Goal: Task Accomplishment & Management: Use online tool/utility

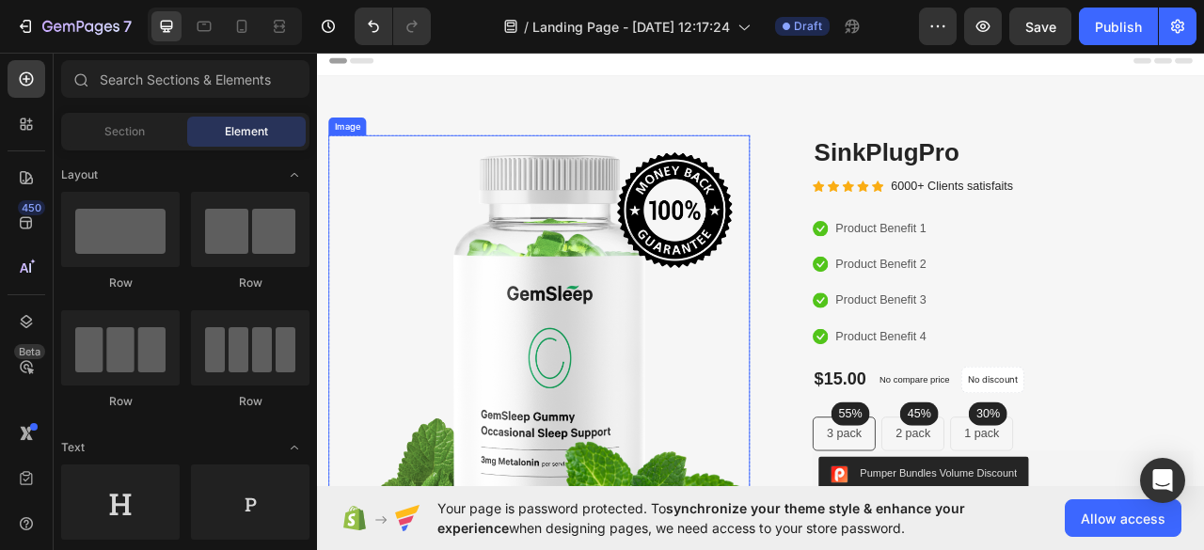
click at [670, 357] on img at bounding box center [599, 439] width 536 height 561
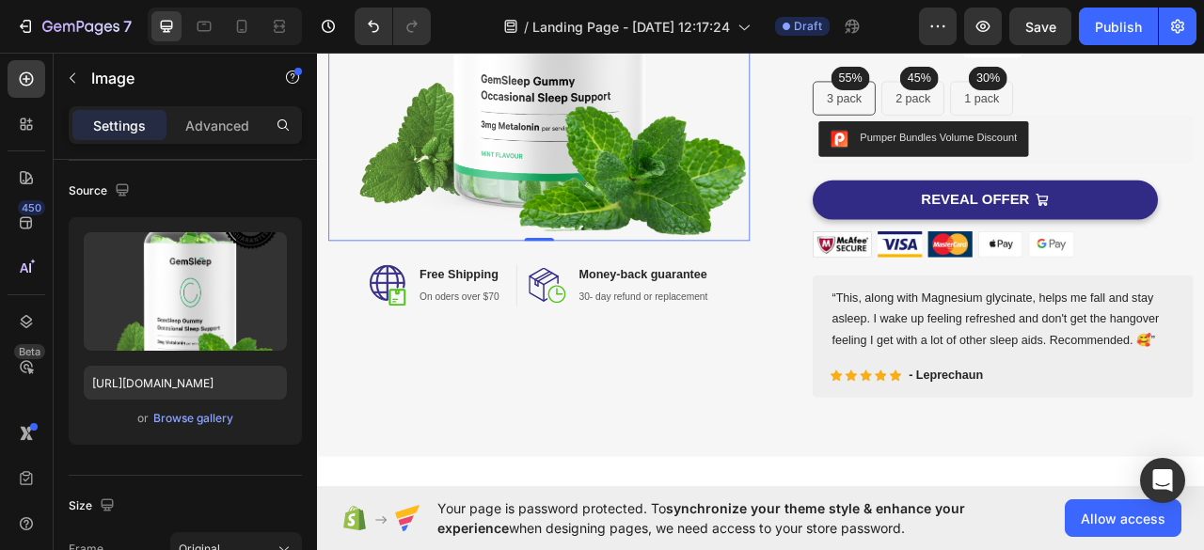
scroll to position [428, 0]
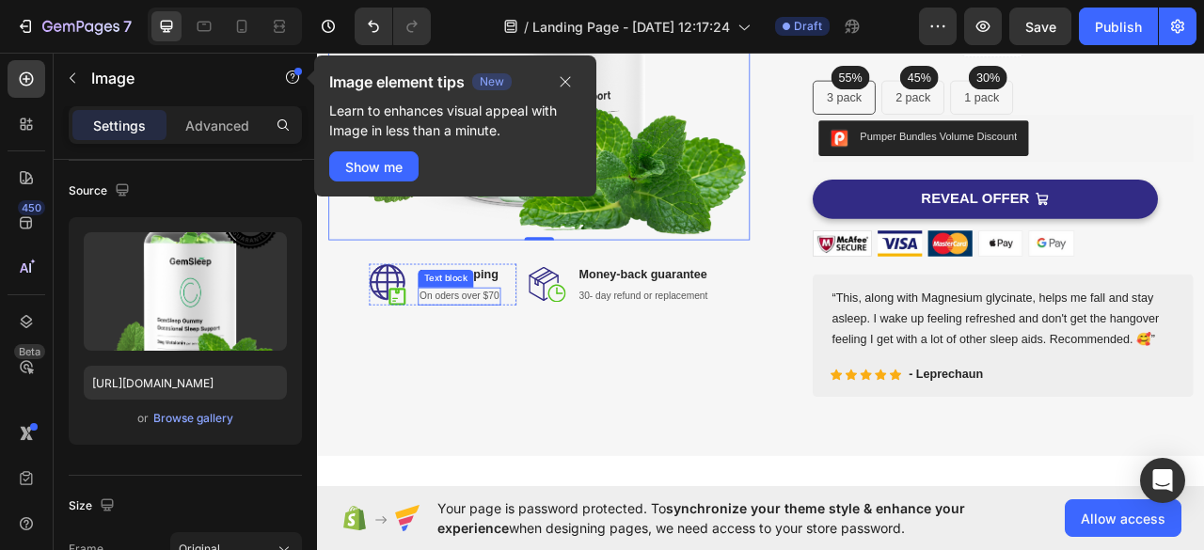
click at [493, 357] on p "On oders over $70" at bounding box center [498, 364] width 102 height 19
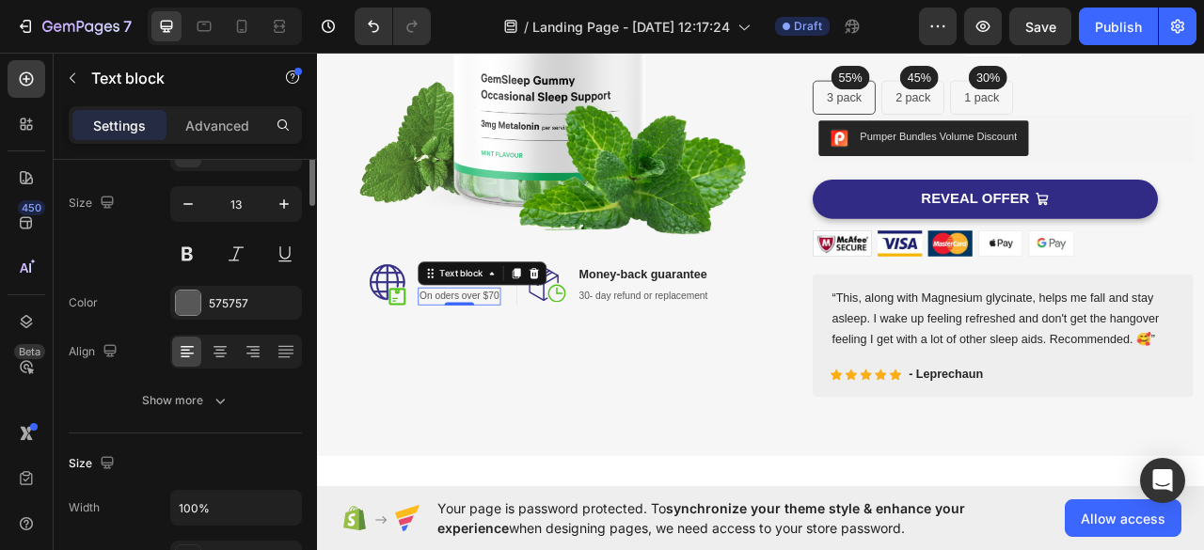
scroll to position [0, 0]
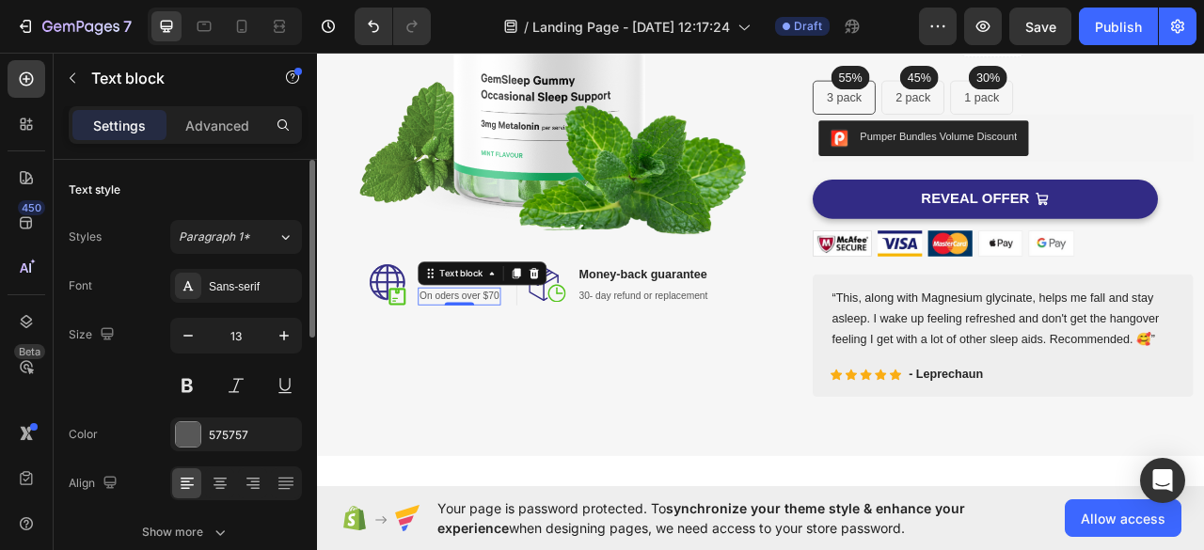
click at [512, 355] on p "On oders over $70" at bounding box center [498, 364] width 102 height 19
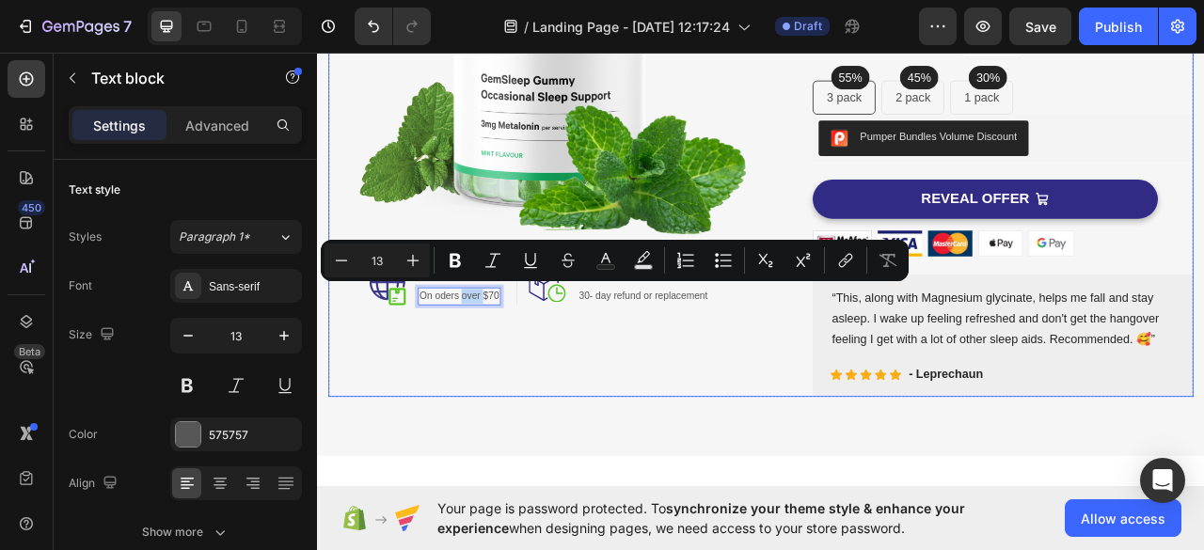
click at [524, 394] on div "Image Image Free Shipping Heading On oders over $70 Text block 0 Row Image Mone…" at bounding box center [599, 111] width 536 height 761
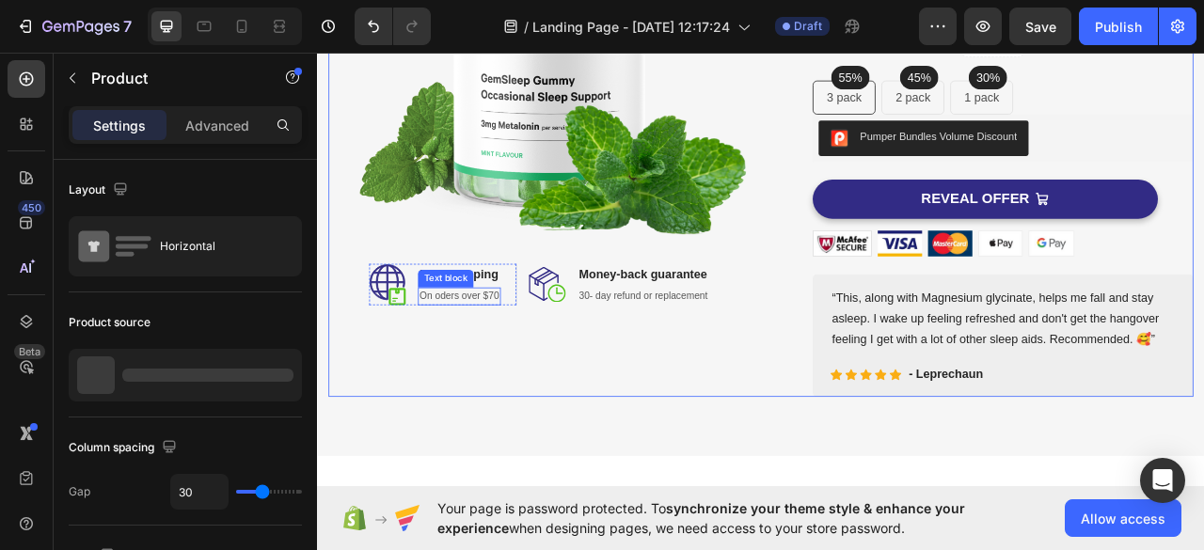
click at [522, 355] on p "On oders over $70" at bounding box center [498, 364] width 102 height 19
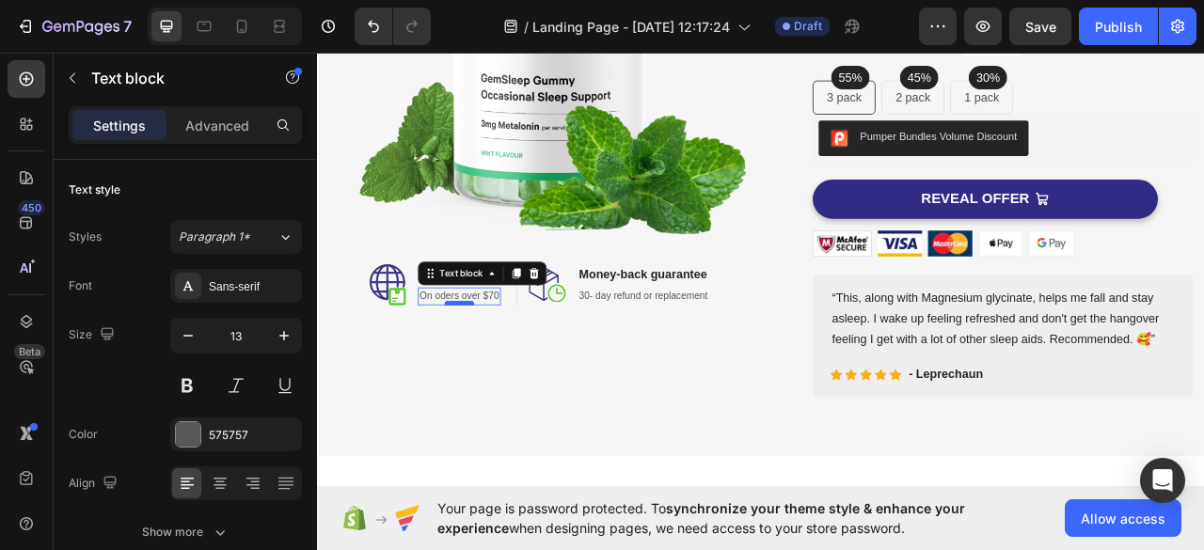
click at [483, 370] on div at bounding box center [498, 373] width 38 height 6
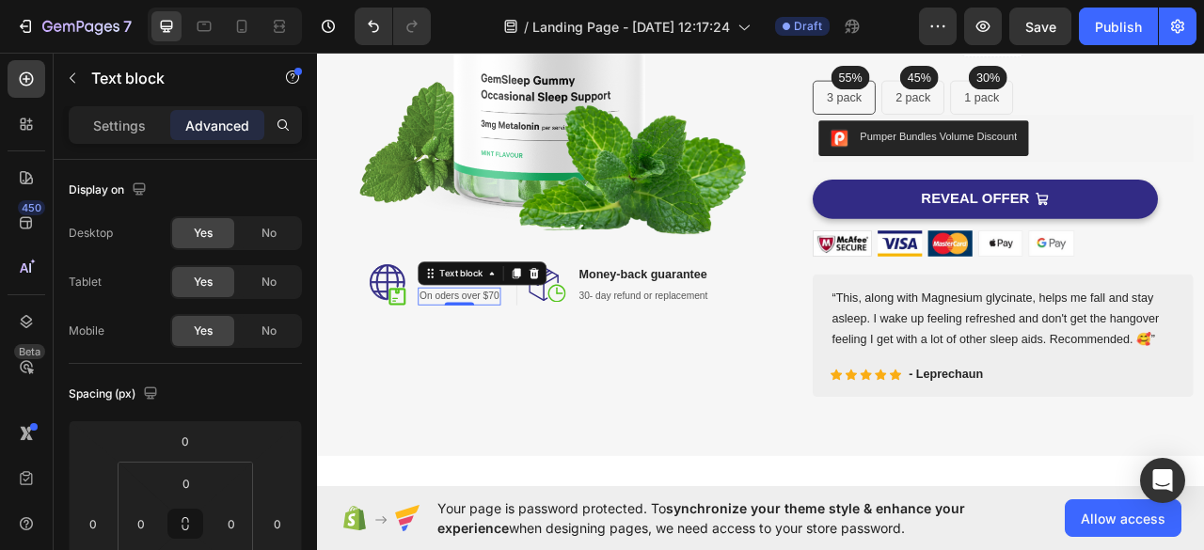
click at [482, 355] on p "On oders over $70" at bounding box center [498, 364] width 102 height 19
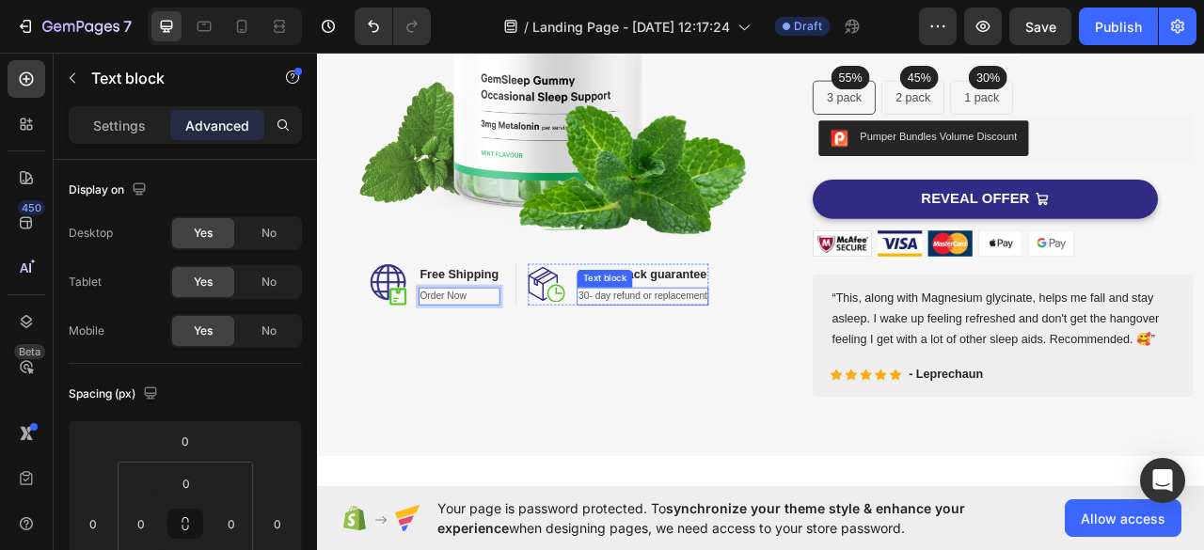
click at [671, 355] on p "30- day refund or replacement" at bounding box center [731, 364] width 164 height 19
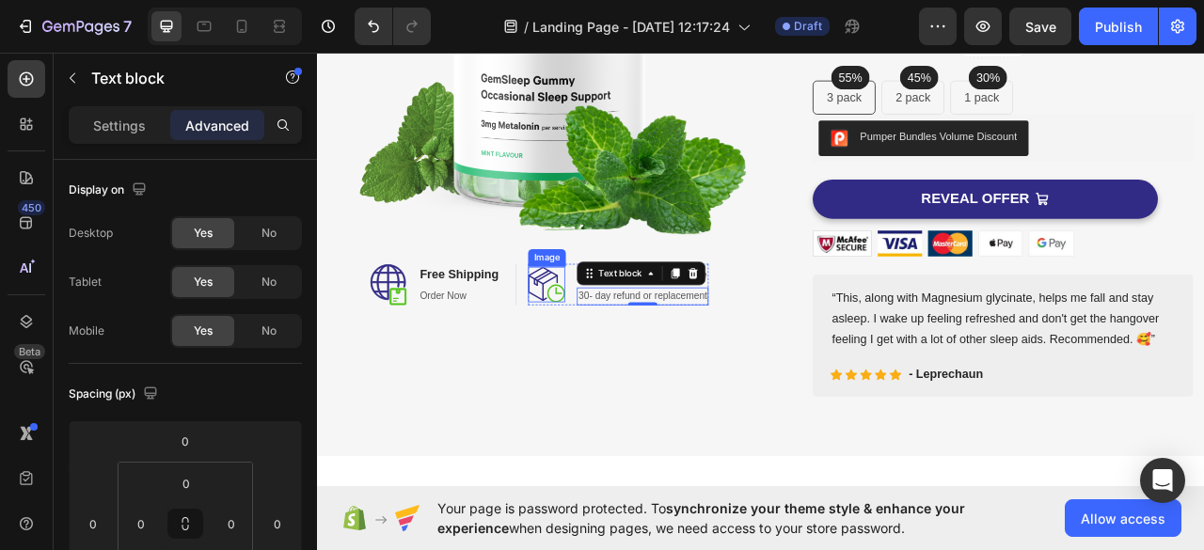
click at [629, 313] on div "Image" at bounding box center [609, 315] width 48 height 23
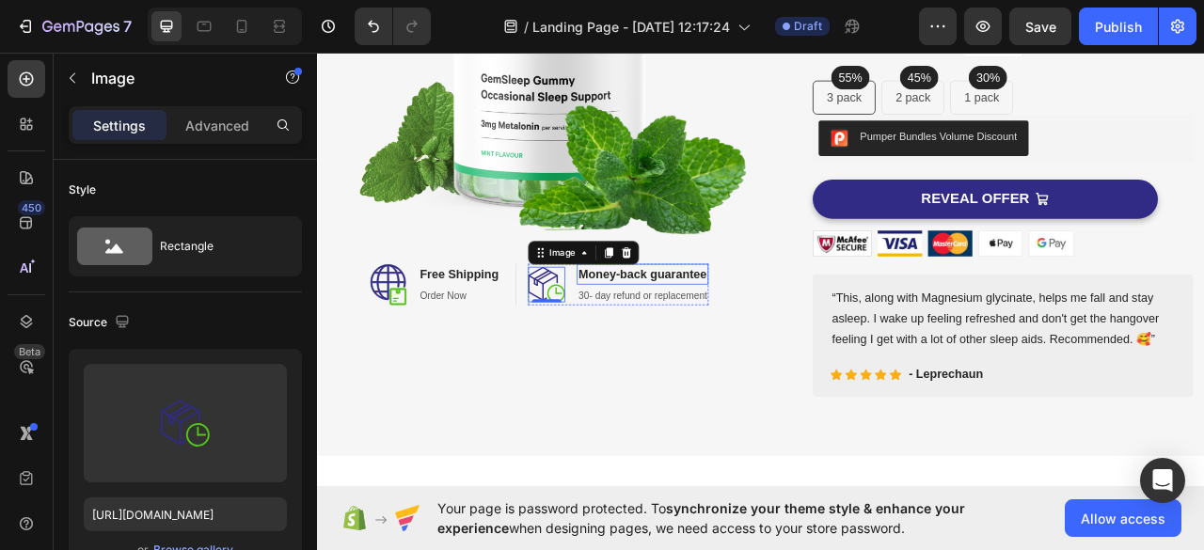
click at [695, 342] on div "Money-back guarantee Heading 30- day refund or replacement Text block" at bounding box center [730, 349] width 167 height 53
click at [703, 355] on p "30- day refund or replacement" at bounding box center [731, 364] width 164 height 19
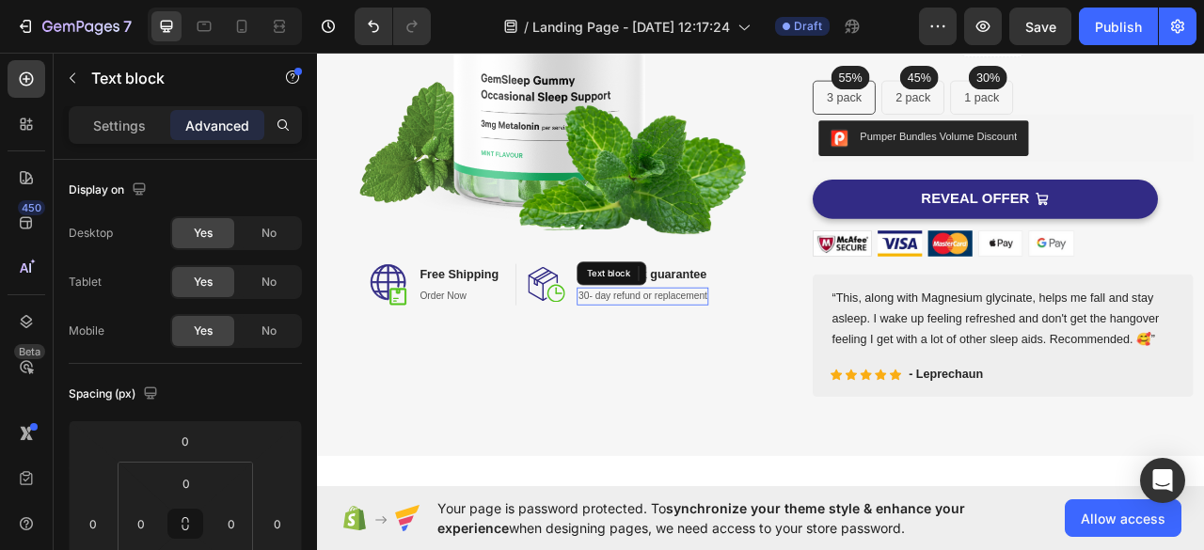
click at [703, 355] on p "30- day refund or replacement" at bounding box center [731, 364] width 164 height 19
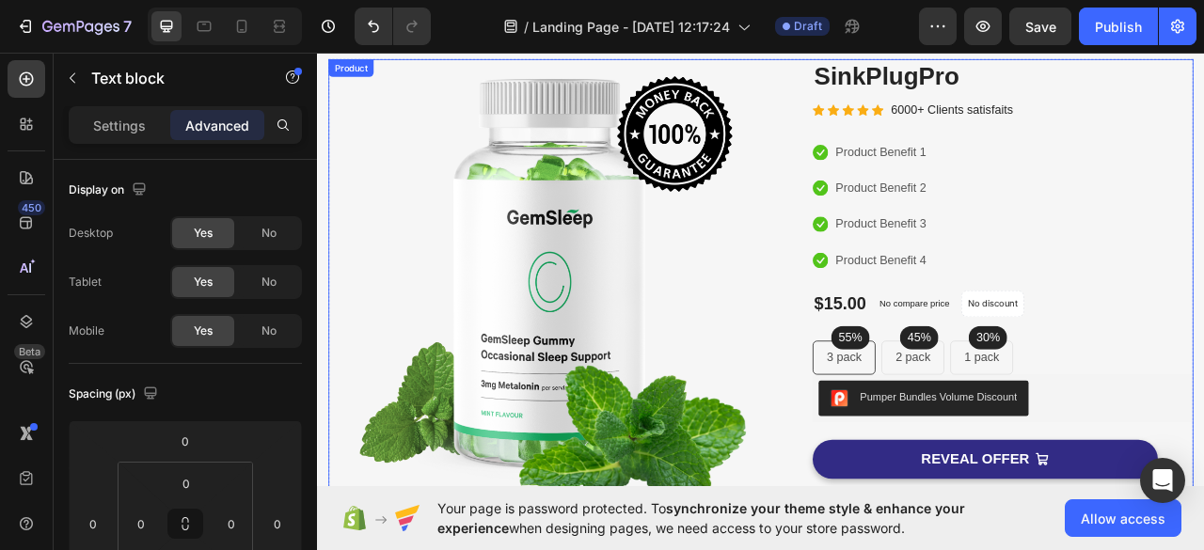
scroll to position [49, 0]
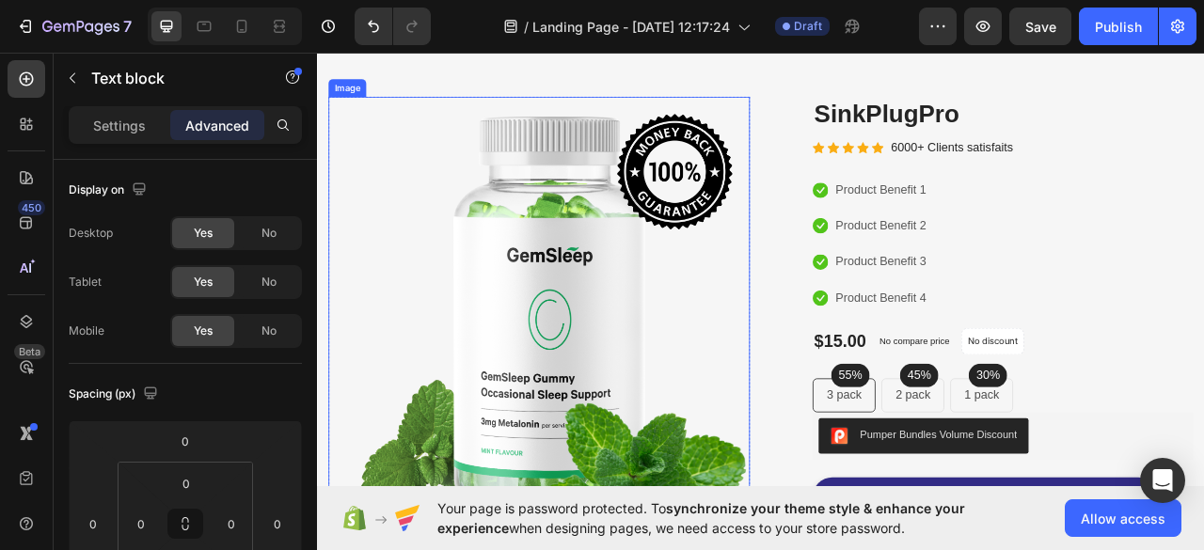
click at [644, 388] on img at bounding box center [599, 390] width 536 height 561
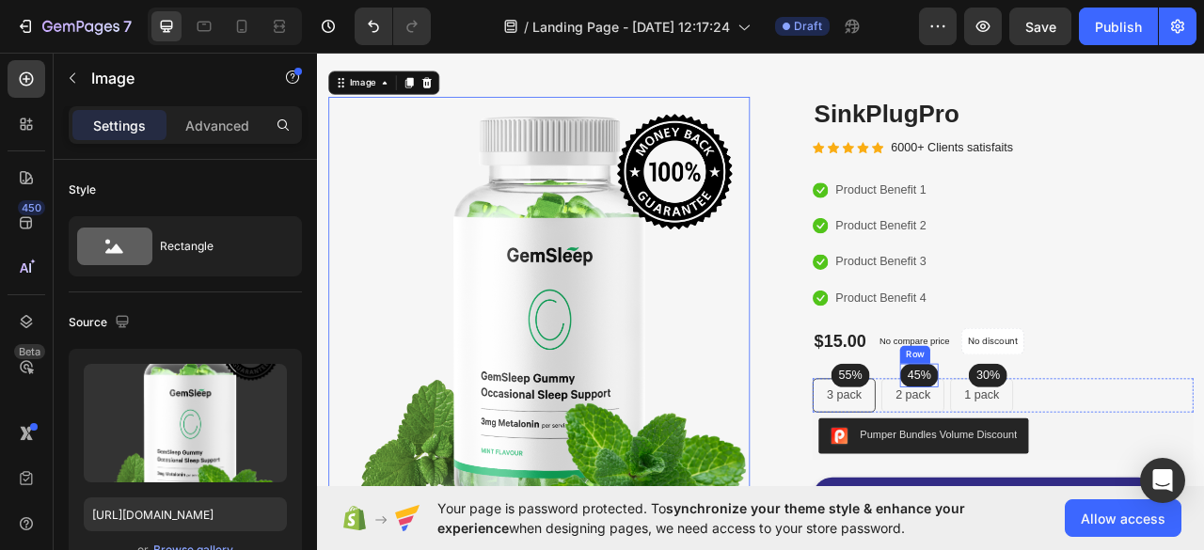
click at [1052, 487] on p "2 pack" at bounding box center [1074, 490] width 44 height 23
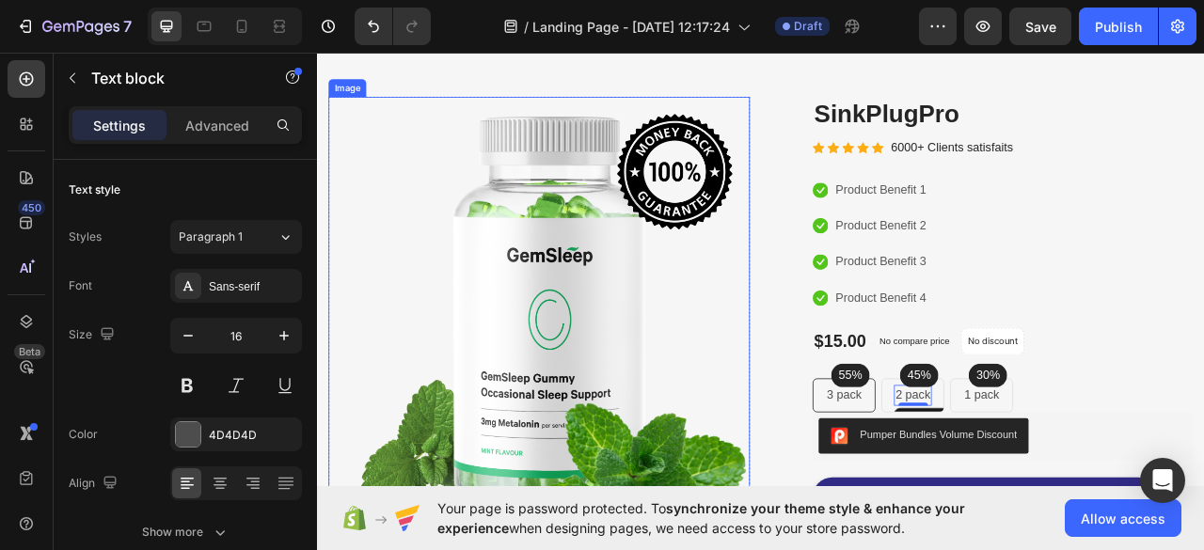
click at [491, 404] on img at bounding box center [599, 390] width 536 height 561
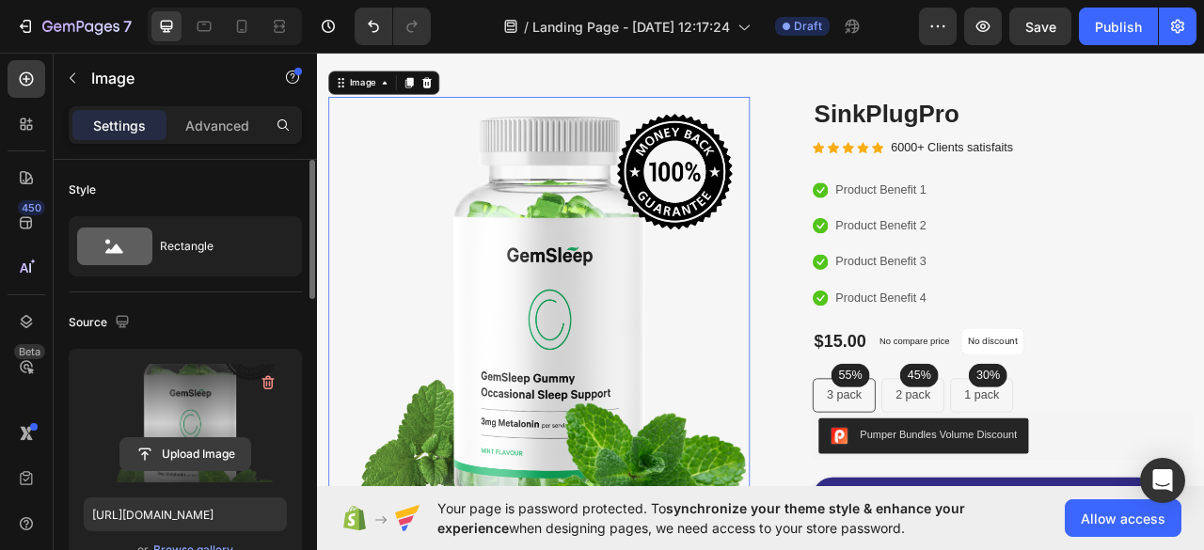
click at [205, 449] on input "file" at bounding box center [185, 454] width 130 height 32
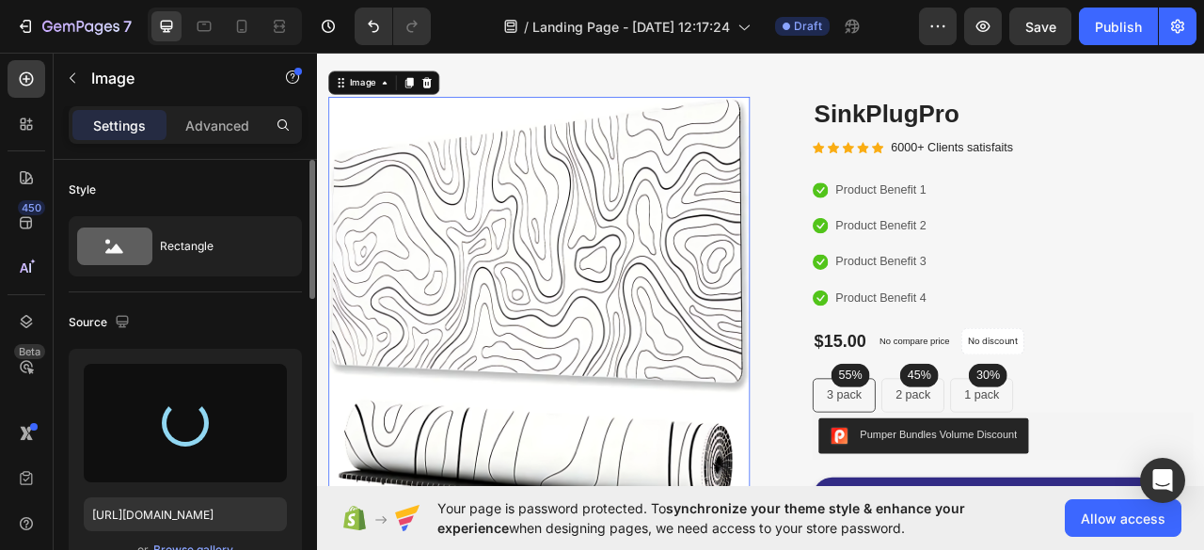
type input "https://cdn.shopify.com/s/files/1/0977/6005/1281/files/gempages_586290758307283…"
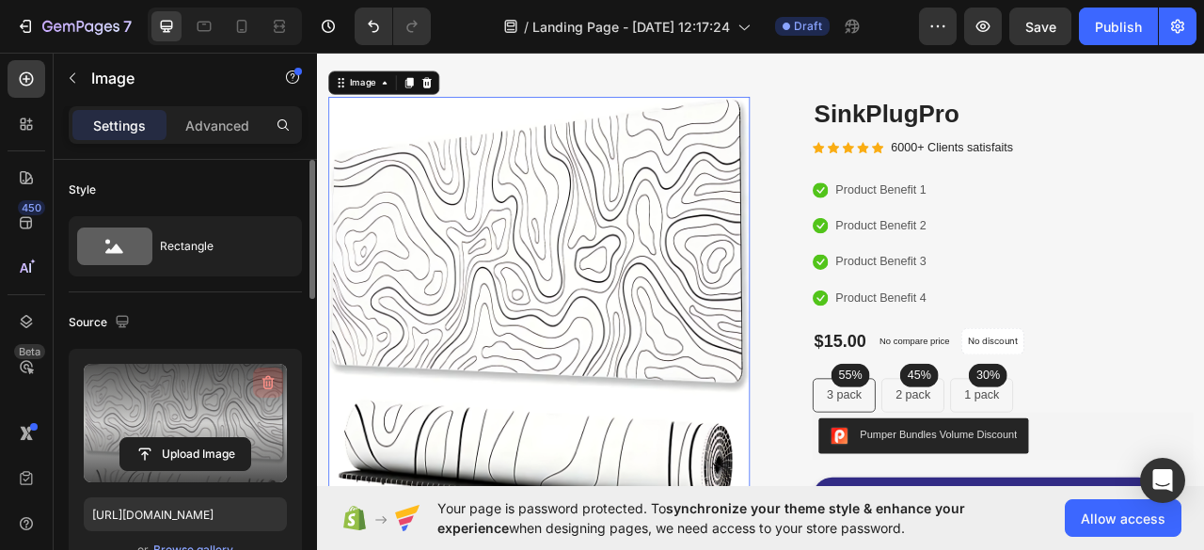
click at [269, 383] on icon "button" at bounding box center [270, 384] width 2 height 6
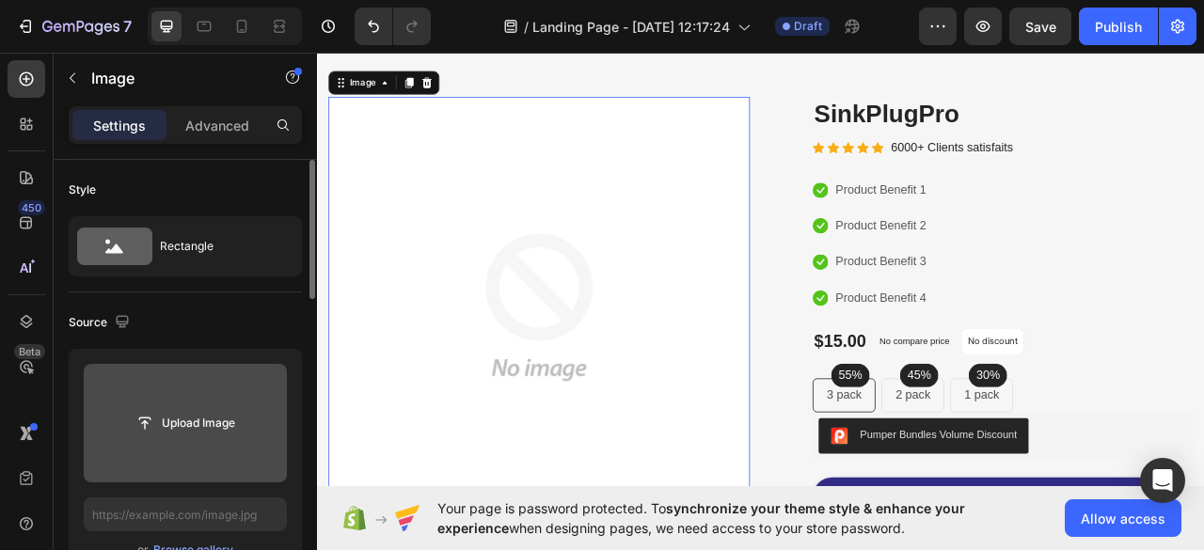
type input "C:\fakepath\S2fbb794c565b46a6af5694cfe6b148b9u.jpg_220x220q75.jpg_.avif"
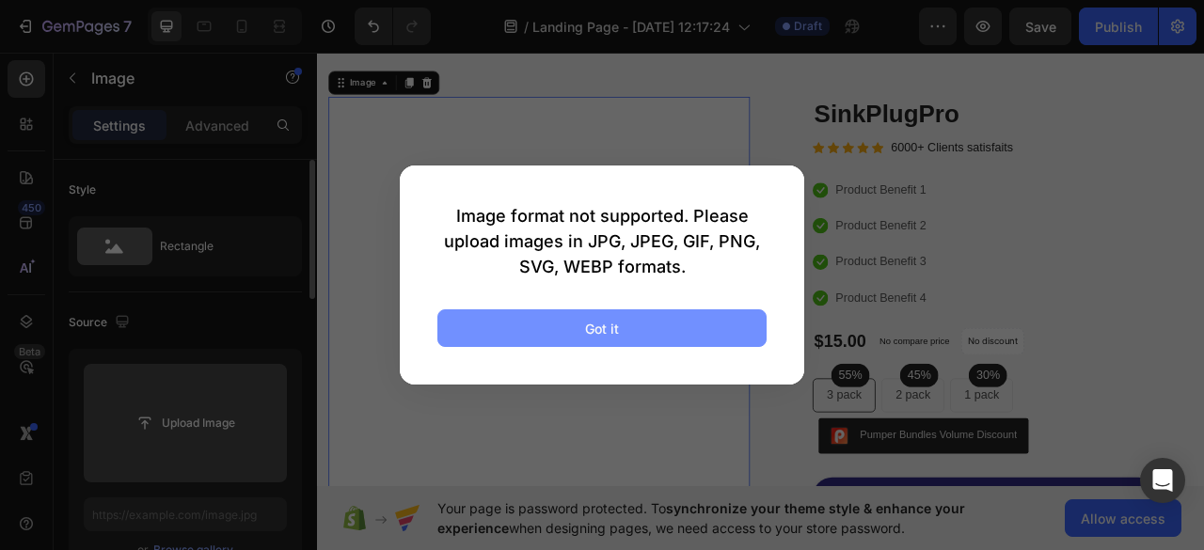
click at [472, 326] on button "Got it" at bounding box center [601, 328] width 329 height 38
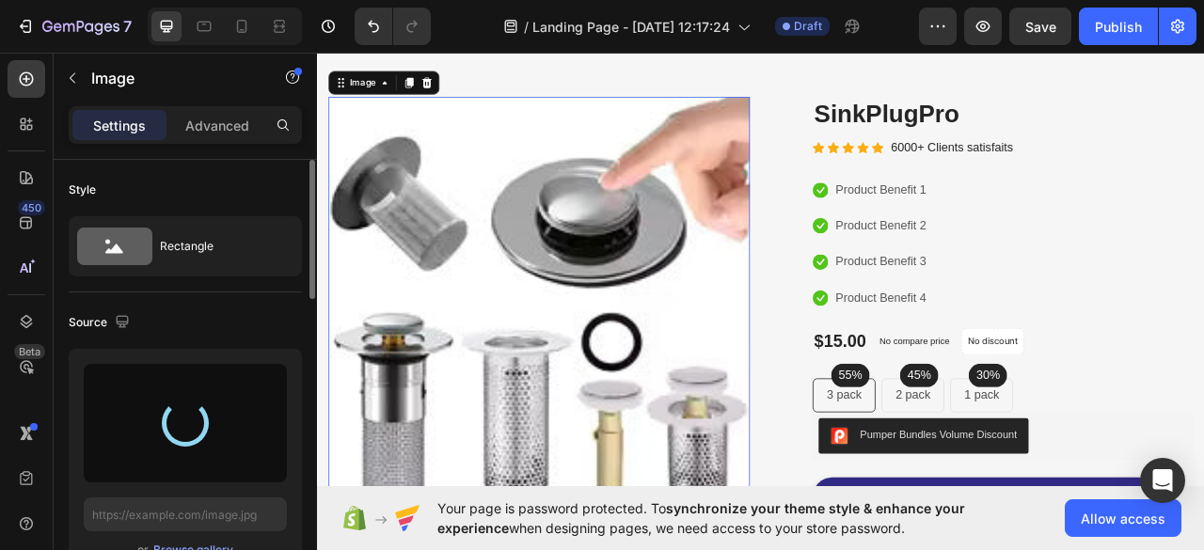
type input "https://cdn.shopify.com/s/files/1/0977/6005/1281/files/gempages_586290758307283…"
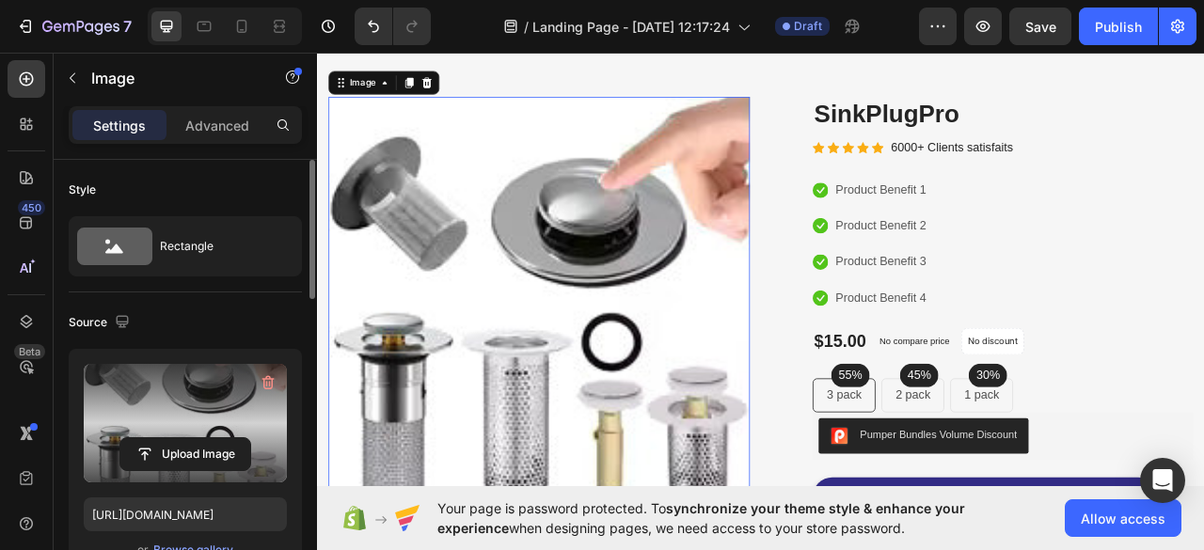
click at [285, 326] on div "Source" at bounding box center [185, 322] width 233 height 30
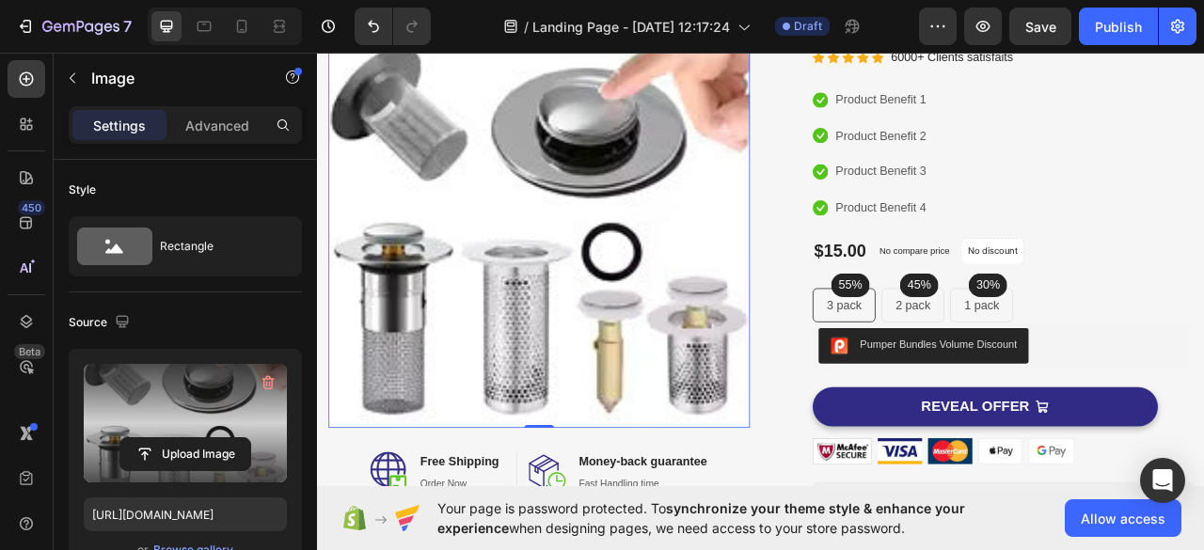
scroll to position [166, 0]
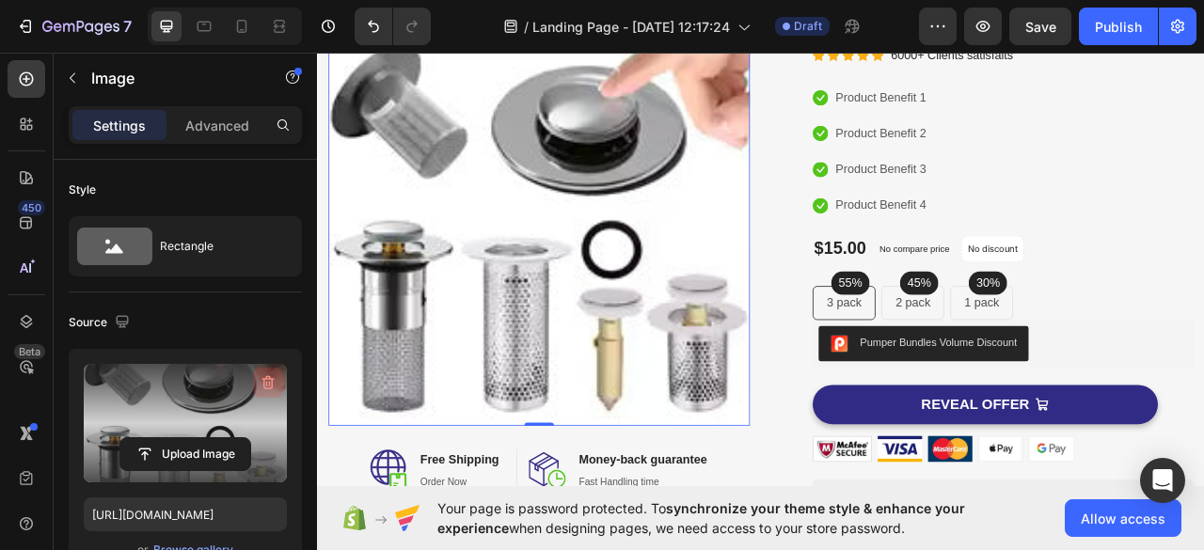
click at [263, 381] on icon "button" at bounding box center [268, 382] width 19 height 19
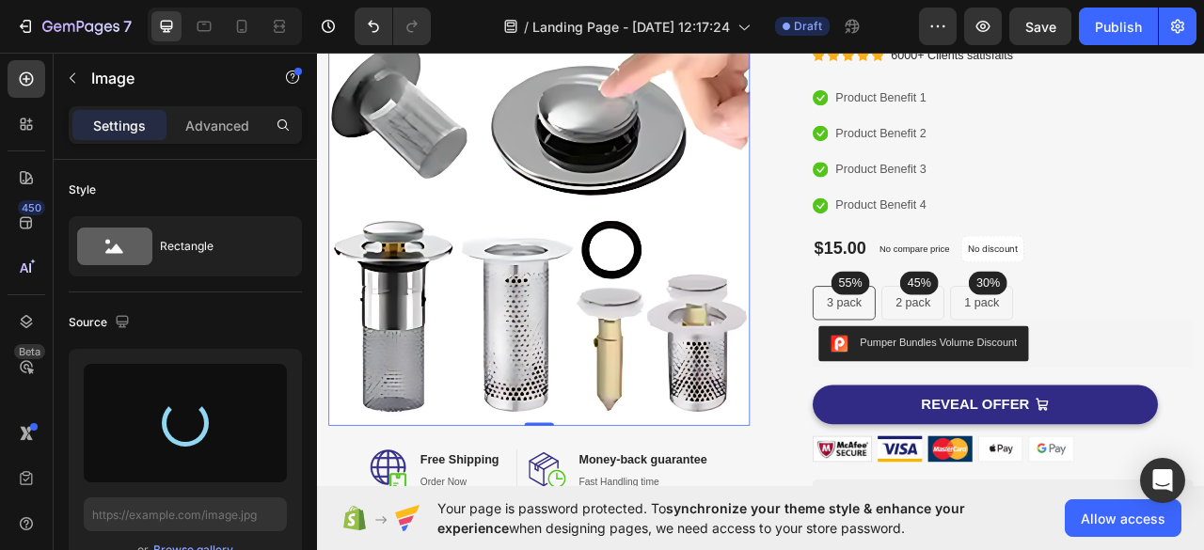
type input "[URL][DOMAIN_NAME]"
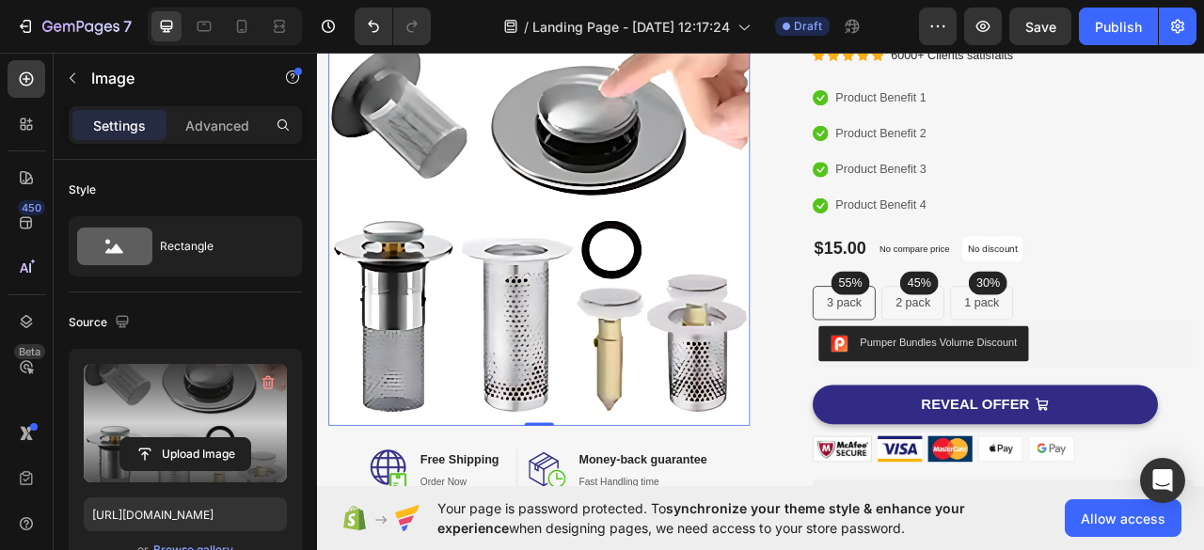
drag, startPoint x: 437, startPoint y: 276, endPoint x: 174, endPoint y: 422, distance: 301.4
click at [174, 422] on label at bounding box center [185, 423] width 203 height 118
click at [174, 438] on input "file" at bounding box center [185, 454] width 130 height 32
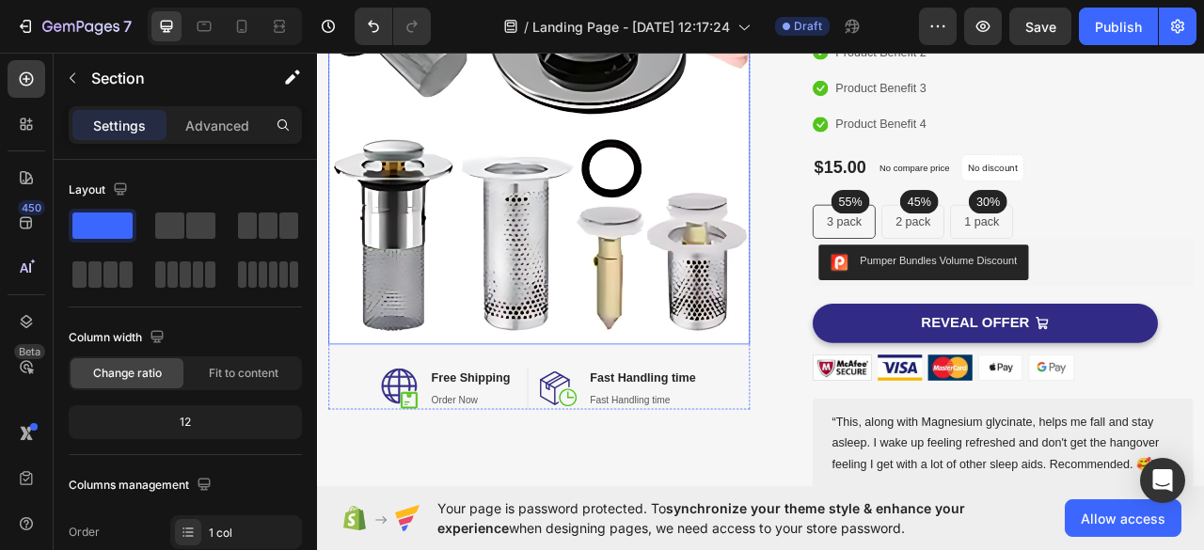
scroll to position [272, 0]
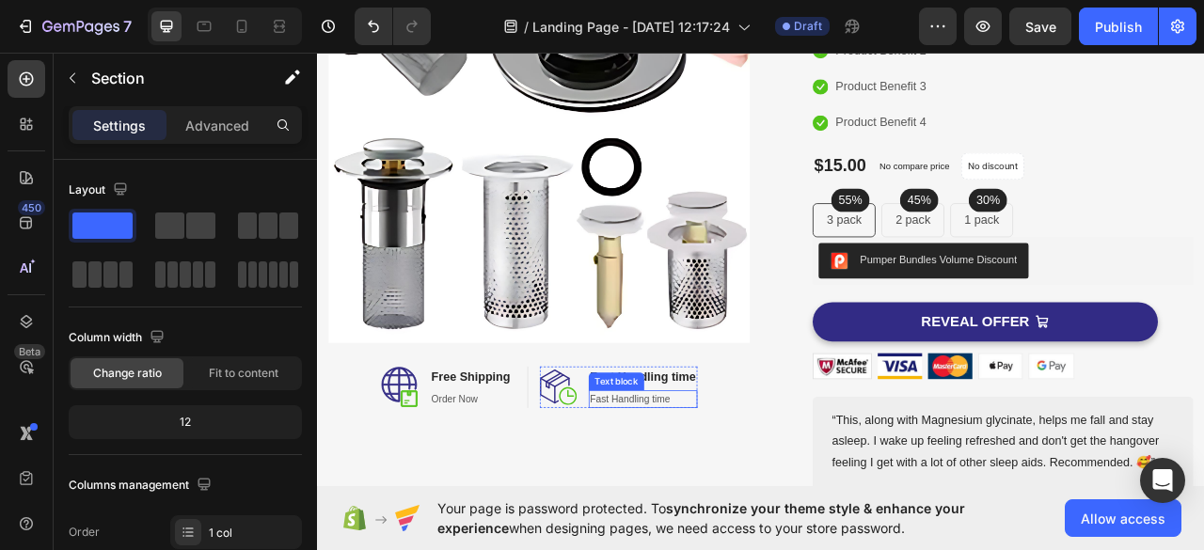
click at [746, 488] on p "Fast Handling time" at bounding box center [731, 494] width 134 height 19
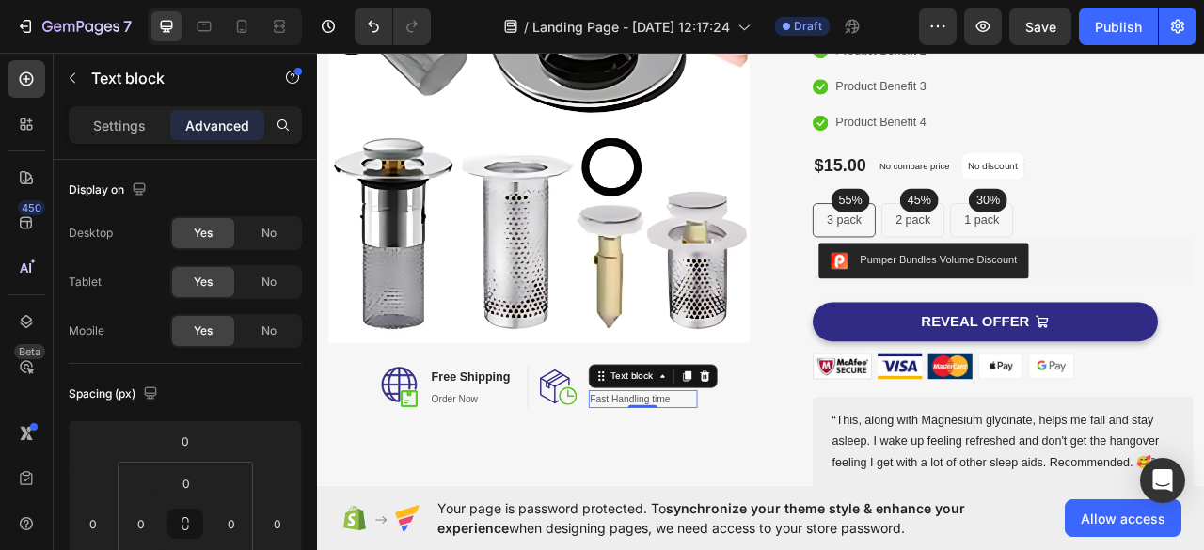
click at [808, 459] on icon at bounding box center [809, 465] width 12 height 13
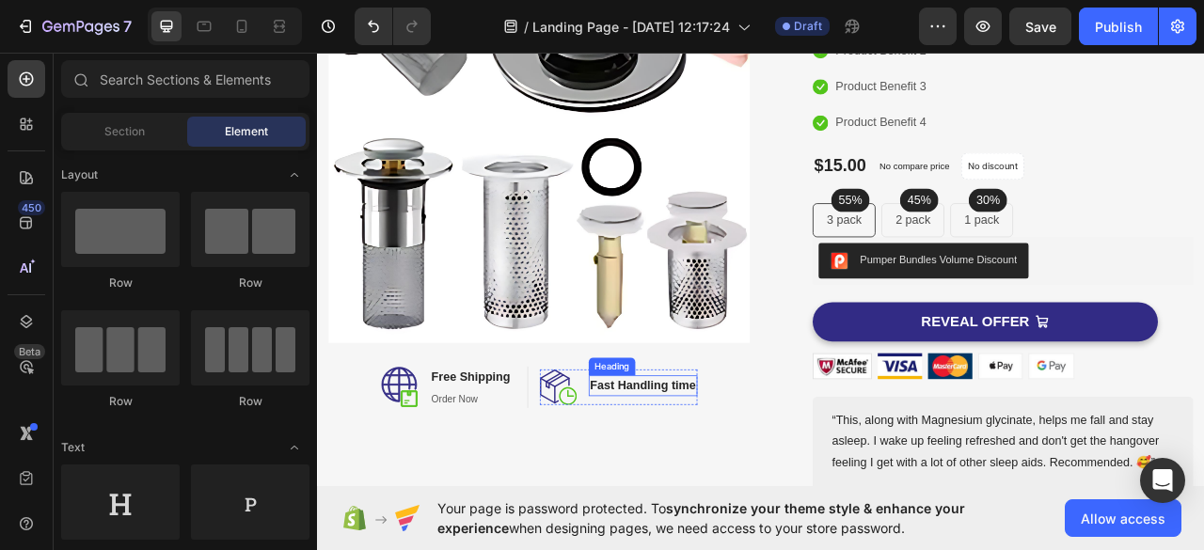
click at [776, 468] on h2 "Fast Handling time" at bounding box center [731, 478] width 138 height 26
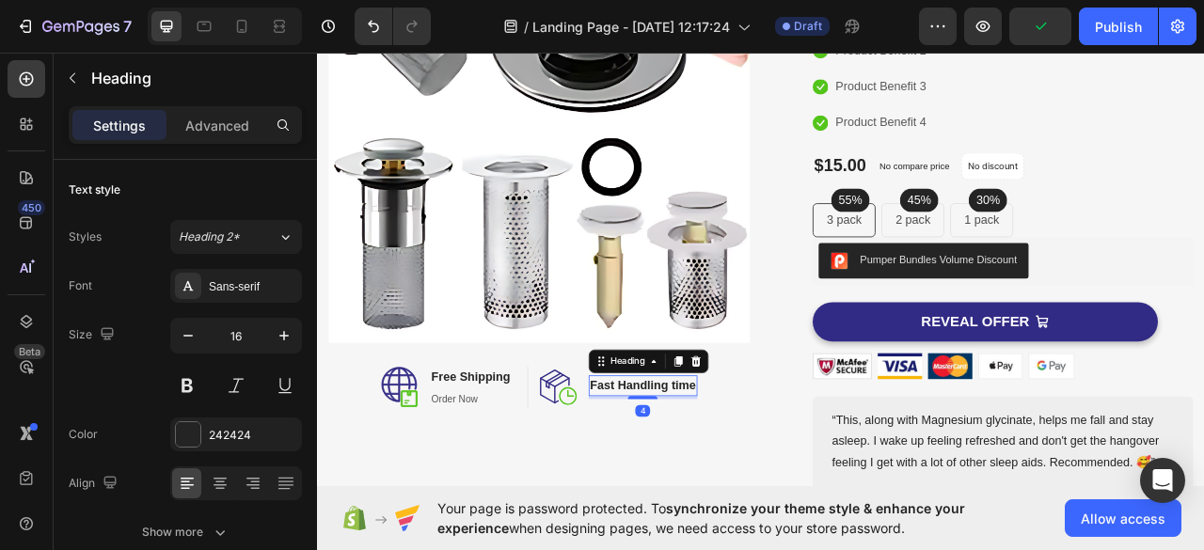
click at [766, 468] on h2 "Fast Handling time" at bounding box center [731, 478] width 138 height 26
click at [723, 468] on p "Fast Handling Time" at bounding box center [731, 477] width 138 height 23
click at [749, 466] on p "Fast Handling Time" at bounding box center [731, 477] width 138 height 23
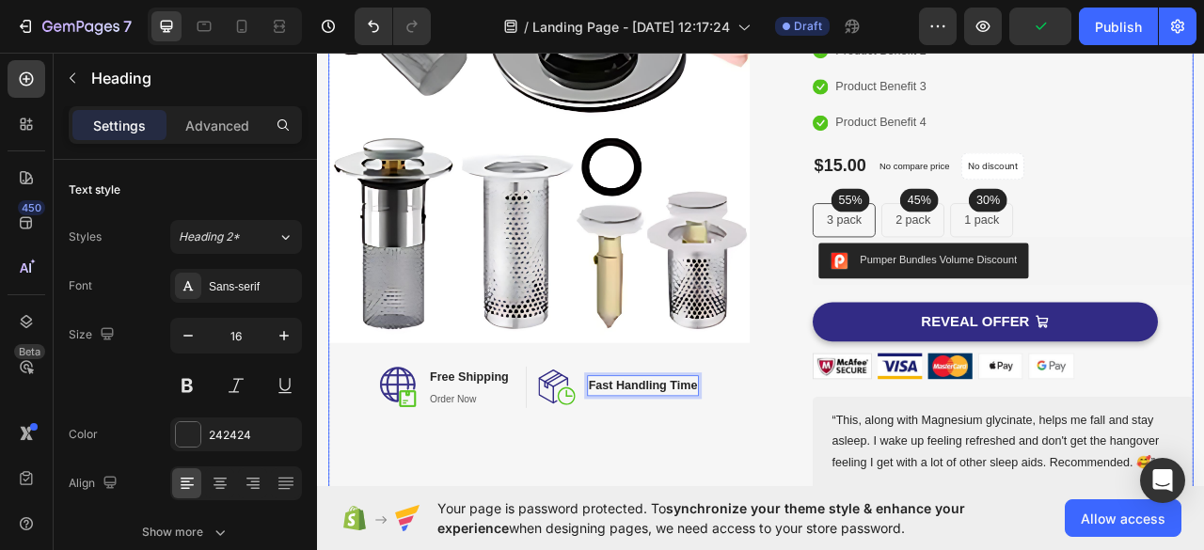
click at [831, 549] on div "Image Image Free Shipping Heading Order Now Text block Row Image Fast Handling …" at bounding box center [599, 267] width 536 height 761
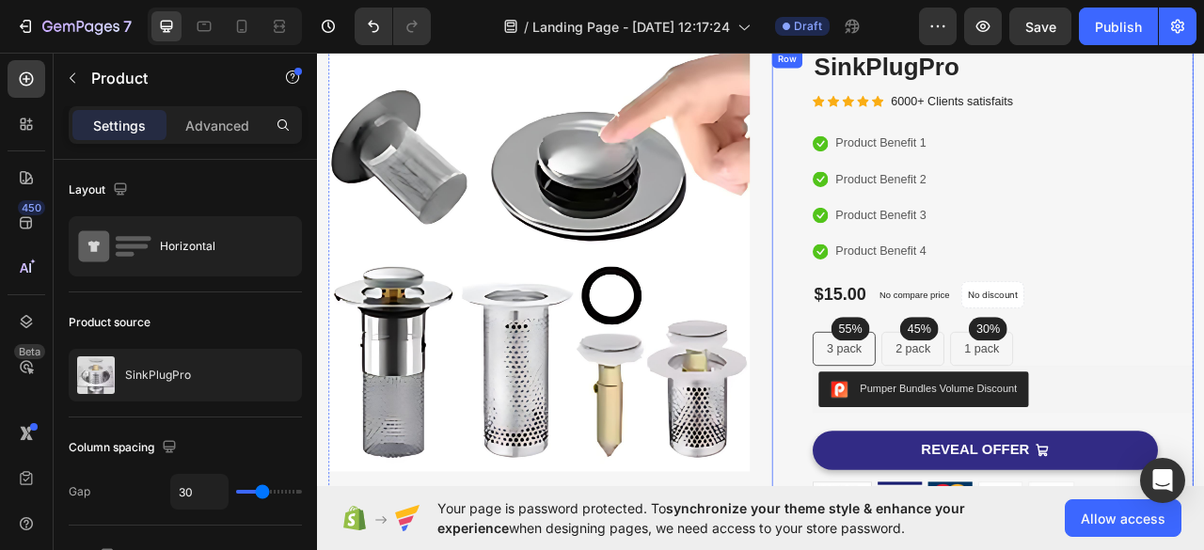
scroll to position [24, 0]
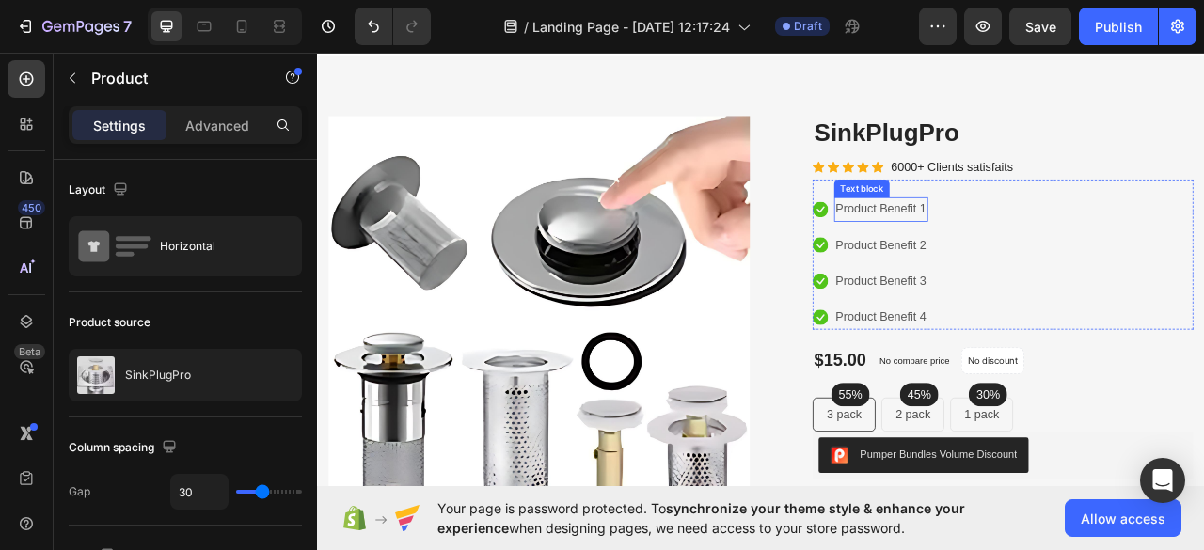
click at [1024, 243] on p "Product Benefit 1" at bounding box center [1034, 253] width 116 height 27
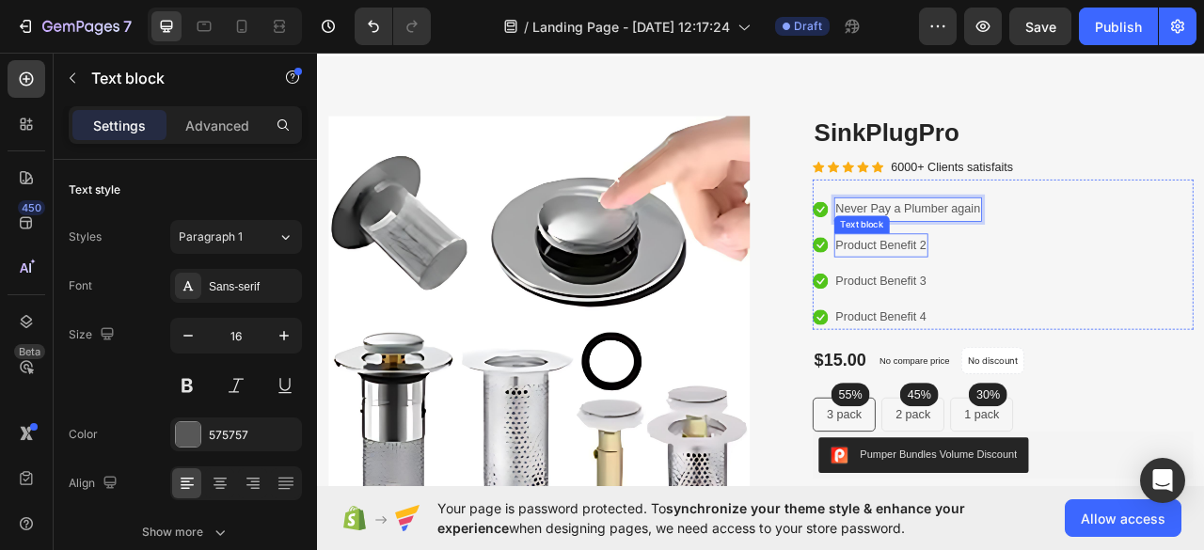
click at [1048, 309] on p "Product Benefit 2" at bounding box center [1034, 299] width 116 height 27
click at [1044, 299] on p "Product Benefit 2" at bounding box center [1034, 299] width 116 height 27
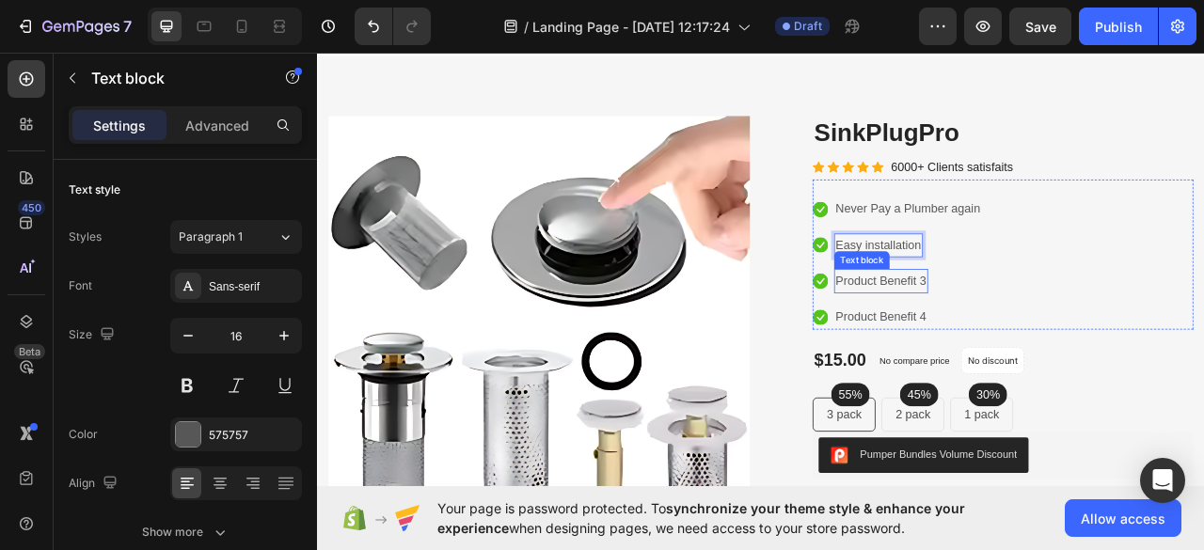
click at [1045, 348] on p "Product Benefit 3" at bounding box center [1034, 344] width 116 height 27
click at [1040, 388] on p "Product Benefit 4" at bounding box center [1034, 390] width 116 height 27
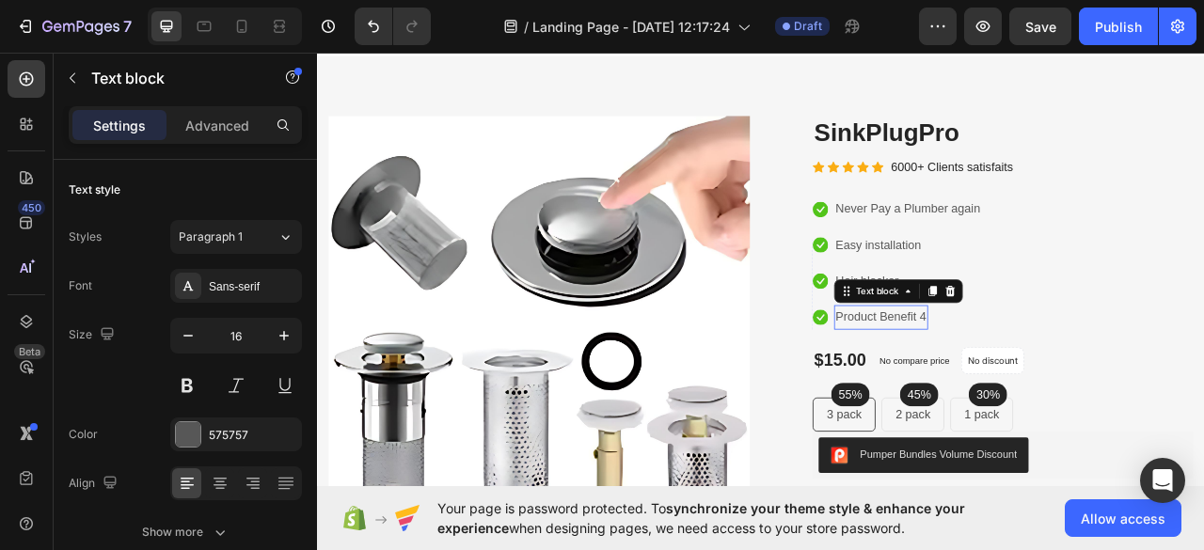
click at [1040, 389] on p "Product Benefit 4" at bounding box center [1034, 390] width 116 height 27
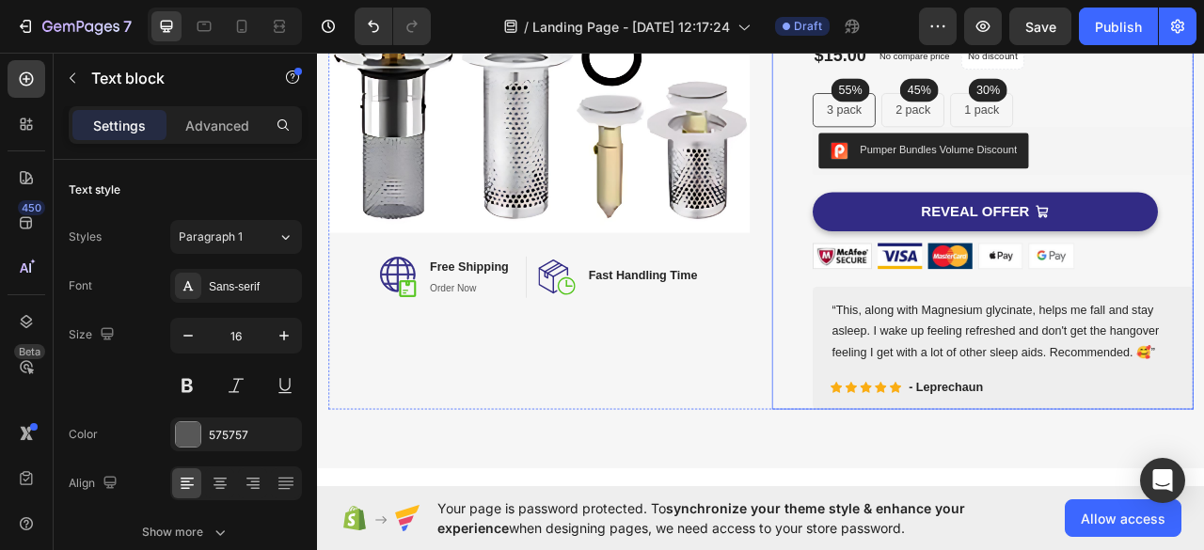
scroll to position [441, 0]
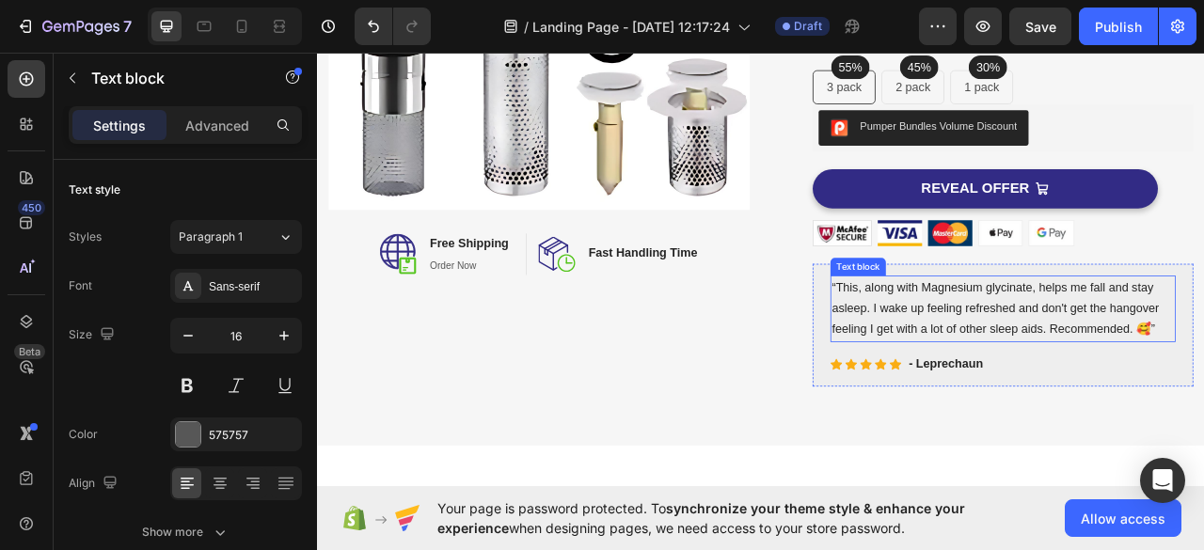
click at [1033, 384] on p "“This, along with Magnesium glycinate, helps me fall and stay asleep. I wake up…" at bounding box center [1188, 379] width 435 height 81
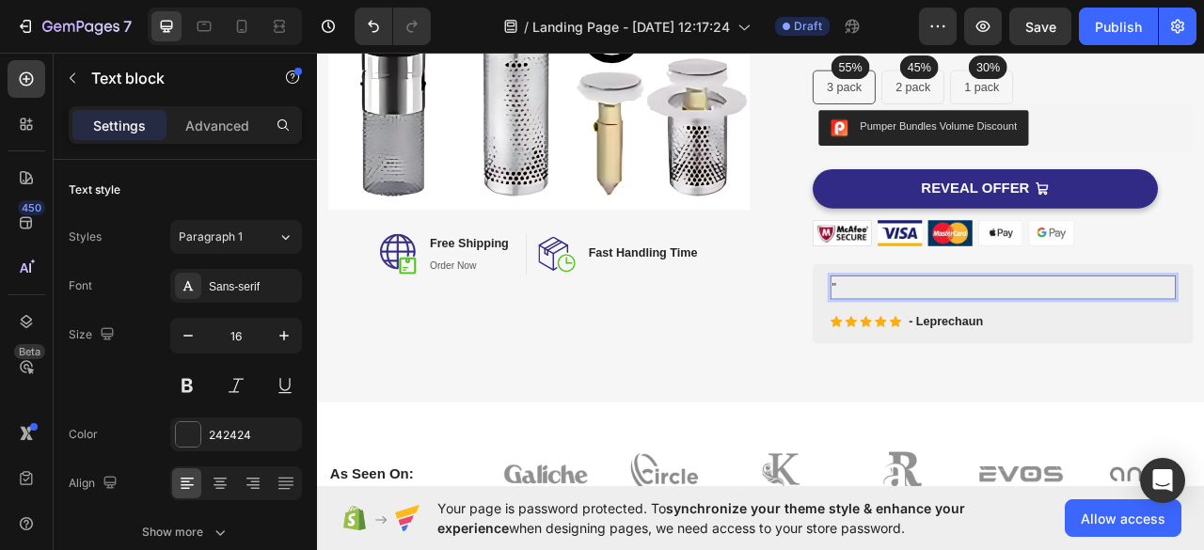
click at [1077, 352] on p """ at bounding box center [1188, 352] width 435 height 27
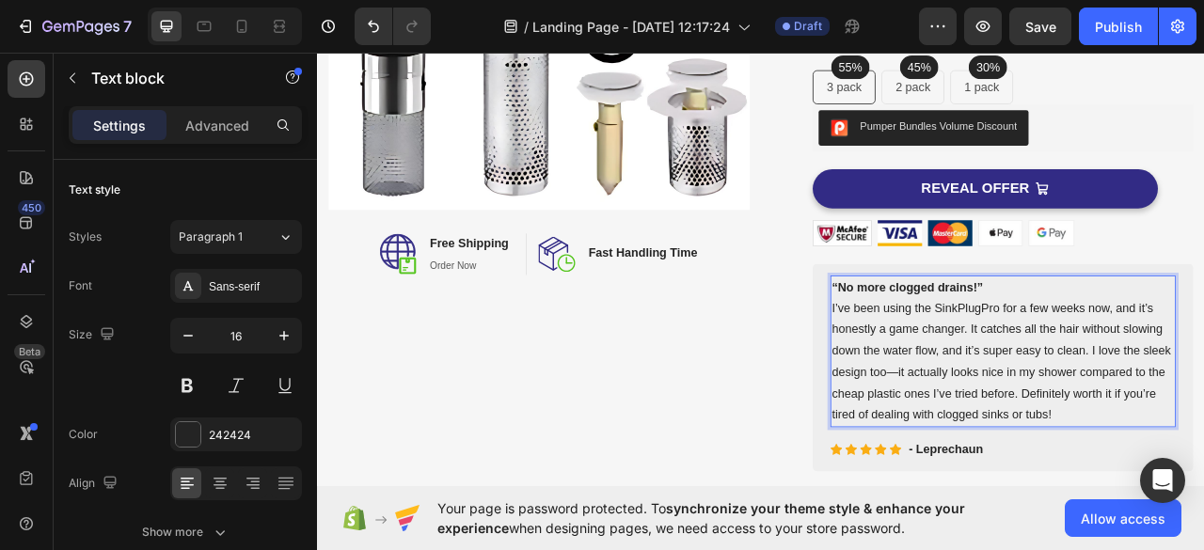
click at [1203, 460] on p "“No more clogged drains!” I’ve been using the SinkPlugPro for a few weeks now, …" at bounding box center [1188, 434] width 435 height 190
click at [1203, 516] on p "“No more clogged drains!” I’ve been using the SinkPlugPro for a few weeks now, …" at bounding box center [1188, 434] width 435 height 190
click at [1096, 549] on p "- Leprechaun" at bounding box center [1116, 558] width 94 height 23
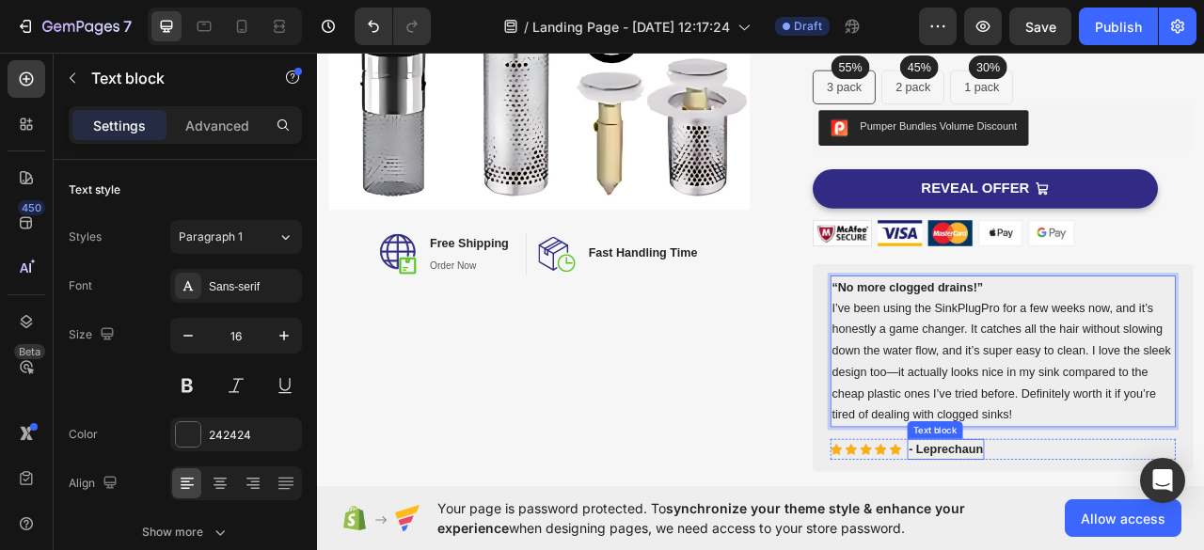
click at [1096, 549] on p "- Leprechaun" at bounding box center [1116, 558] width 94 height 23
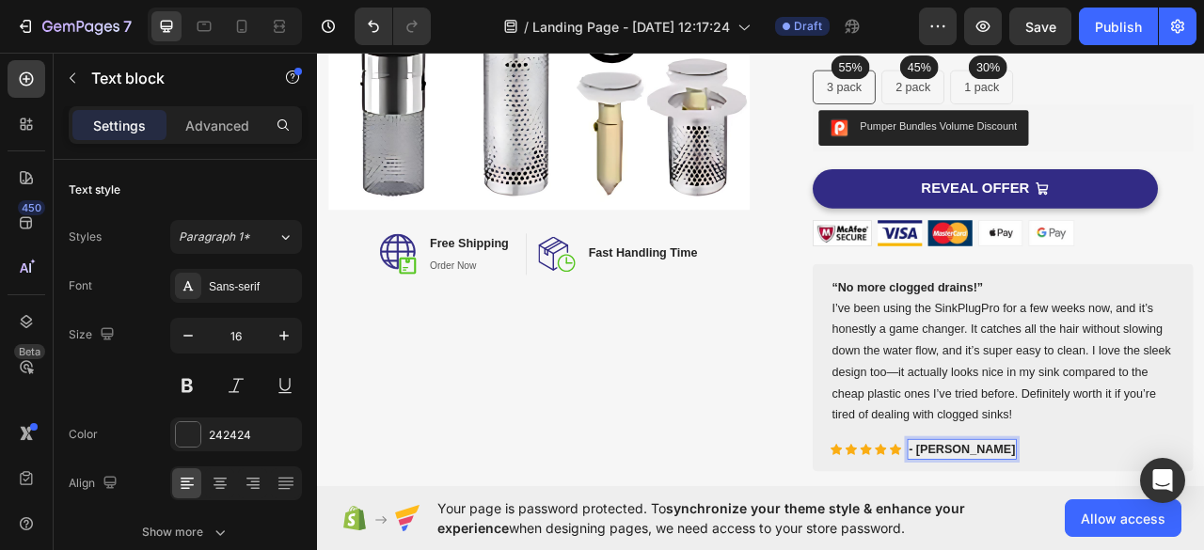
click at [1095, 549] on p "- Jermey" at bounding box center [1136, 558] width 135 height 23
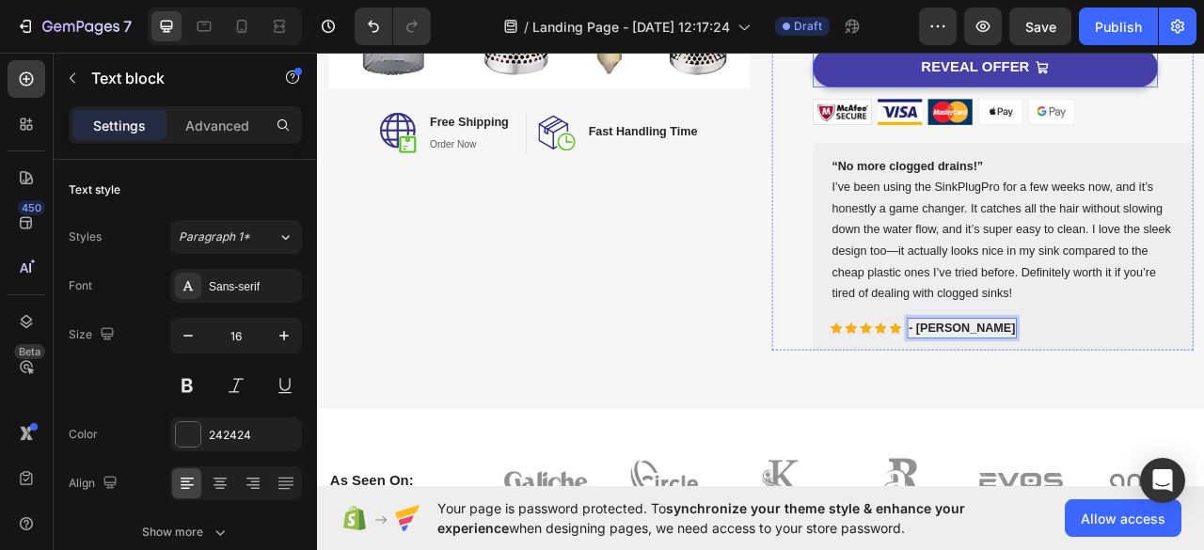
scroll to position [908, 0]
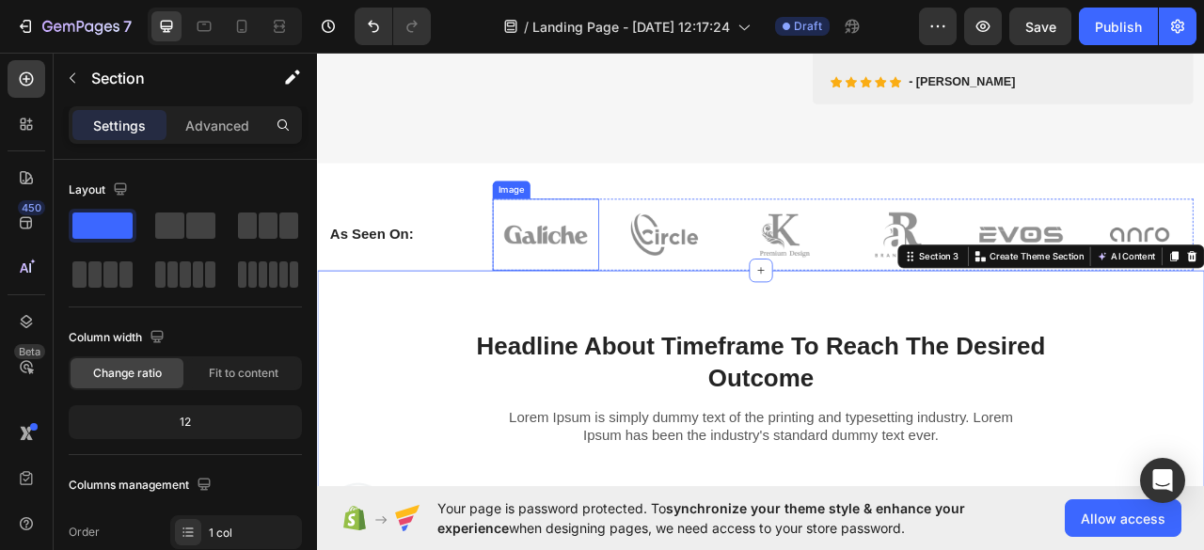
click at [623, 285] on img at bounding box center [608, 285] width 136 height 90
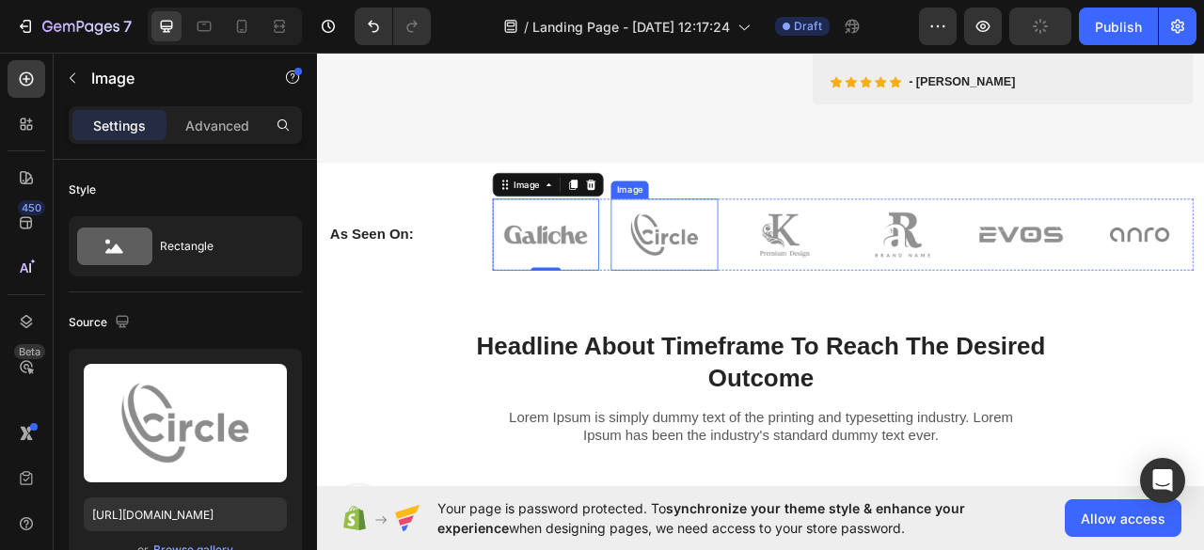
click at [715, 276] on img at bounding box center [758, 285] width 136 height 90
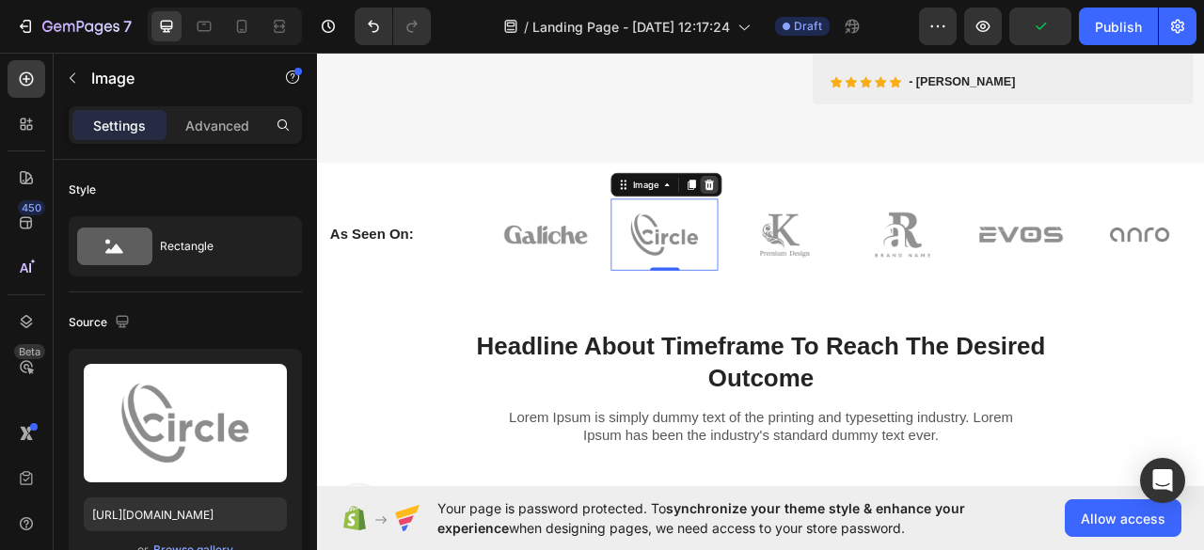
click at [810, 226] on icon at bounding box center [816, 221] width 12 height 13
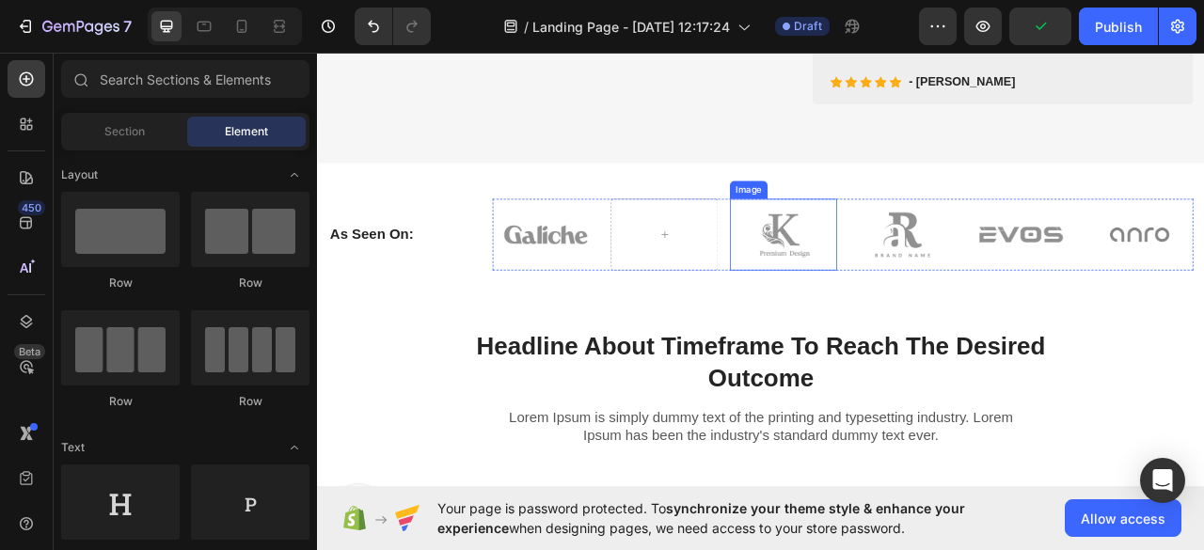
click at [873, 266] on img at bounding box center [910, 285] width 136 height 90
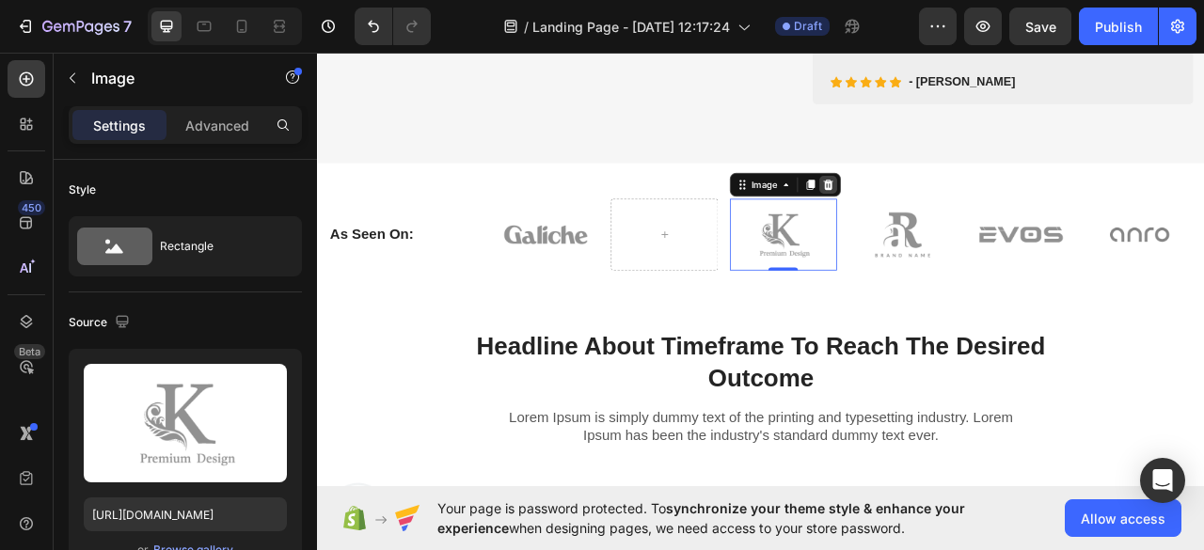
click at [961, 224] on icon at bounding box center [967, 221] width 12 height 13
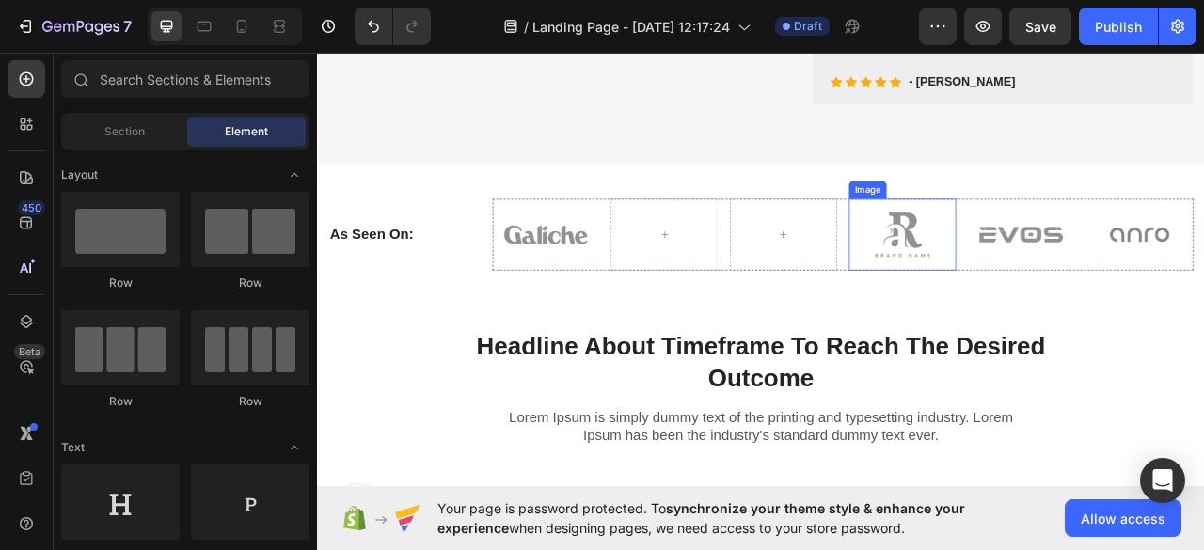
click at [1021, 268] on img at bounding box center [1061, 285] width 136 height 90
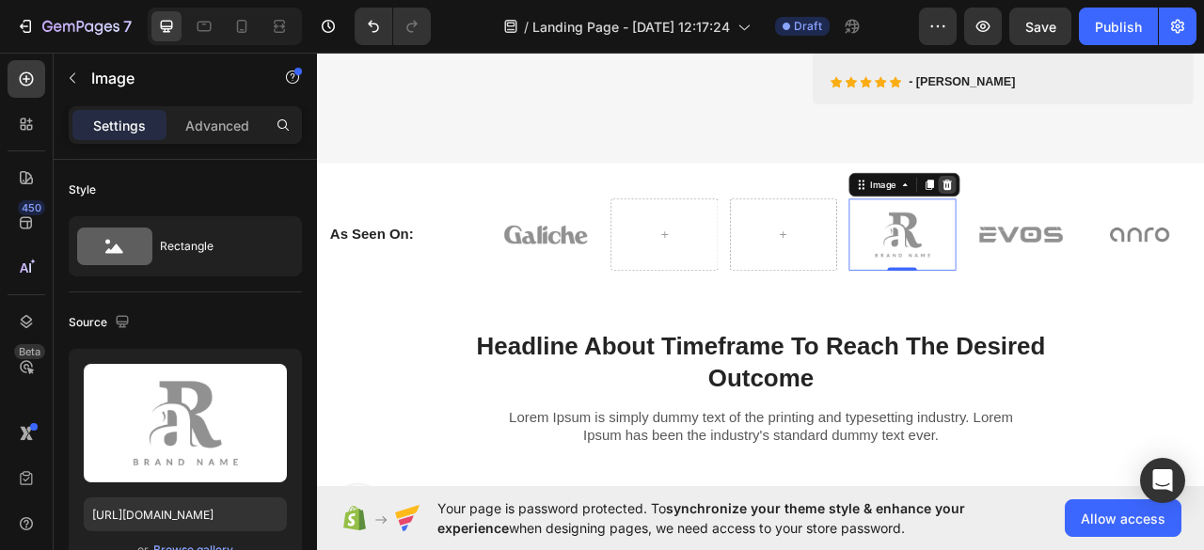
click at [1112, 220] on icon at bounding box center [1118, 221] width 12 height 13
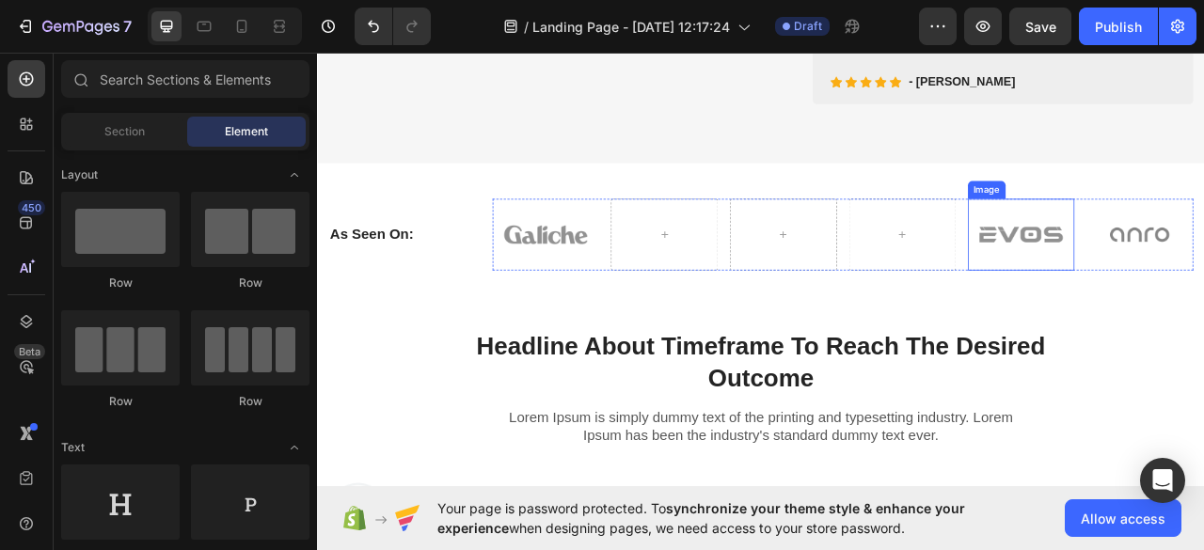
click at [1146, 266] on img at bounding box center [1212, 285] width 136 height 90
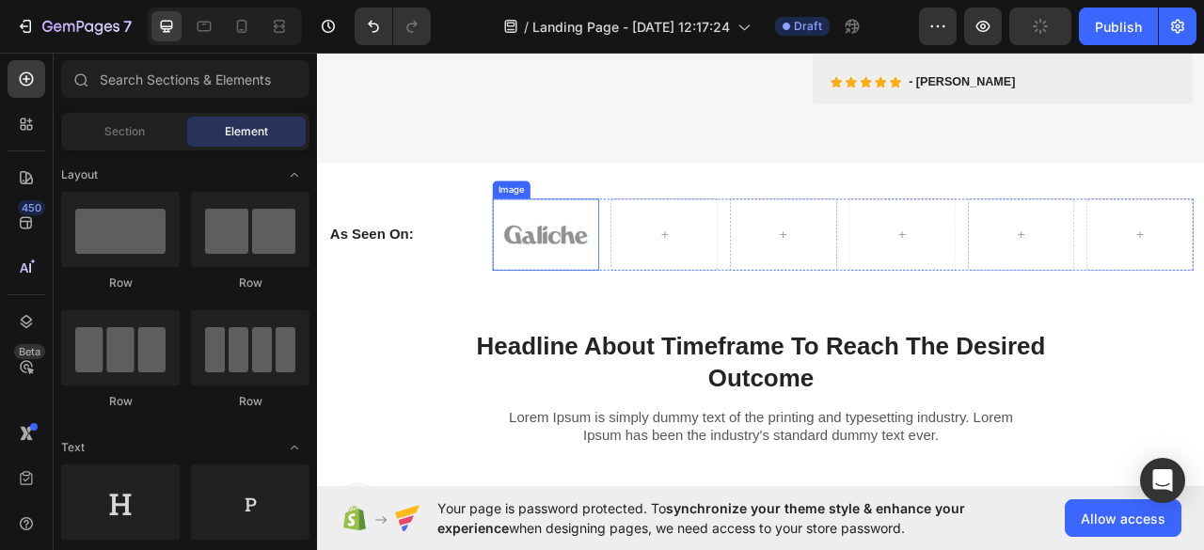
click at [657, 299] on img at bounding box center [608, 285] width 136 height 90
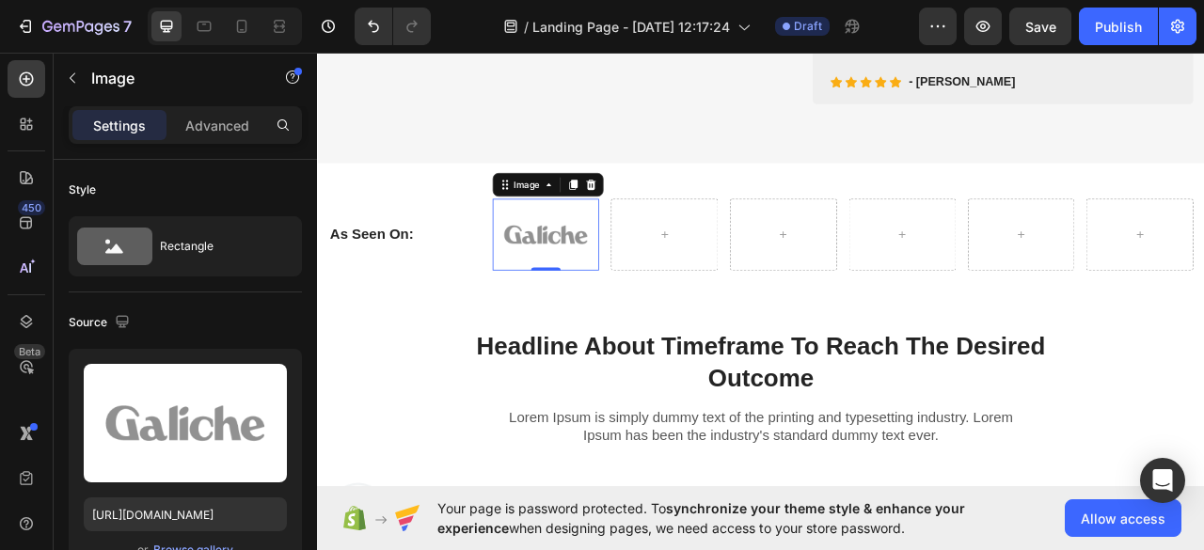
click at [582, 260] on img at bounding box center [608, 285] width 136 height 90
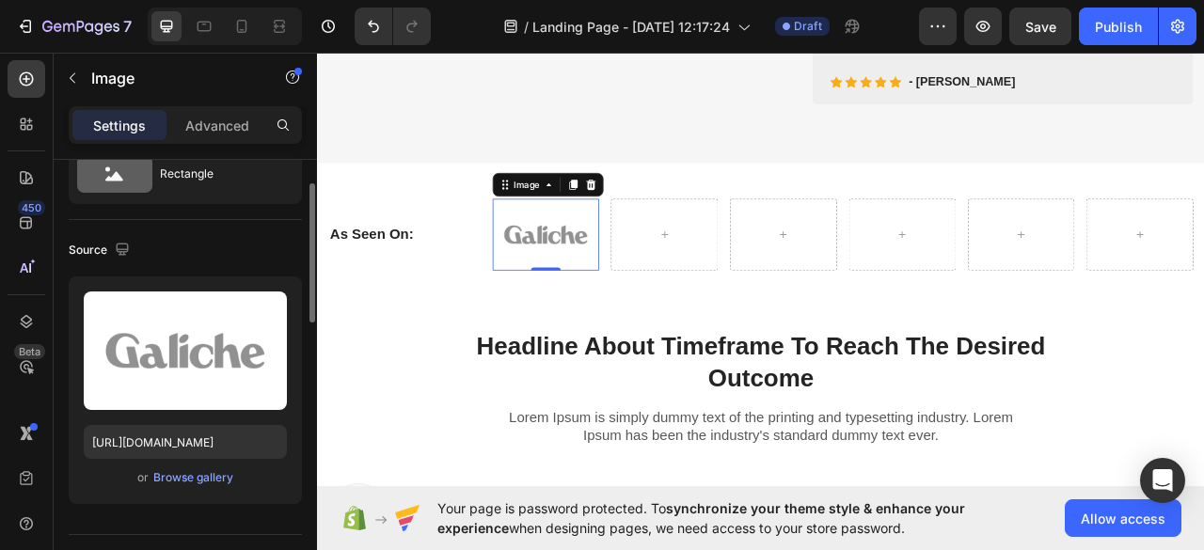
scroll to position [73, 0]
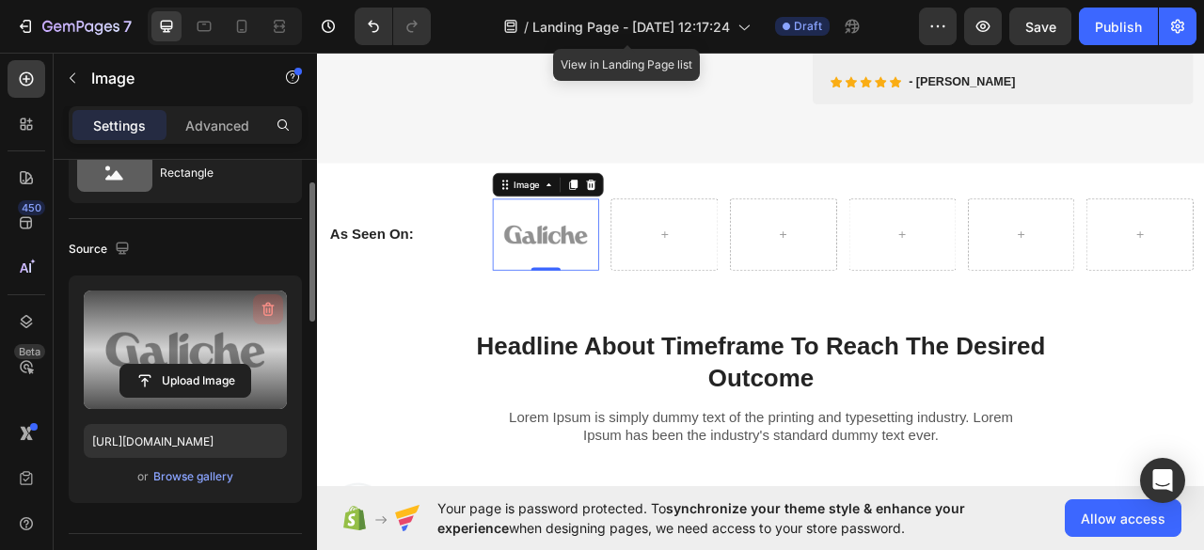
click at [264, 304] on icon "button" at bounding box center [268, 310] width 12 height 14
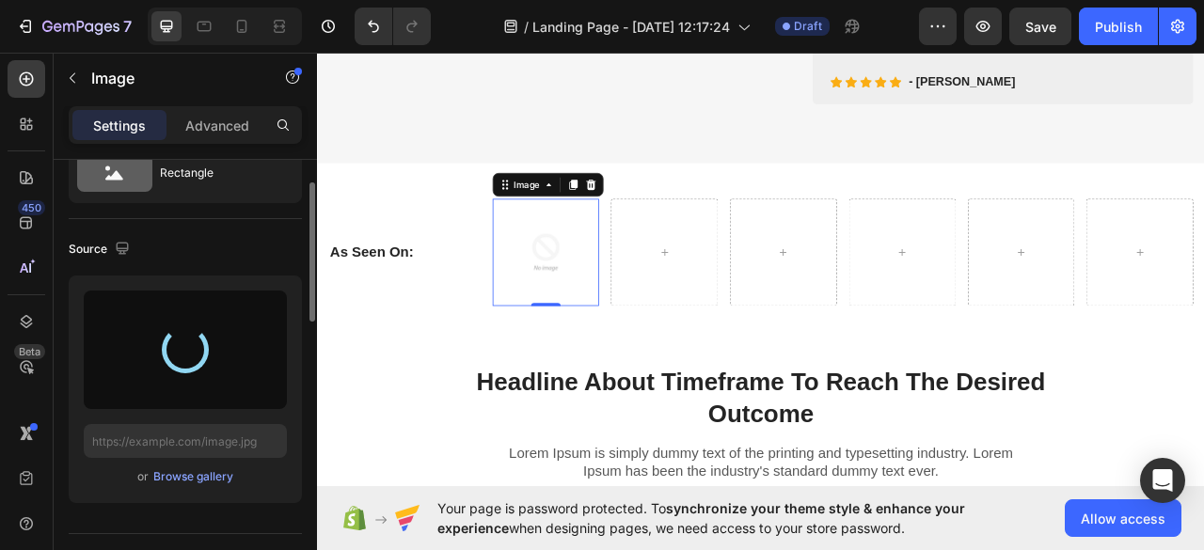
type input "https://cdn.shopify.com/s/files/1/0977/6005/1281/files/gempages_586290758307283…"
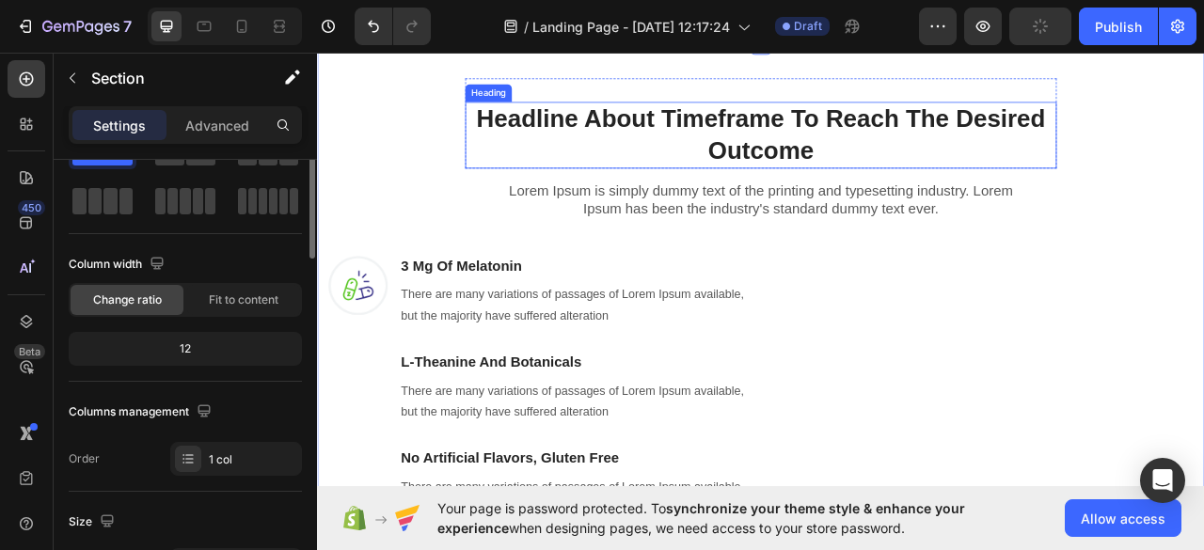
scroll to position [0, 0]
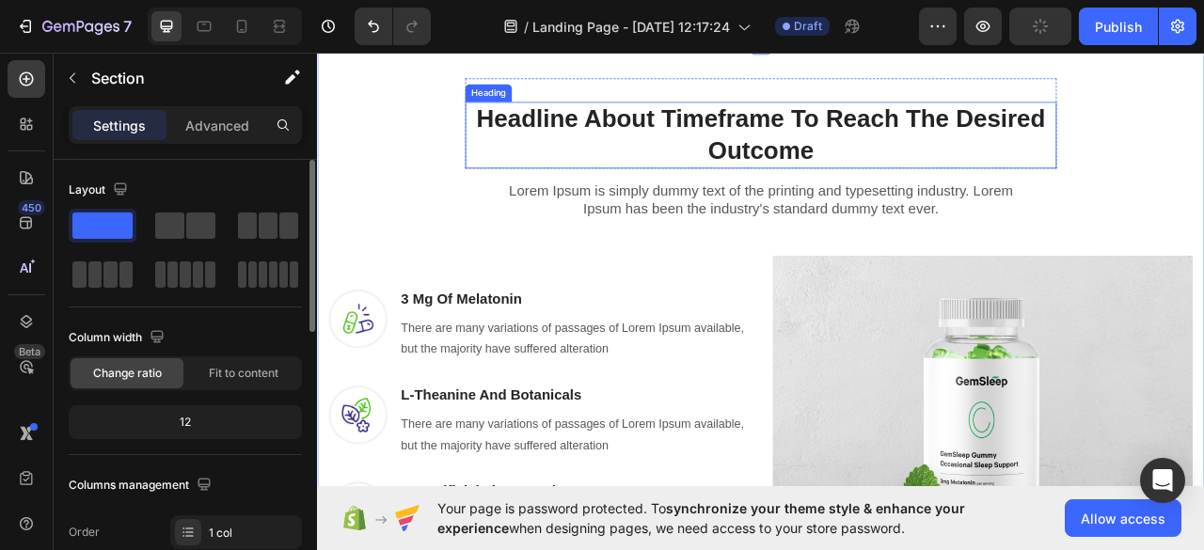
click at [676, 123] on p "Headline About Timeframe To Reach The Desired Outcome" at bounding box center [881, 158] width 749 height 81
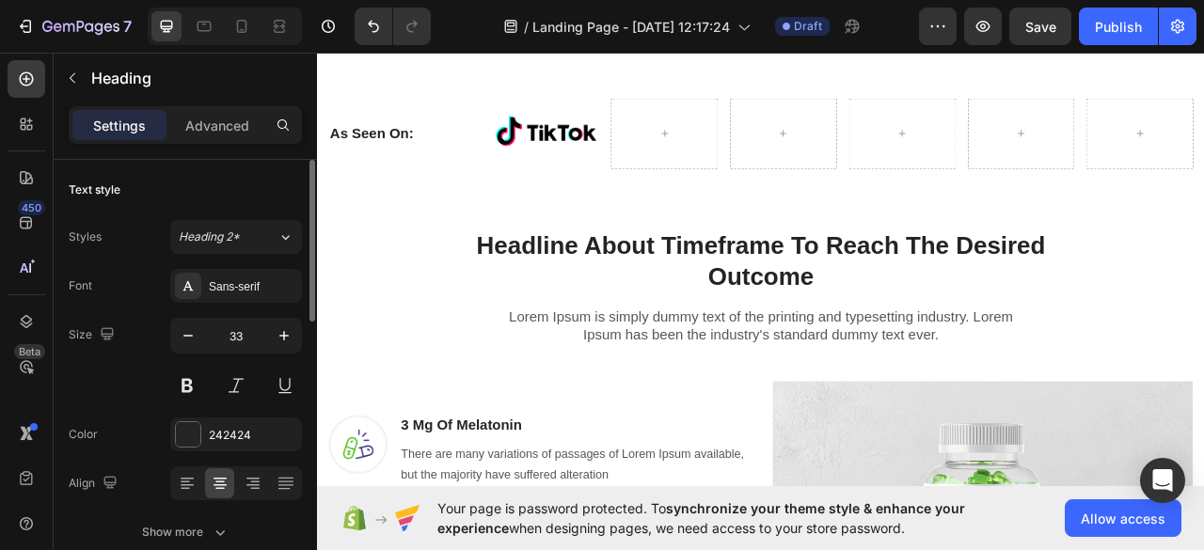
scroll to position [1086, 0]
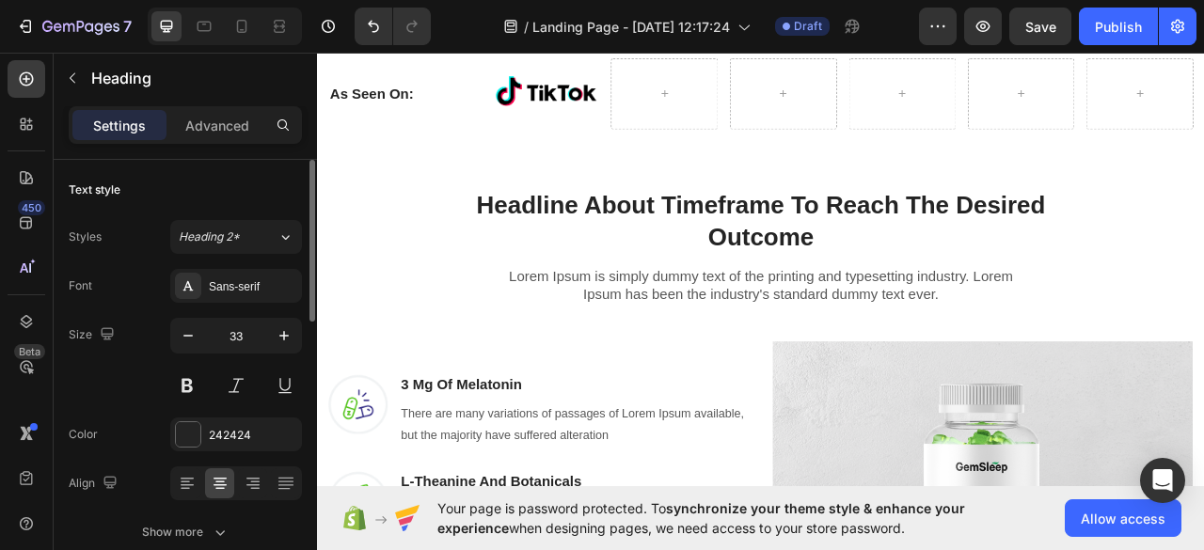
click at [682, 249] on p "Headline About Timeframe To Reach The Desired Outcome" at bounding box center [881, 269] width 749 height 81
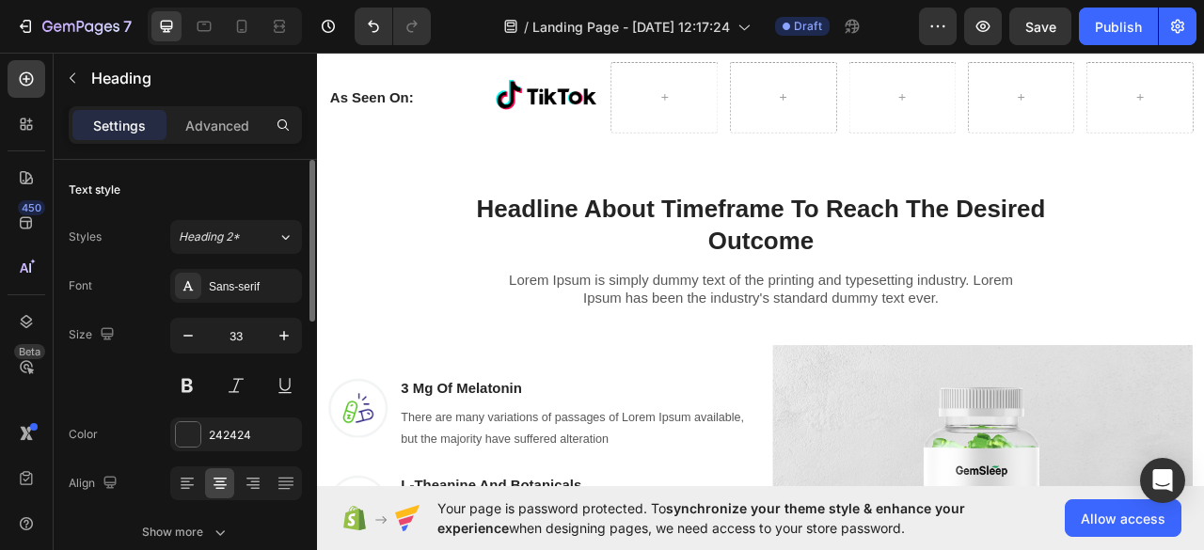
scroll to position [1125, 0]
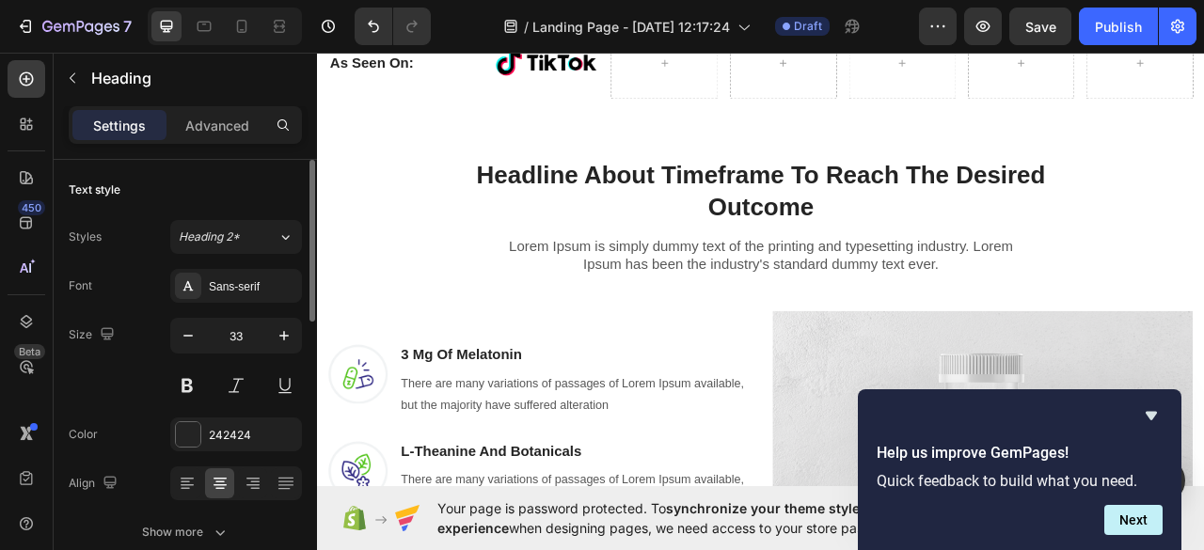
click at [781, 205] on p "Headline About Timeframe To Reach The Desired Outcome" at bounding box center [881, 230] width 749 height 81
click at [822, 202] on p "Headline About Timeframe To Reach The Desired Outcome" at bounding box center [881, 230] width 749 height 81
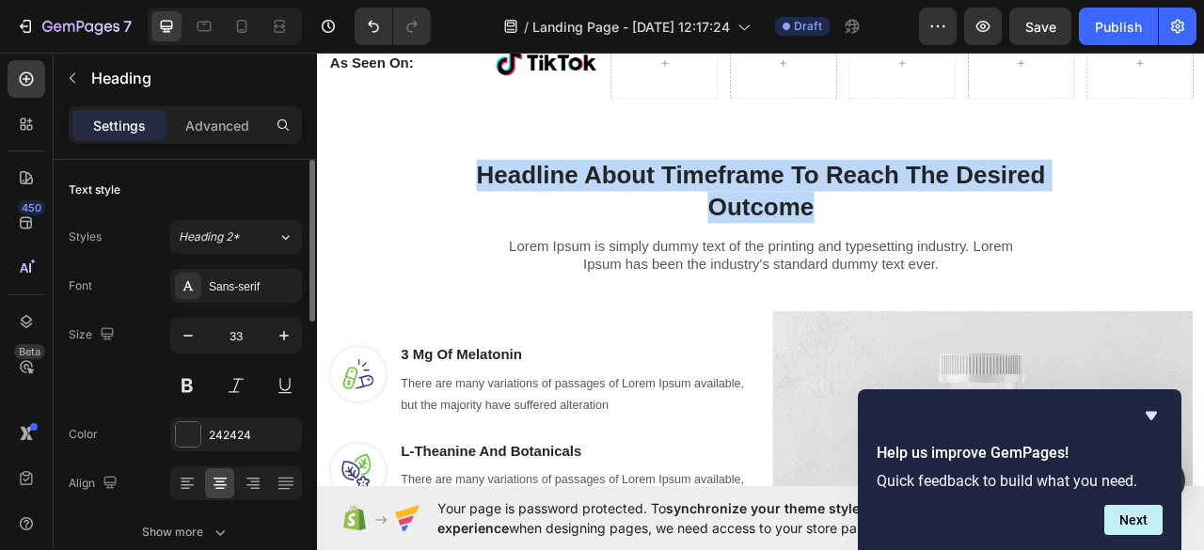
click at [822, 202] on p "Headline About Timeframe To Reach The Desired Outcome" at bounding box center [881, 230] width 749 height 81
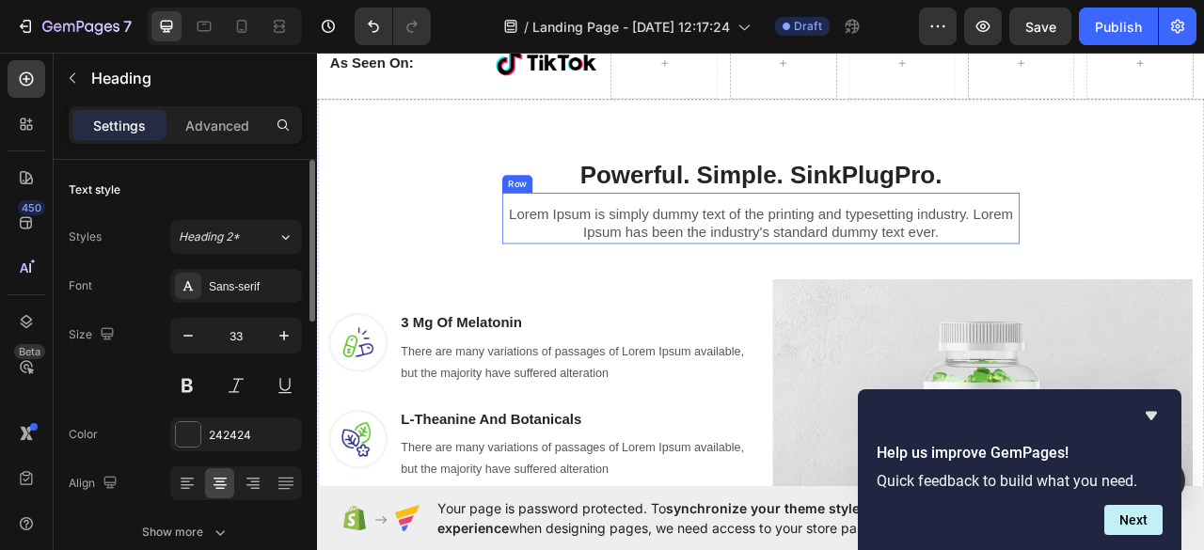
click at [903, 244] on div "Lorem Ipsum is simply dummy text of the printing and typesetting industry. Lore…" at bounding box center [881, 264] width 658 height 65
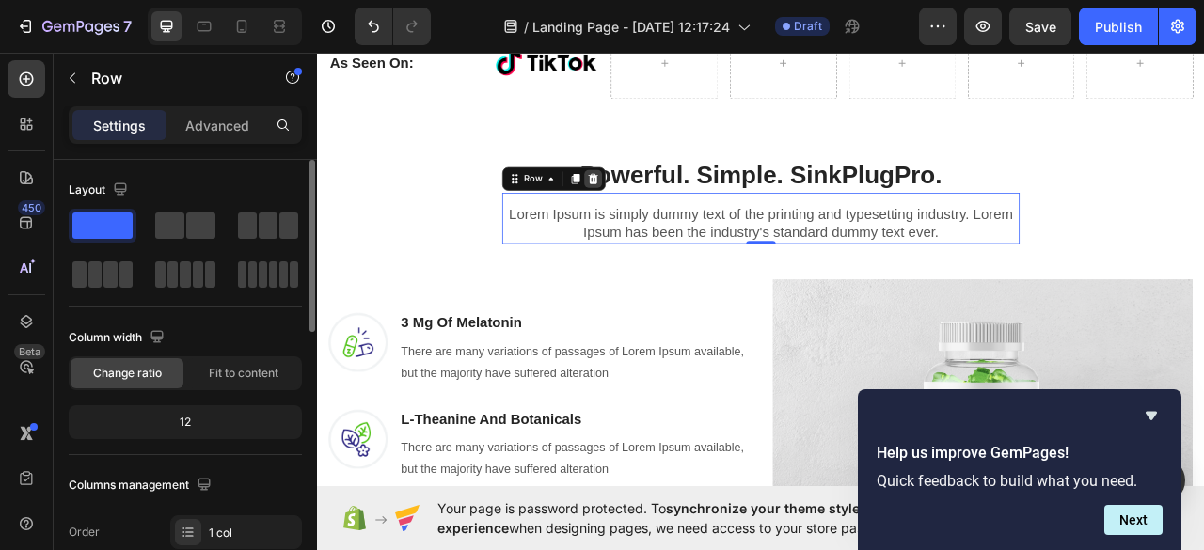
click at [662, 208] on icon at bounding box center [668, 214] width 12 height 13
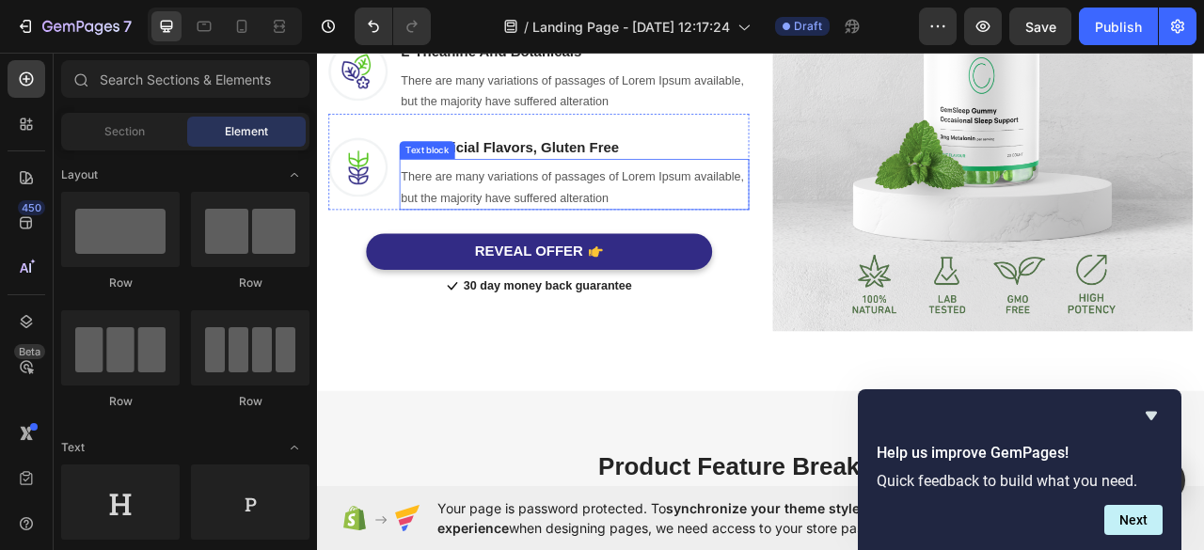
scroll to position [1530, 0]
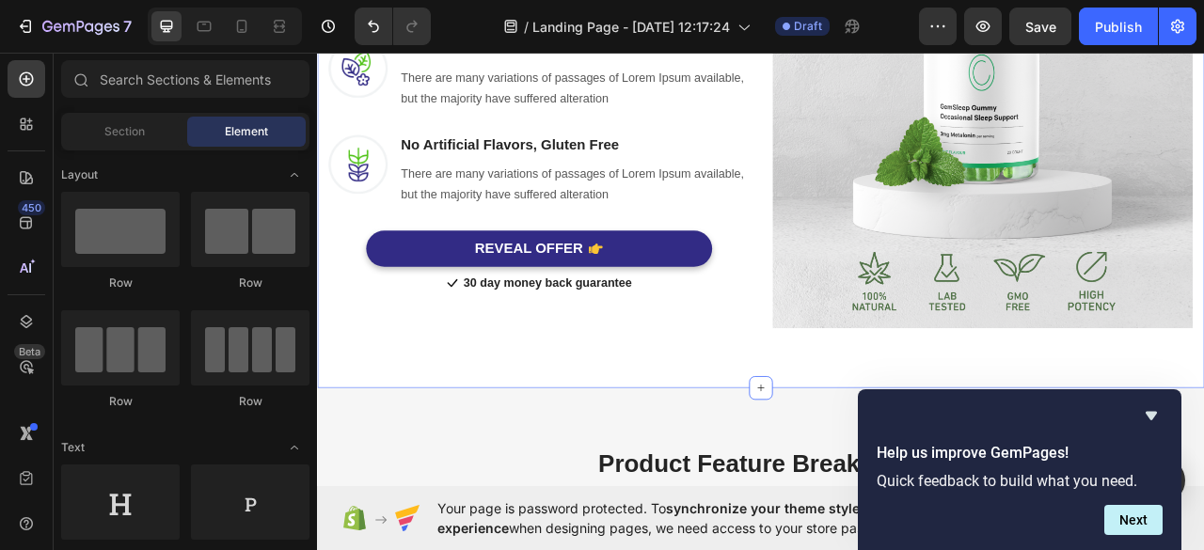
click at [513, 418] on div "Powerful. Simple. SinkPlugPro. Heading Row Image 3 Mg Of Melatonin Heading Ther…" at bounding box center [881, 93] width 1128 height 775
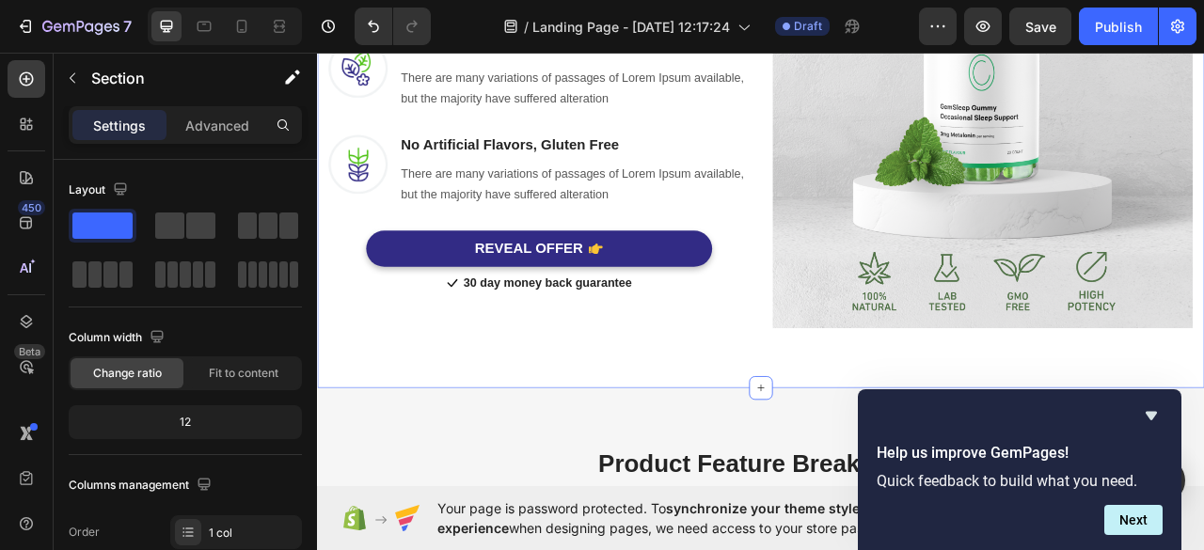
click at [518, 403] on div "Powerful. Simple. SinkPlugPro. Heading Row Image 3 Mg Of Melatonin Heading Ther…" at bounding box center [881, 93] width 1128 height 775
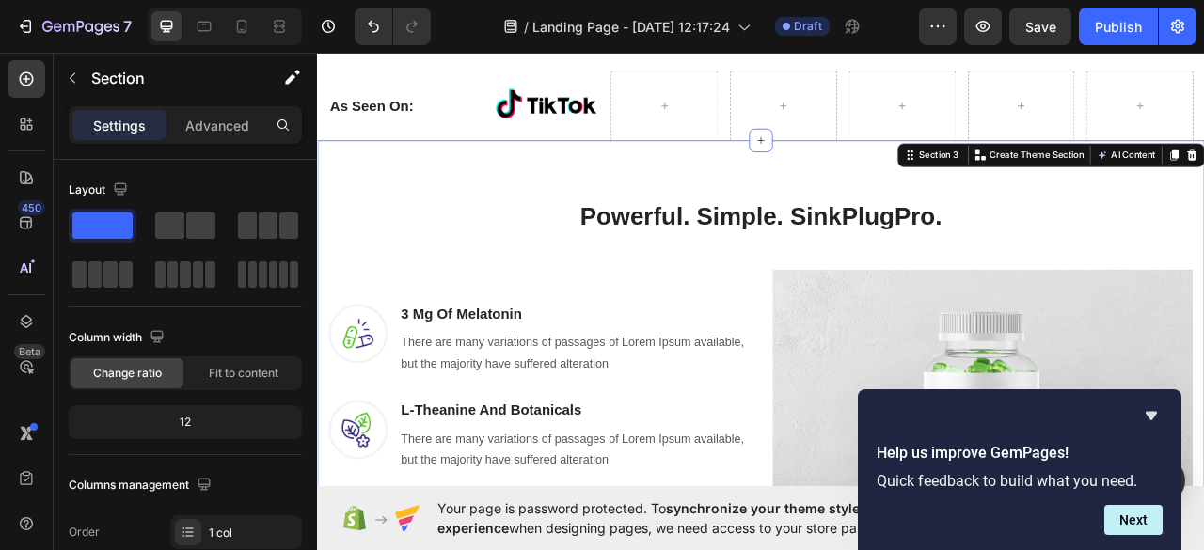
scroll to position [1069, 0]
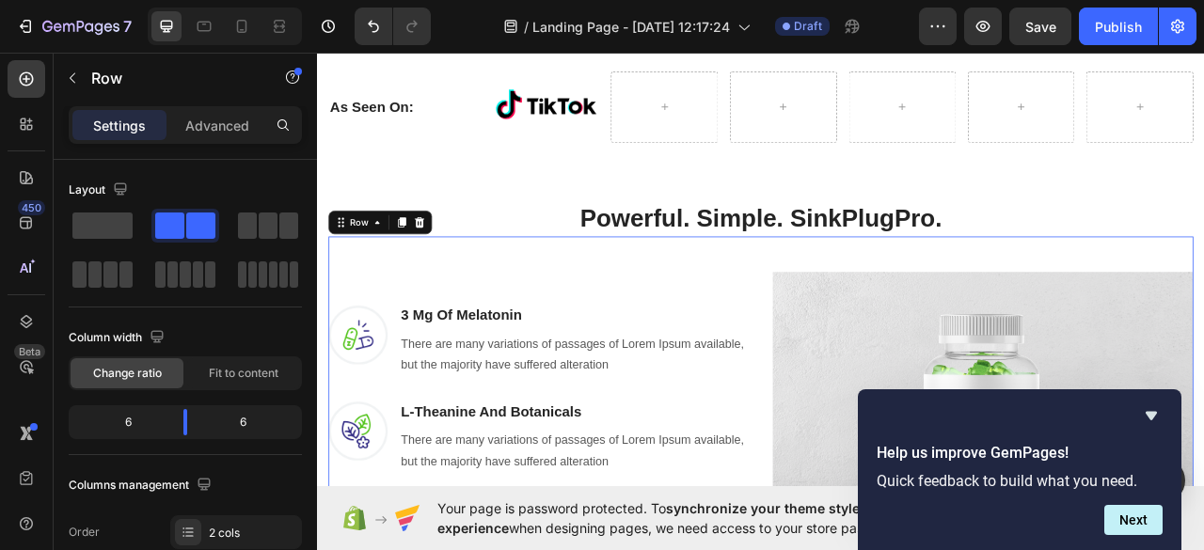
scroll to position [883, 0]
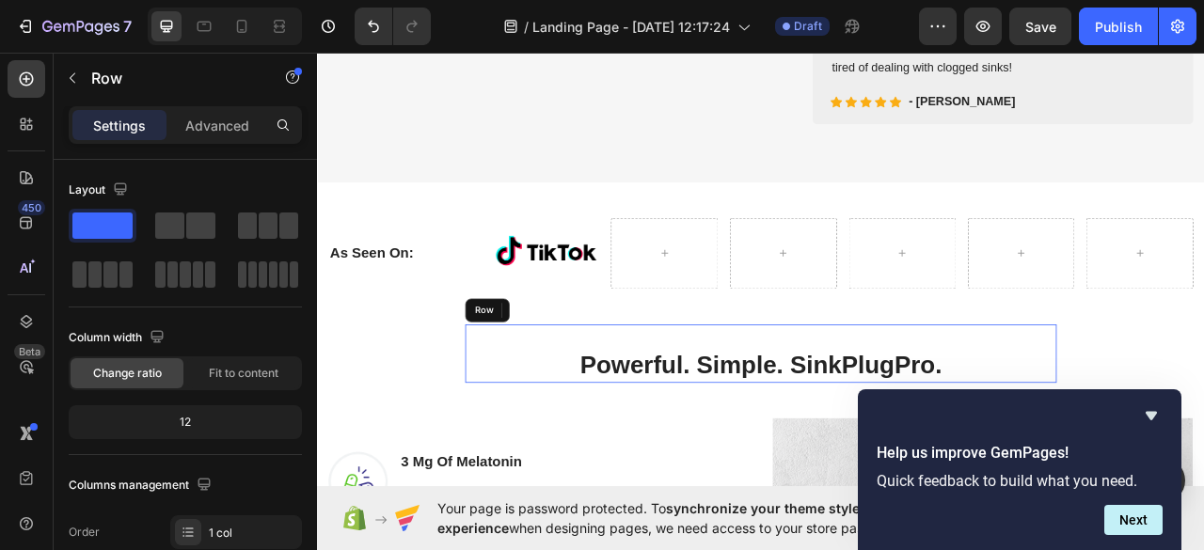
drag, startPoint x: 867, startPoint y: 430, endPoint x: 860, endPoint y: 365, distance: 65.2
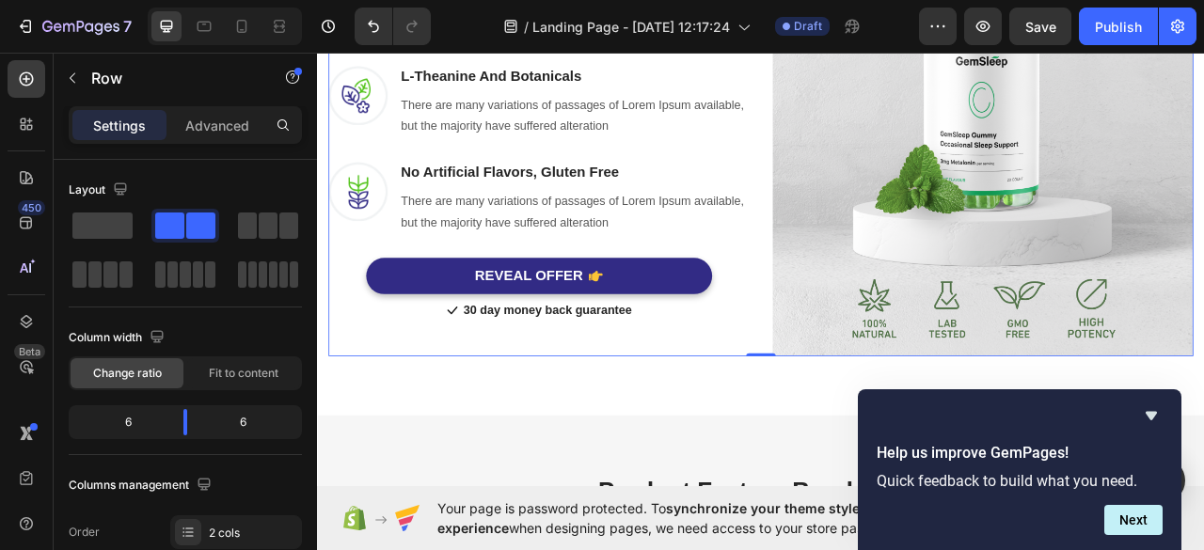
scroll to position [1397, 0]
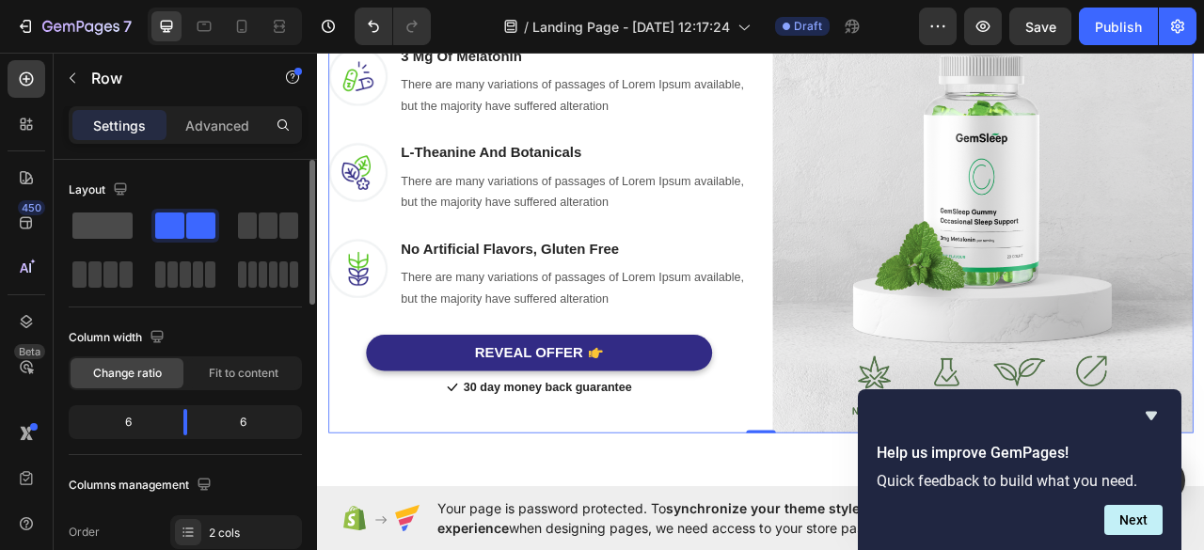
click at [115, 218] on span at bounding box center [102, 226] width 60 height 26
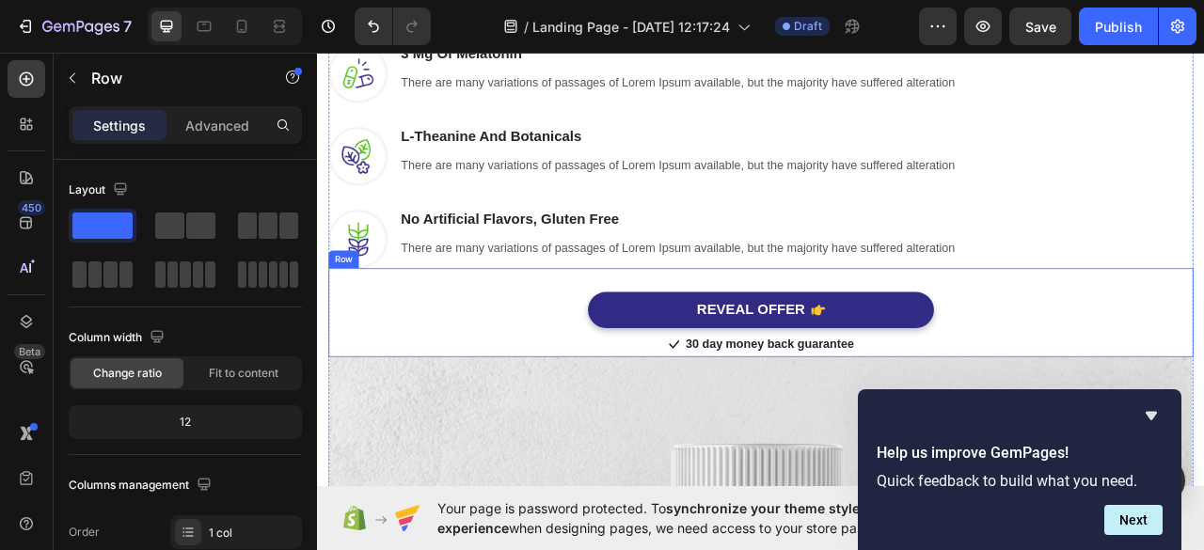
scroll to position [945, 0]
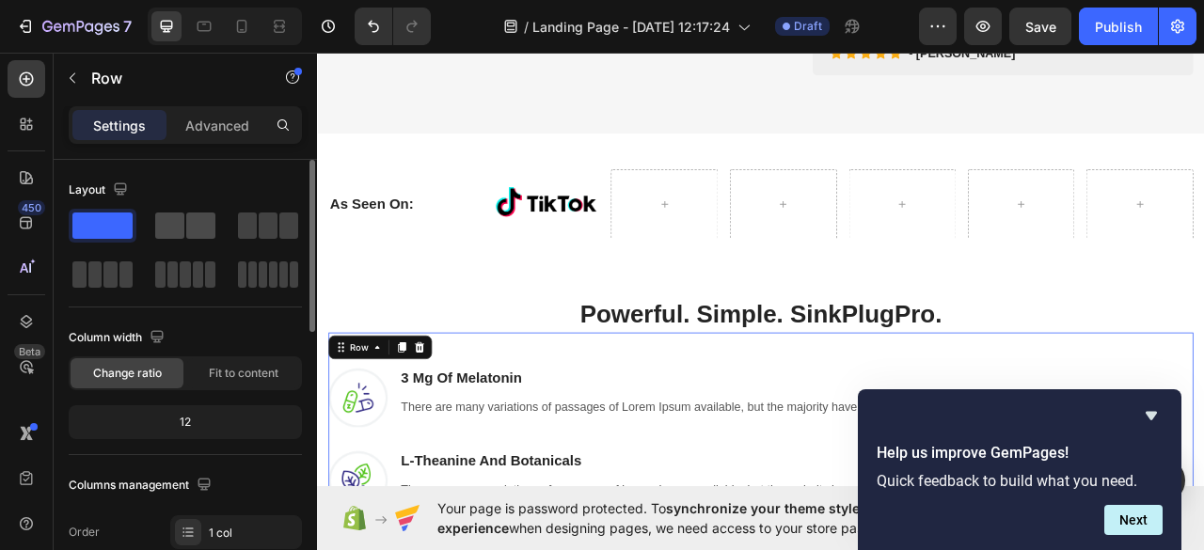
click at [185, 230] on div at bounding box center [185, 226] width 60 height 26
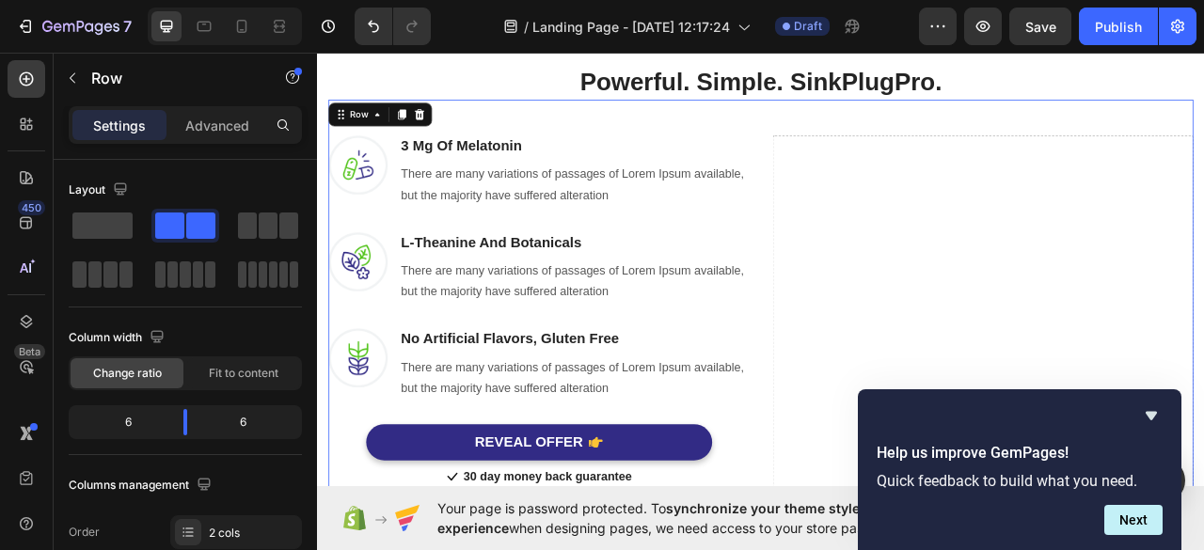
scroll to position [1239, 0]
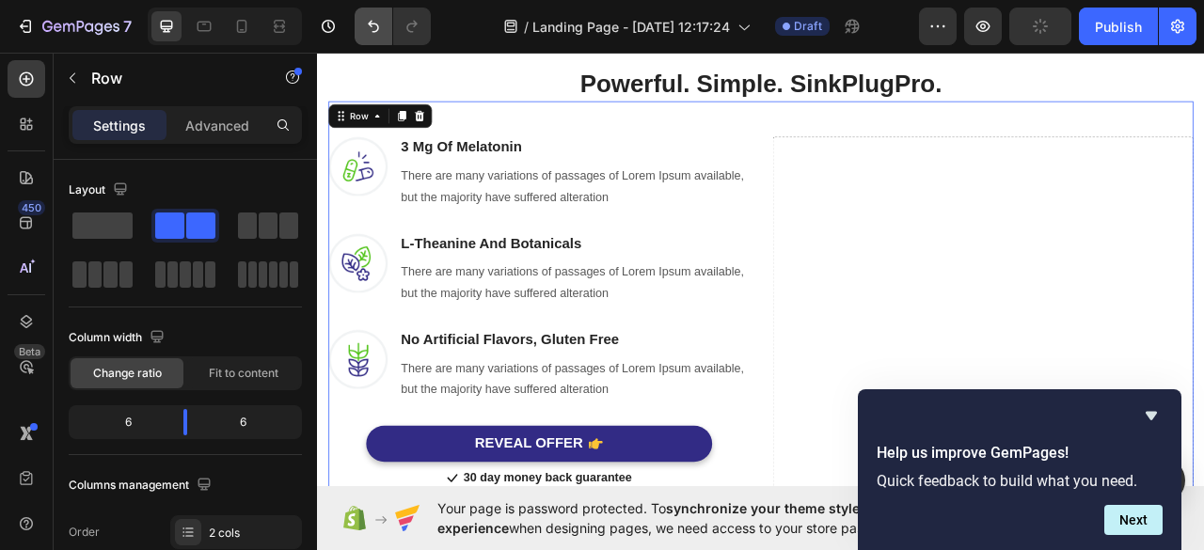
click at [361, 31] on button "Undo/Redo" at bounding box center [374, 27] width 38 height 38
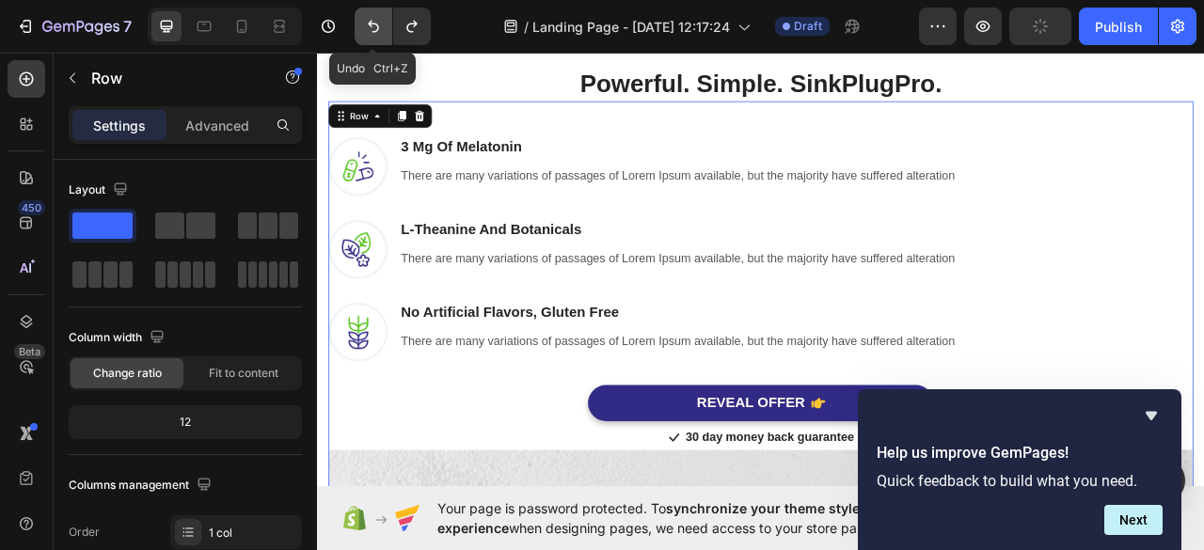
scroll to position [1397, 0]
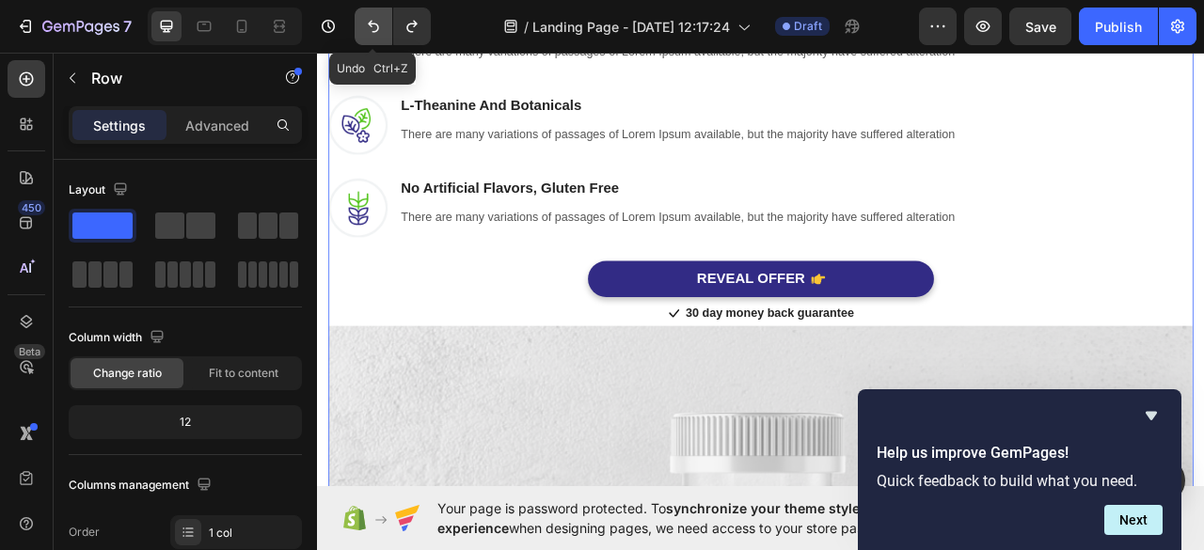
click at [370, 30] on icon "Undo/Redo" at bounding box center [373, 26] width 19 height 19
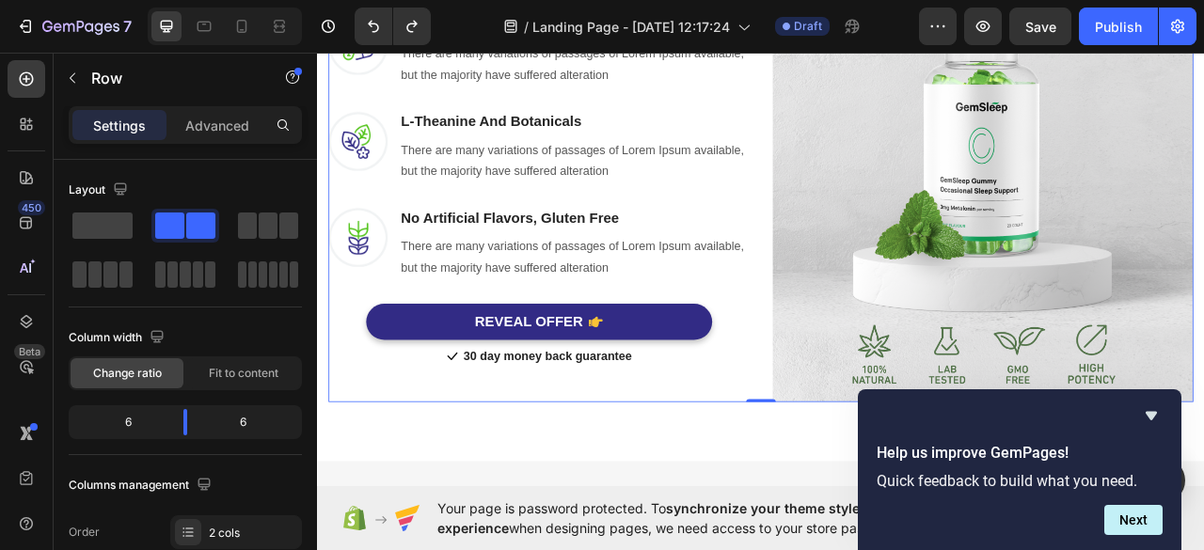
scroll to position [1059, 0]
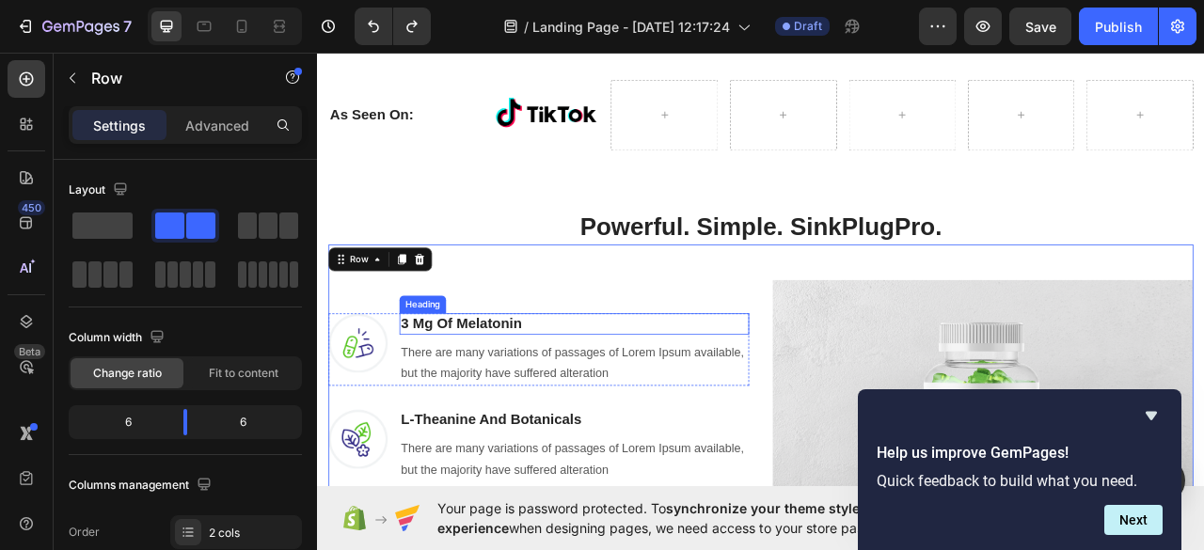
click at [477, 401] on p "3 Mg Of Melatonin" at bounding box center [643, 399] width 441 height 24
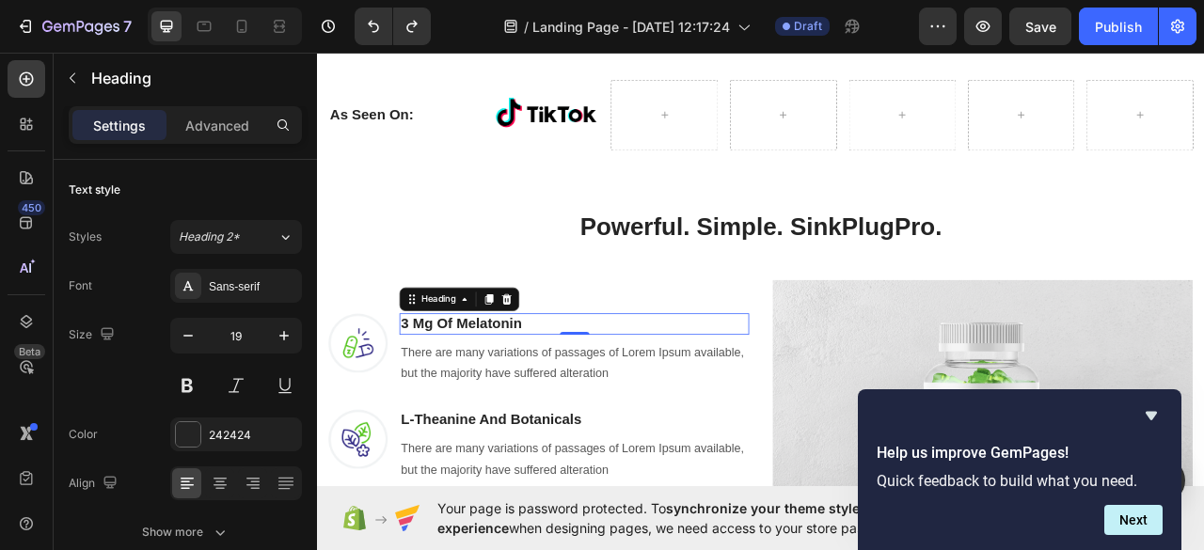
click at [477, 401] on p "3 Mg Of Melatonin" at bounding box center [643, 399] width 441 height 24
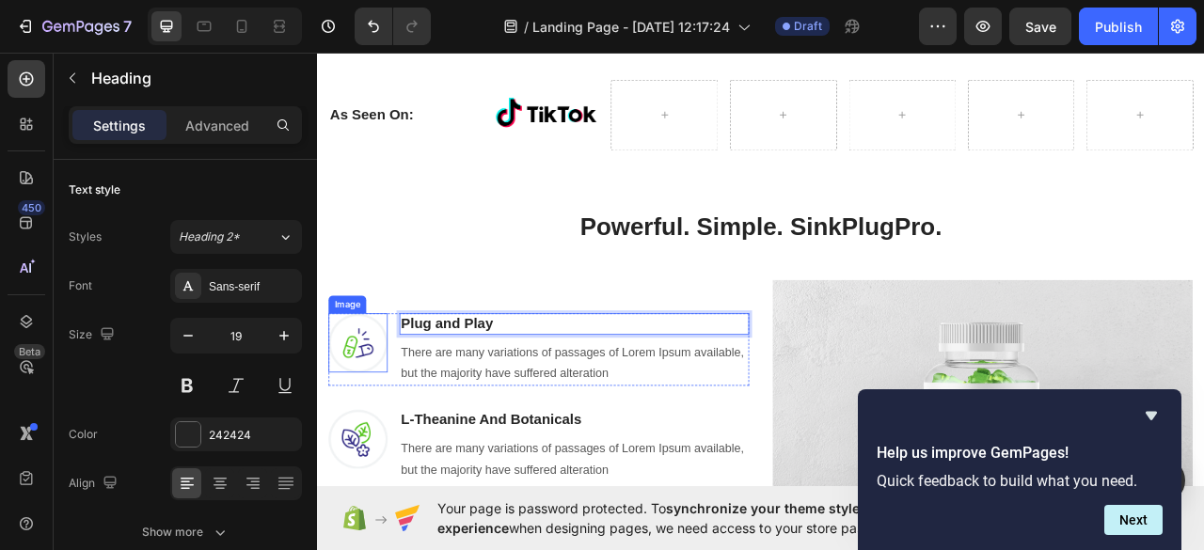
click at [365, 420] on img at bounding box center [368, 423] width 75 height 75
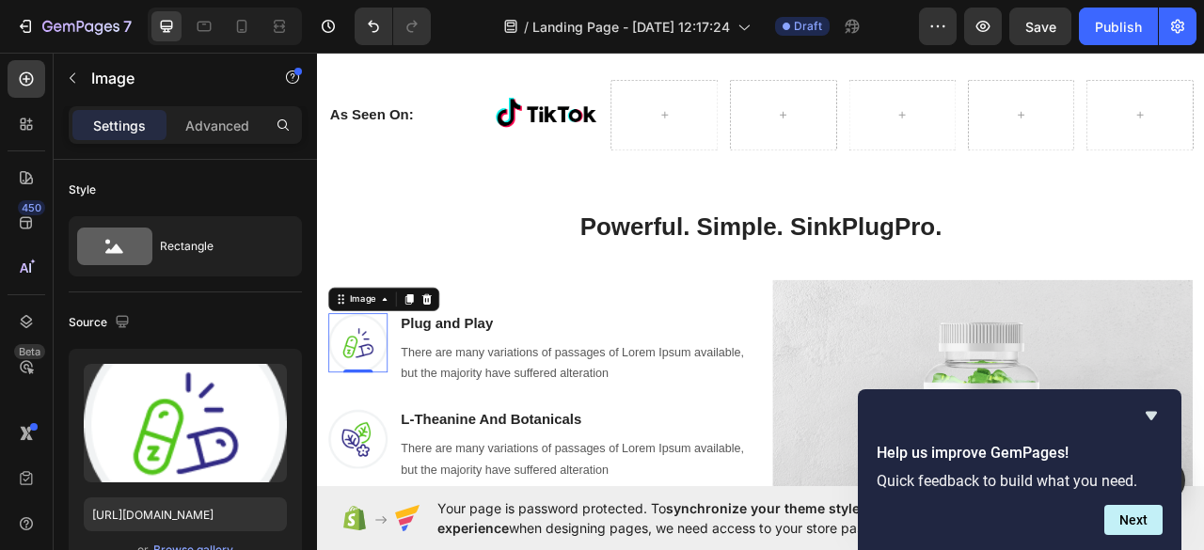
drag, startPoint x: 268, startPoint y: 377, endPoint x: 922, endPoint y: 5, distance: 752.2
click at [268, 377] on icon "button" at bounding box center [268, 383] width 12 height 14
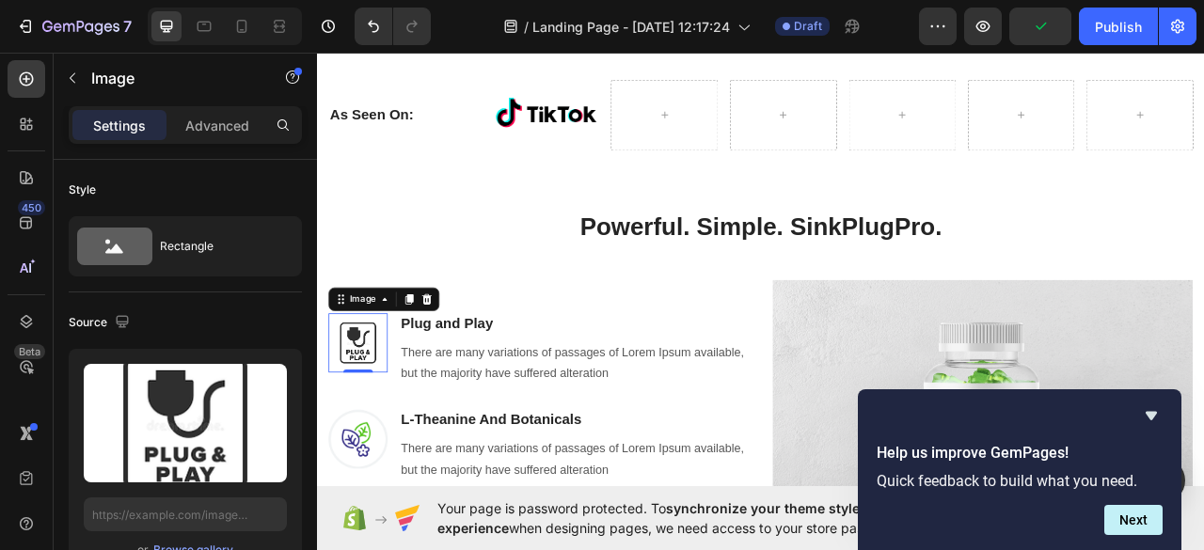
type input "https://cdn.shopify.com/s/files/1/0977/6005/1281/files/gempages_586290758307283…"
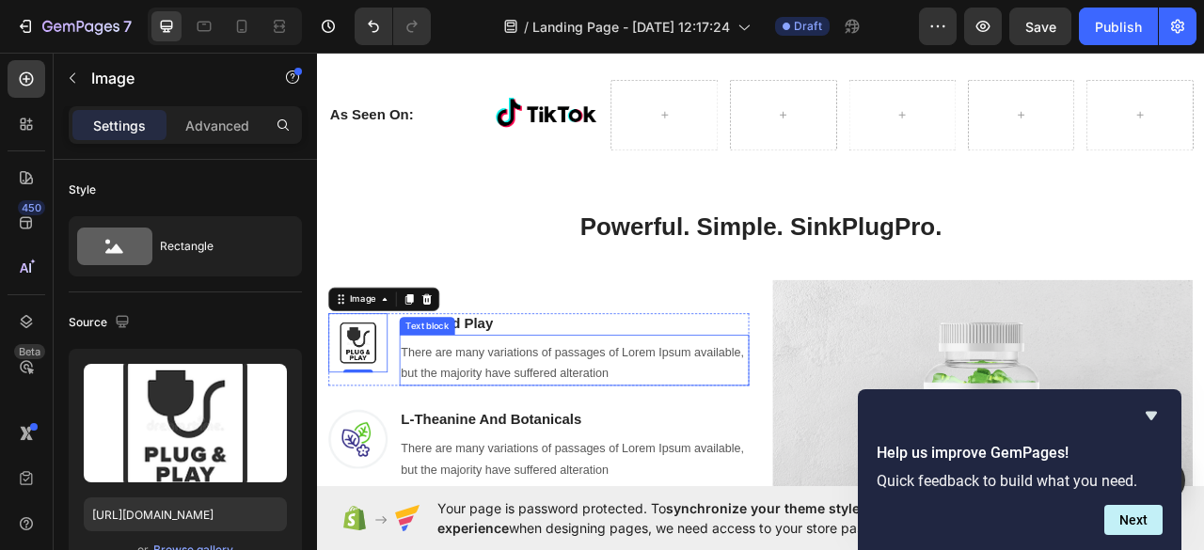
click at [500, 423] on p "There are many variations of passages of Lorem Ipsum available, but the majorit…" at bounding box center [643, 449] width 441 height 55
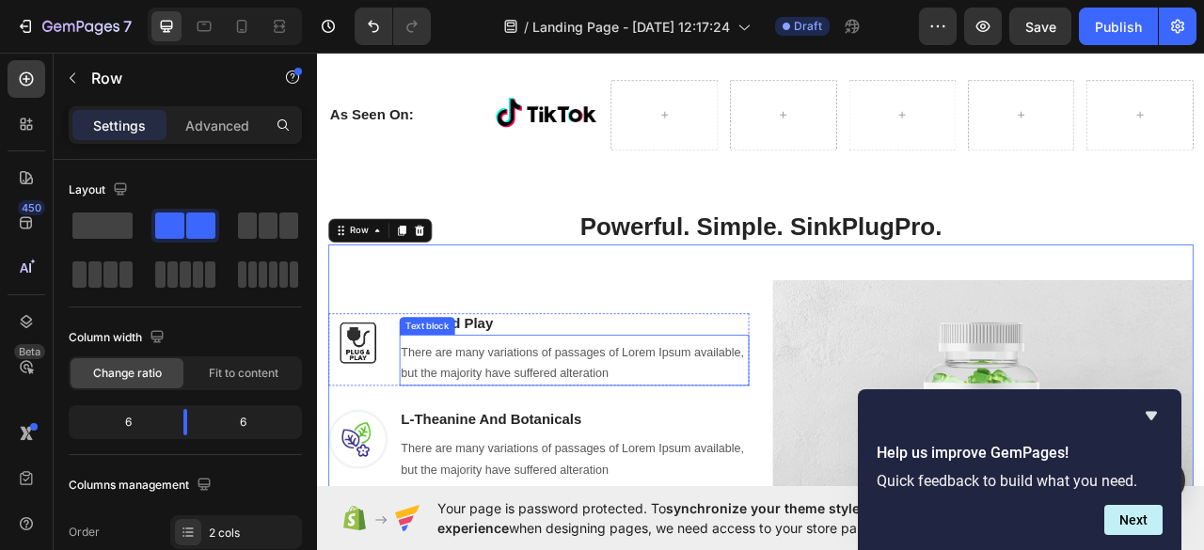
click at [514, 444] on p "There are many variations of passages of Lorem Ipsum available, but the majorit…" at bounding box center [643, 449] width 441 height 55
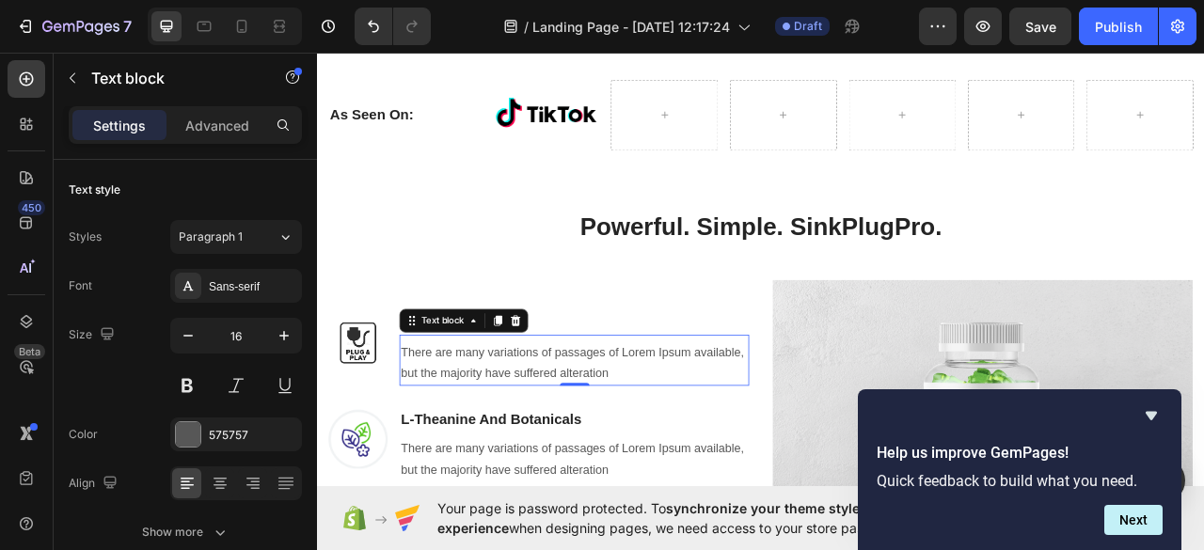
click at [566, 424] on p "There are many variations of passages of Lorem Ipsum available, but the majorit…" at bounding box center [643, 449] width 441 height 55
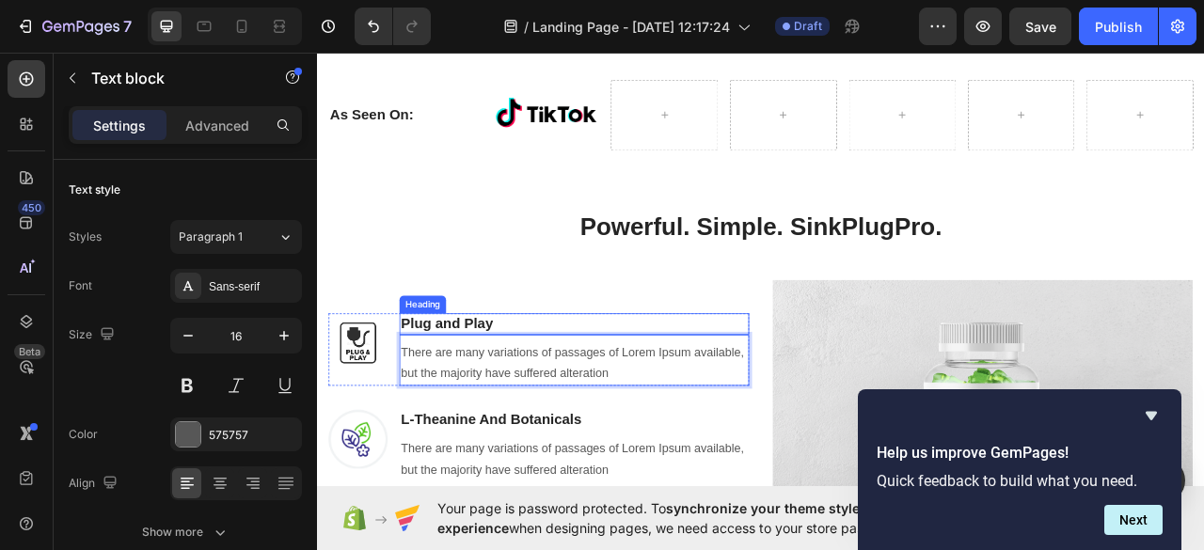
click at [586, 420] on div "There are many variations of passages of Lorem Ipsum available, but the majorit…" at bounding box center [643, 449] width 445 height 58
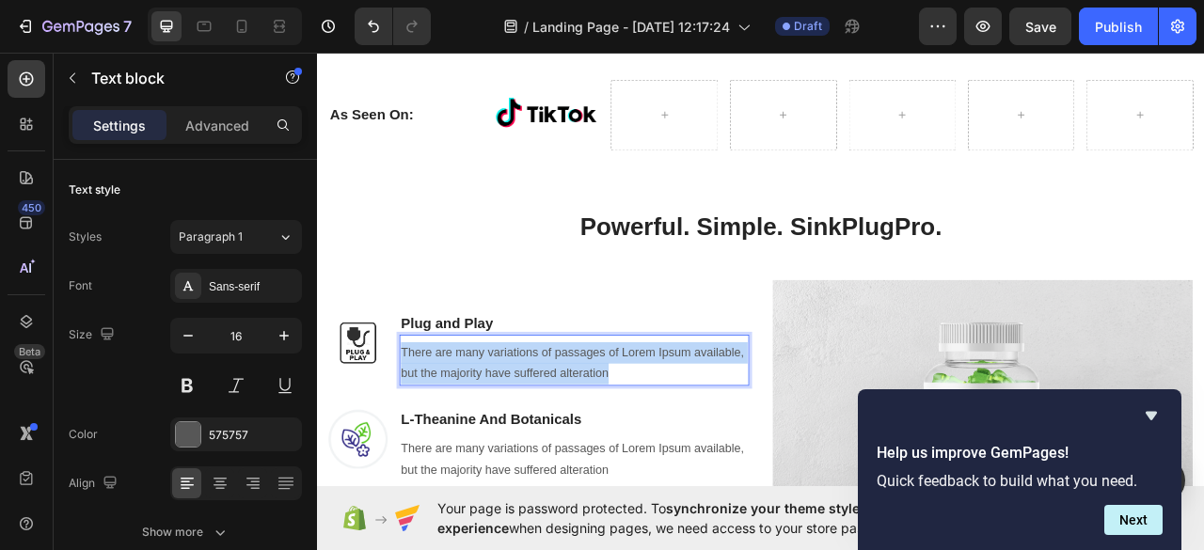
click at [586, 420] on div "There are many variations of passages of Lorem Ipsum available, but the majorit…" at bounding box center [643, 449] width 445 height 58
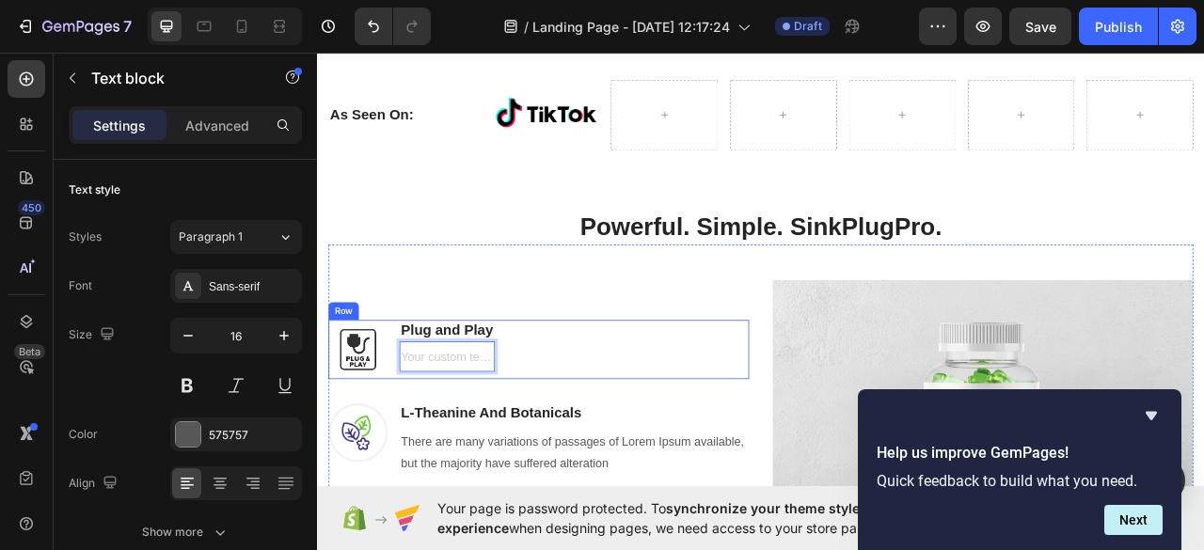
click at [649, 479] on div "Image L-Theanine And Botanicals Heading There are many variations of passages o…" at bounding box center [598, 530] width 535 height 122
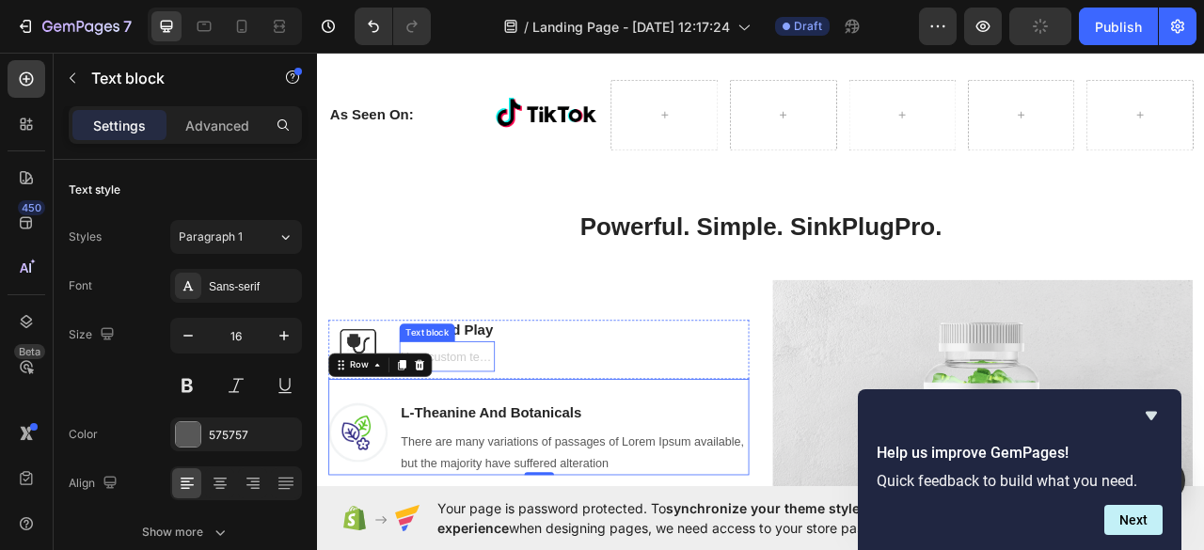
click at [530, 444] on div "Rich Text Editor. Editing area: main" at bounding box center [481, 444] width 121 height 31
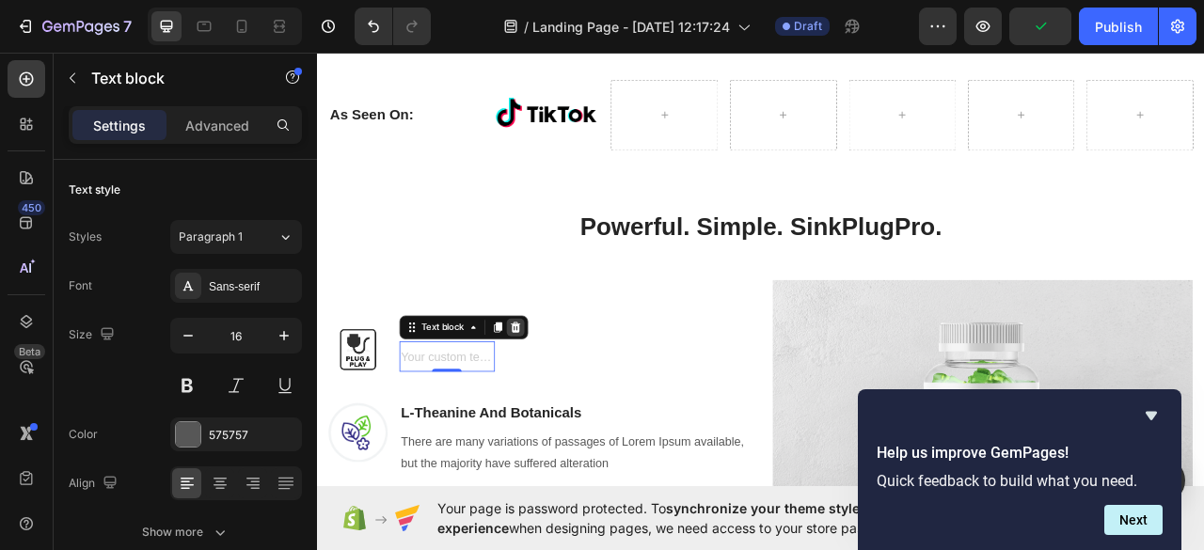
click at [573, 397] on icon at bounding box center [569, 403] width 12 height 13
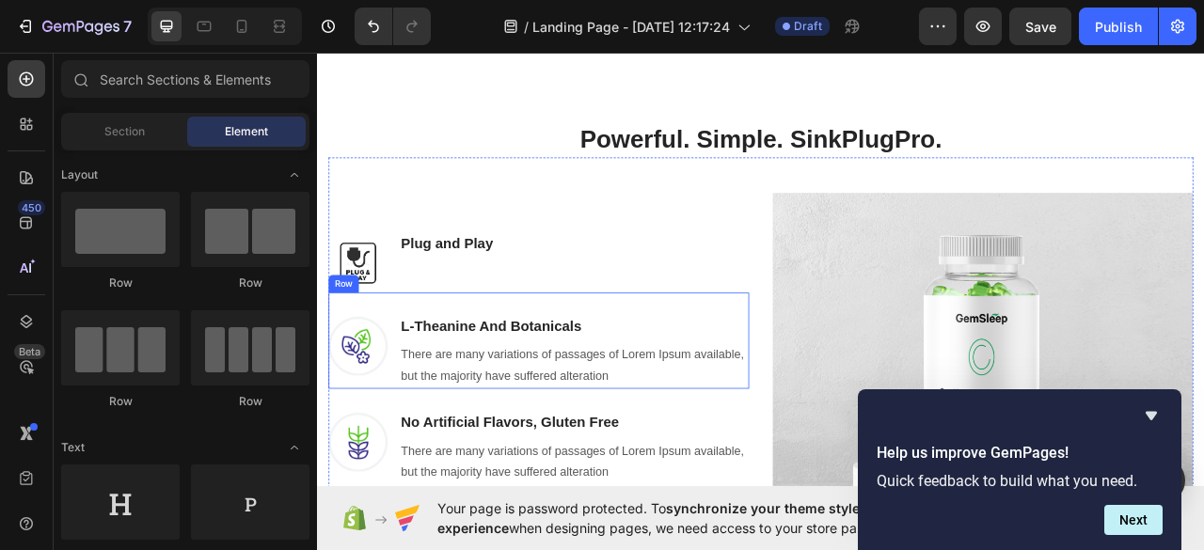
scroll to position [1371, 0]
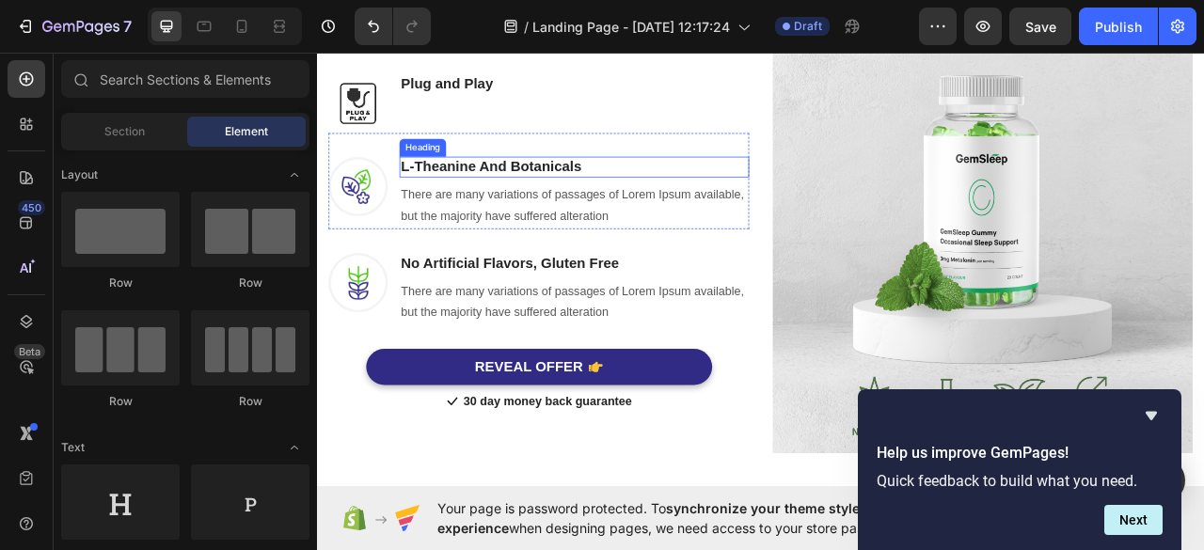
click at [592, 206] on p "L-Theanine And Botanicals" at bounding box center [643, 200] width 441 height 24
click at [597, 194] on p "L-Theanine And Botanicals" at bounding box center [643, 200] width 441 height 24
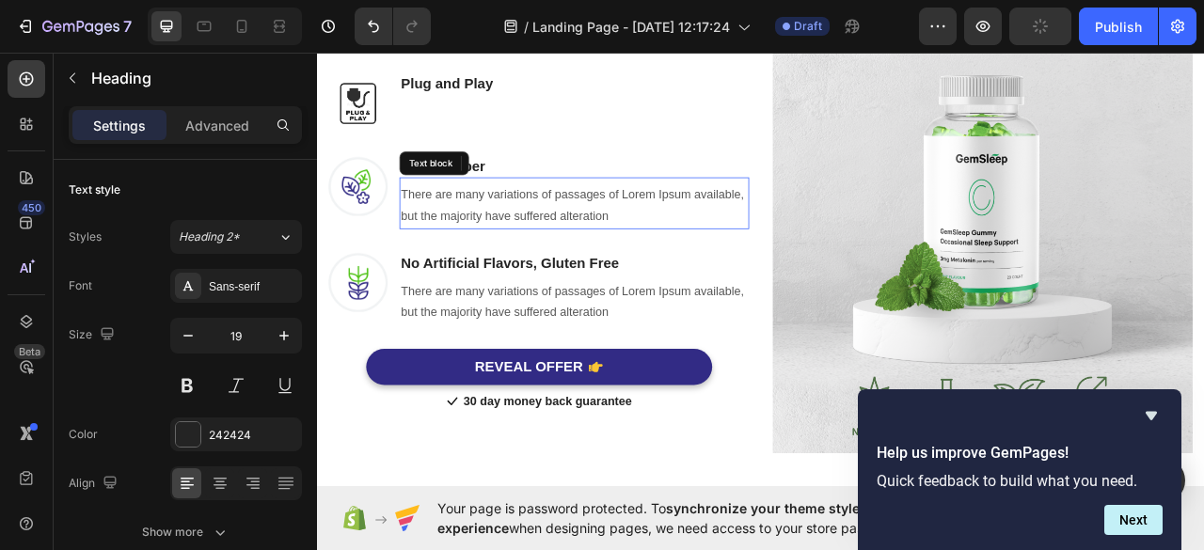
click at [597, 240] on p "There are many variations of passages of Lorem Ipsum available, but the majorit…" at bounding box center [643, 249] width 441 height 55
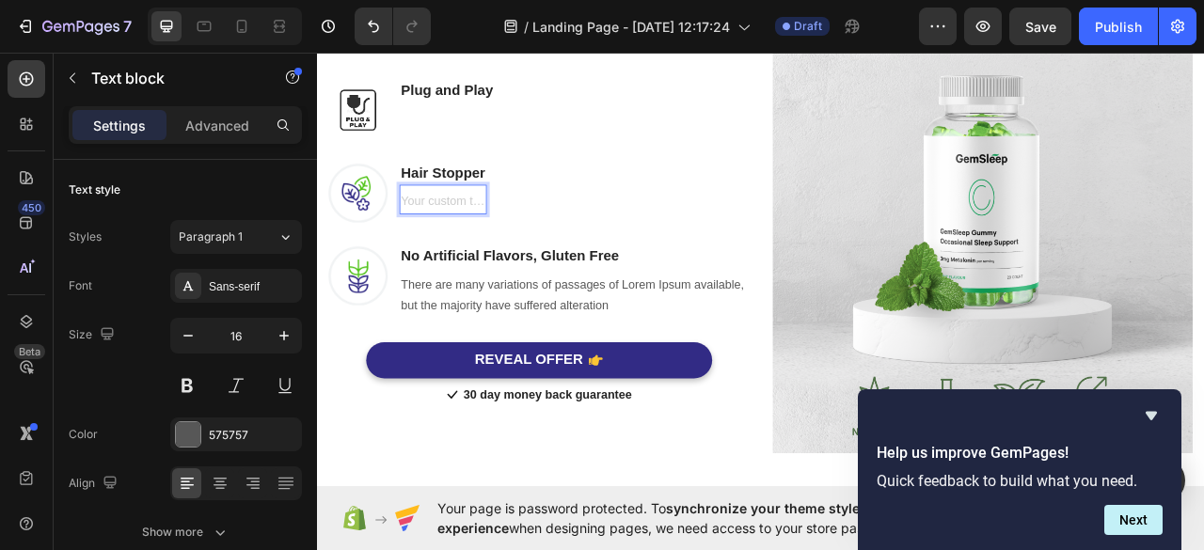
click at [513, 251] on div "Rich Text Editor. Editing area: main" at bounding box center [476, 244] width 111 height 31
click at [531, 255] on div "Rich Text Editor. Editing area: main" at bounding box center [476, 244] width 111 height 31
click at [503, 255] on div "Rich Text Editor. Editing area: main" at bounding box center [476, 244] width 111 height 31
click at [633, 222] on div "Image Hair Stopper Heading Text block 0 Row" at bounding box center [598, 217] width 535 height 105
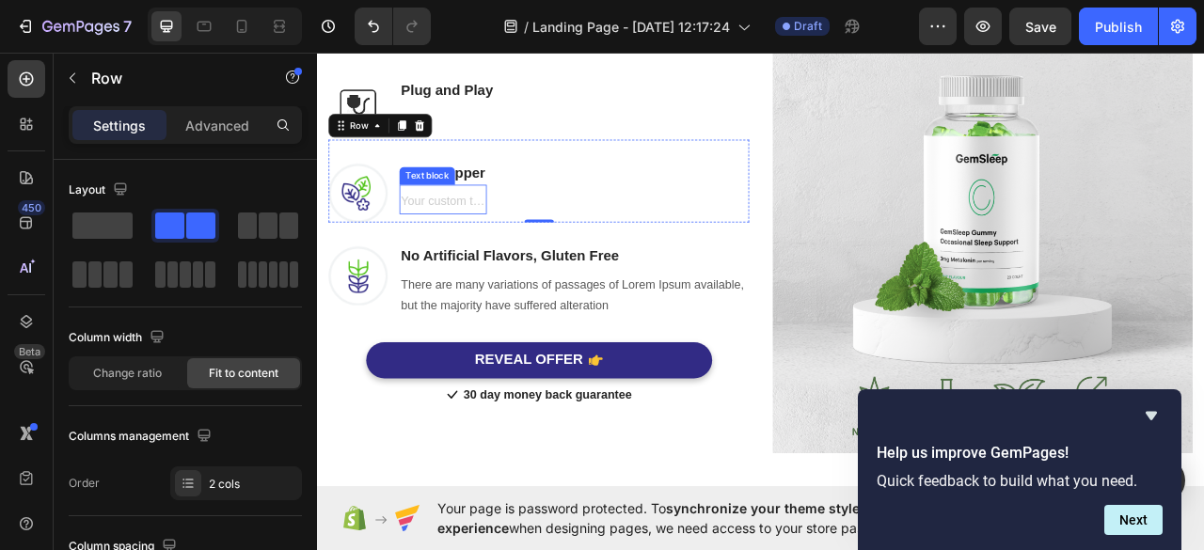
click at [503, 251] on div "Rich Text Editor. Editing area: main" at bounding box center [476, 244] width 111 height 31
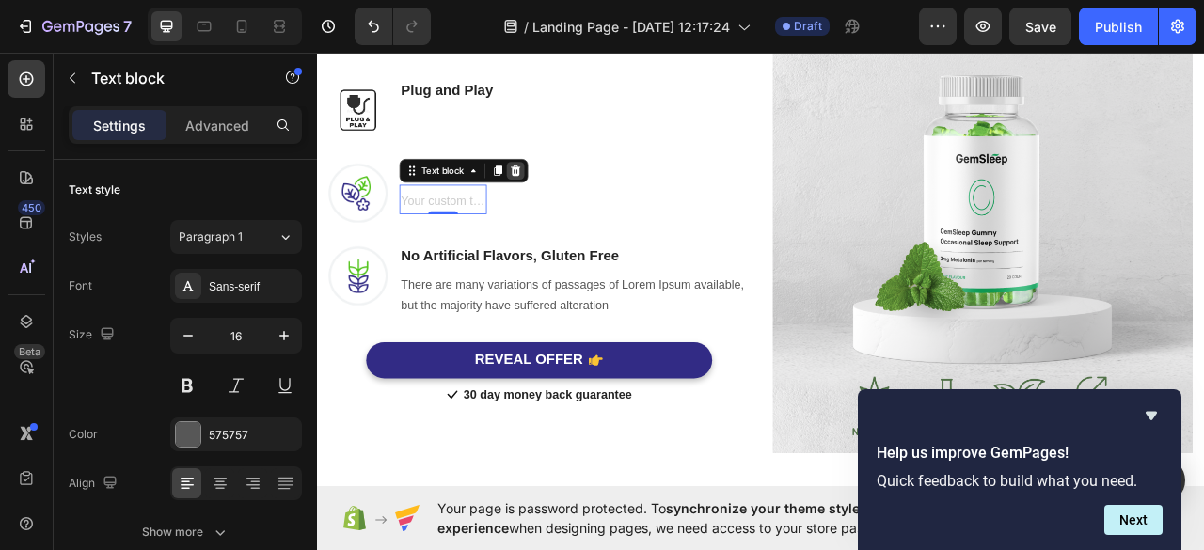
drag, startPoint x: 552, startPoint y: 210, endPoint x: 570, endPoint y: 210, distance: 17.9
click at [570, 210] on div "Text block" at bounding box center [503, 204] width 164 height 30
click at [570, 210] on div at bounding box center [569, 204] width 23 height 23
click at [570, 210] on div "Image Hair Stopper Heading Text block 0 Row" at bounding box center [598, 217] width 535 height 105
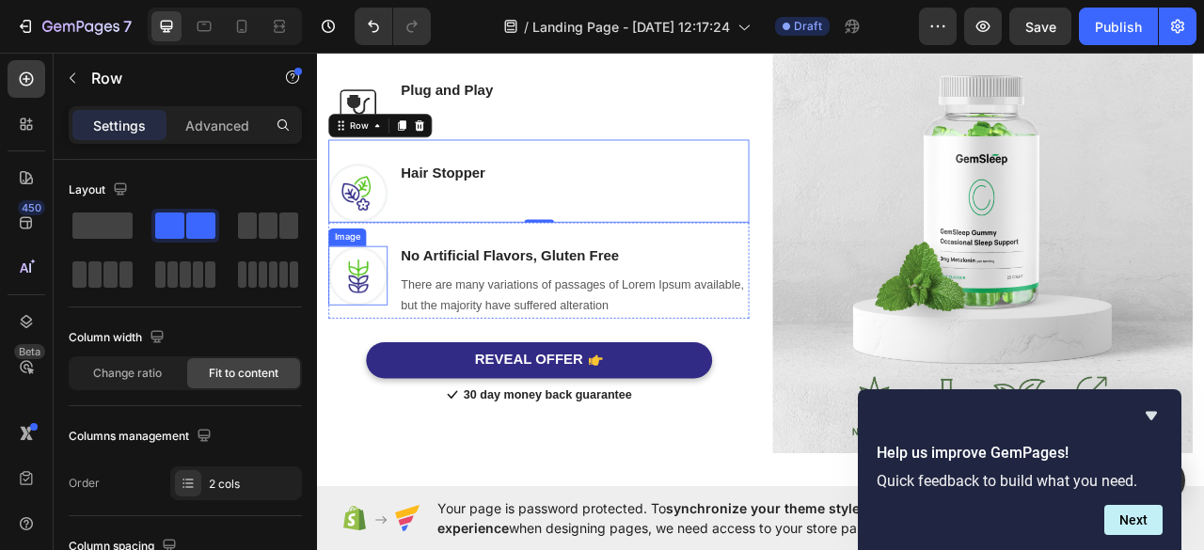
click at [392, 337] on img at bounding box center [368, 337] width 75 height 75
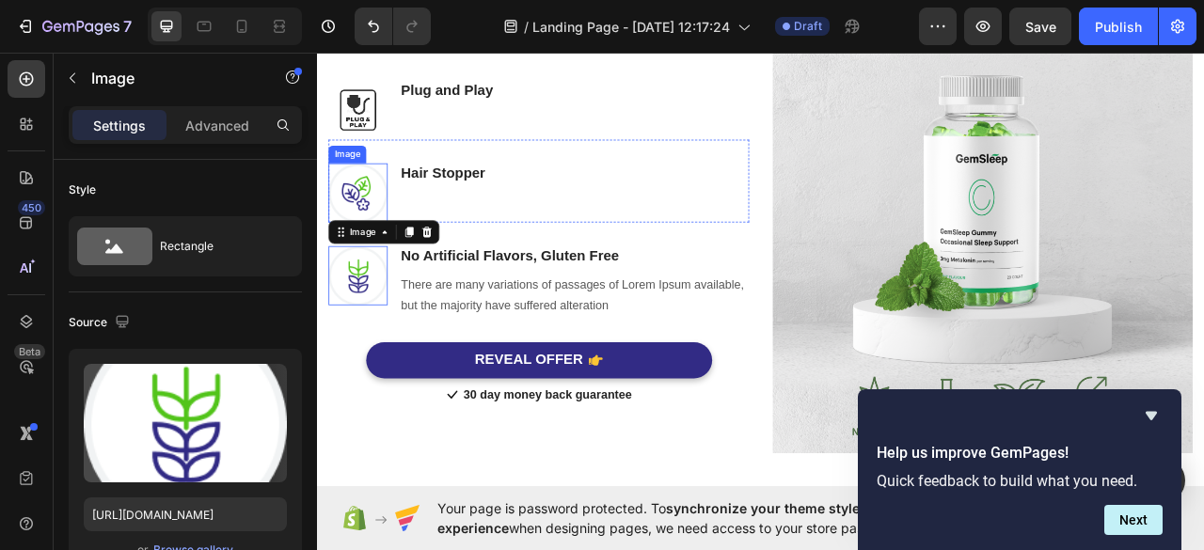
click at [387, 236] on img at bounding box center [368, 232] width 75 height 75
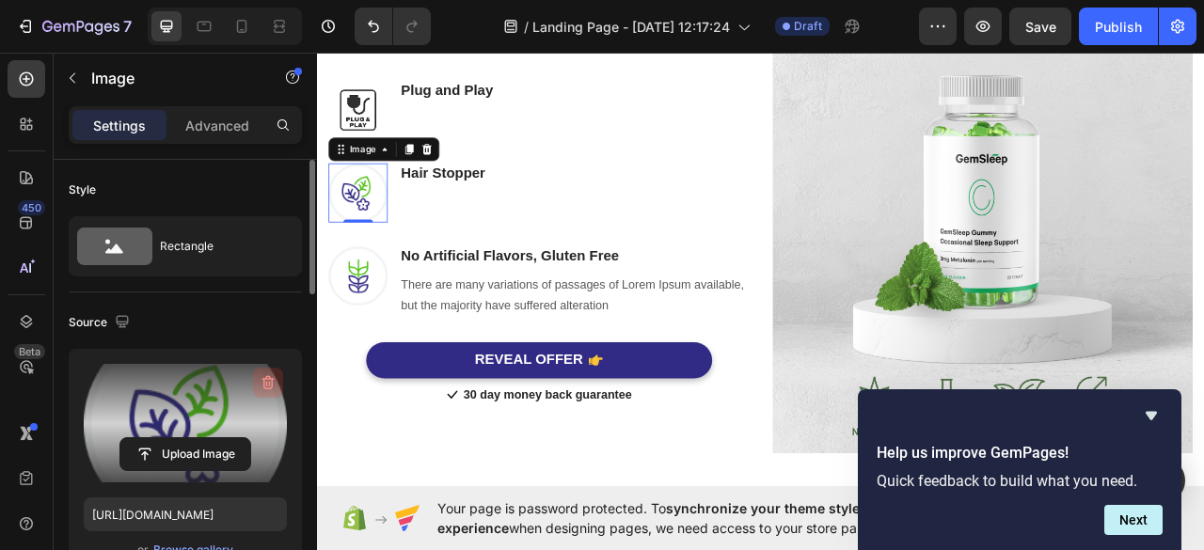
click at [273, 371] on button "button" at bounding box center [268, 383] width 30 height 30
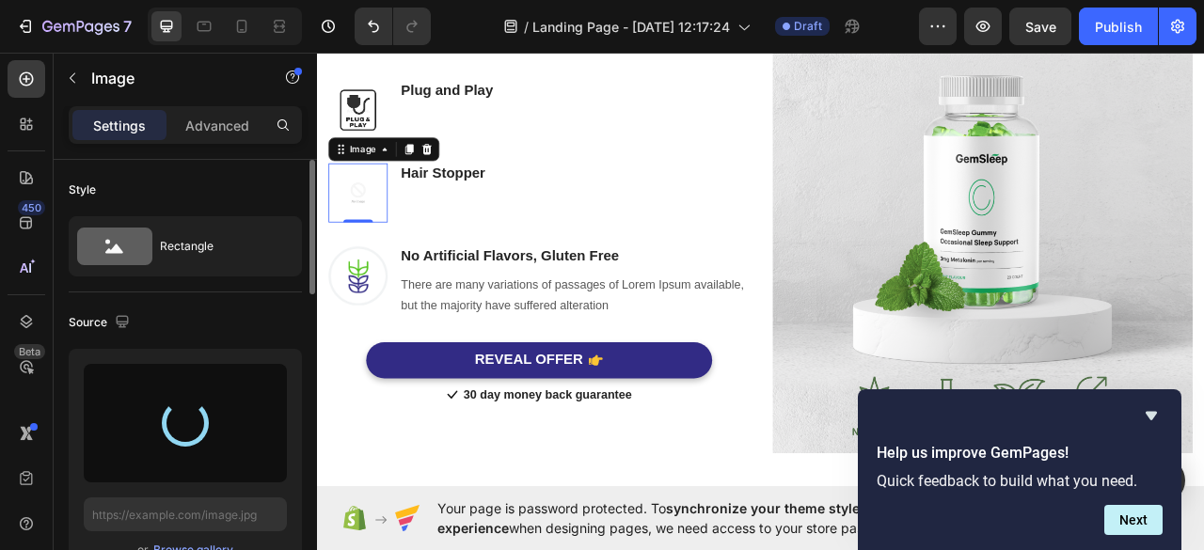
type input "https://cdn.shopify.com/s/files/1/0977/6005/1281/files/gempages_586290758307283…"
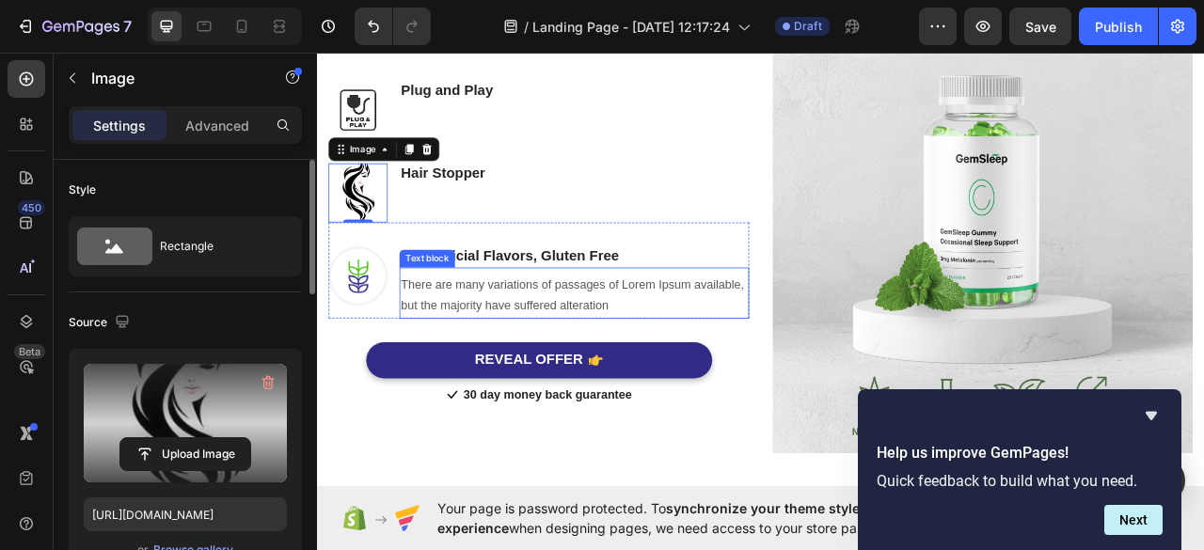
drag, startPoint x: 495, startPoint y: 323, endPoint x: 624, endPoint y: 286, distance: 134.9
click at [495, 327] on div "There are many variations of passages of Lorem Ipsum available, but the majorit…" at bounding box center [643, 360] width 445 height 66
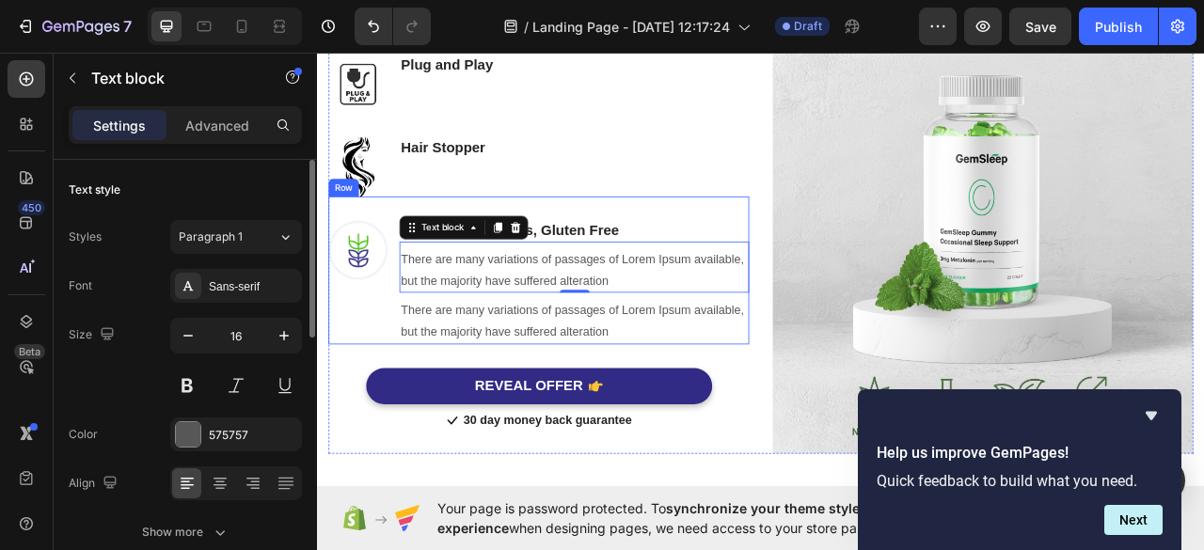
click at [617, 292] on p "No Artificial Flavors, Gluten Free" at bounding box center [643, 281] width 441 height 24
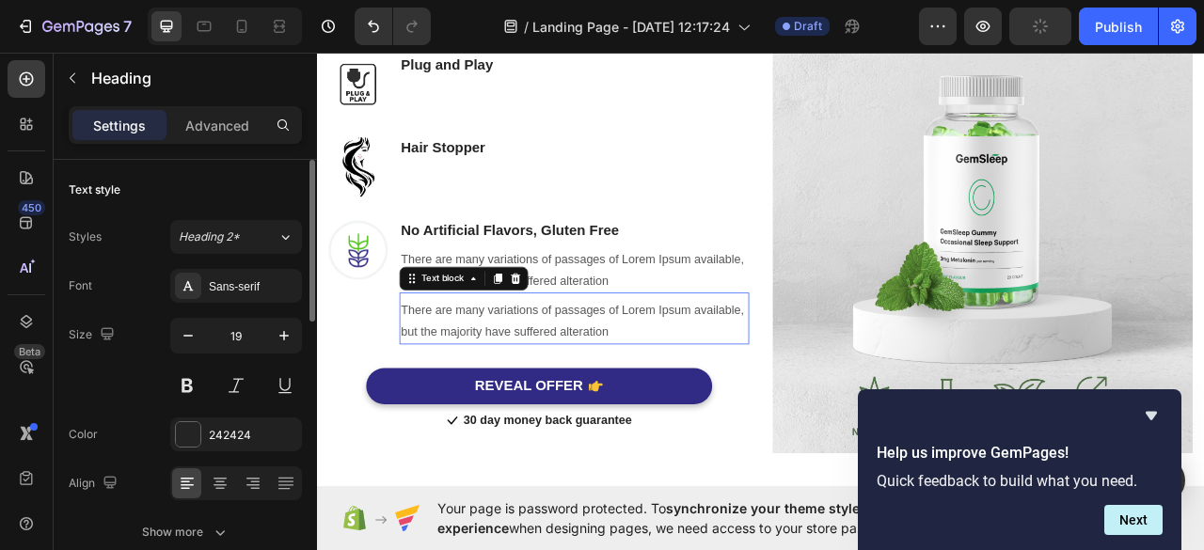
scroll to position [1338, 0]
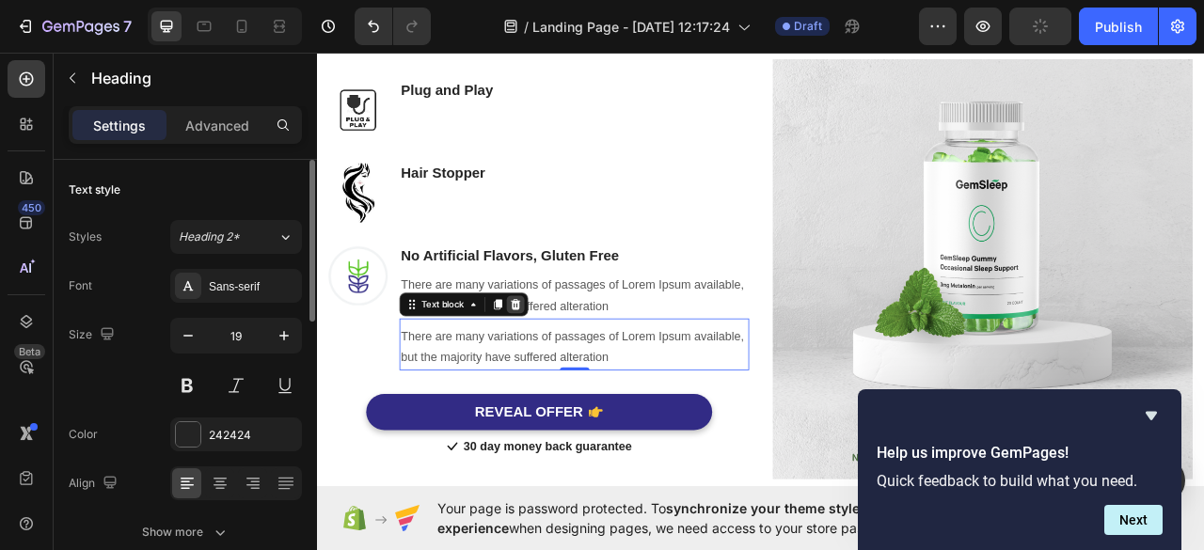
click at [566, 368] on icon at bounding box center [569, 374] width 12 height 13
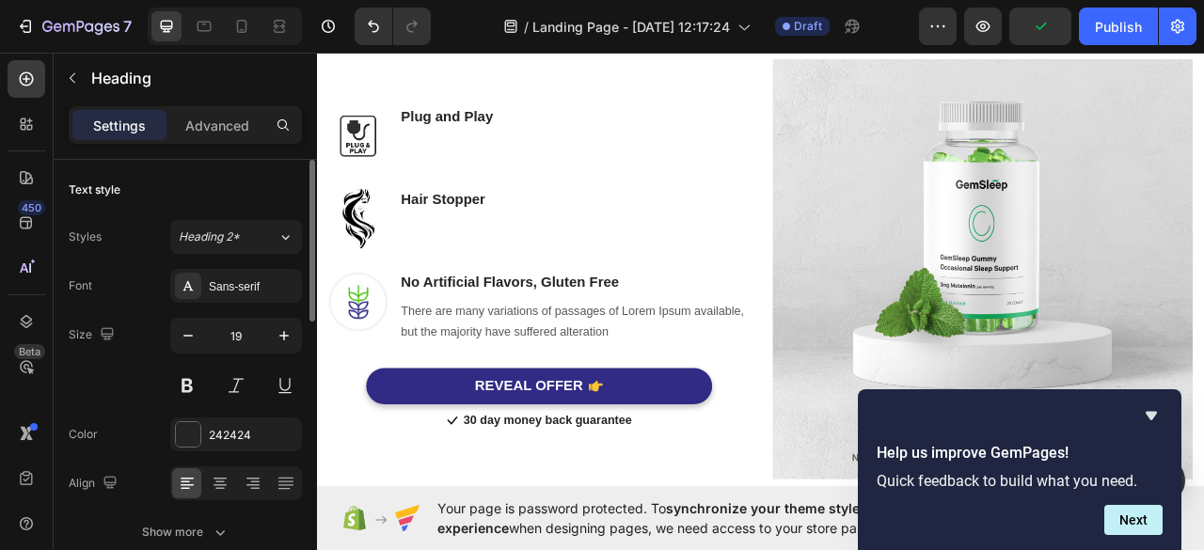
click at [571, 370] on p "There are many variations of passages of Lorem Ipsum available, but the majorit…" at bounding box center [643, 397] width 441 height 55
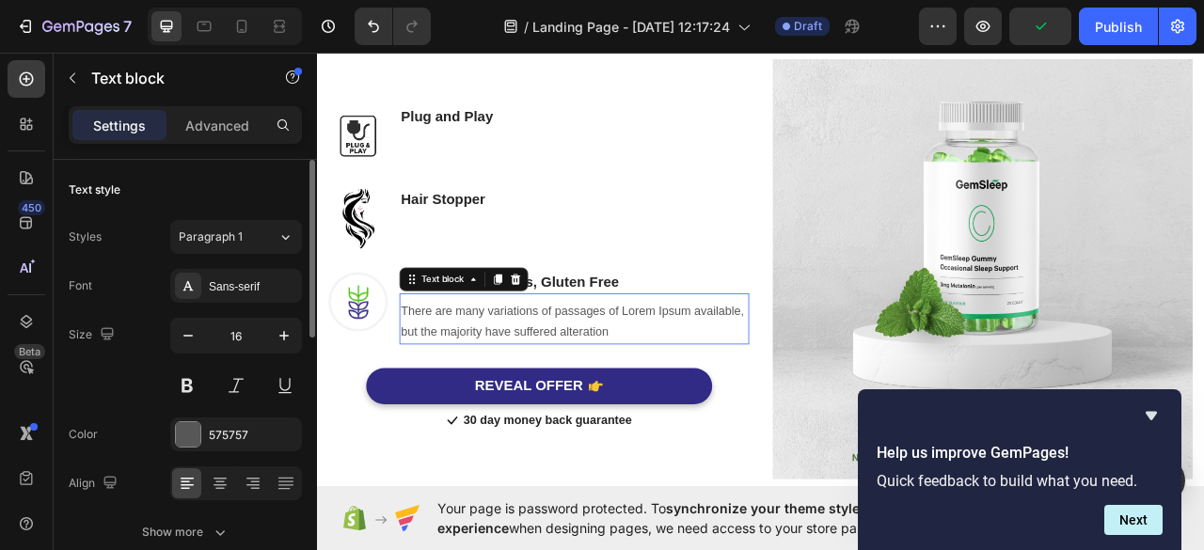
scroll to position [1371, 0]
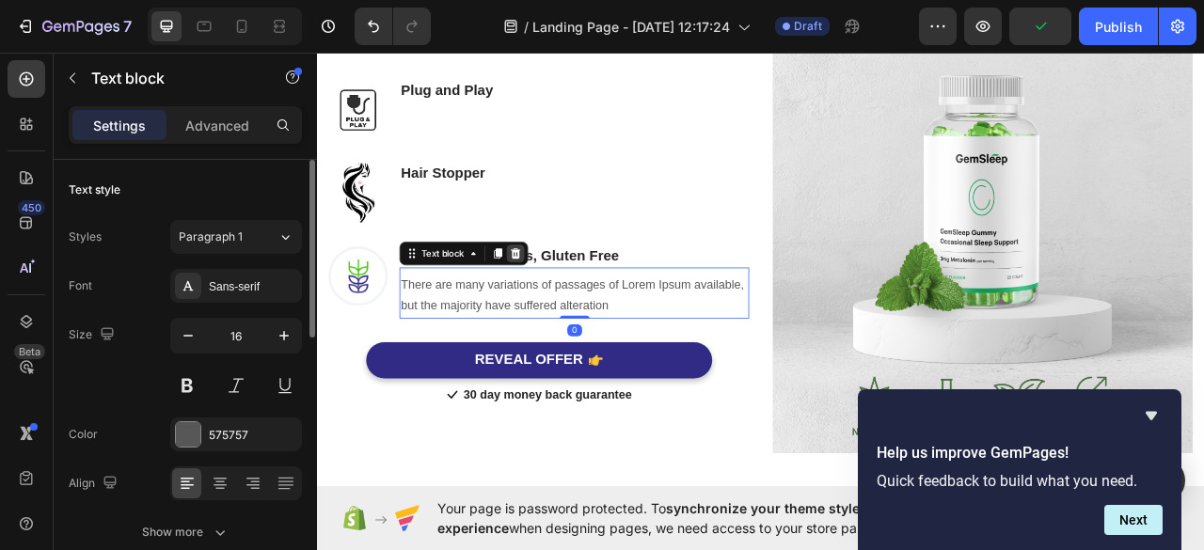
click at [575, 314] on div at bounding box center [569, 309] width 23 height 23
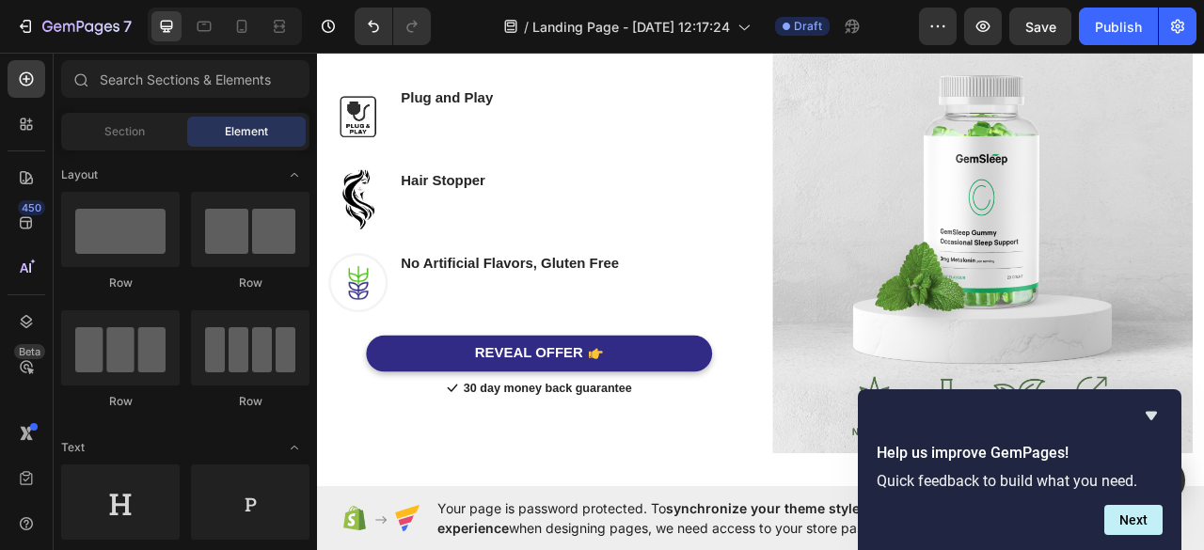
scroll to position [1380, 0]
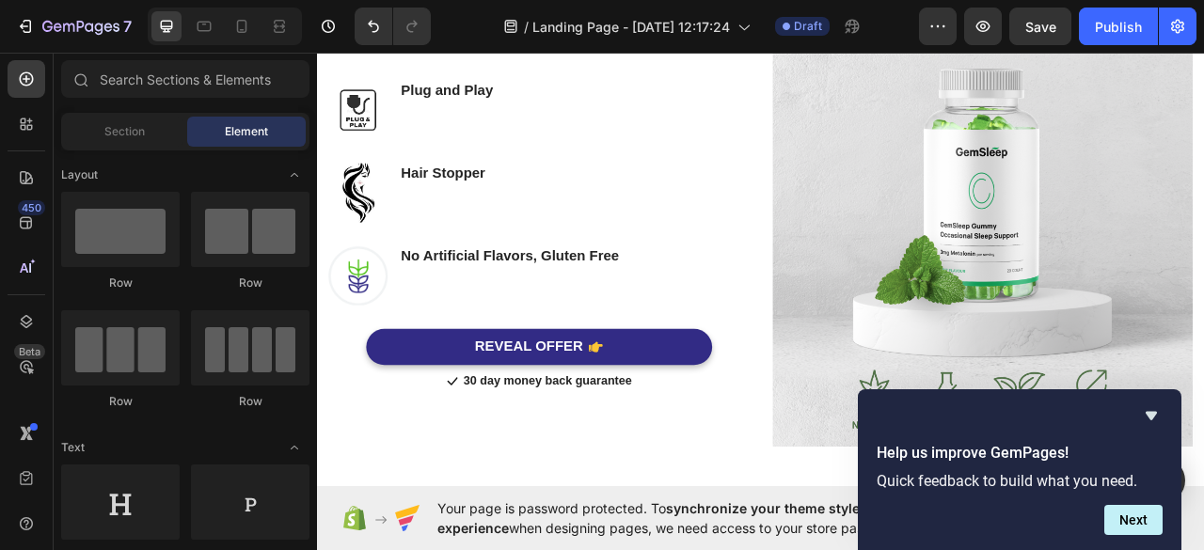
click at [575, 314] on p "No Artificial Flavors, Gluten Free" at bounding box center [561, 314] width 277 height 24
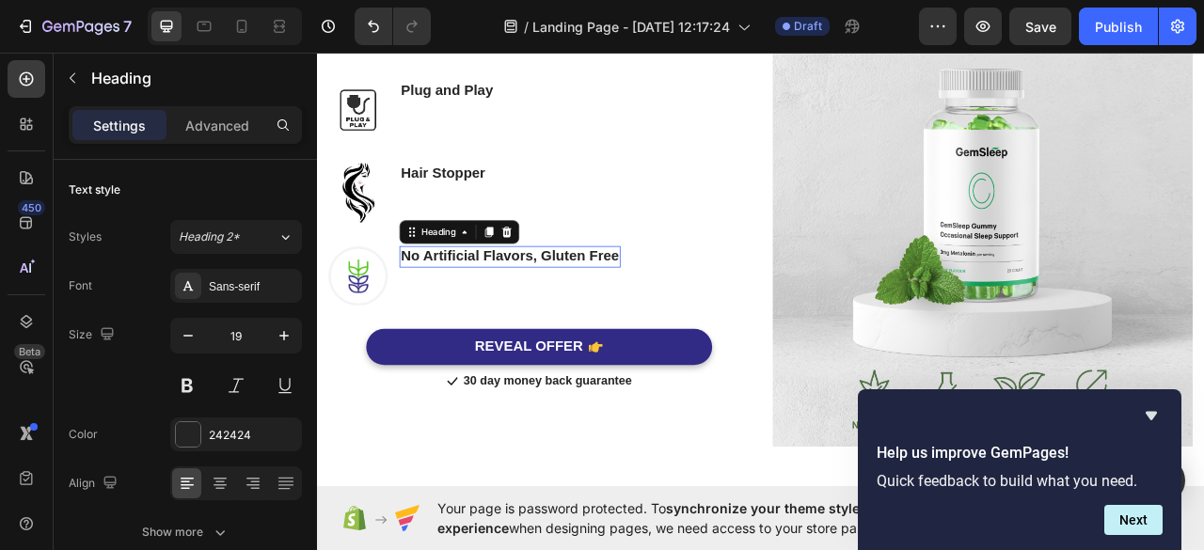
click at [582, 302] on p "No Artificial Flavors, Gluten Free" at bounding box center [561, 314] width 277 height 24
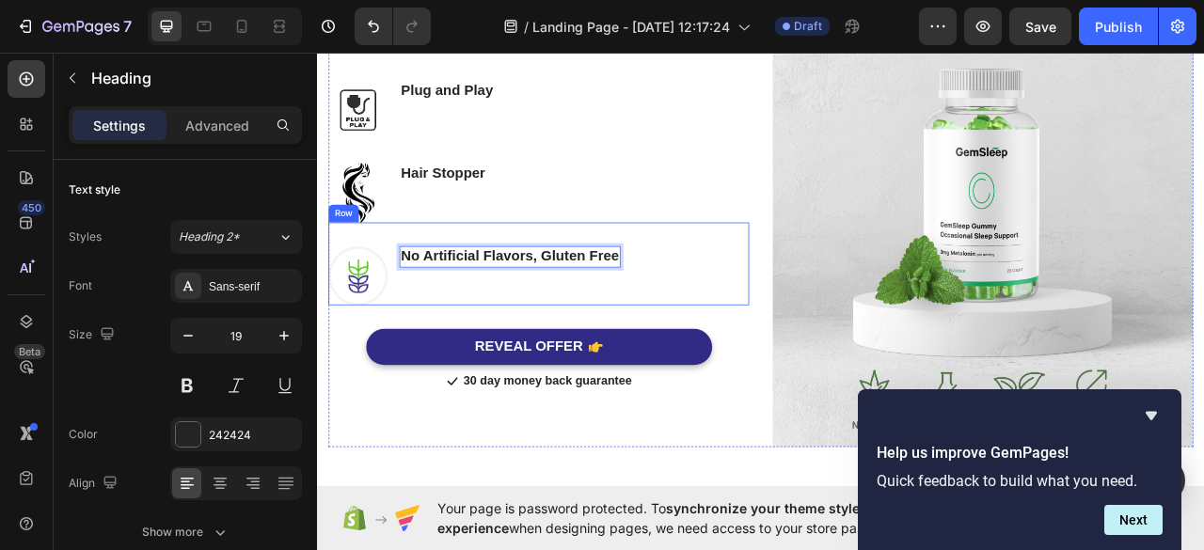
click at [578, 350] on div "No Artificial Flavors, Gluten Free Heading 0" at bounding box center [561, 337] width 281 height 75
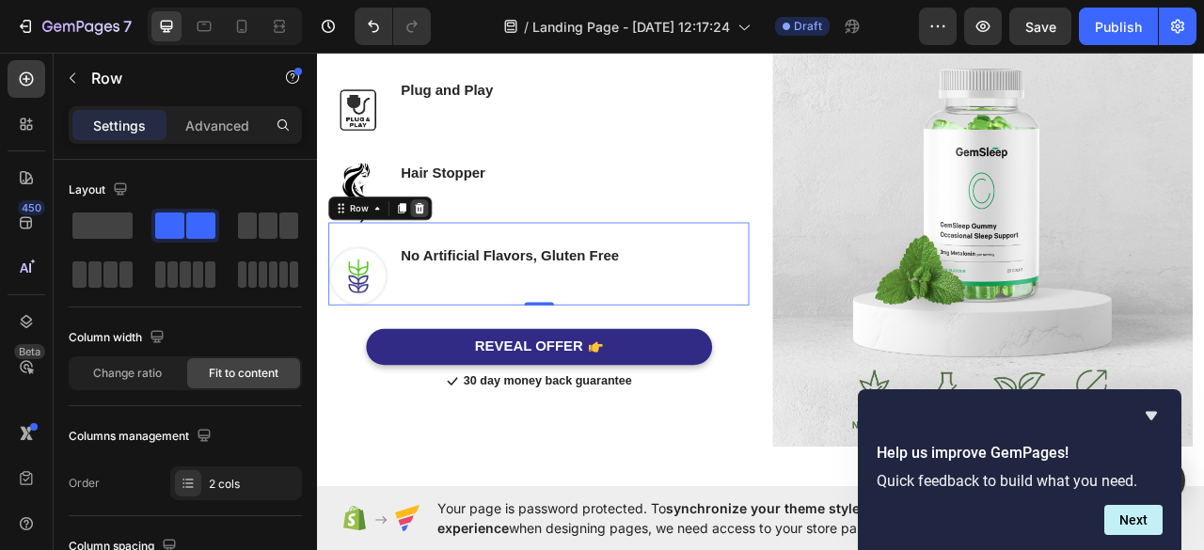
click at [450, 246] on icon at bounding box center [446, 251] width 15 height 15
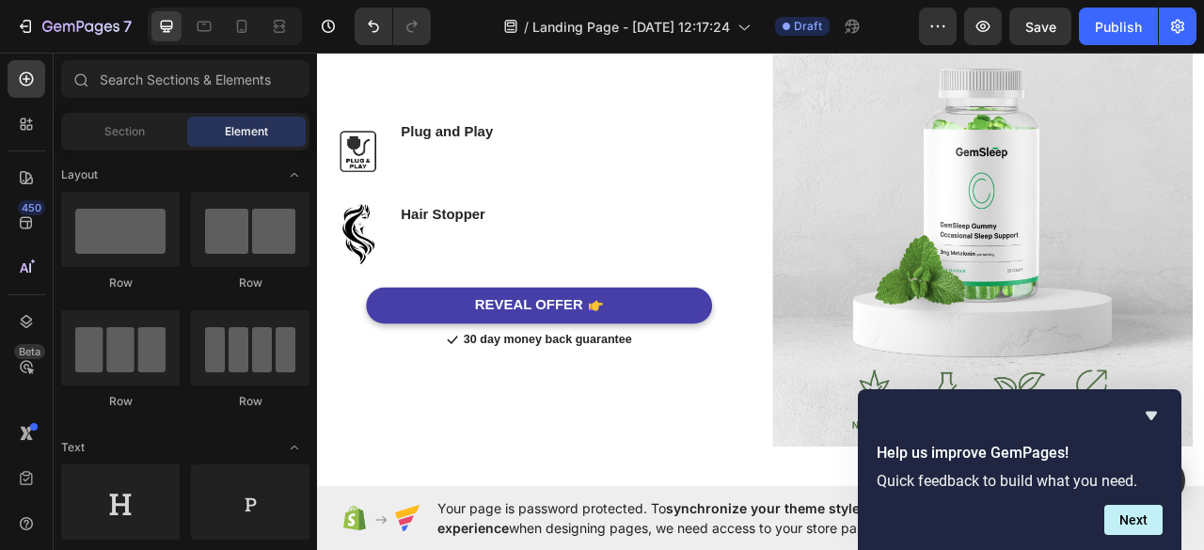
scroll to position [1432, 0]
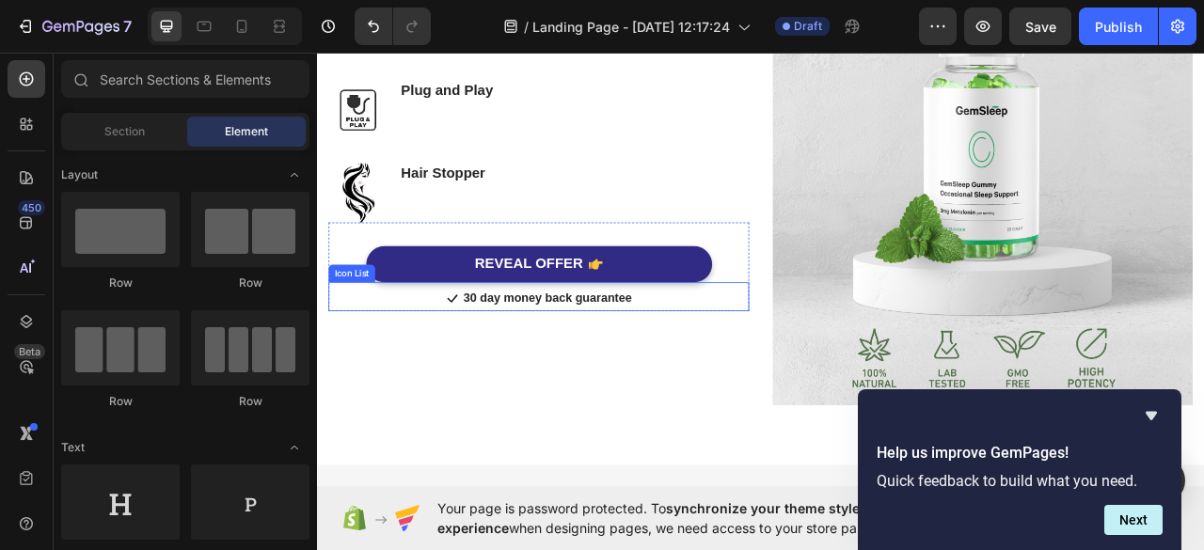
click at [447, 363] on div "Icon 30 day money back guarantee Text block" at bounding box center [598, 368] width 535 height 29
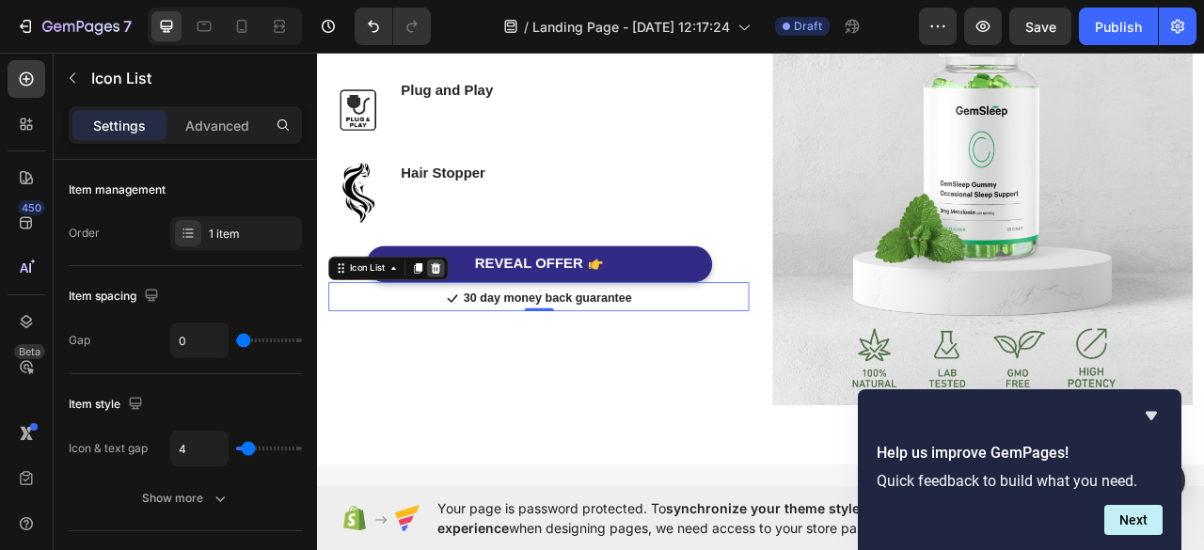
click at [471, 322] on icon at bounding box center [468, 328] width 12 height 13
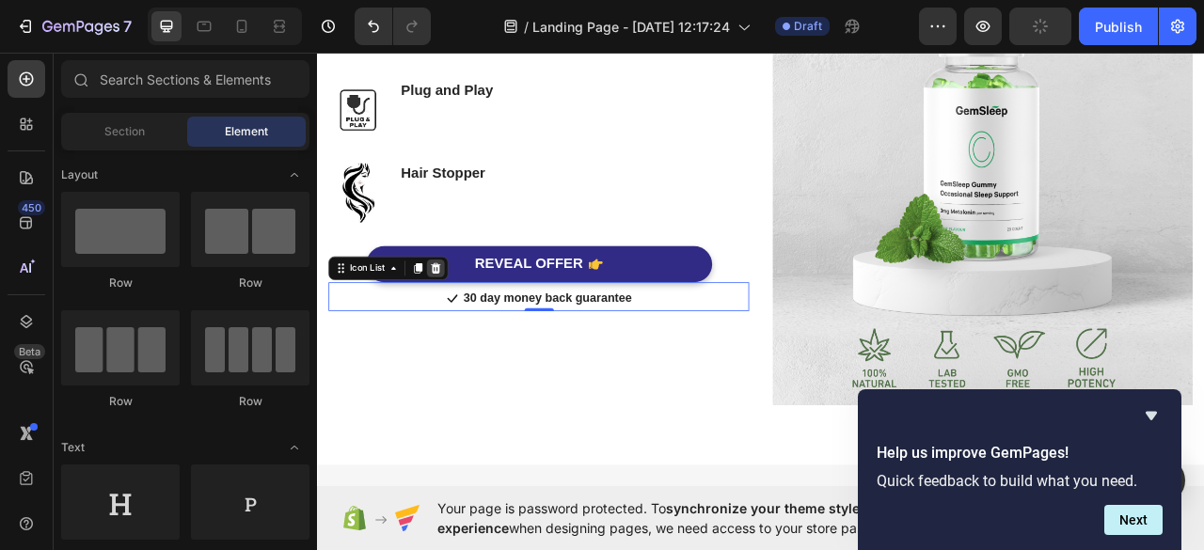
scroll to position [1450, 0]
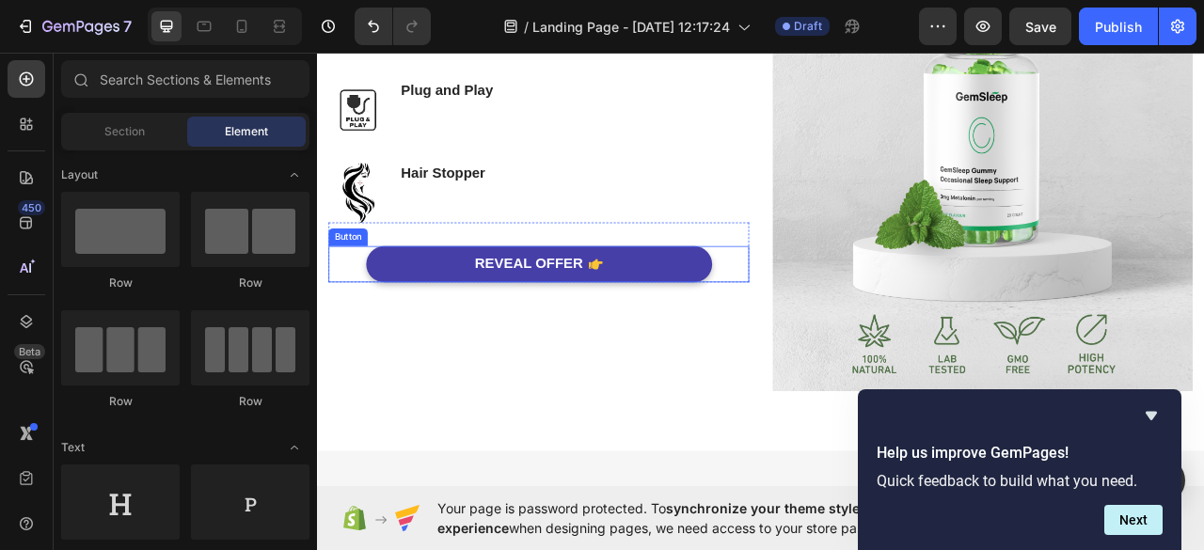
click at [422, 318] on button "REVEAL OFFER" at bounding box center [599, 323] width 440 height 46
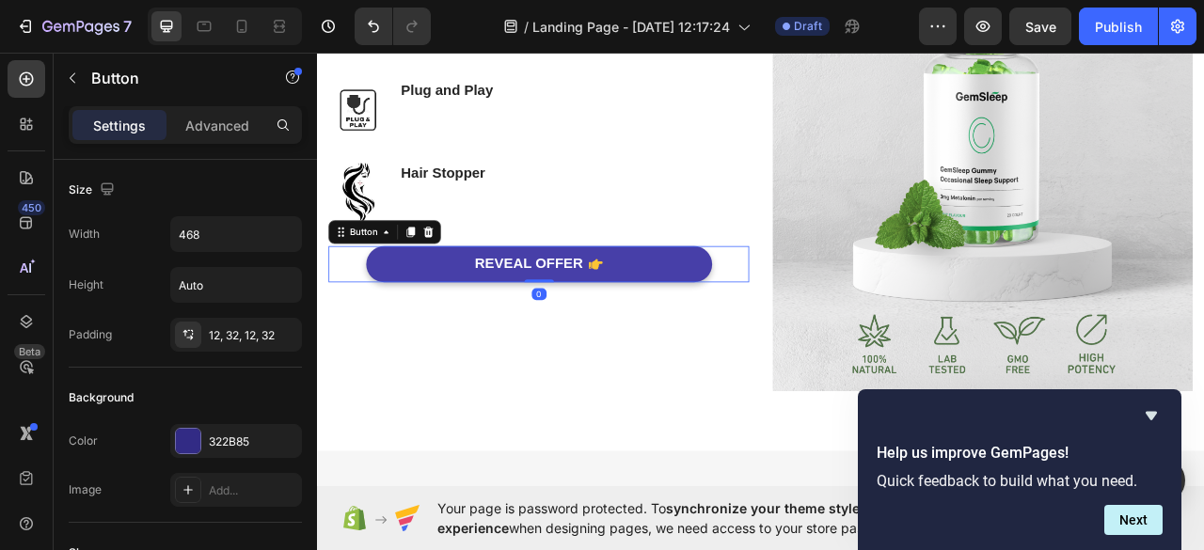
click at [432, 318] on button "REVEAL OFFER" at bounding box center [599, 323] width 440 height 46
click at [549, 318] on div "REVEAL OFFER" at bounding box center [585, 323] width 137 height 24
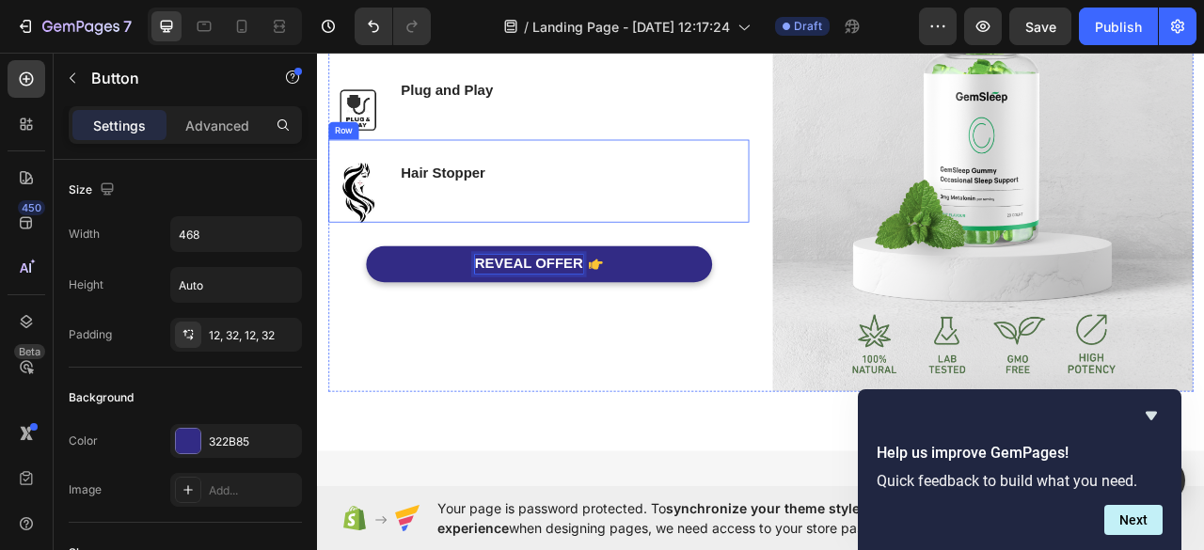
click at [537, 258] on div "Image Hair Stopper Heading Row" at bounding box center [598, 217] width 535 height 105
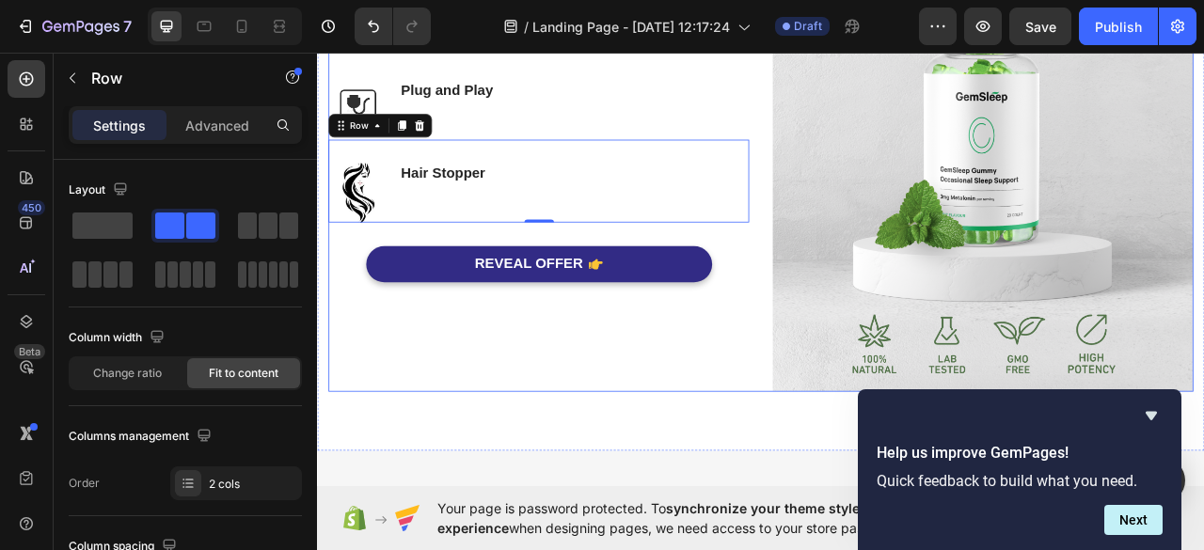
click at [752, 410] on div "Image Plug and Play Heading Row Image Hair Stopper Heading Row 0 REVEAL OFFER B…" at bounding box center [598, 217] width 535 height 535
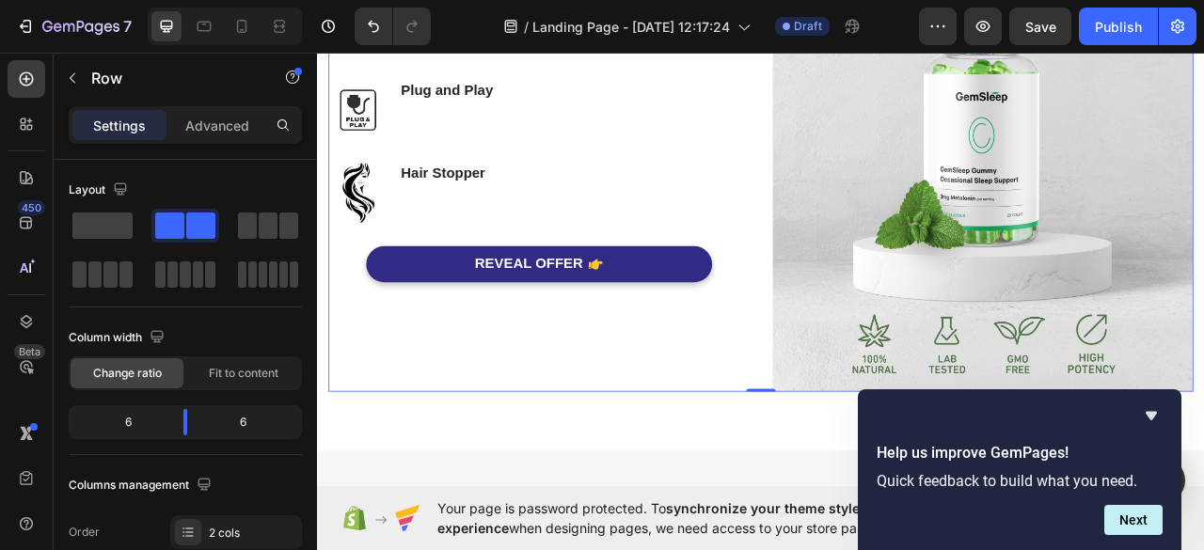
scroll to position [1251, 0]
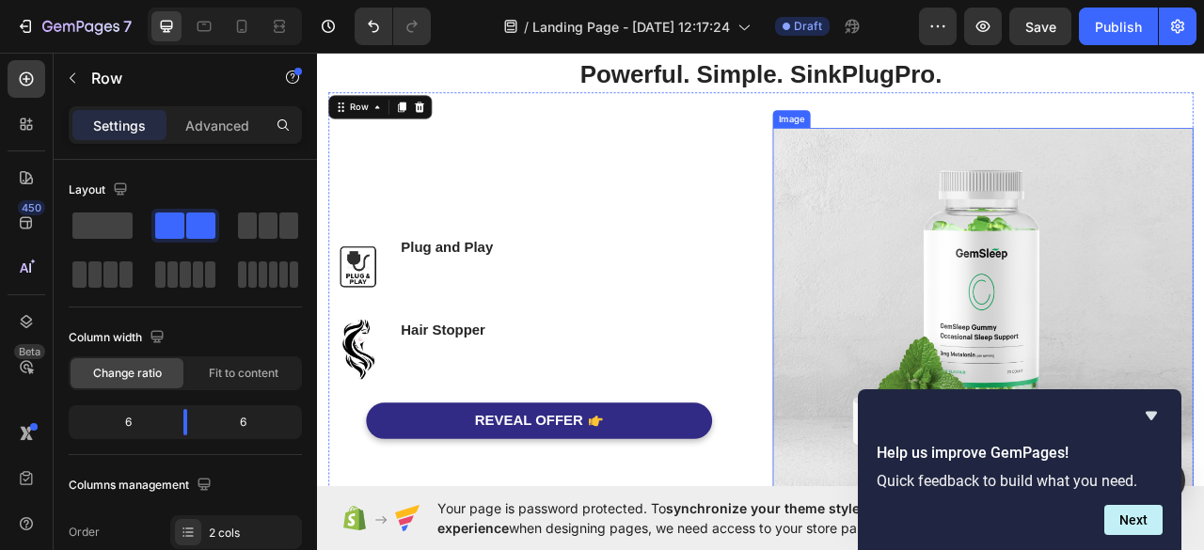
click at [1167, 384] on img at bounding box center [1163, 417] width 535 height 535
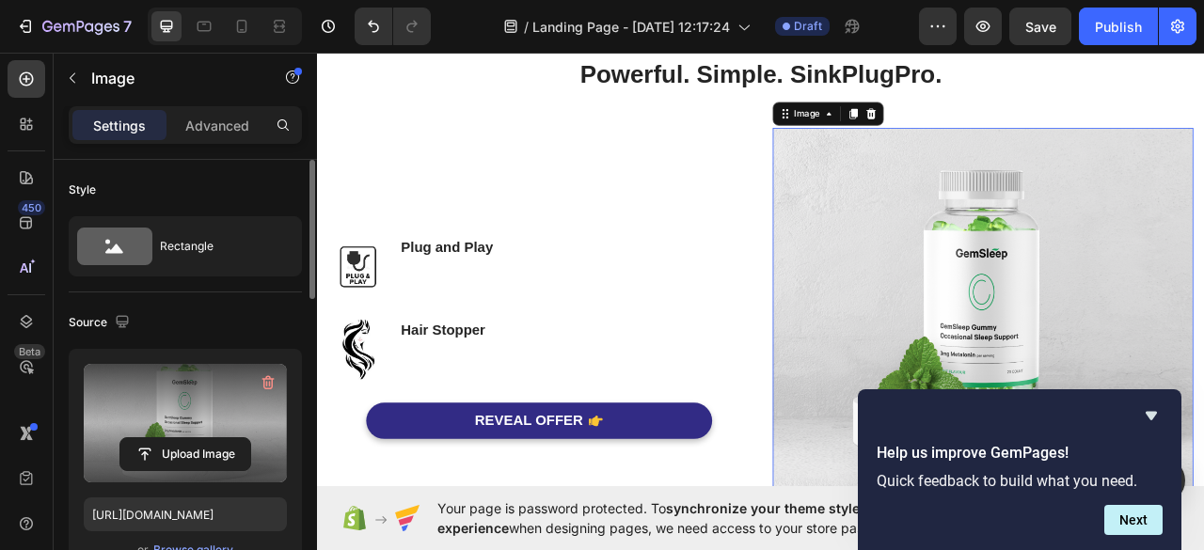
click at [226, 424] on label at bounding box center [185, 423] width 203 height 118
click at [226, 438] on input "file" at bounding box center [185, 454] width 130 height 32
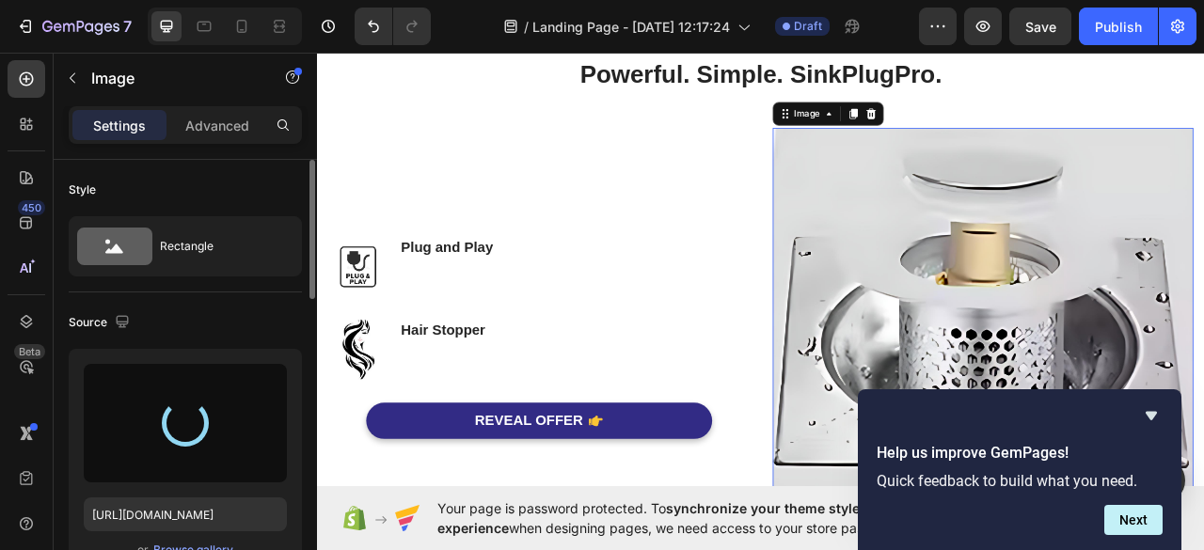
type input "https://cdn.shopify.com/s/files/1/0977/6005/1281/files/gempages_586290758307283…"
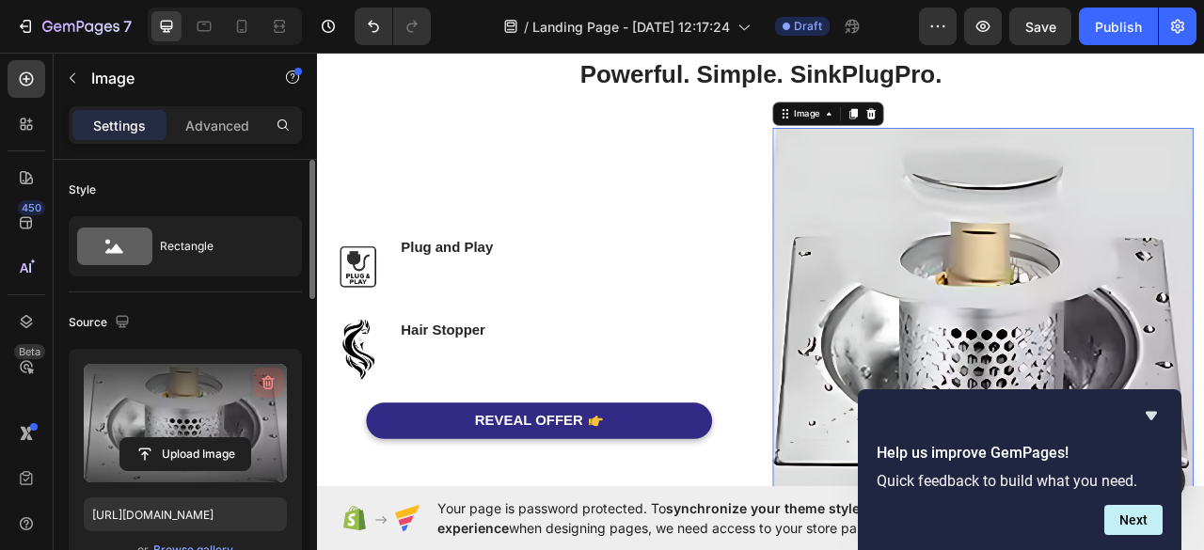
click at [268, 383] on icon "button" at bounding box center [268, 382] width 19 height 19
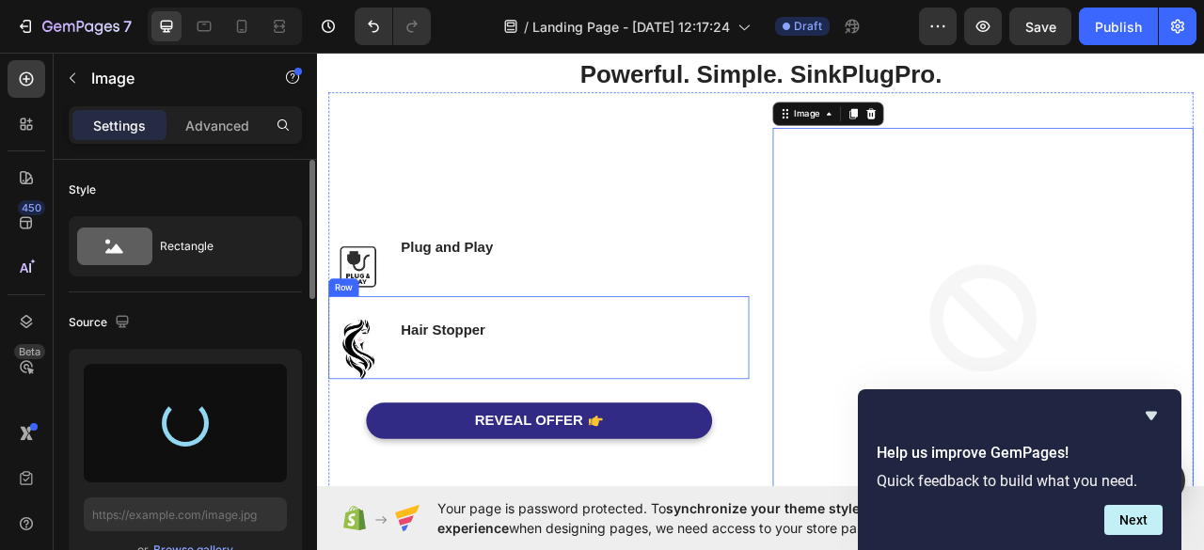
scroll to position [2051, 0]
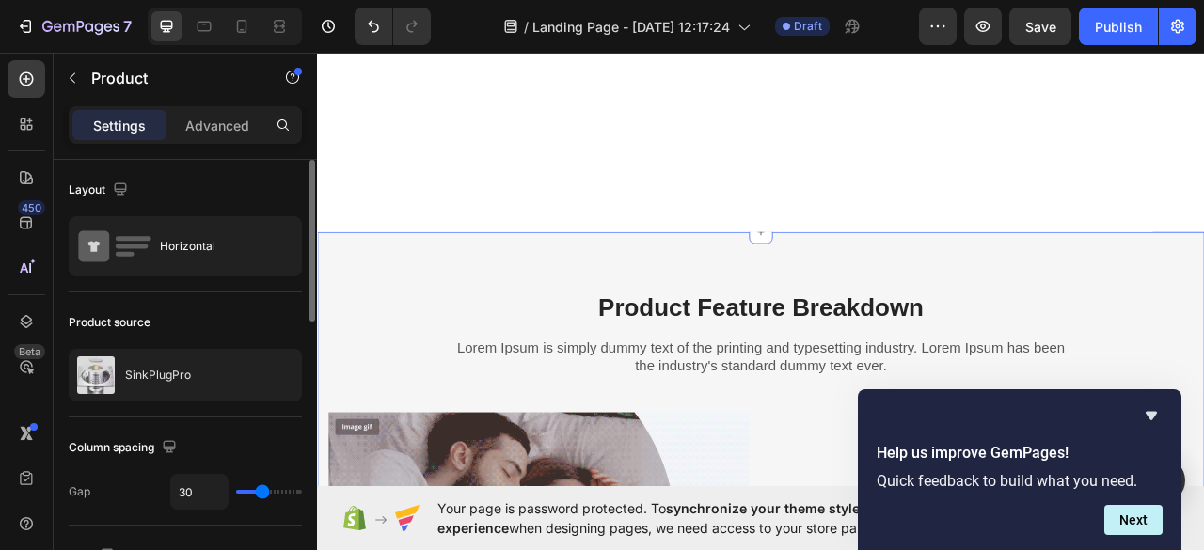
scroll to position [1596, 0]
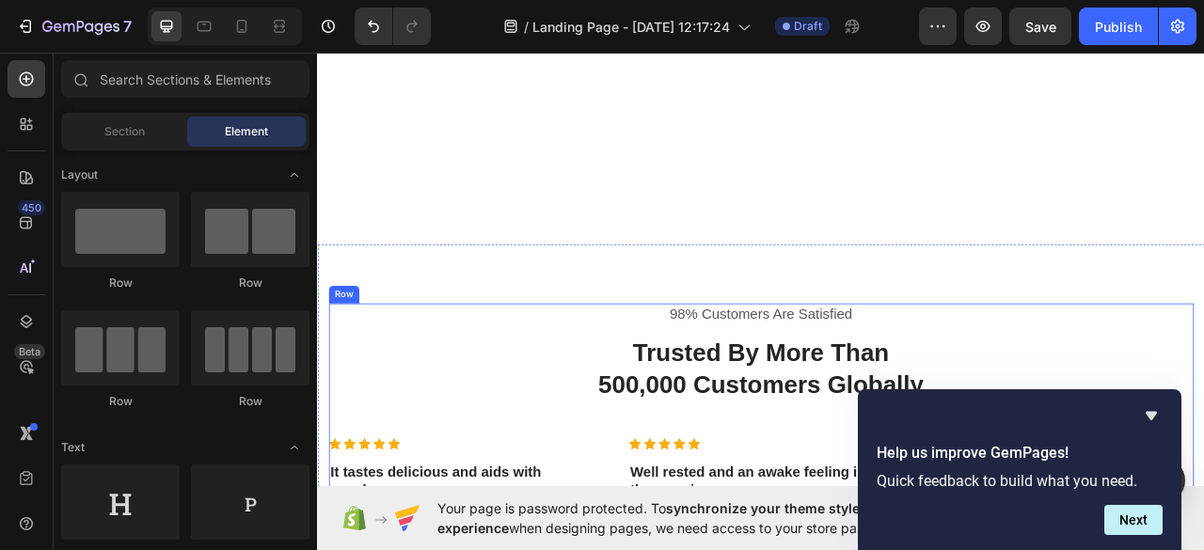
scroll to position [1705, 0]
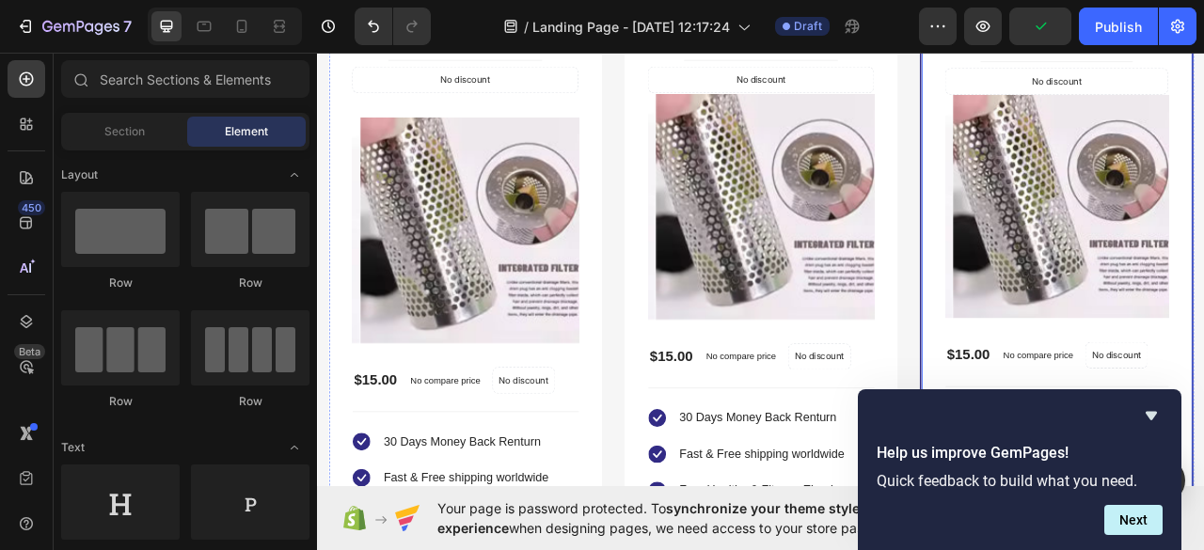
scroll to position [1616, 0]
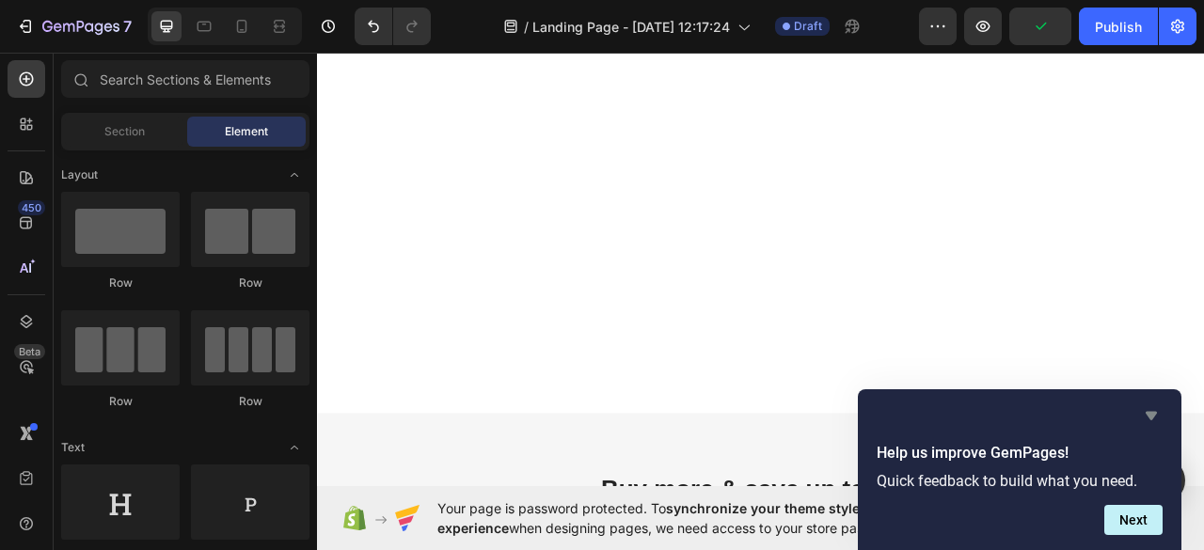
click at [1153, 419] on icon "Hide survey" at bounding box center [1151, 415] width 23 height 23
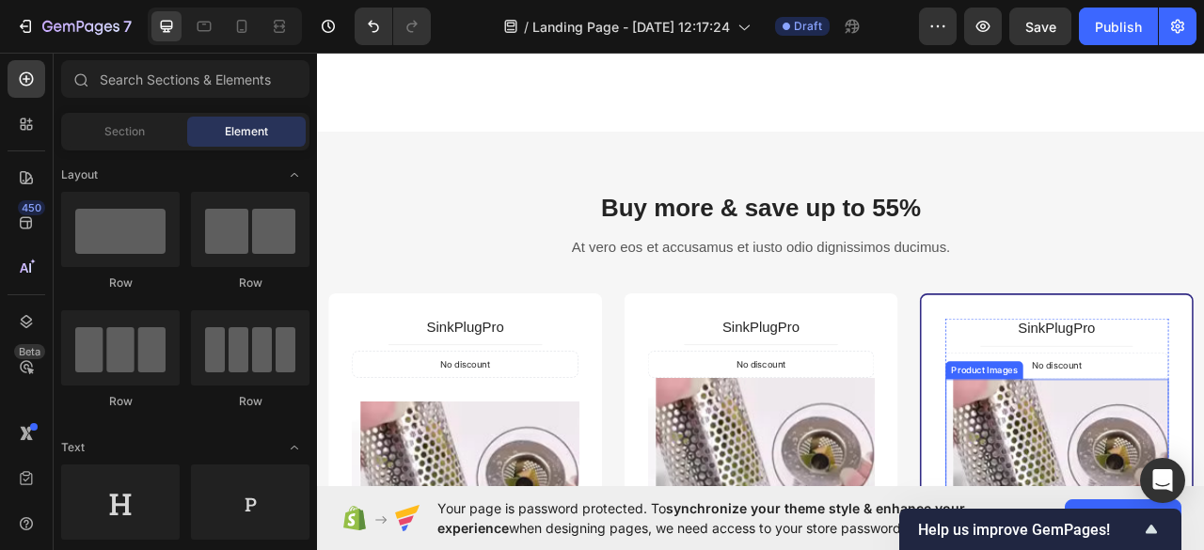
scroll to position [1579, 0]
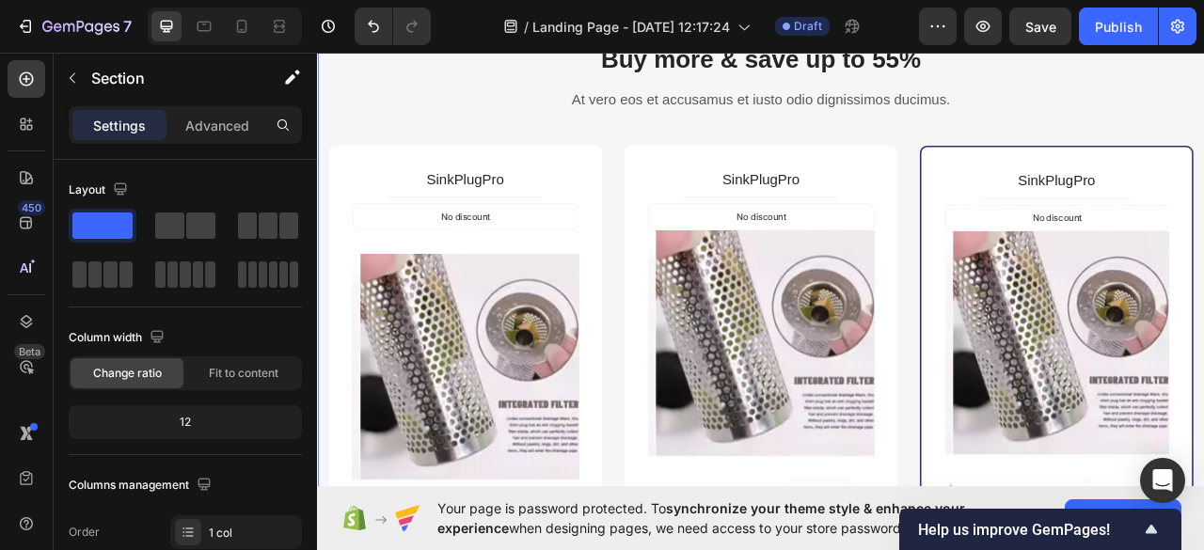
scroll to position [2428, 0]
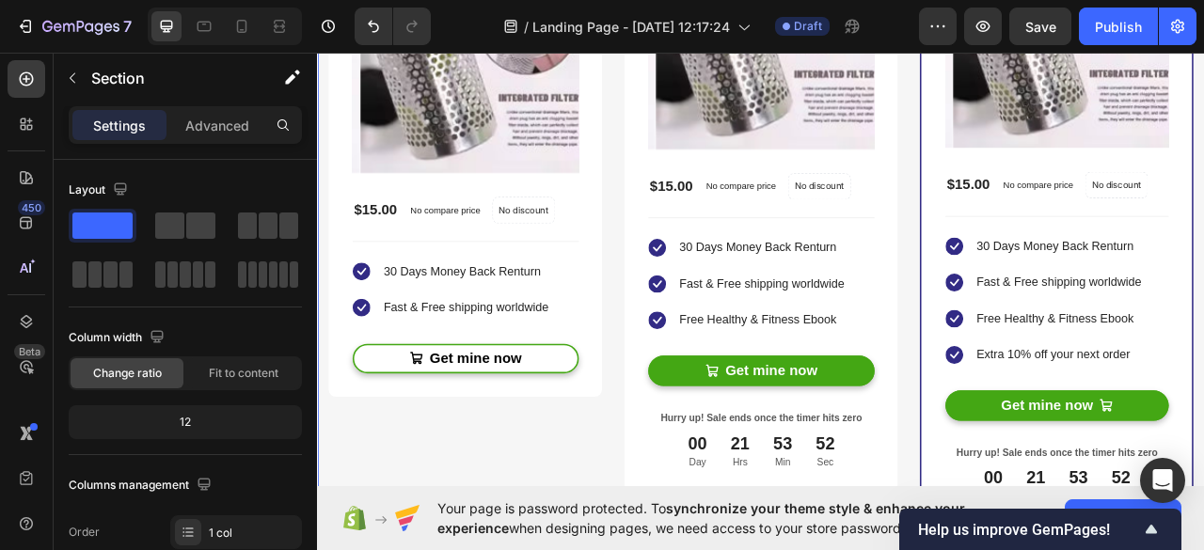
click at [969, 378] on div "SinkPlugPro Product Title Title Line No discount Not be displayed when publishe…" at bounding box center [881, 198] width 288 height 772
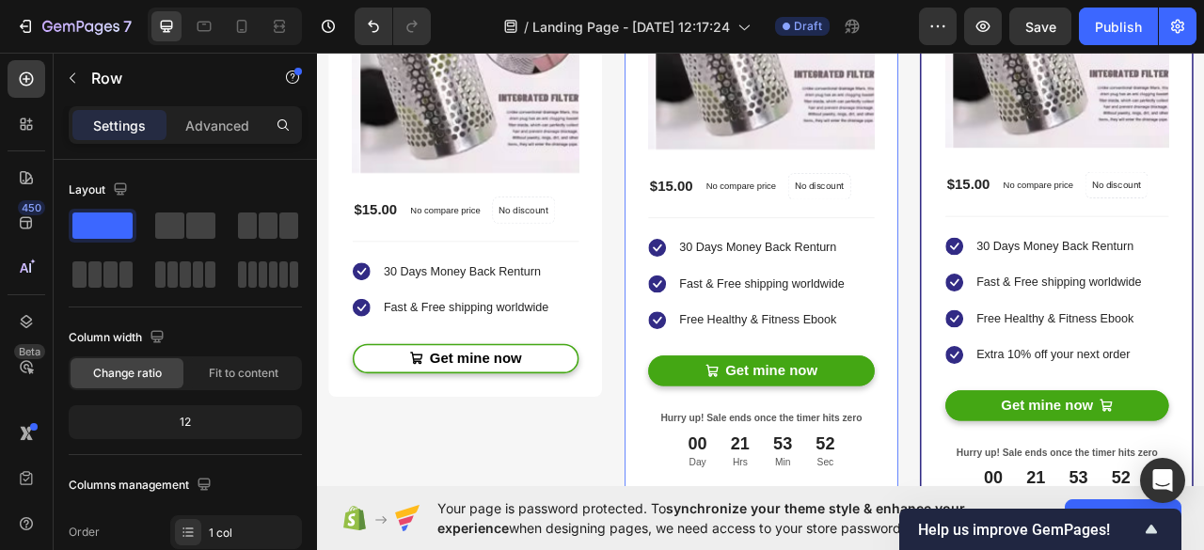
scroll to position [3108, 0]
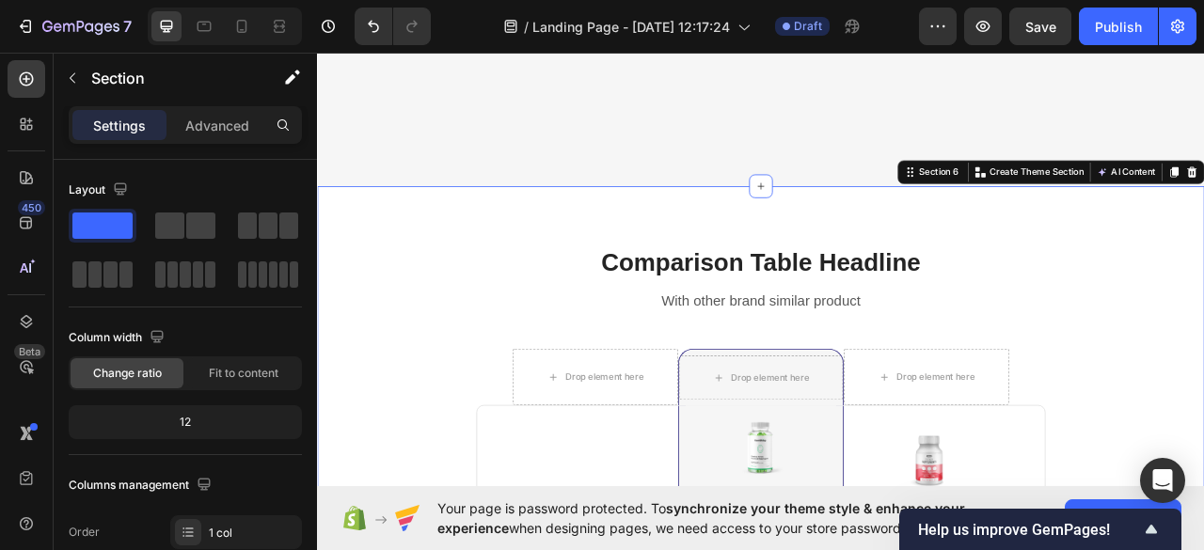
scroll to position [3712, 0]
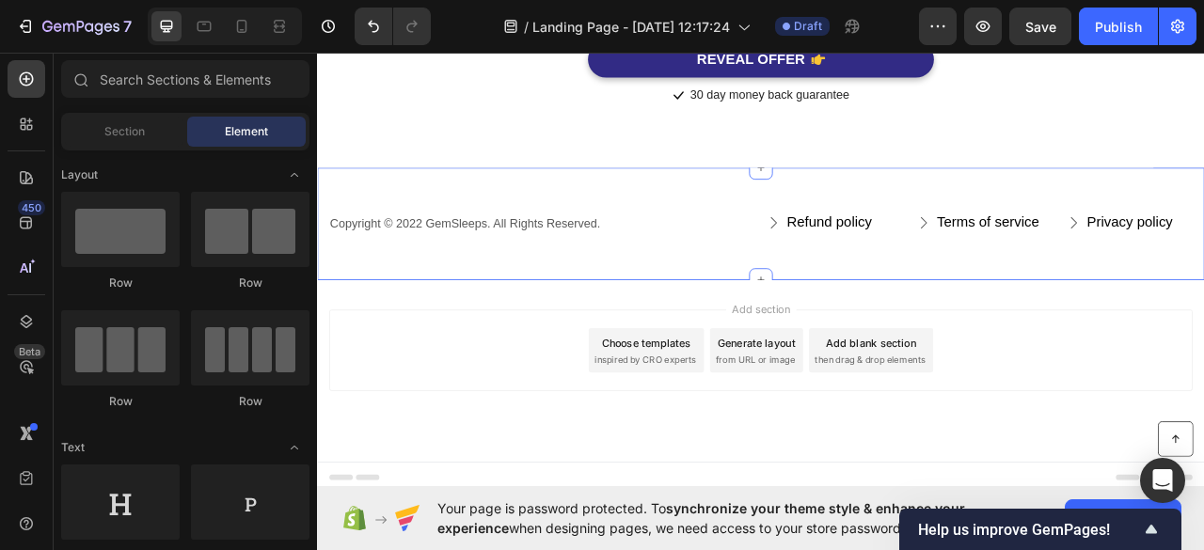
scroll to position [4102, 0]
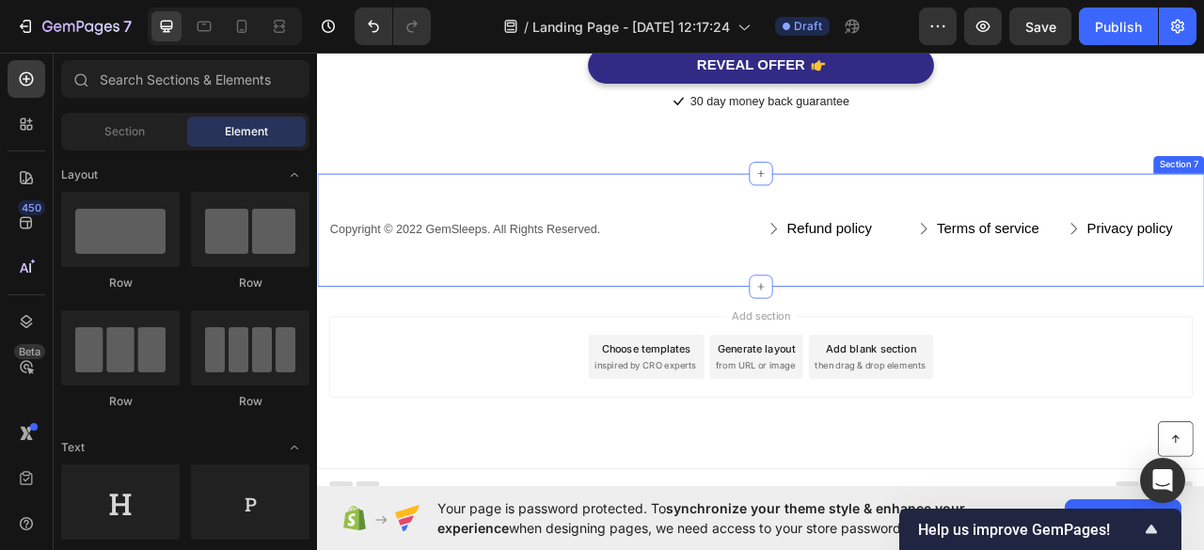
click at [1203, 213] on div "Copyright © 2022 GemSleeps. All Rights Reserved. Text block Refund policy Butto…" at bounding box center [881, 279] width 1128 height 145
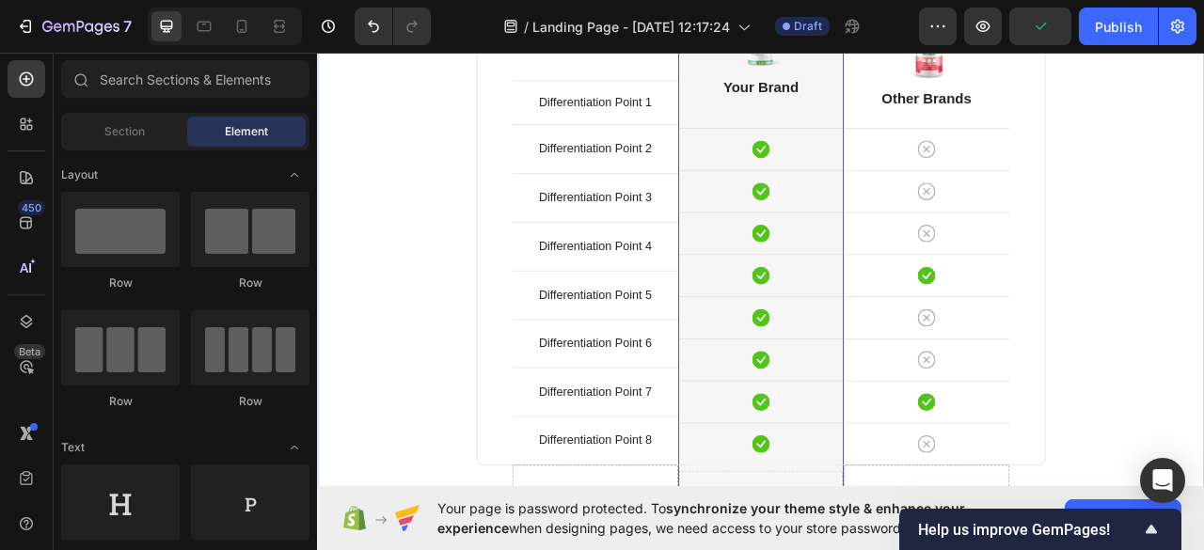
scroll to position [3139, 0]
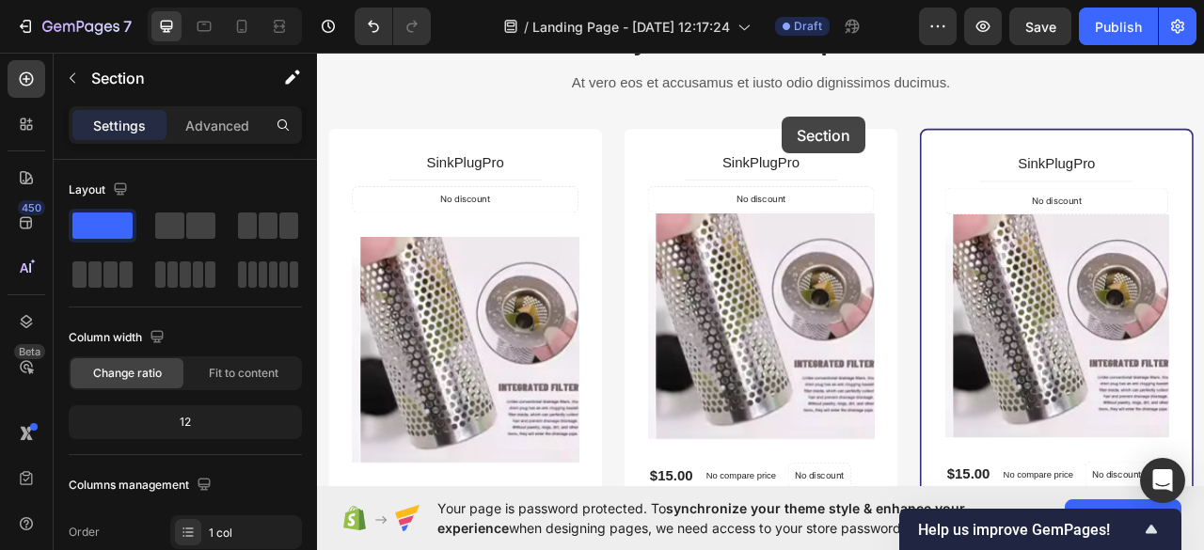
scroll to position [1931, 0]
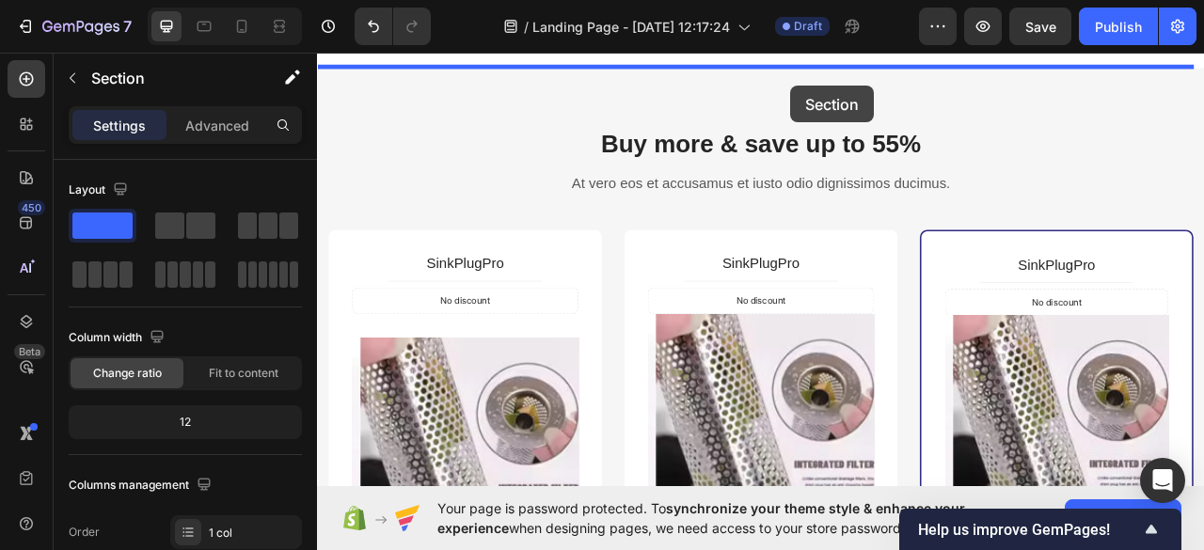
click at [920, 71] on div at bounding box center [881, 382] width 1128 height 4535
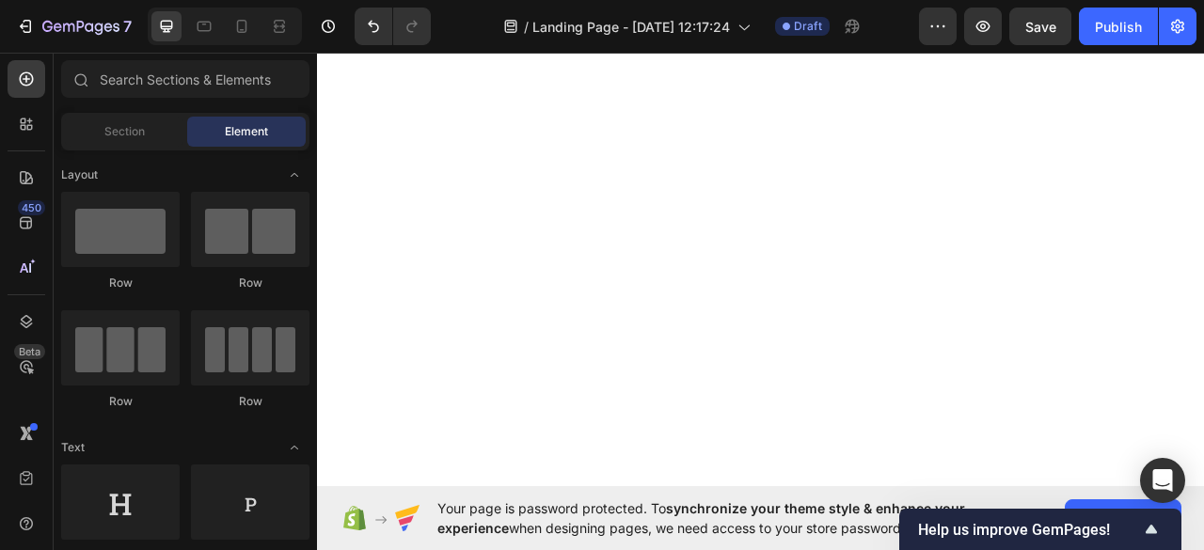
scroll to position [2735, 0]
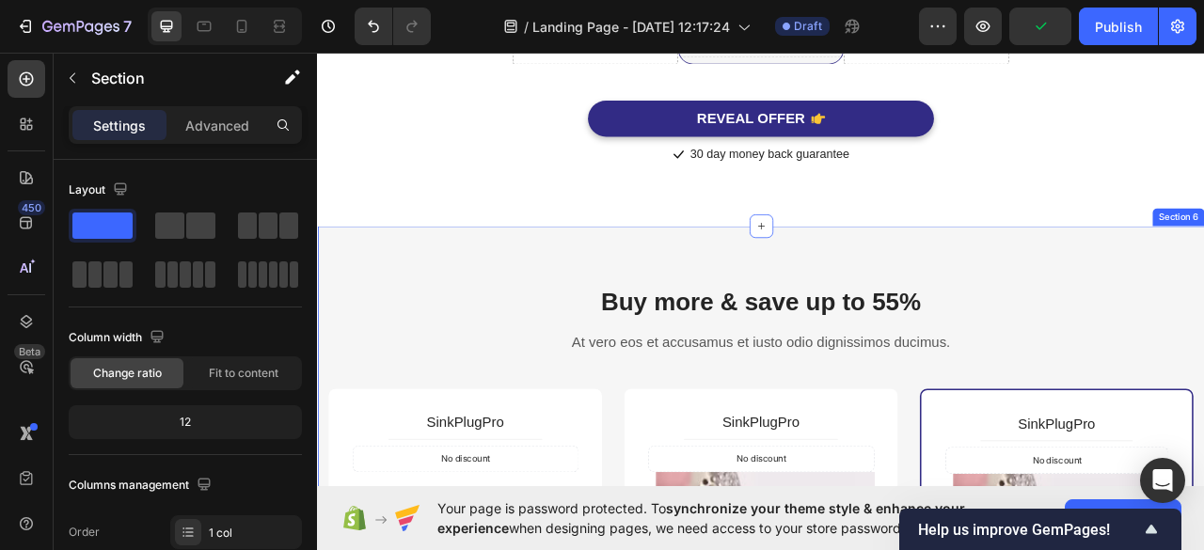
scroll to position [2879, 0]
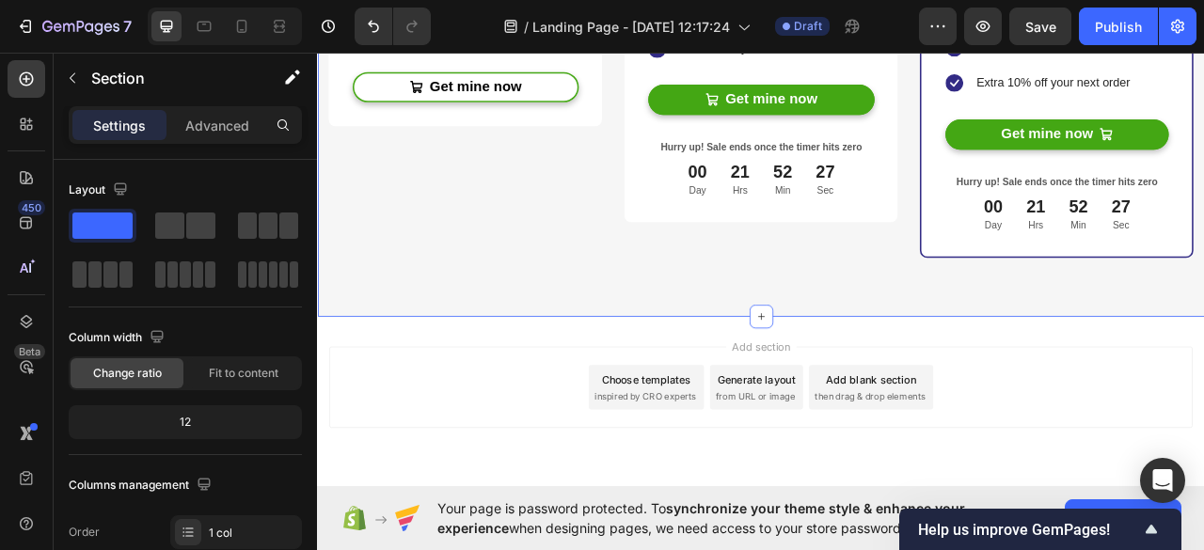
scroll to position [3920, 0]
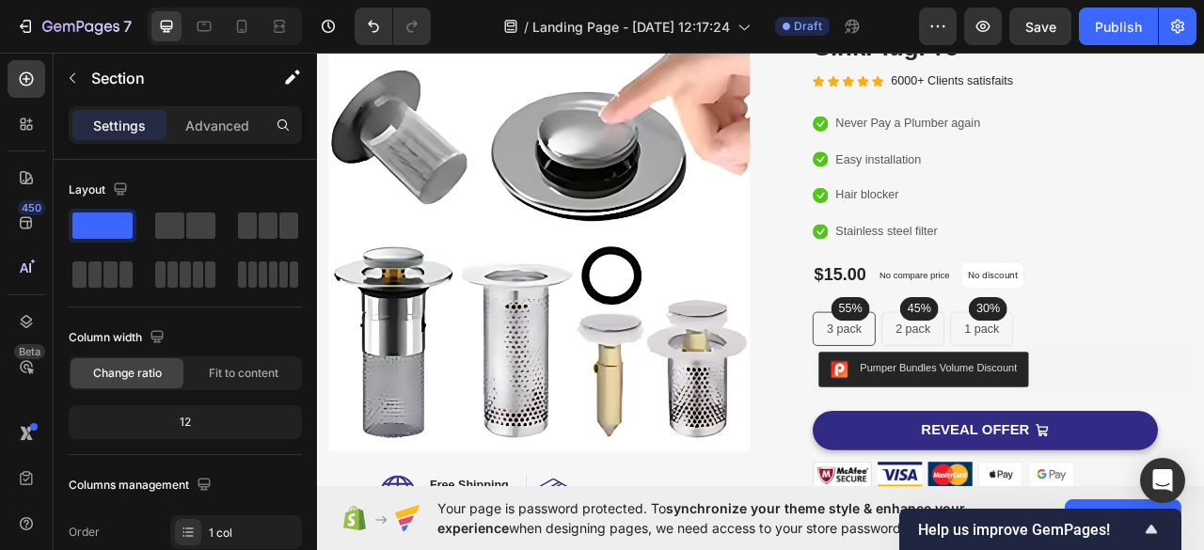
scroll to position [133, 0]
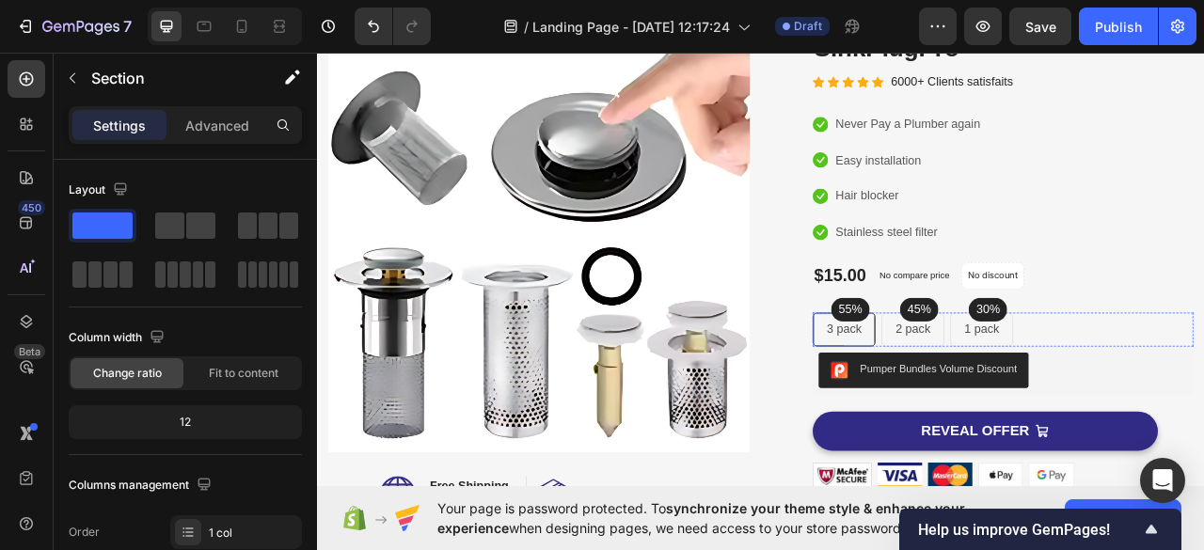
click at [1018, 394] on div "3 pack Text block Row" at bounding box center [987, 406] width 80 height 43
click at [980, 399] on p "3 pack" at bounding box center [987, 406] width 44 height 23
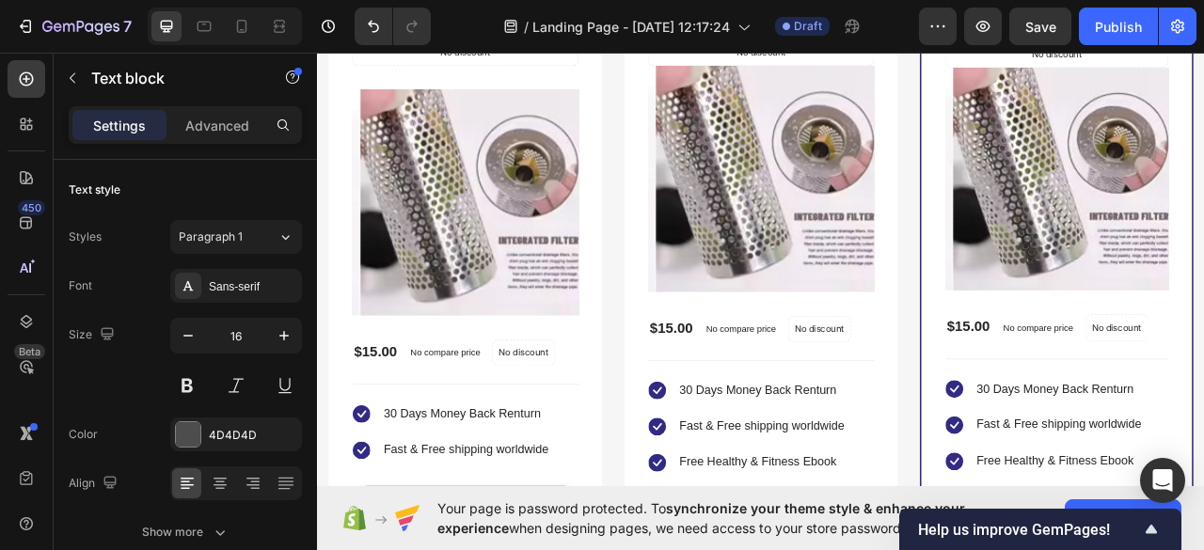
scroll to position [3349, 0]
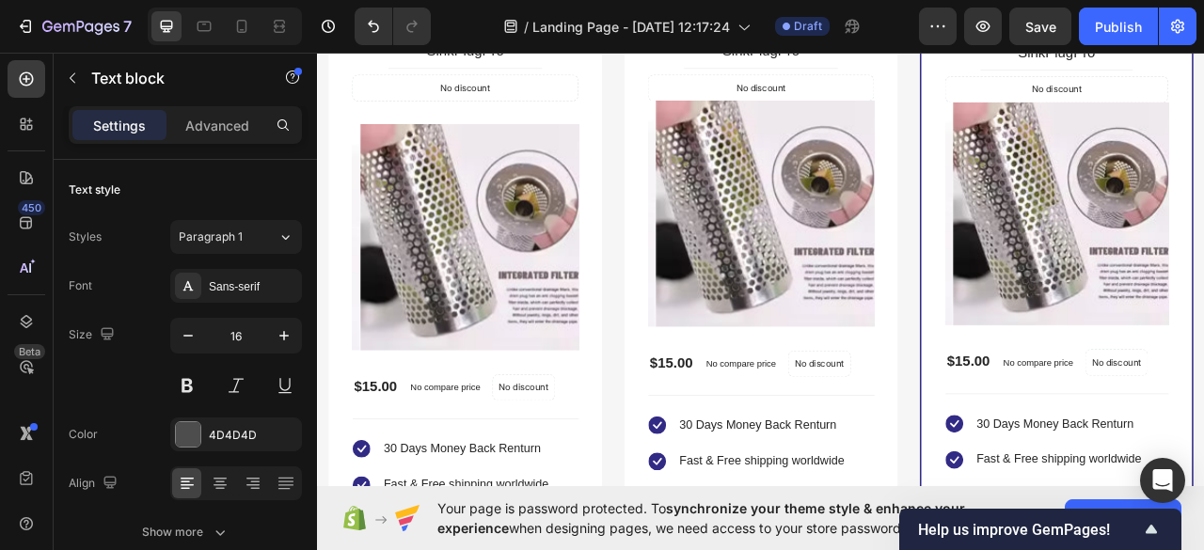
click at [740, 139] on div "Buy more & save up to 55% Heading At vero eos et accusamus et iusto odio dignis…" at bounding box center [881, 381] width 1128 height 1159
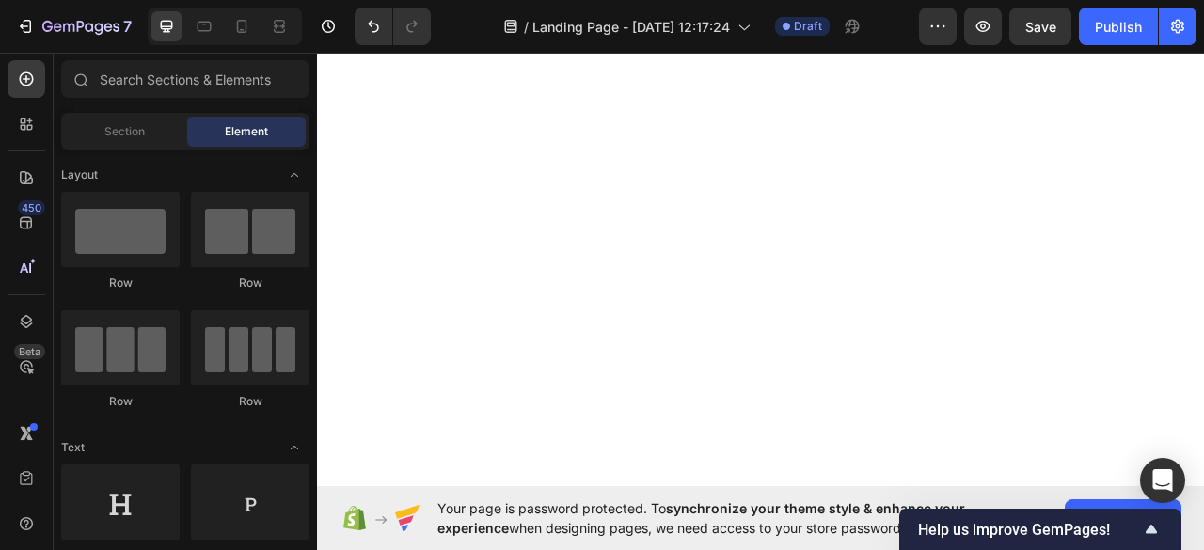
scroll to position [859, 0]
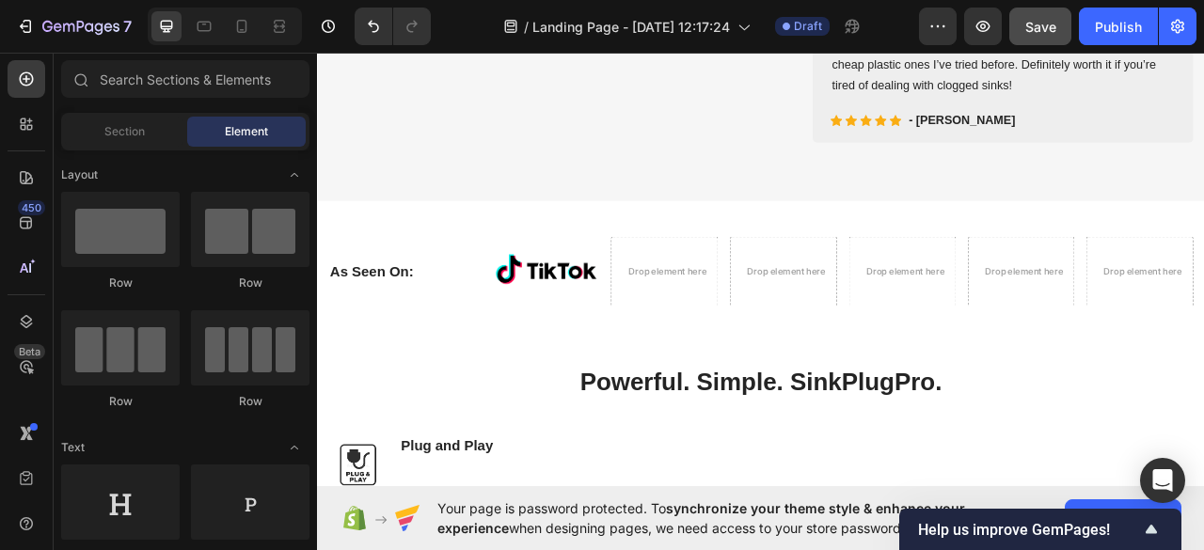
click at [1033, 32] on span "Save" at bounding box center [1040, 27] width 31 height 16
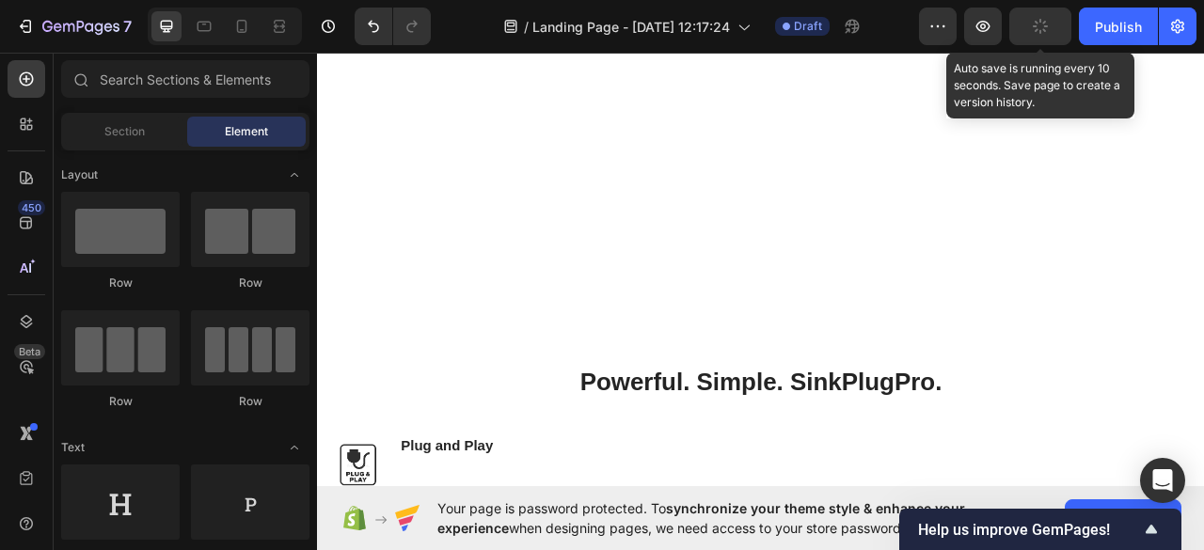
scroll to position [1934, 0]
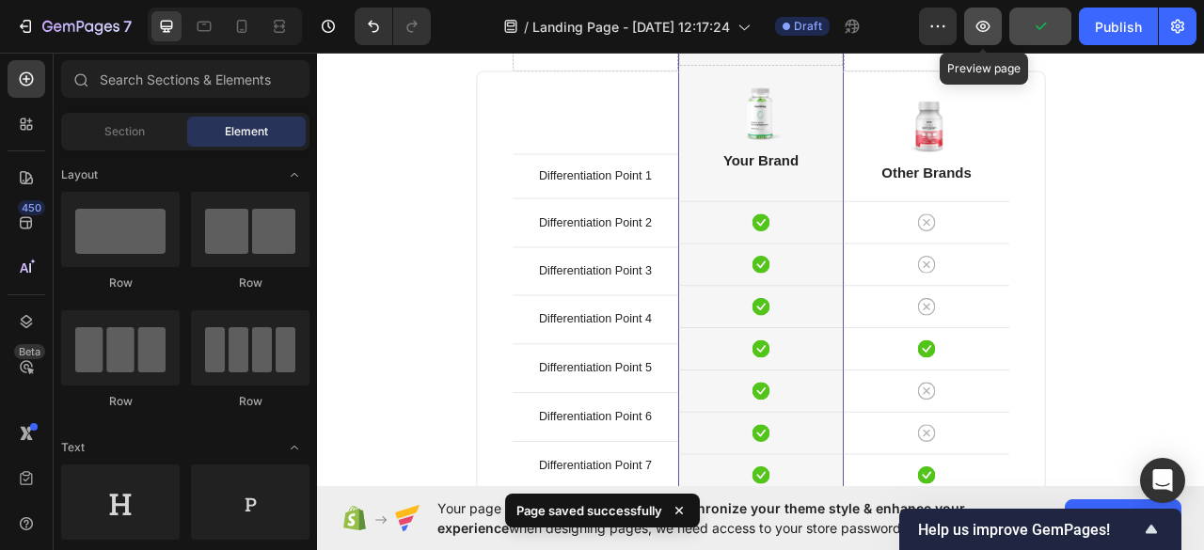
click at [986, 31] on icon "button" at bounding box center [982, 26] width 19 height 19
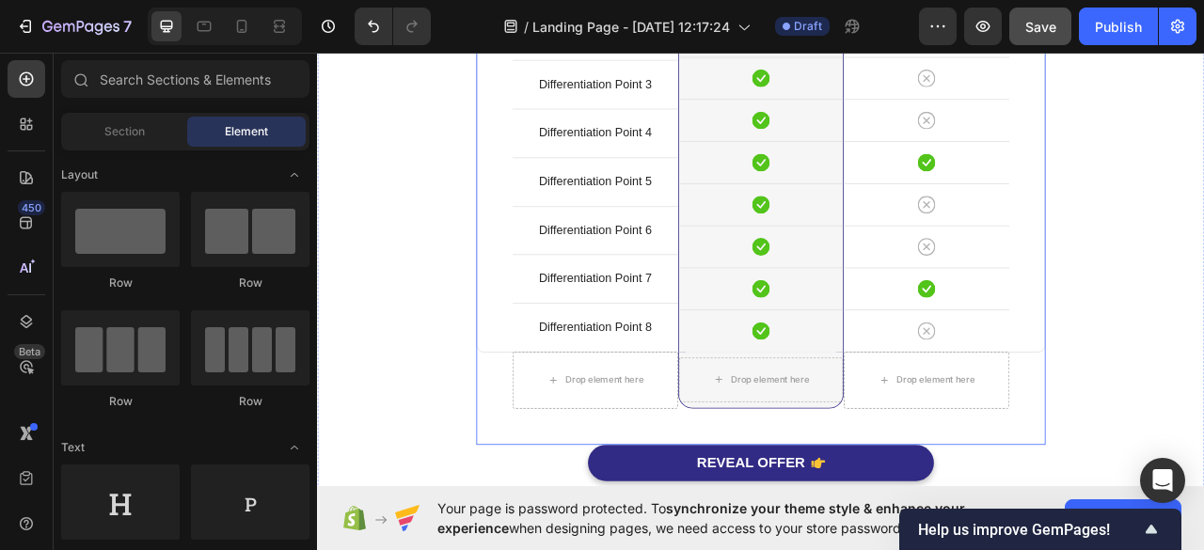
scroll to position [2433, 0]
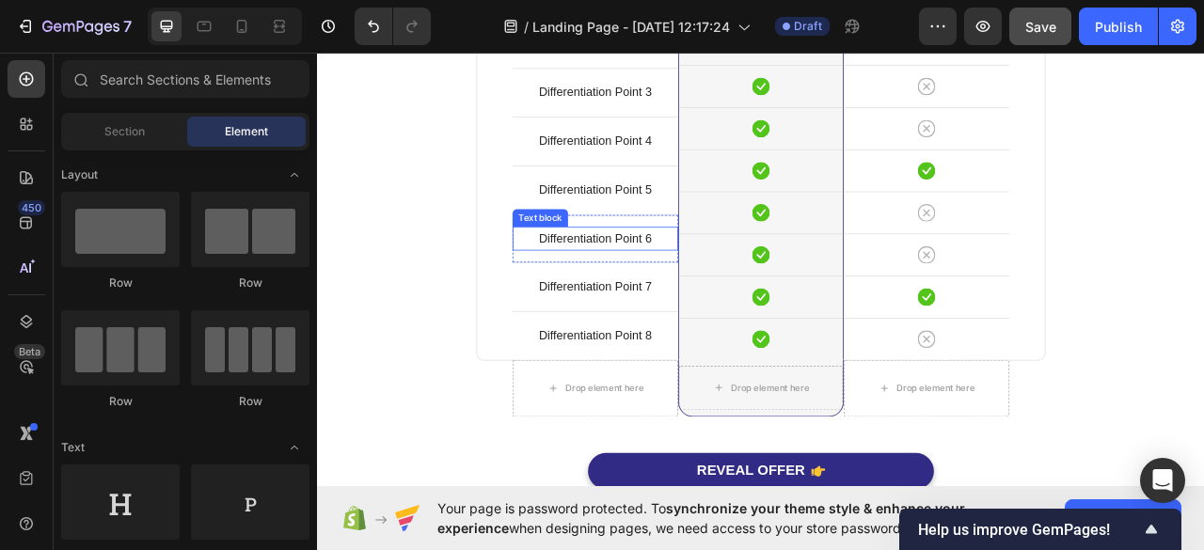
click at [722, 298] on p "Differentiation Point 6" at bounding box center [670, 290] width 207 height 27
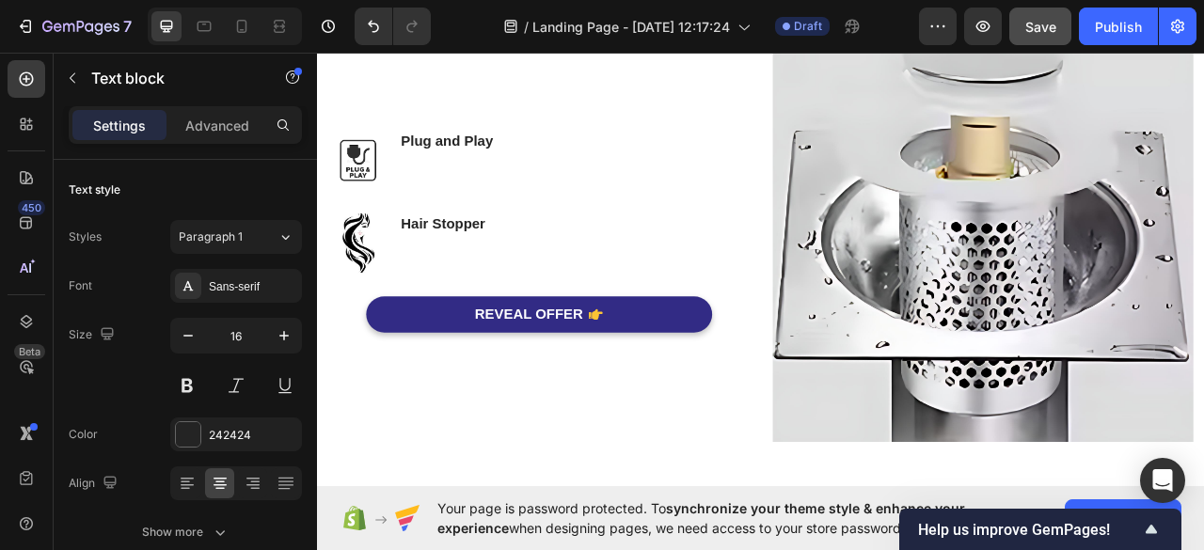
scroll to position [256, 0]
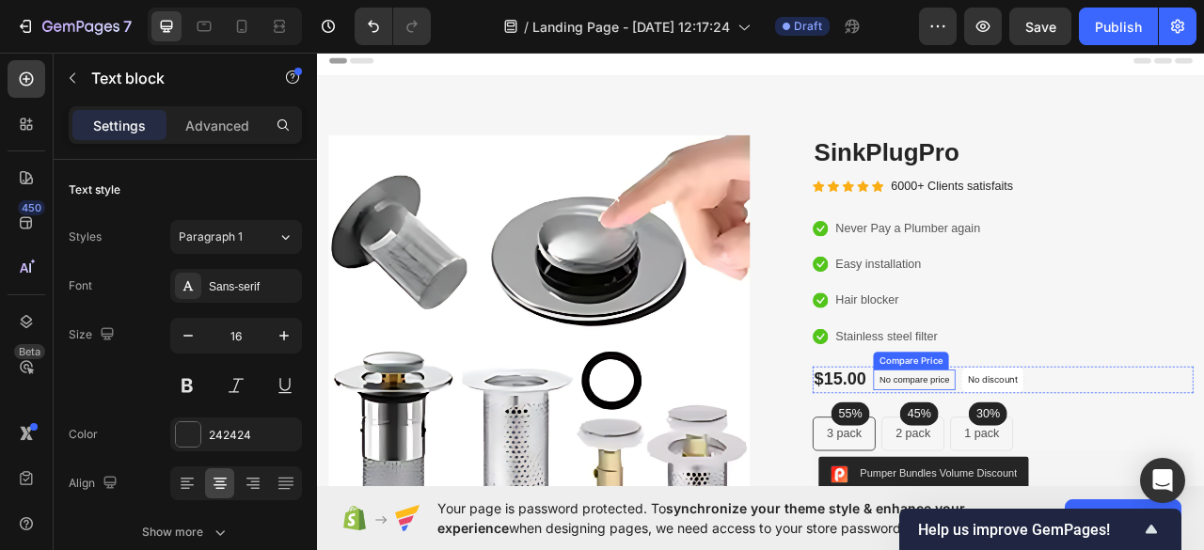
scroll to position [114, 0]
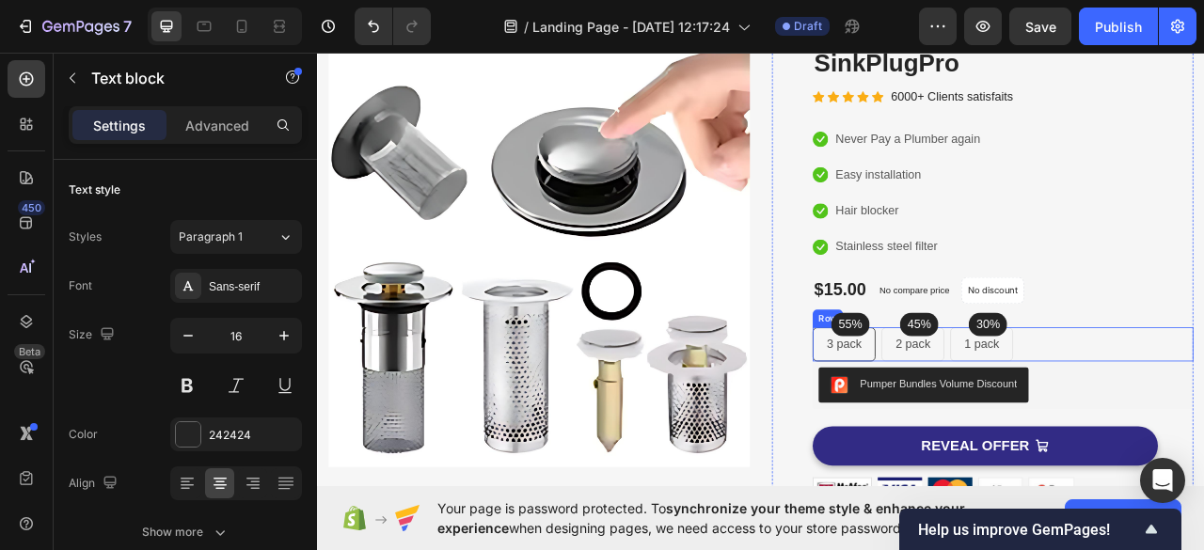
click at [1024, 408] on div "55% Text block Row 3 pack Text block Row 45% Text block Row 2 pack Text block R…" at bounding box center [1189, 424] width 484 height 43
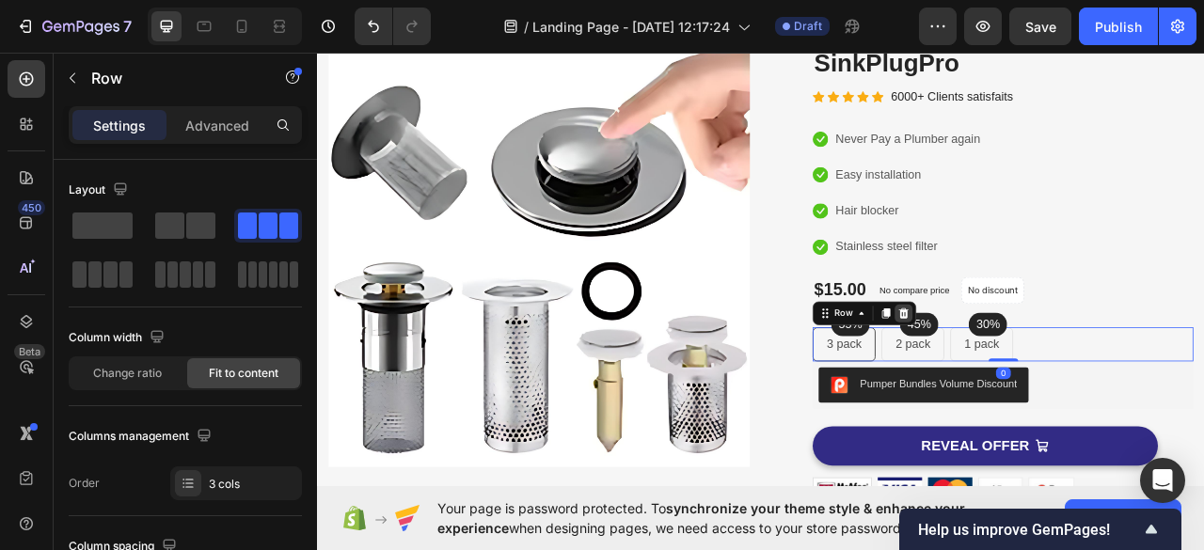
click at [1059, 386] on icon at bounding box center [1063, 385] width 12 height 13
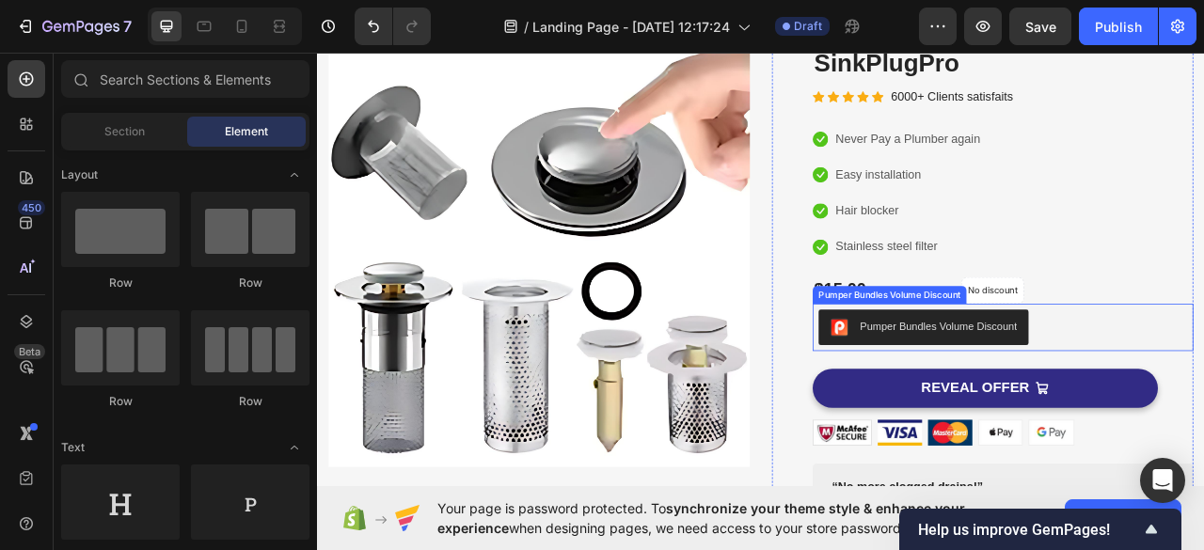
click at [1203, 397] on div "Pumper Bundles Volume Discount" at bounding box center [1188, 403] width 469 height 45
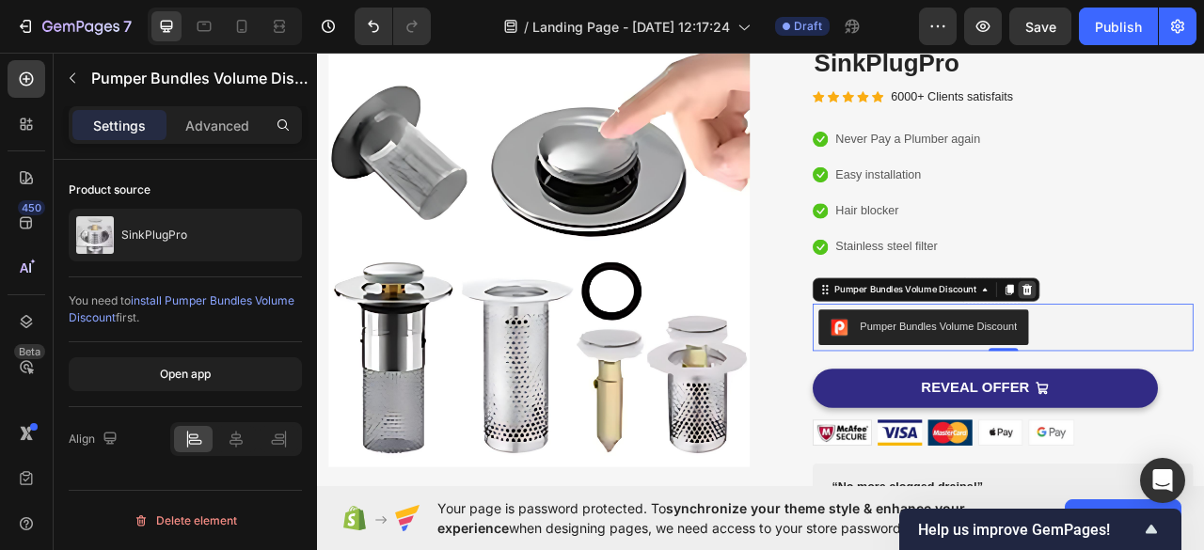
click at [1203, 351] on icon at bounding box center [1220, 355] width 12 height 13
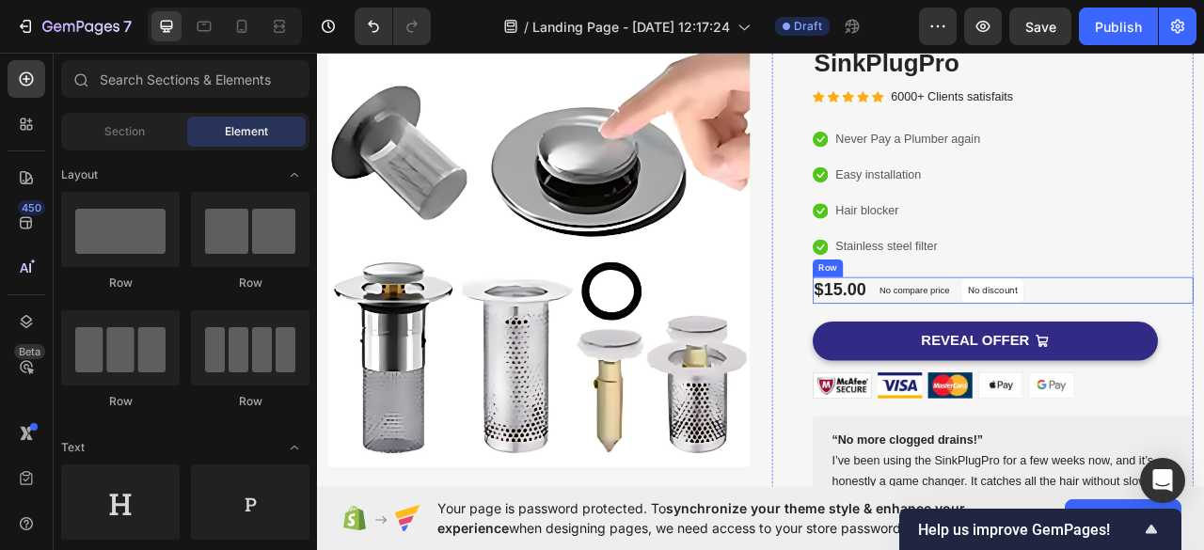
click at [1119, 340] on div "No compare price Compare Price" at bounding box center [1076, 356] width 104 height 34
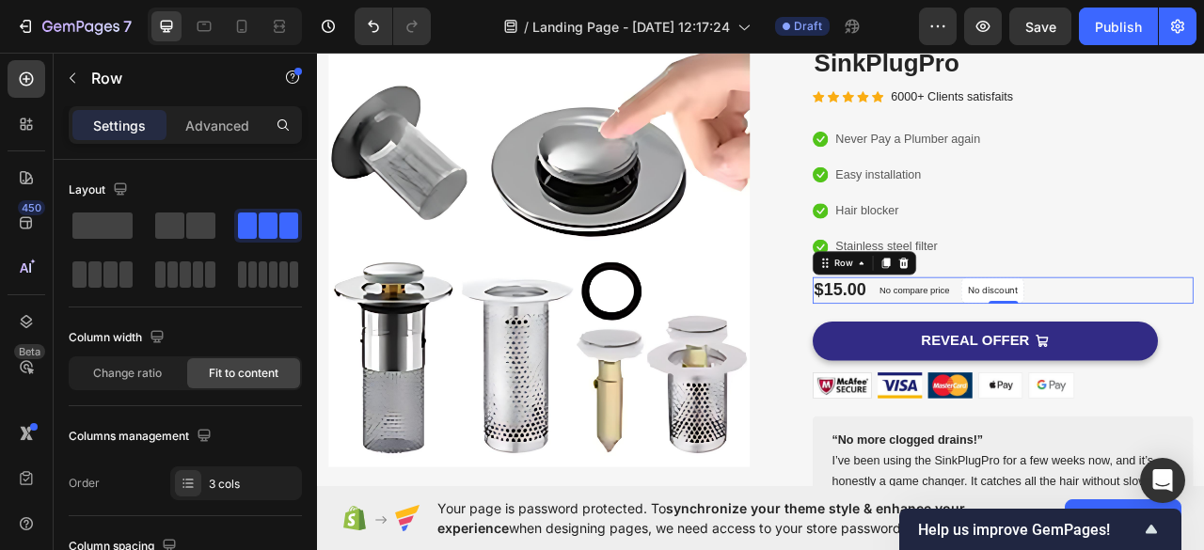
click at [1119, 341] on div "No compare price Compare Price" at bounding box center [1076, 356] width 104 height 34
click at [1106, 354] on p "No compare price" at bounding box center [1076, 356] width 89 height 11
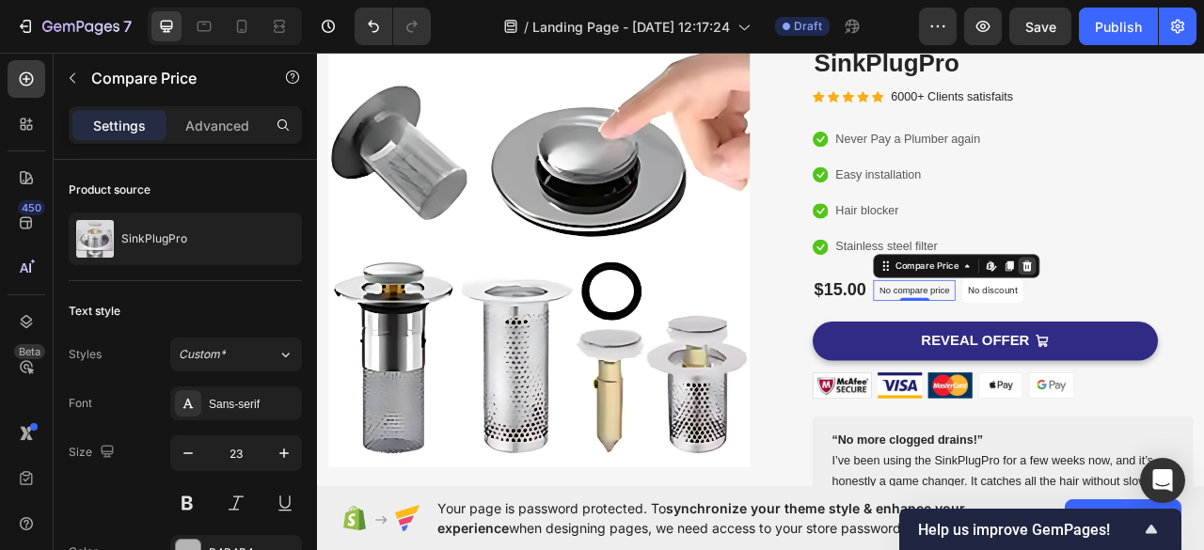
click at [1203, 323] on icon at bounding box center [1219, 325] width 15 height 15
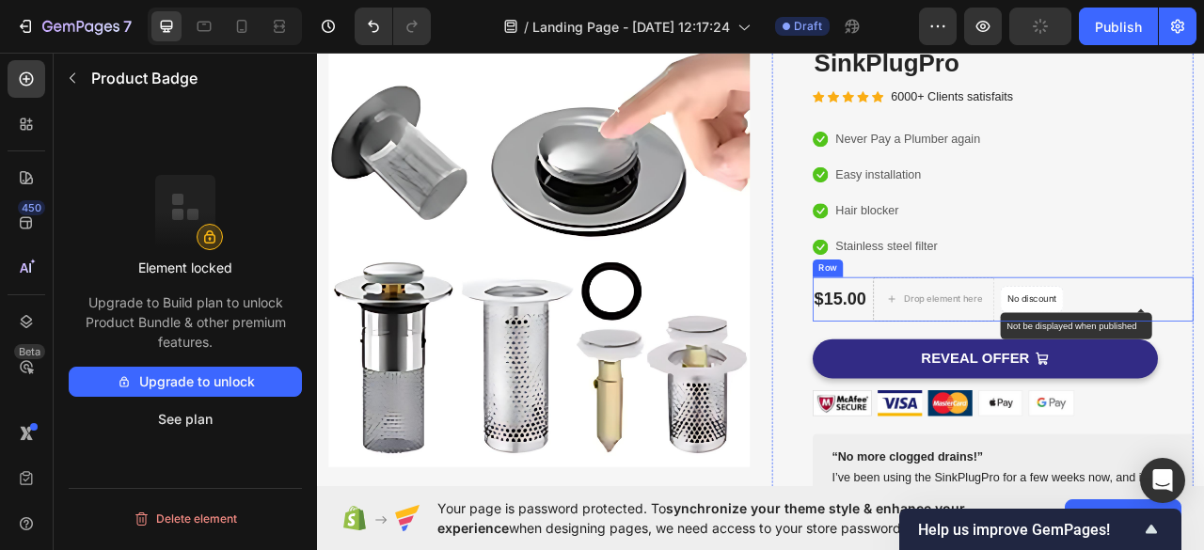
click at [1194, 360] on p "No discount" at bounding box center [1225, 367] width 63 height 17
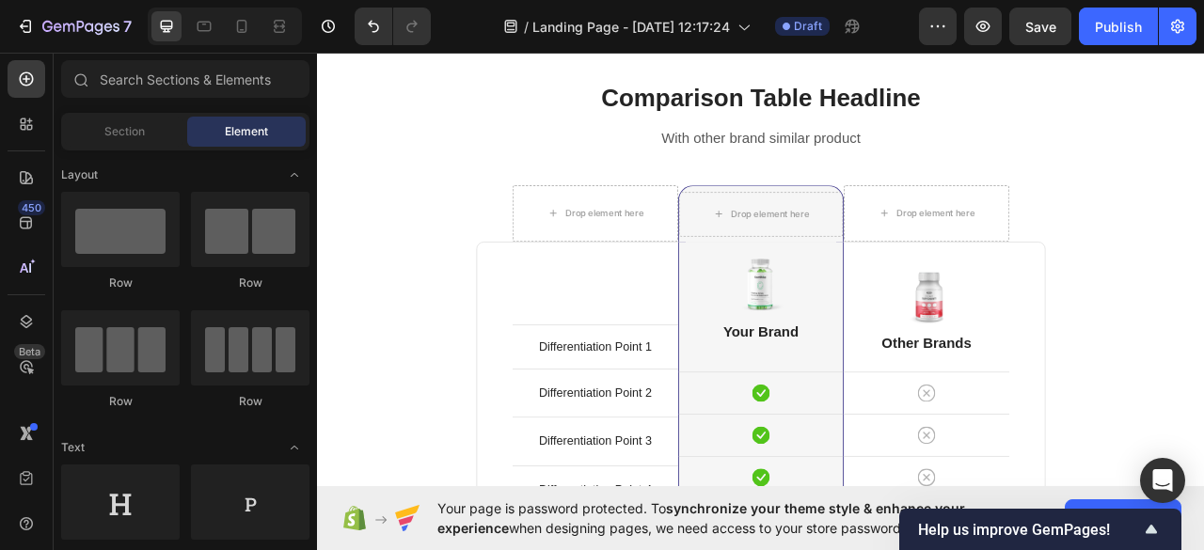
scroll to position [1880, 0]
click at [866, 347] on img at bounding box center [880, 347] width 75 height 76
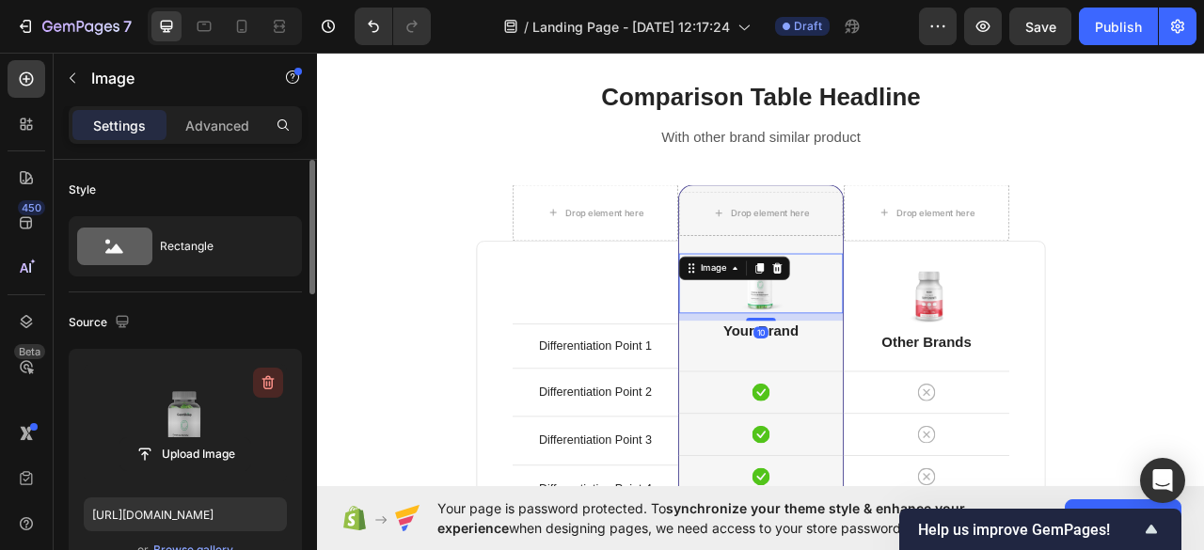
click at [273, 381] on icon "button" at bounding box center [268, 382] width 19 height 19
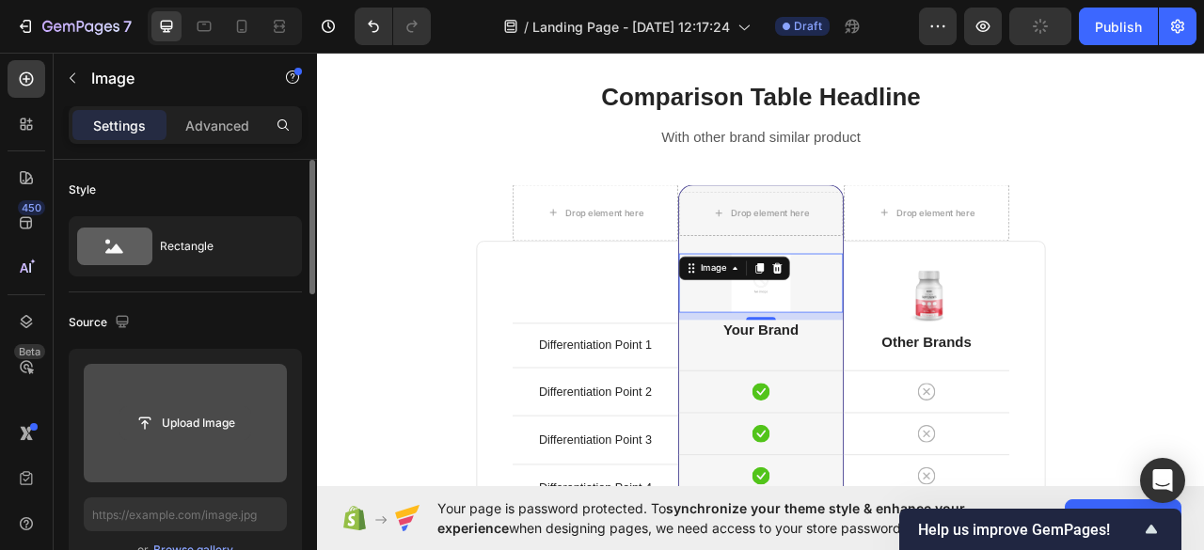
click at [207, 420] on input "file" at bounding box center [185, 423] width 130 height 32
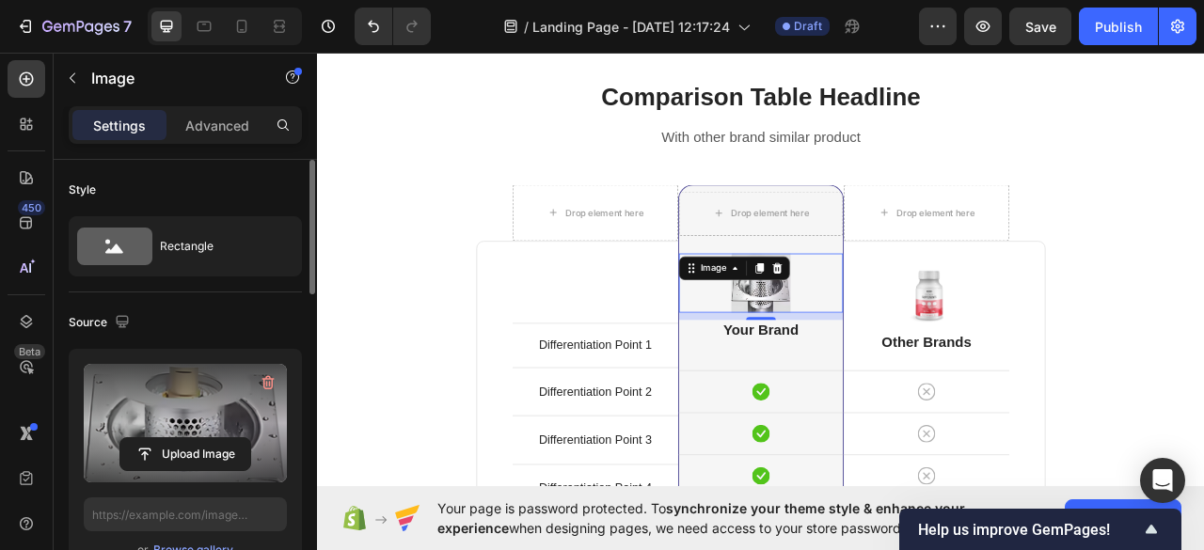
type input "https://cdn.shopify.com/s/files/1/0977/6005/1281/files/gempages_586290758307283…"
click at [1086, 371] on img at bounding box center [1091, 361] width 75 height 76
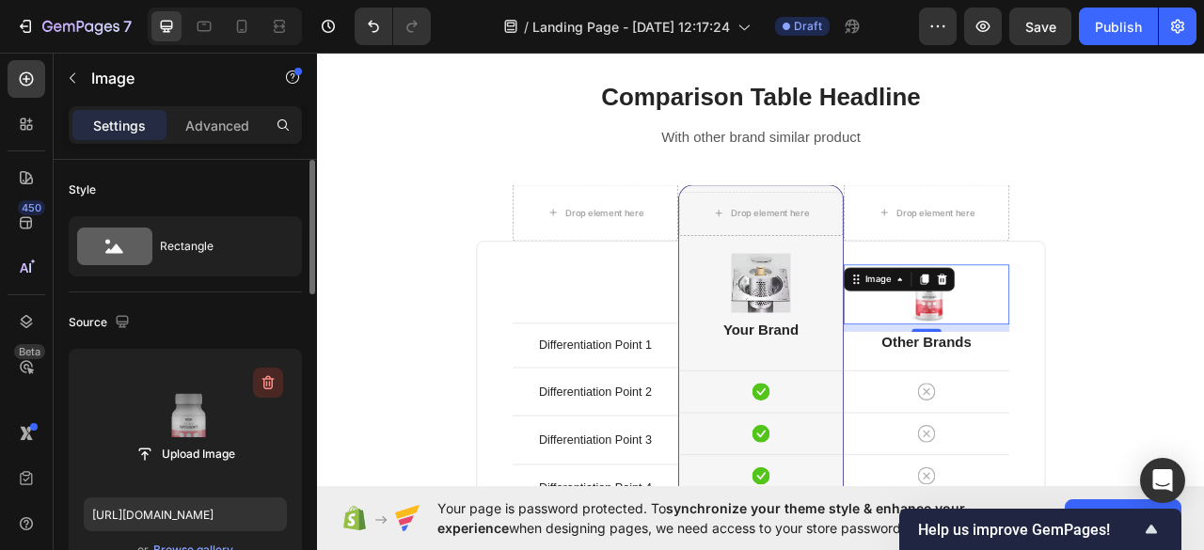
drag, startPoint x: 273, startPoint y: 379, endPoint x: 496, endPoint y: 139, distance: 327.4
click at [273, 379] on icon "button" at bounding box center [268, 383] width 12 height 14
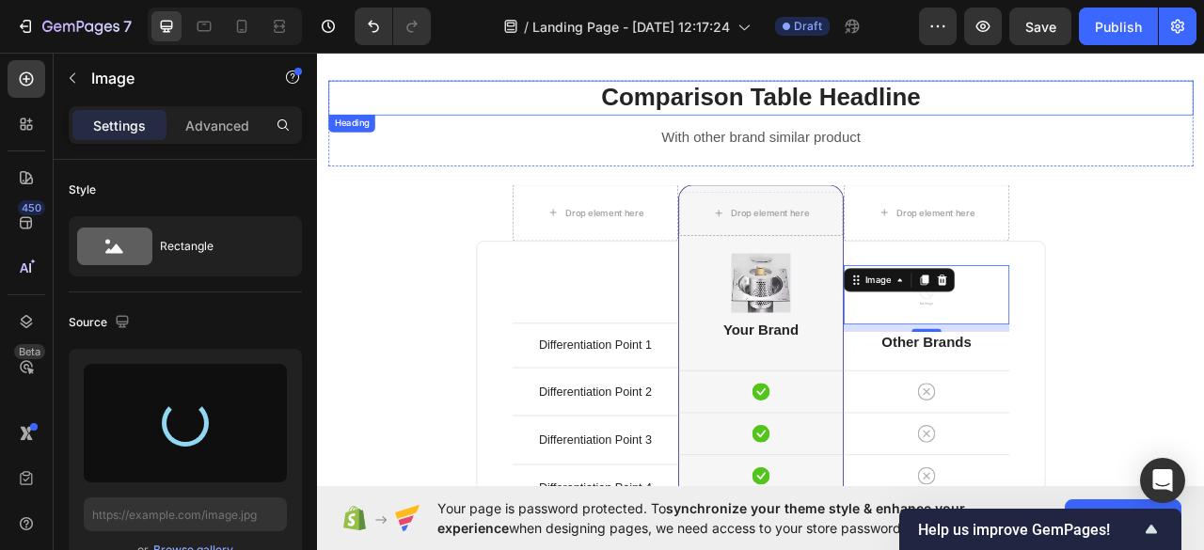
drag, startPoint x: 708, startPoint y: 97, endPoint x: 717, endPoint y: 98, distance: 9.5
click at [708, 97] on p "Comparison Table Headline" at bounding box center [881, 111] width 1096 height 40
click at [717, 98] on p "Comparison Table Headline" at bounding box center [881, 111] width 1096 height 40
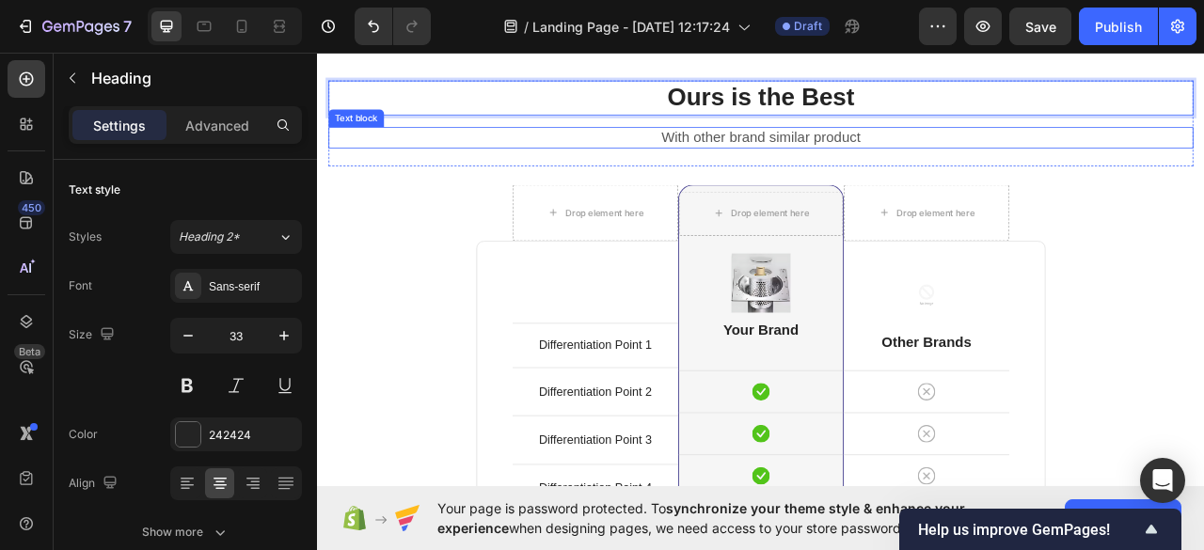
click at [830, 157] on p "With other brand similar product" at bounding box center [881, 162] width 1096 height 24
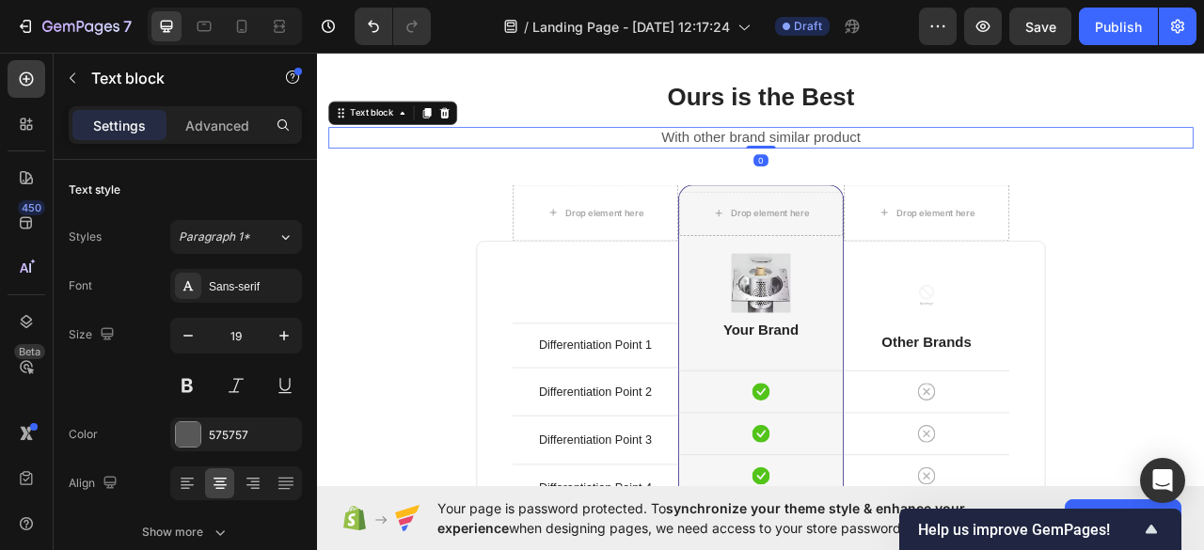
click at [794, 157] on p "With other brand similar product" at bounding box center [881, 162] width 1096 height 24
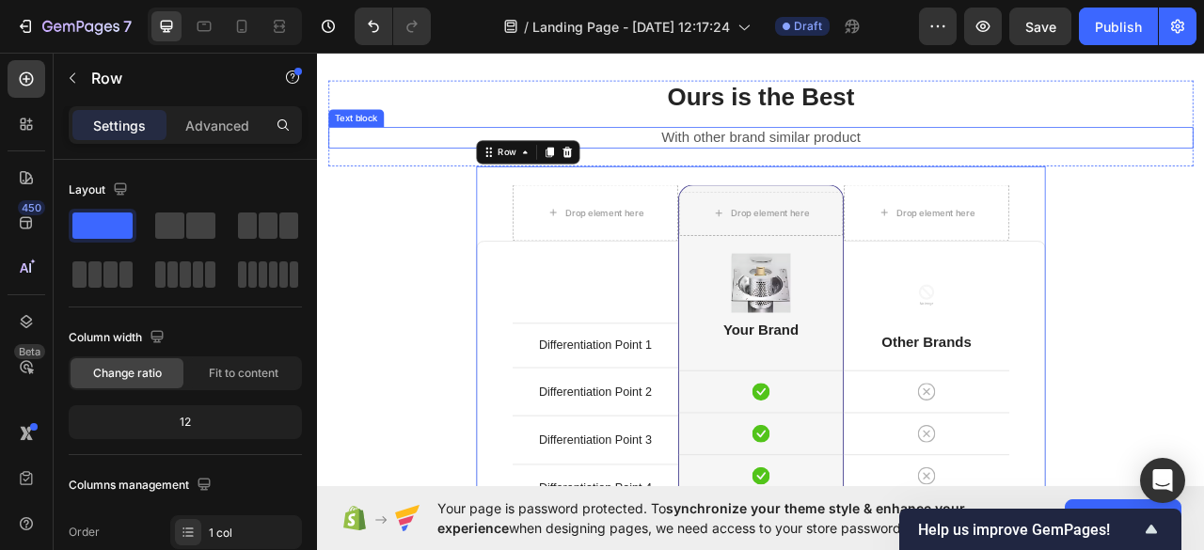
click at [762, 155] on p "With other brand similar product" at bounding box center [881, 162] width 1096 height 24
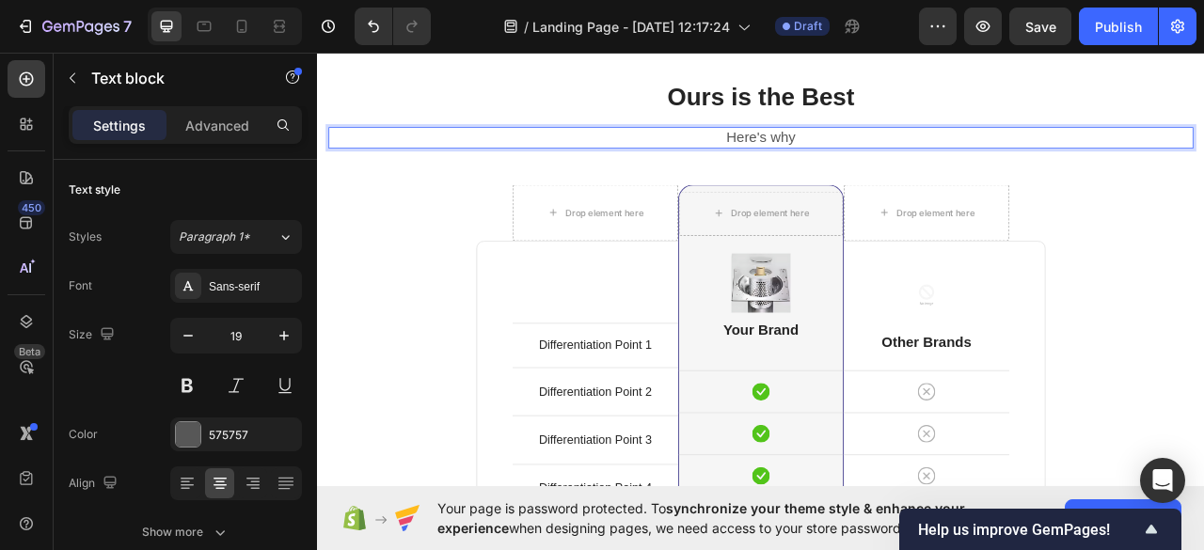
click at [711, 178] on div "Ours is the Best Heading Here's why Text block 0 Row" at bounding box center [881, 143] width 1100 height 109
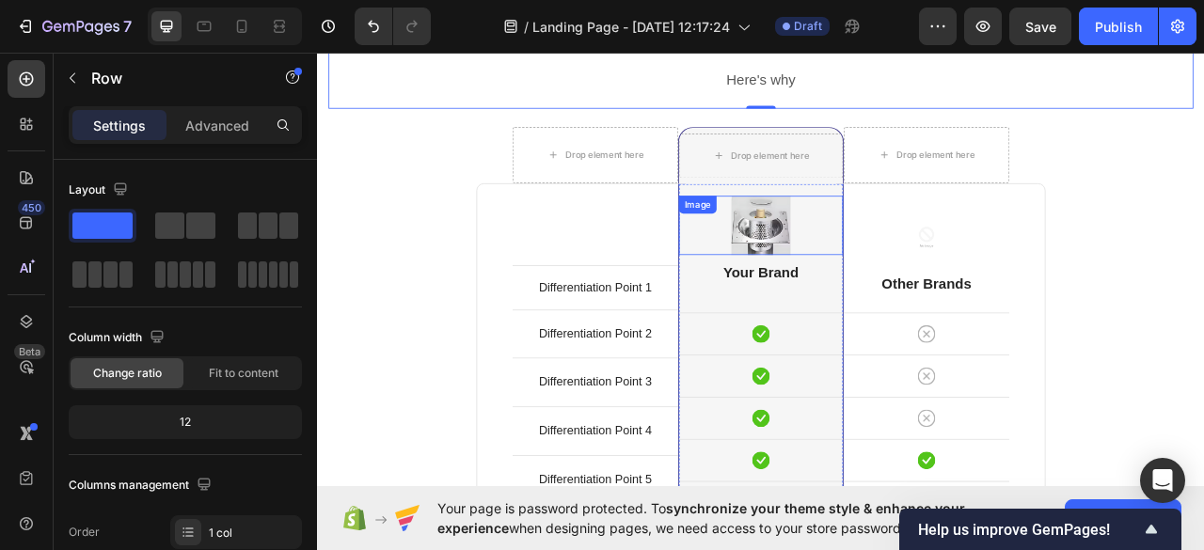
scroll to position [1959, 0]
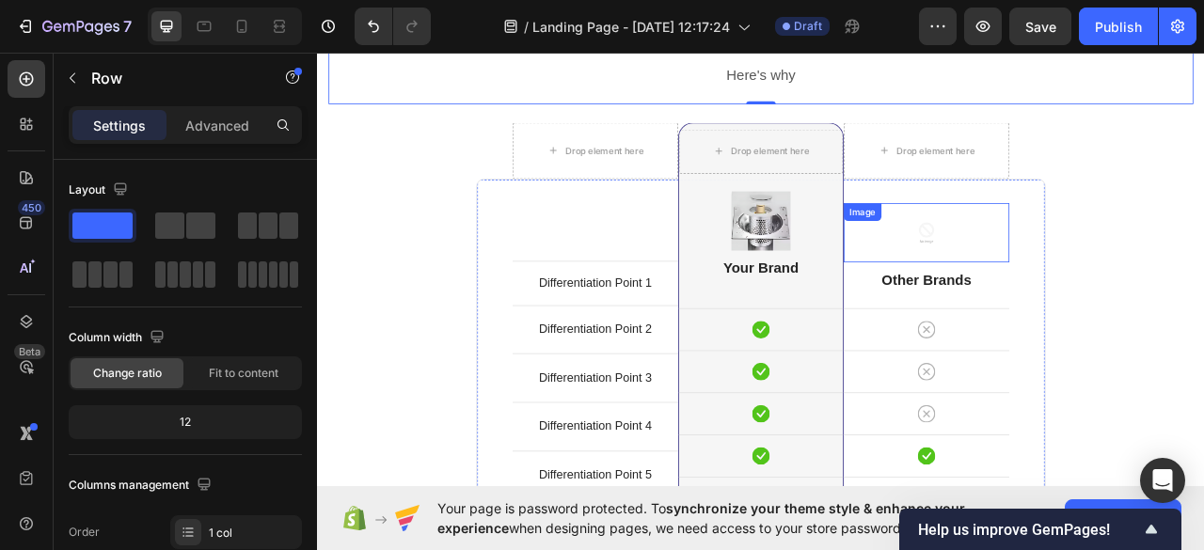
click at [1071, 276] on img at bounding box center [1091, 282] width 75 height 75
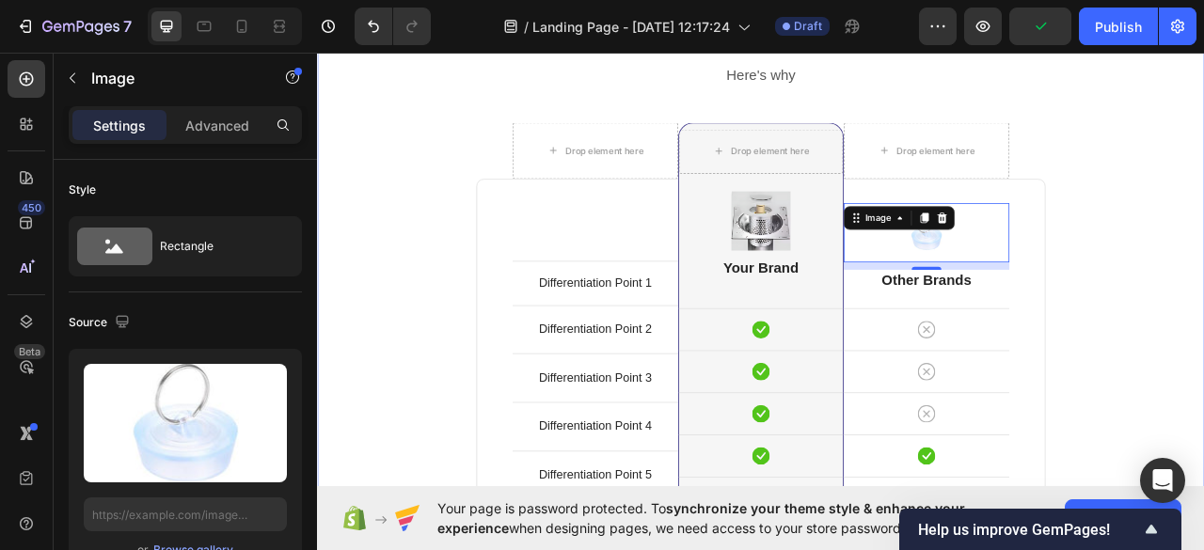
type input "https://cdn.shopify.com/s/files/1/0977/6005/1281/files/gempages_586290758307283…"
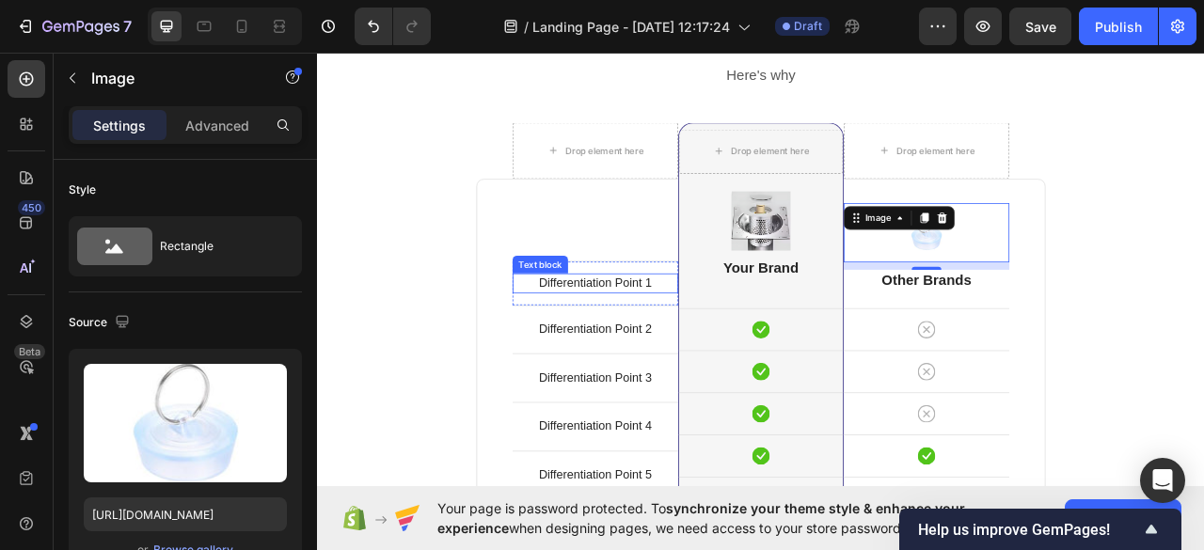
click at [640, 347] on p "Differentiation Point 1" at bounding box center [670, 347] width 207 height 21
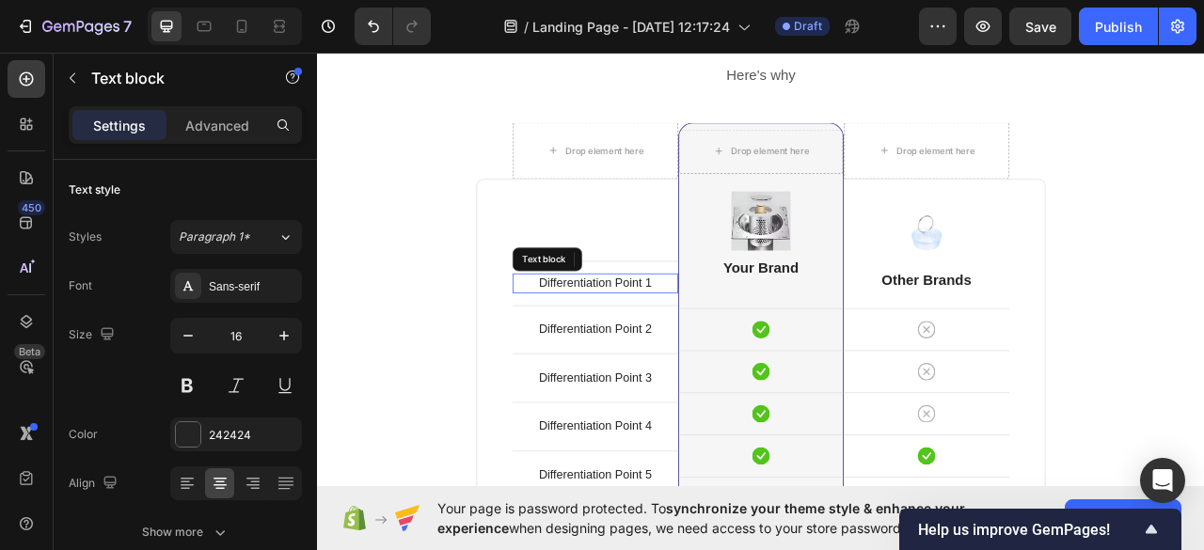
click at [642, 342] on p "Differentiation Point 1" at bounding box center [670, 347] width 207 height 21
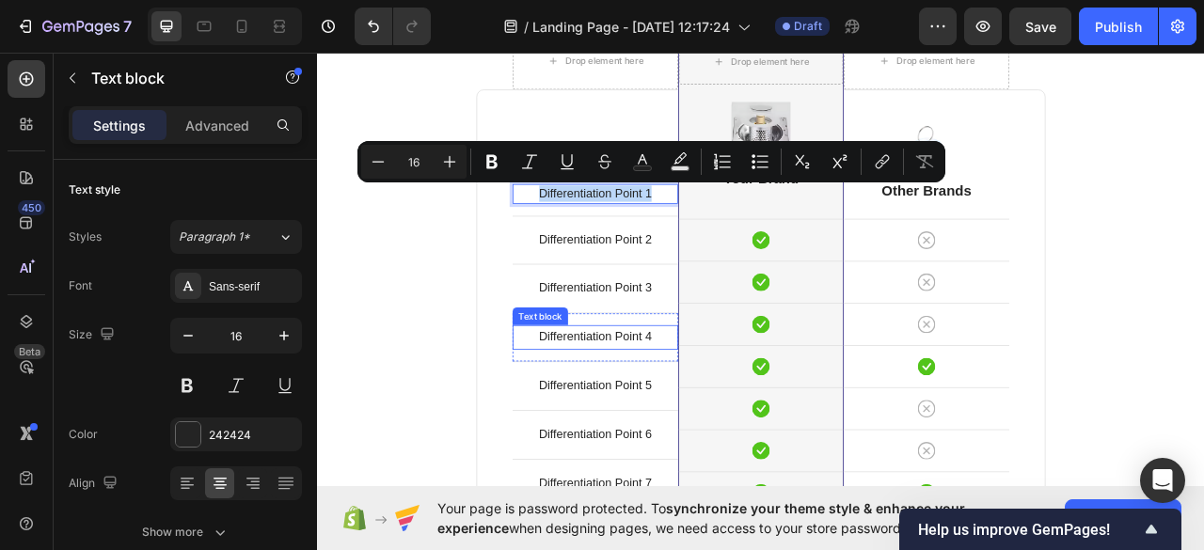
scroll to position [2085, 0]
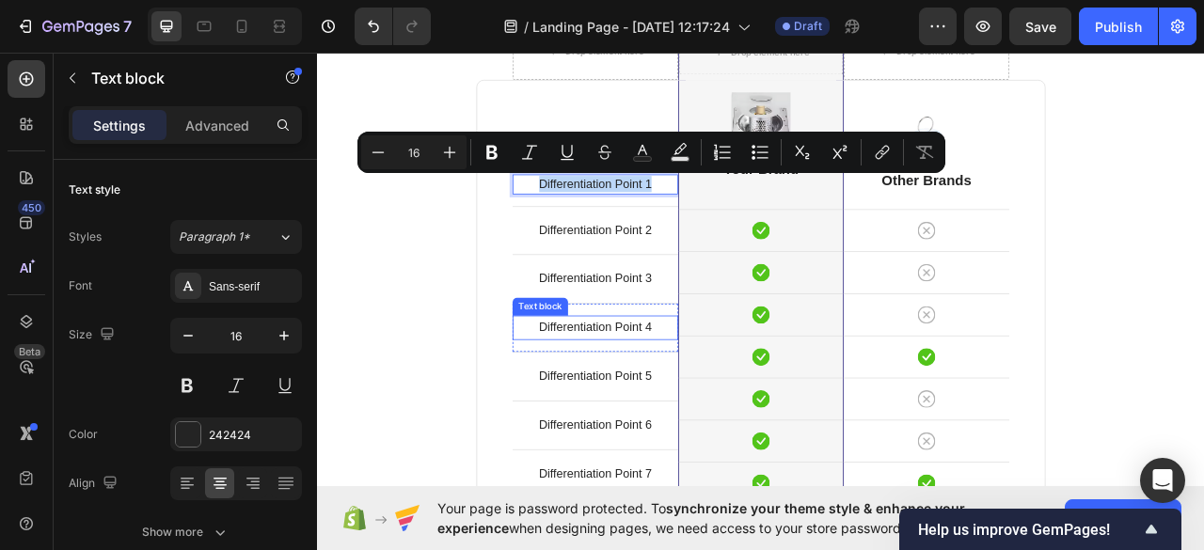
click at [674, 401] on p "Differentiation Point 4" at bounding box center [670, 403] width 207 height 27
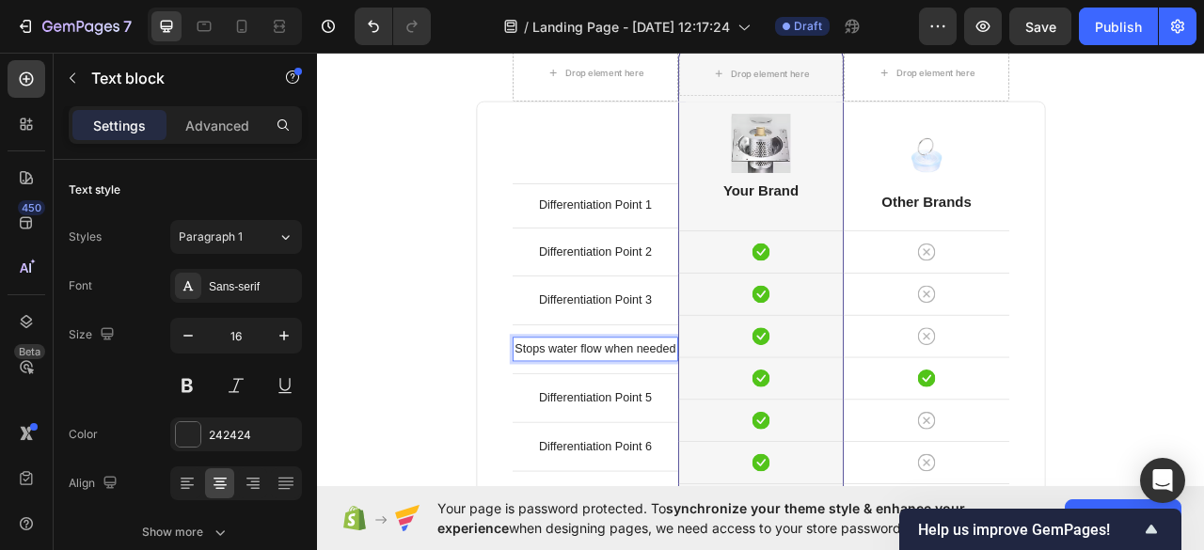
scroll to position [2257, 0]
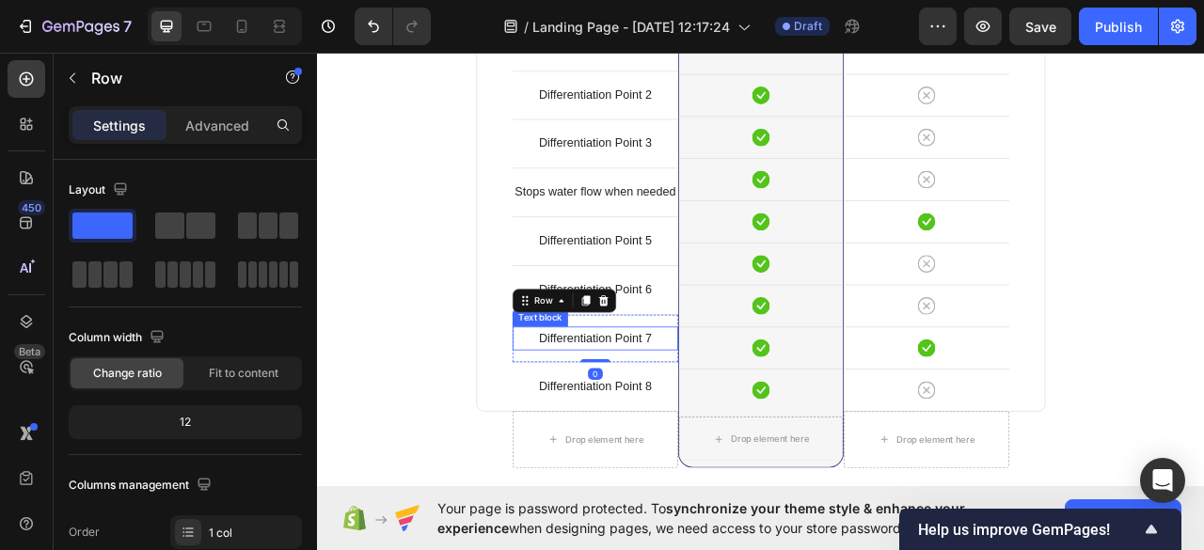
click at [692, 420] on p "Differentiation Point 7" at bounding box center [670, 417] width 207 height 27
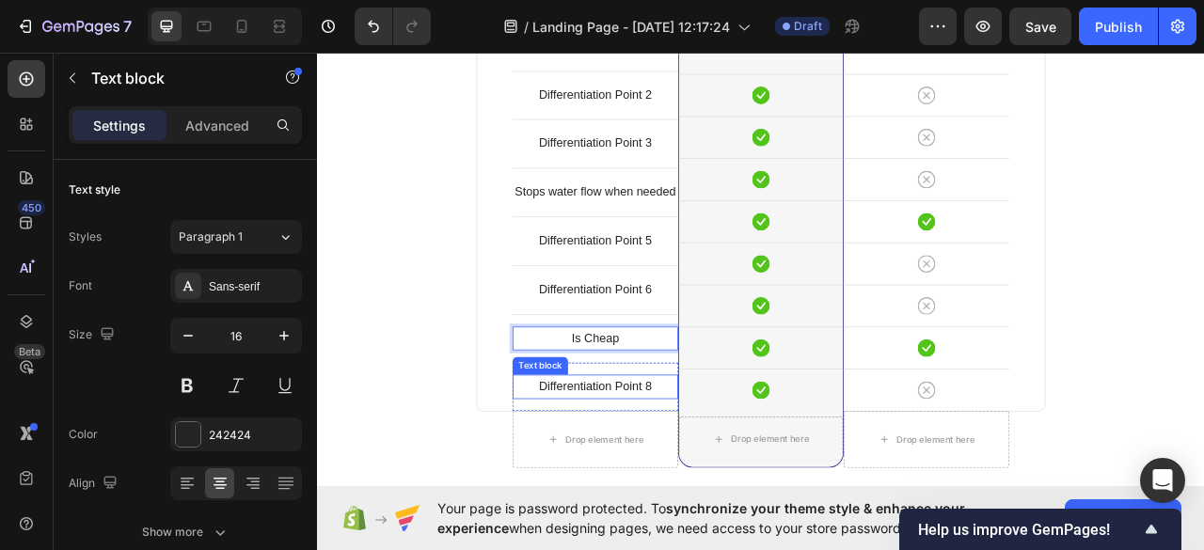
click at [654, 478] on p "Differentiation Point 8" at bounding box center [670, 478] width 207 height 27
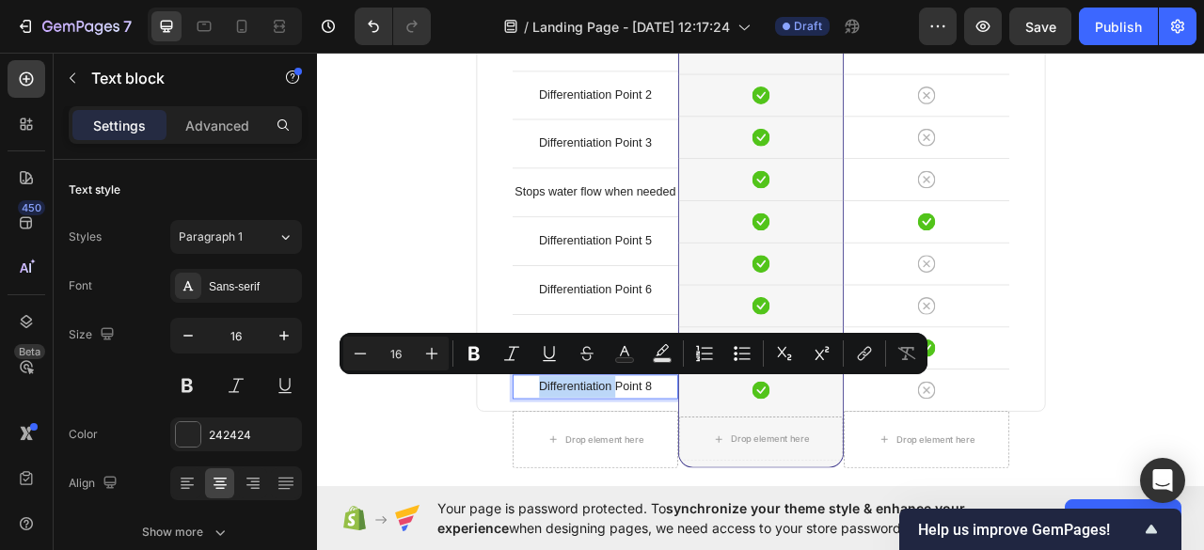
click at [702, 474] on p "Differentiation Point 8" at bounding box center [670, 478] width 207 height 27
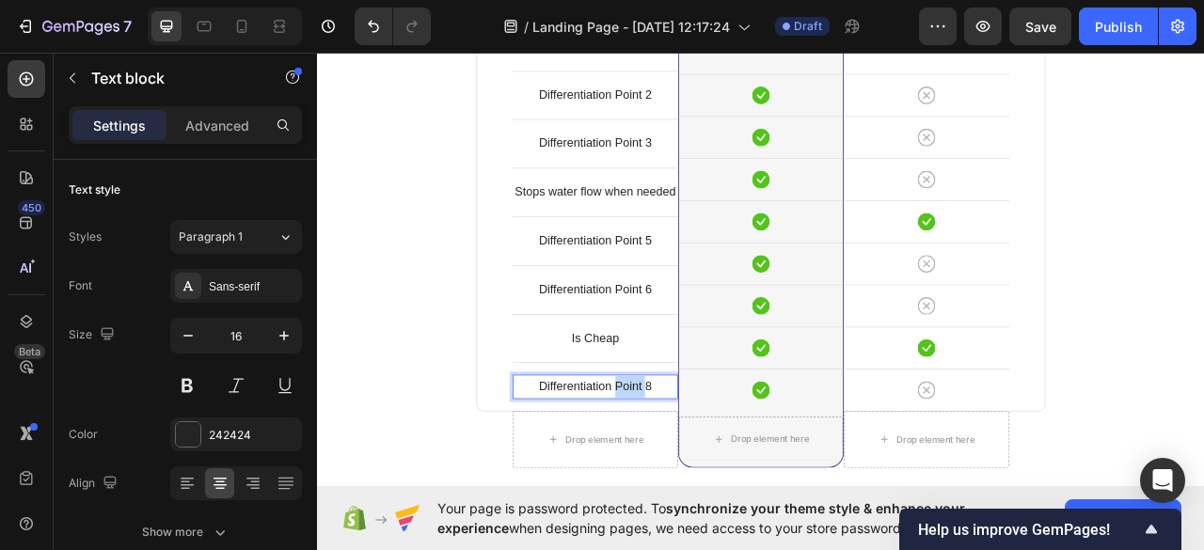
click at [702, 474] on p "Differentiation Point 8" at bounding box center [670, 478] width 207 height 27
click at [701, 342] on p "Differentiation Point 6" at bounding box center [670, 355] width 207 height 27
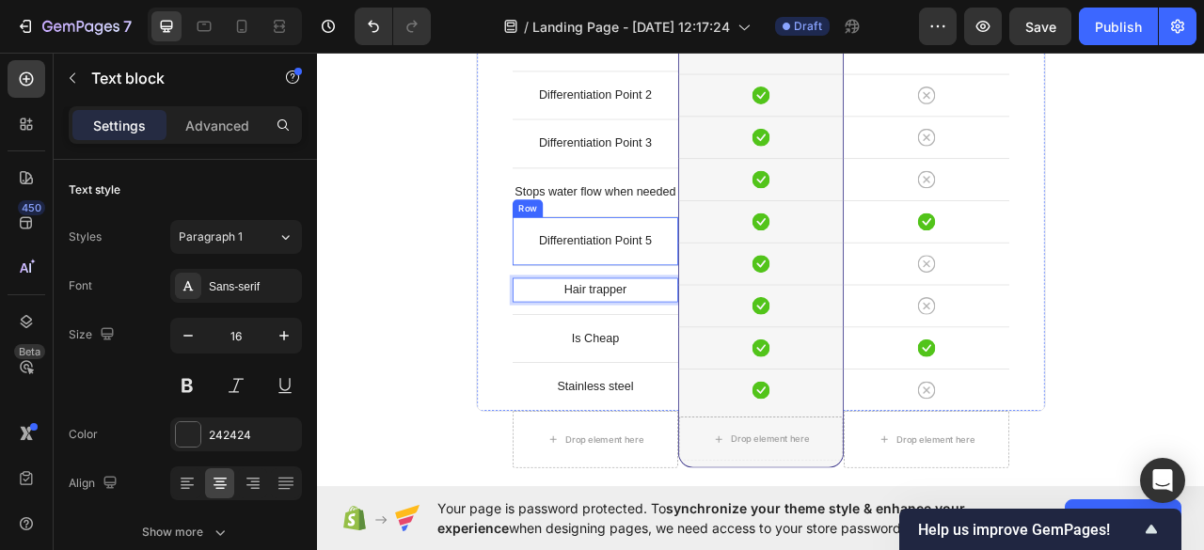
click at [676, 296] on p "Differentiation Point 5" at bounding box center [670, 293] width 207 height 27
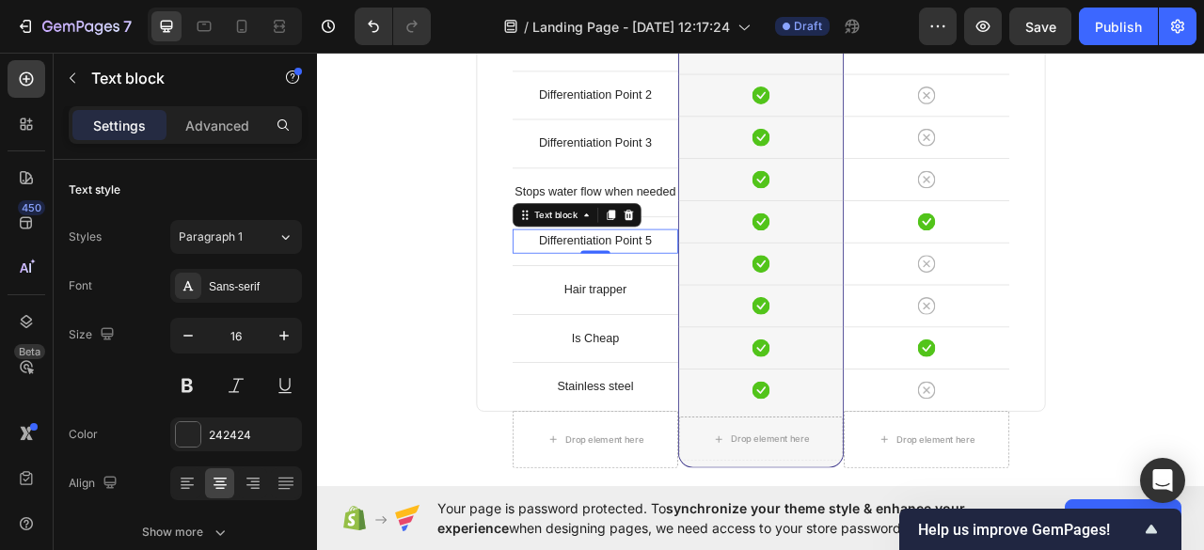
click at [676, 289] on p "Differentiation Point 5" at bounding box center [670, 293] width 207 height 27
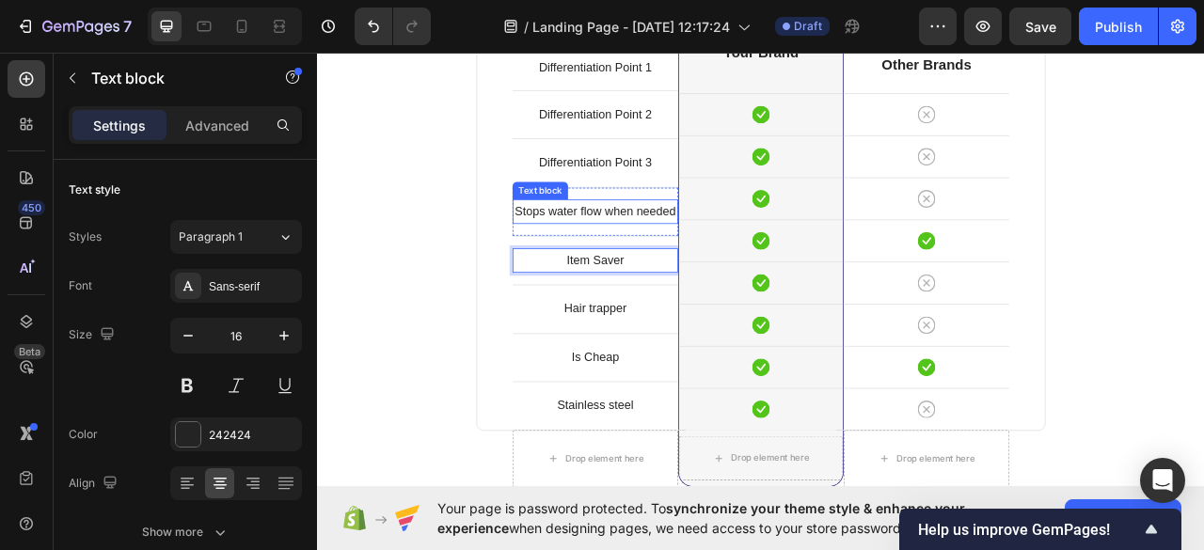
scroll to position [2231, 0]
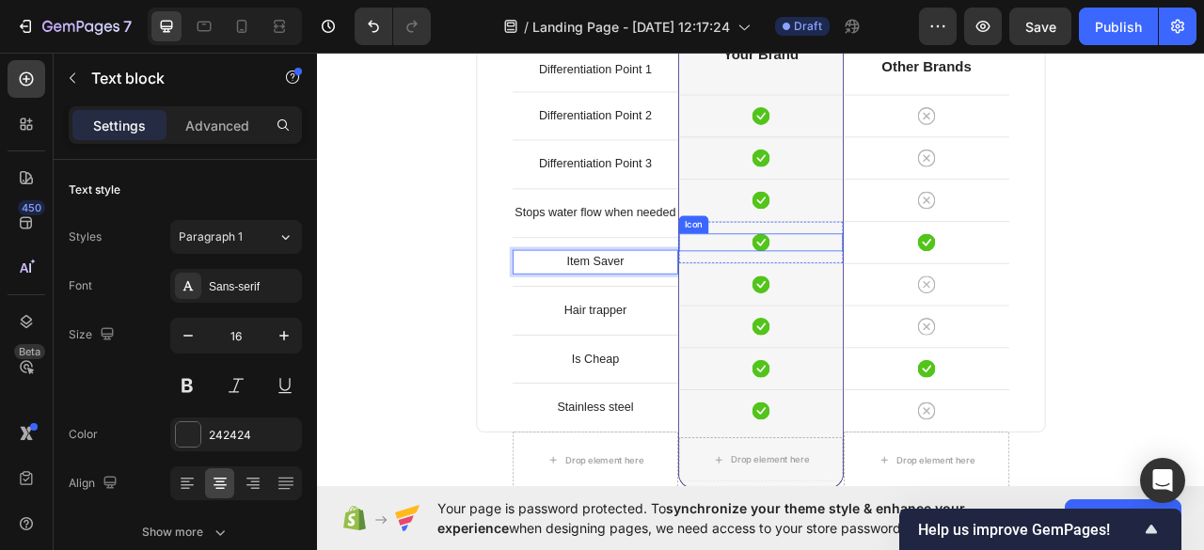
click at [848, 289] on div "Icon" at bounding box center [881, 295] width 209 height 23
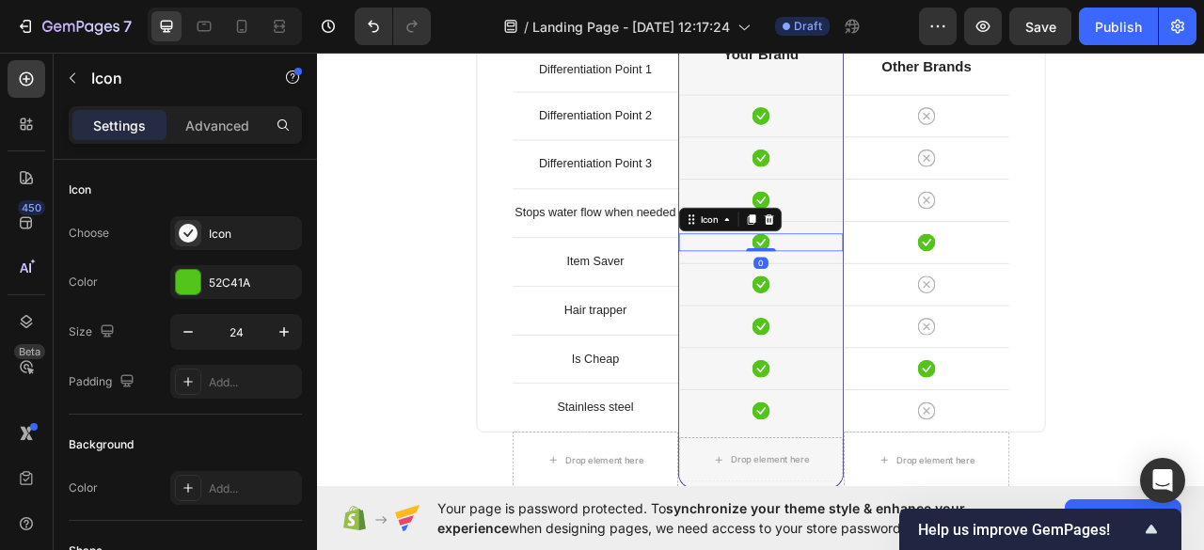
click at [761, 307] on p "Item Saver" at bounding box center [670, 320] width 207 height 27
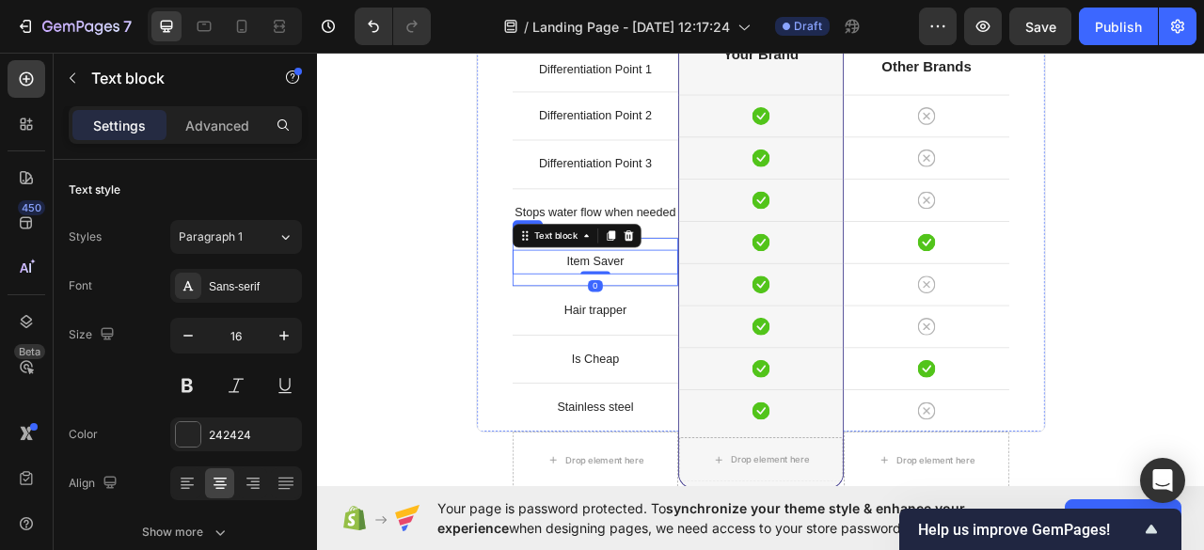
click at [750, 283] on div "Stops water flow when needed Text block Row" at bounding box center [670, 258] width 211 height 62
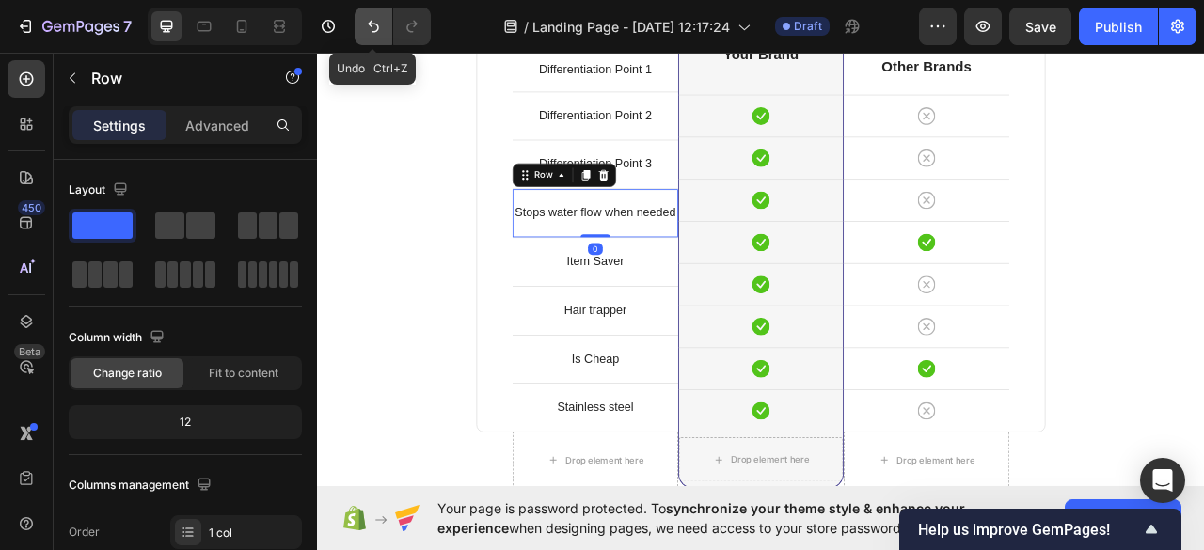
click at [364, 29] on icon "Undo/Redo" at bounding box center [373, 26] width 19 height 19
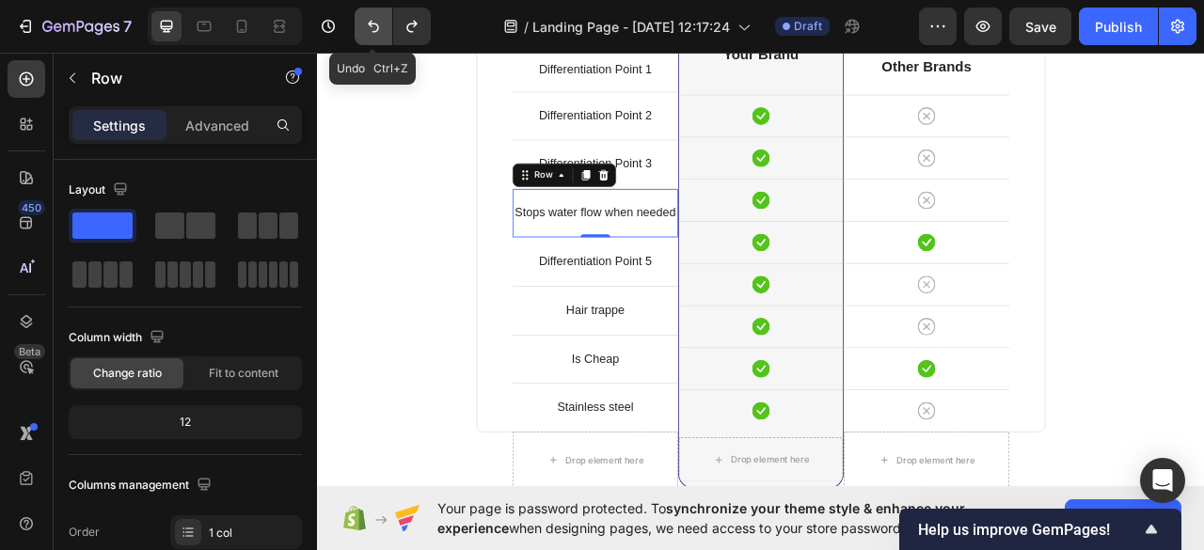
click at [364, 29] on icon "Undo/Redo" at bounding box center [373, 26] width 19 height 19
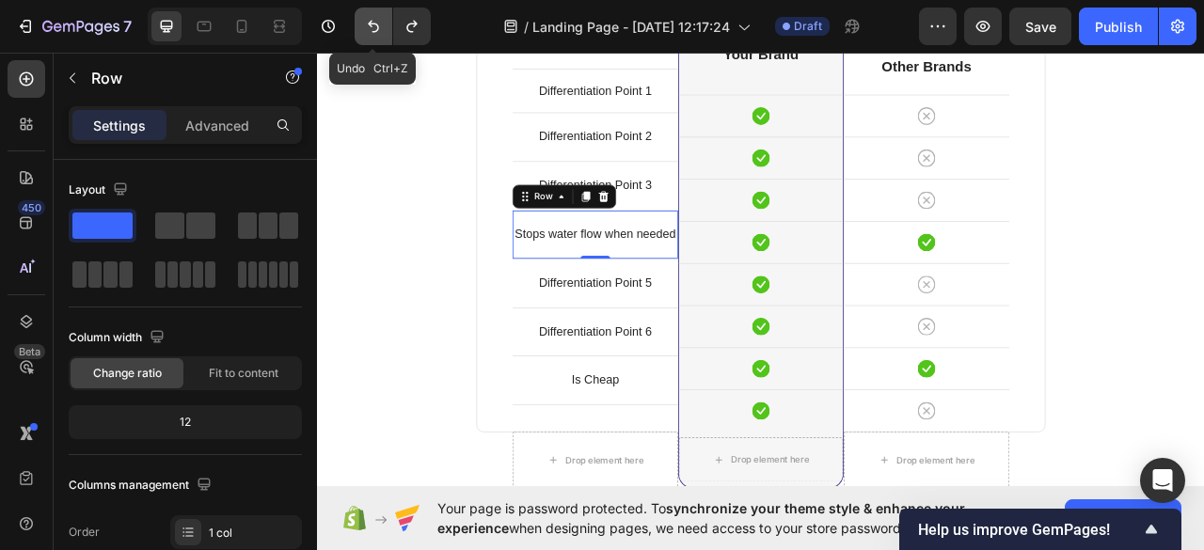
scroll to position [2258, 0]
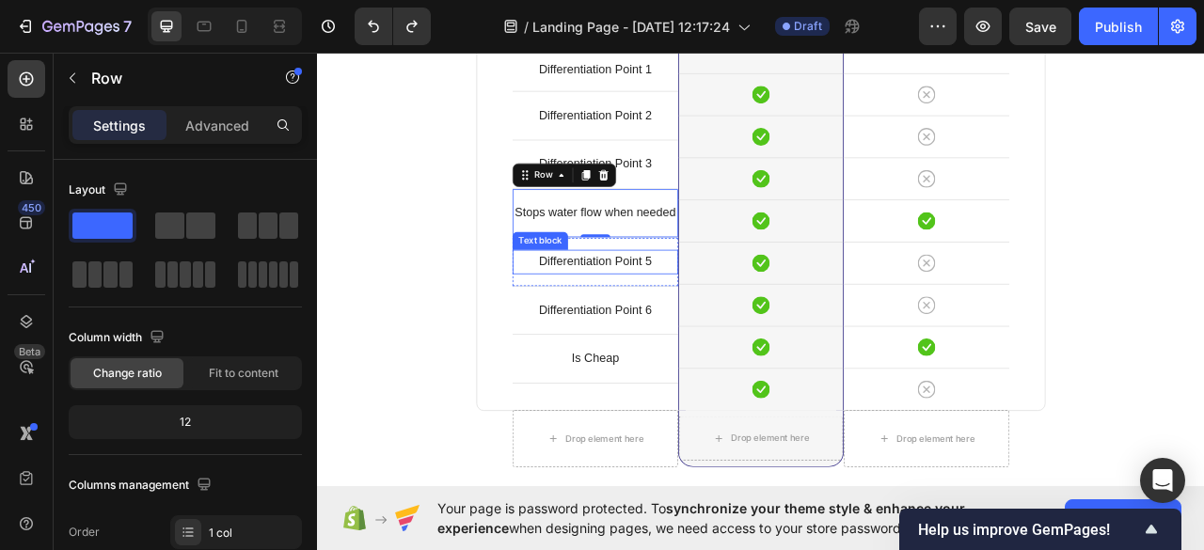
click at [691, 317] on p "Differentiation Point 5" at bounding box center [670, 320] width 207 height 27
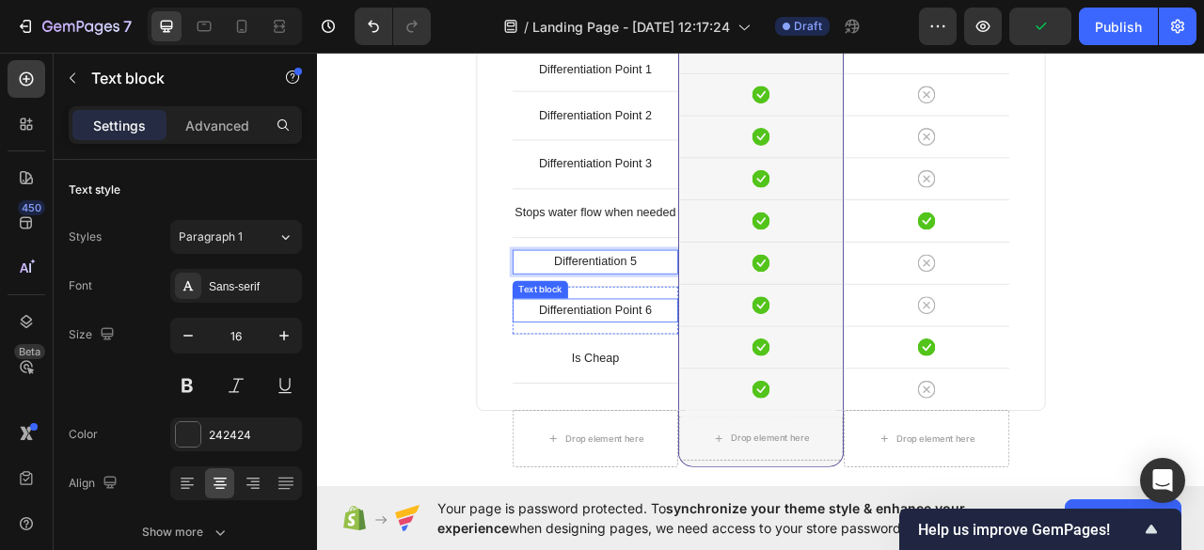
click at [699, 387] on p "Differentiation Point 6" at bounding box center [670, 382] width 207 height 27
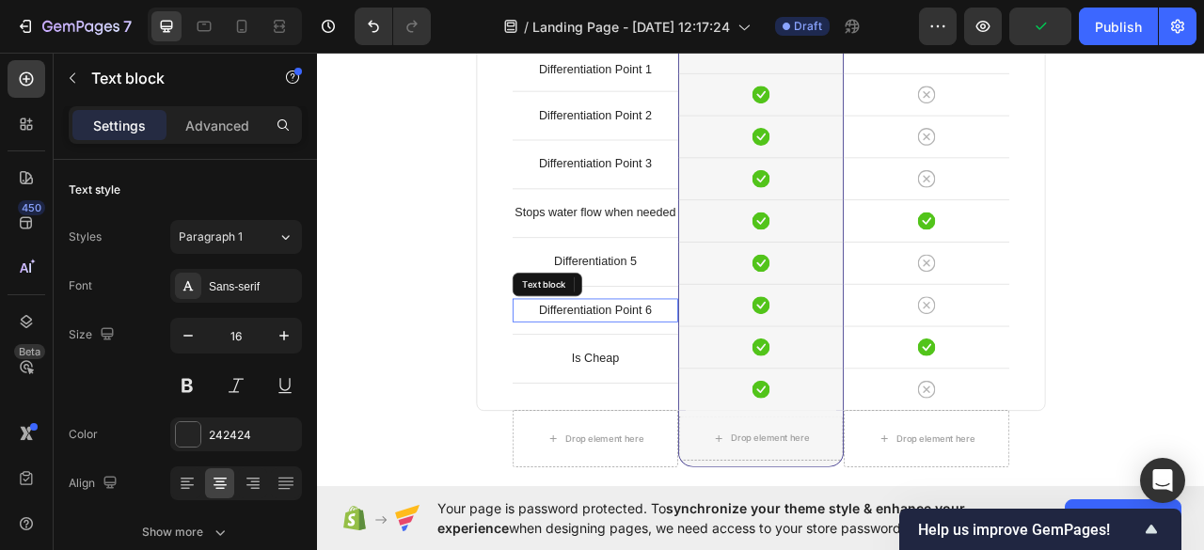
click at [699, 387] on p "Differentiation Point 6" at bounding box center [670, 382] width 207 height 27
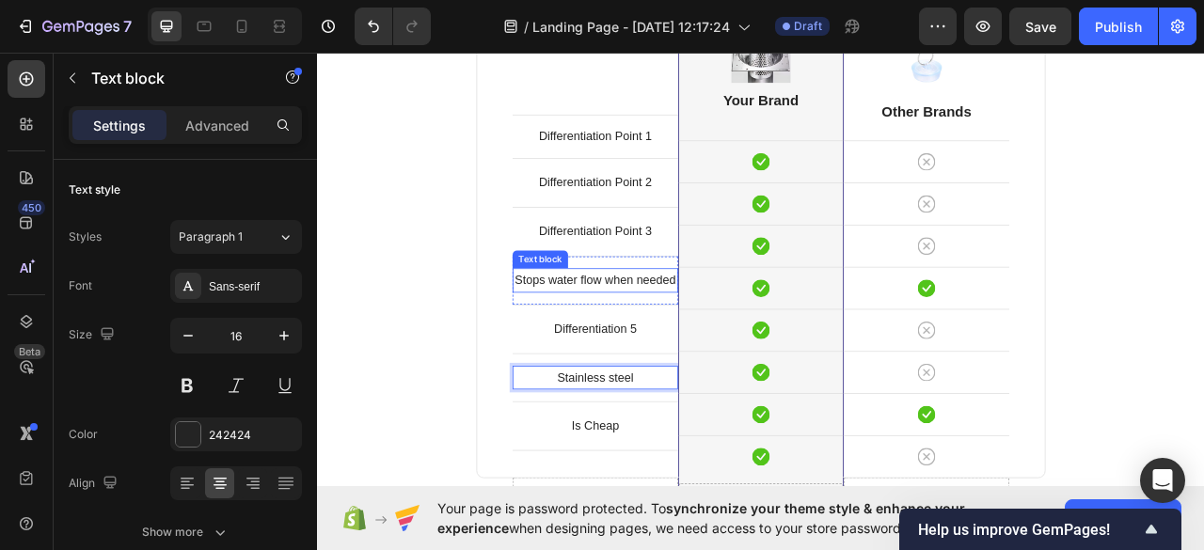
scroll to position [2089, 0]
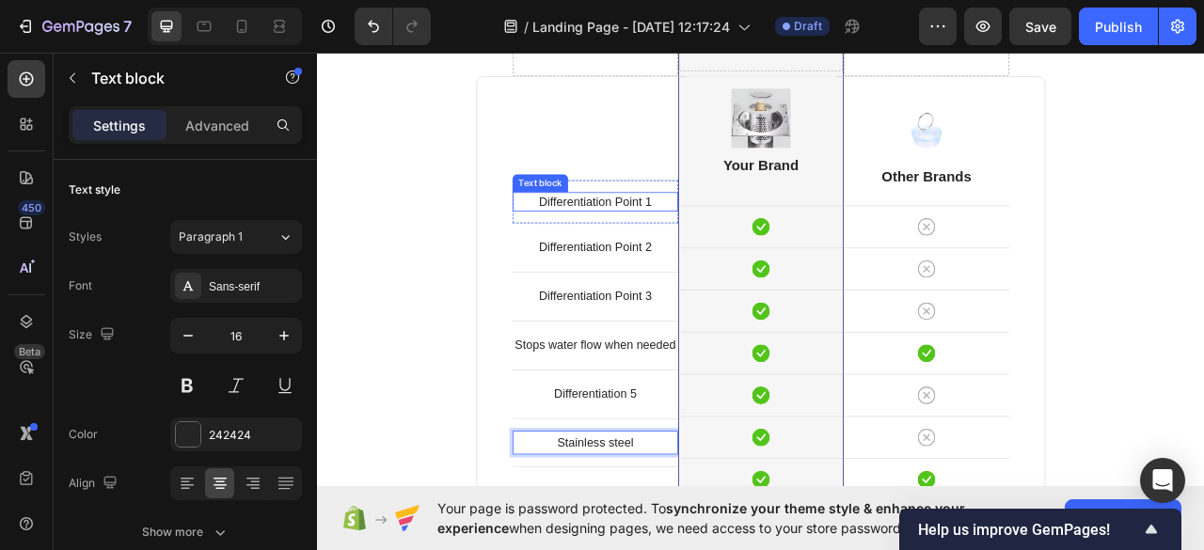
click at [695, 236] on p "Differentiation Point 1" at bounding box center [670, 243] width 207 height 21
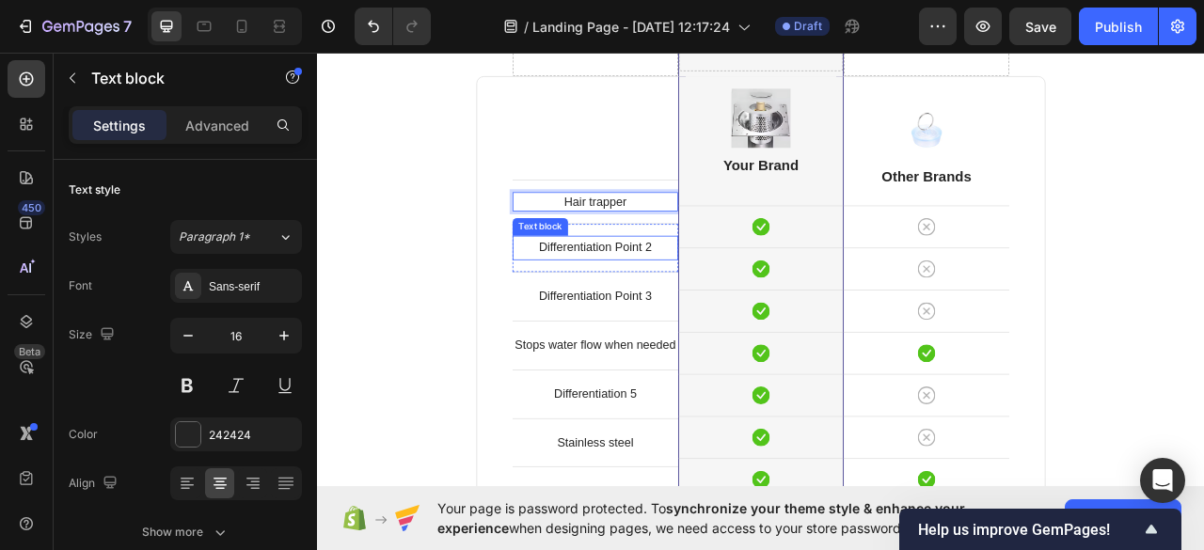
click at [693, 296] on p "Differentiation Point 2" at bounding box center [670, 302] width 207 height 27
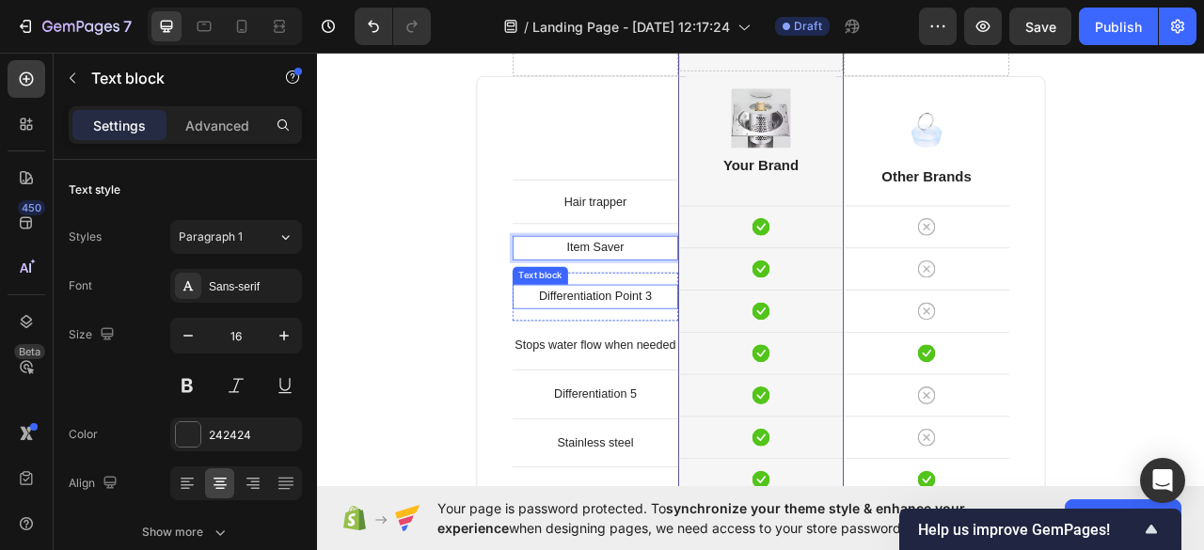
click at [695, 363] on p "Differentiation Point 3" at bounding box center [670, 364] width 207 height 27
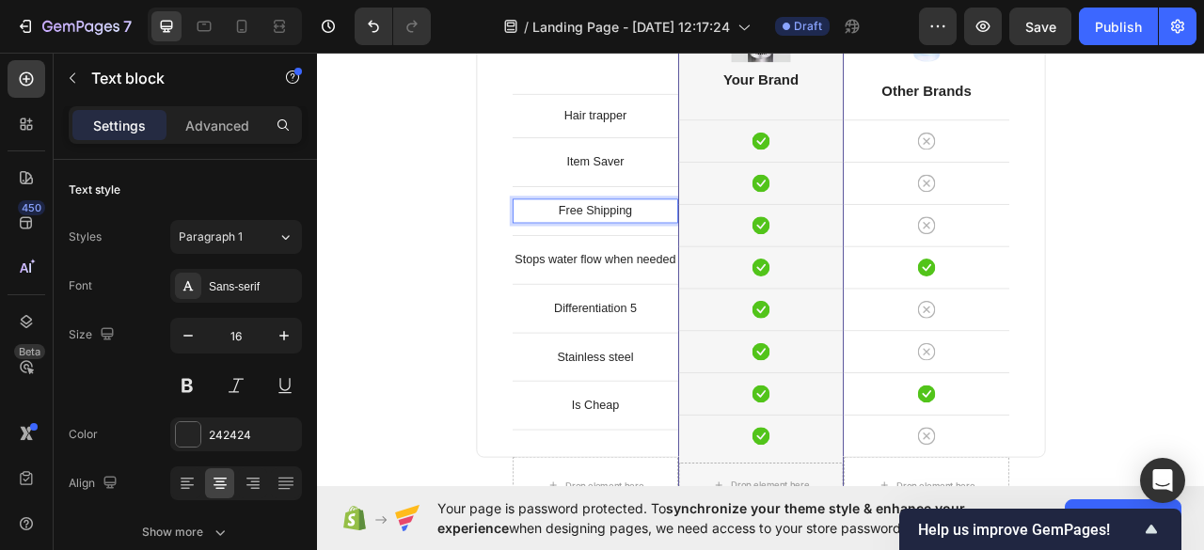
scroll to position [2204, 0]
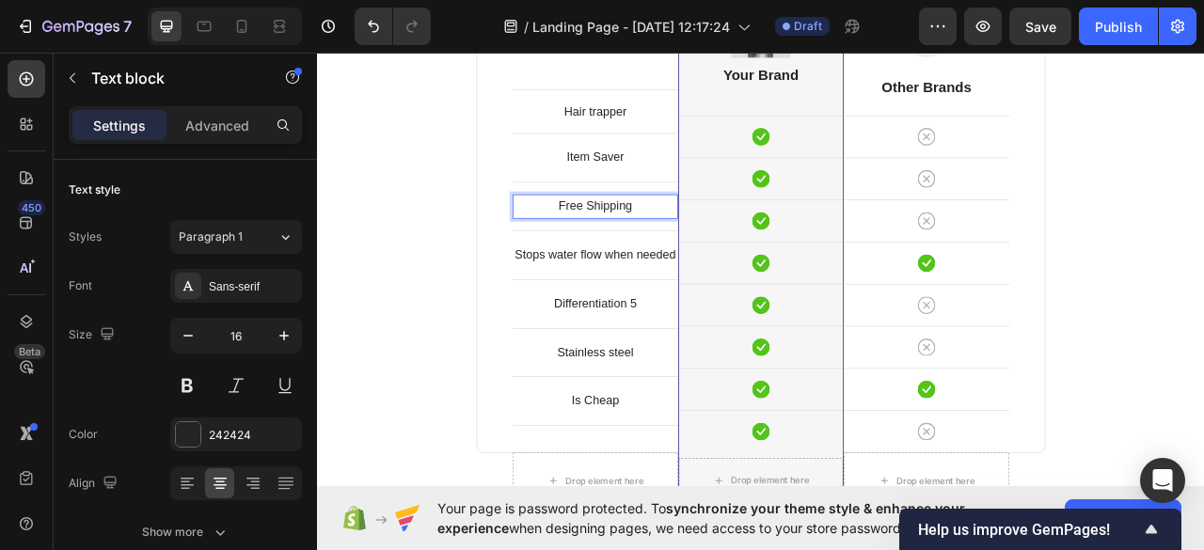
click at [695, 371] on p "Differentiation 5" at bounding box center [670, 373] width 207 height 27
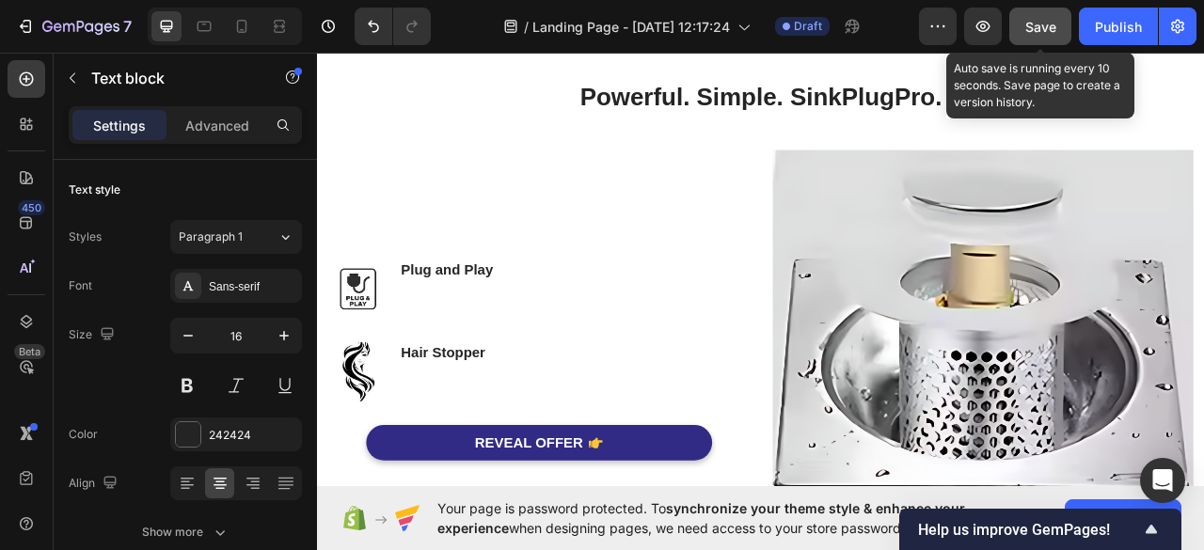
scroll to position [0, 0]
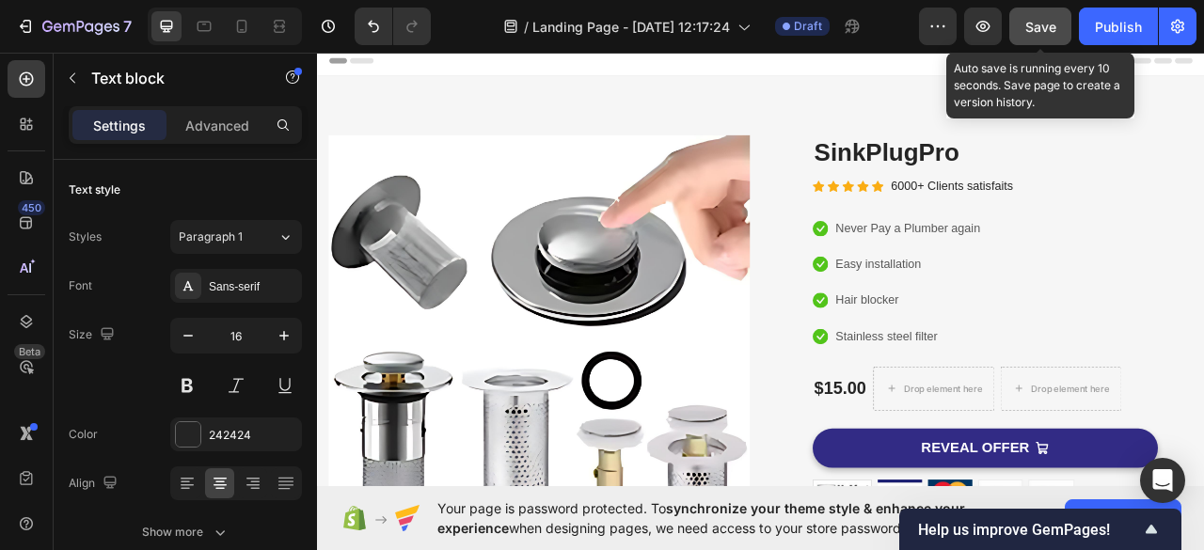
click at [1044, 24] on span "Save" at bounding box center [1040, 27] width 31 height 16
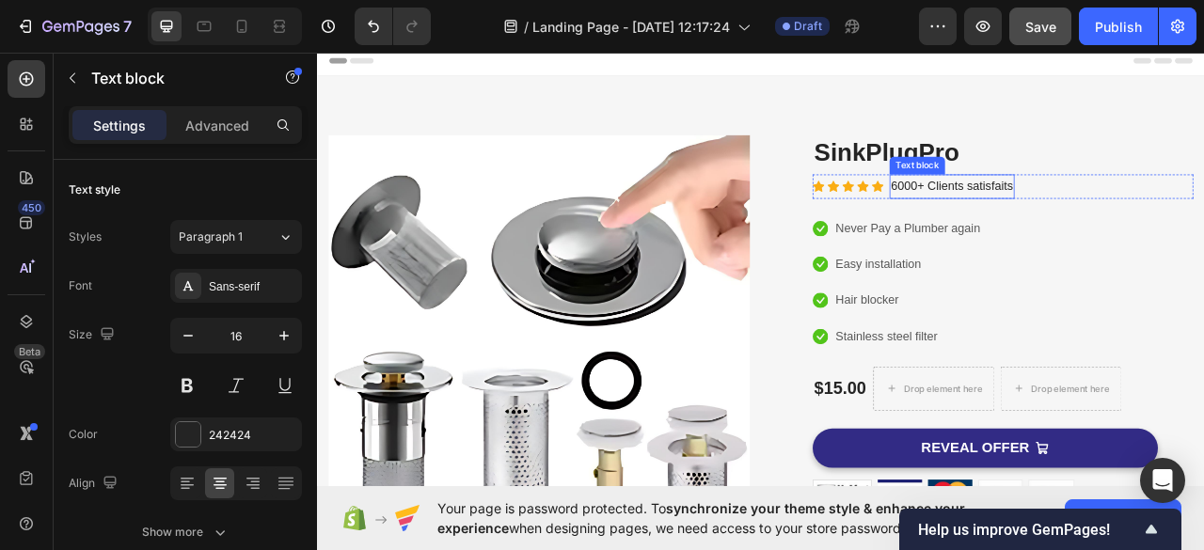
click at [1090, 214] on p "6000+ Clients satisfaits" at bounding box center [1124, 224] width 155 height 27
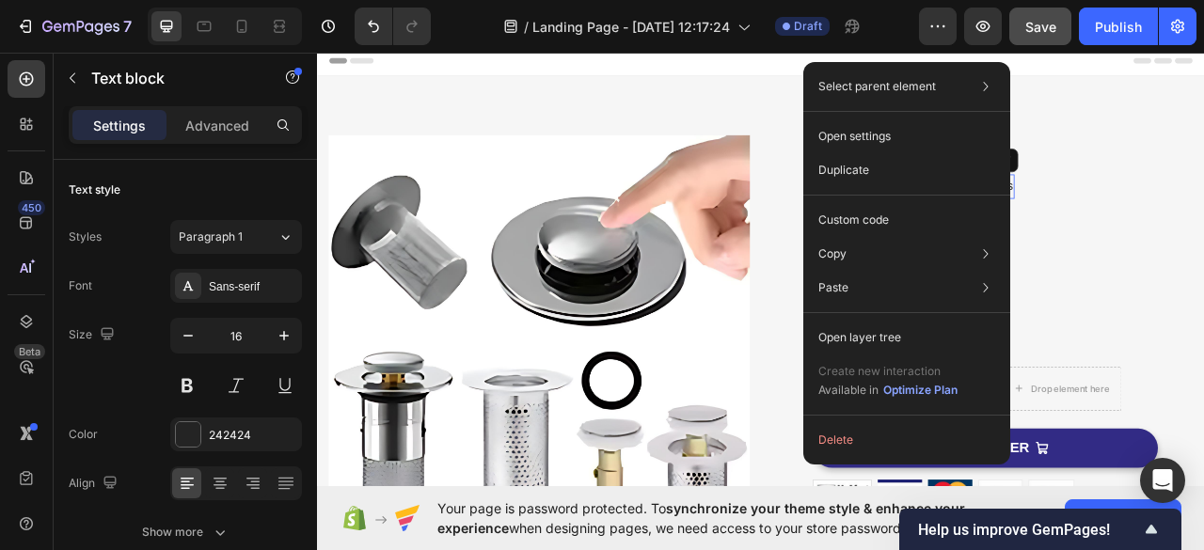
click at [1203, 230] on div "Icon Icon Icon Icon Icon Icon List Hoz 6000+ Clients satisfaits Text block 0 Row" at bounding box center [1189, 224] width 484 height 31
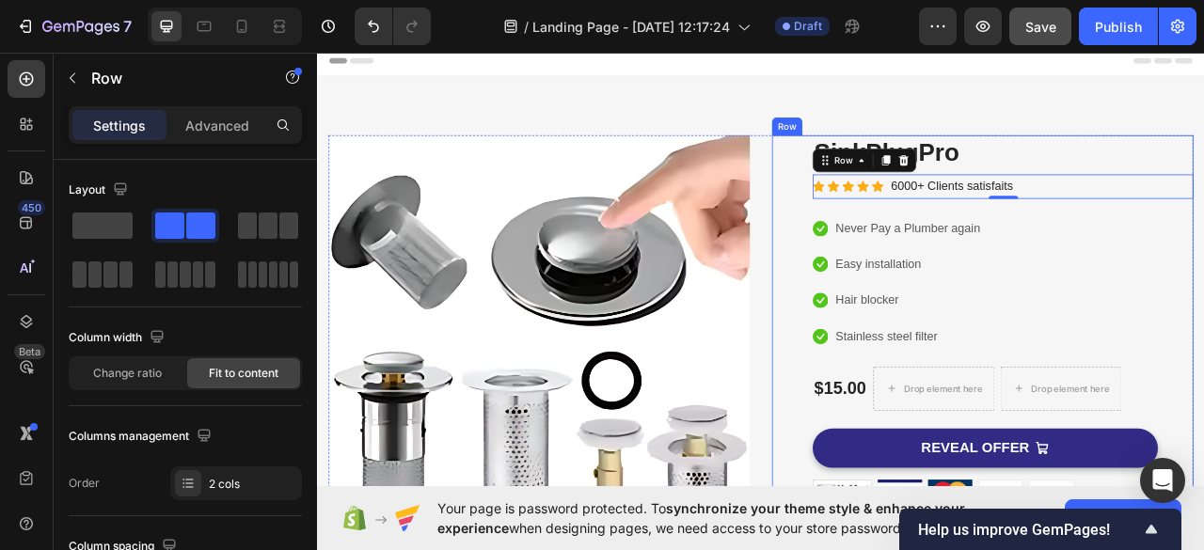
click at [1114, 220] on p "6000+ Clients satisfaits" at bounding box center [1124, 224] width 155 height 27
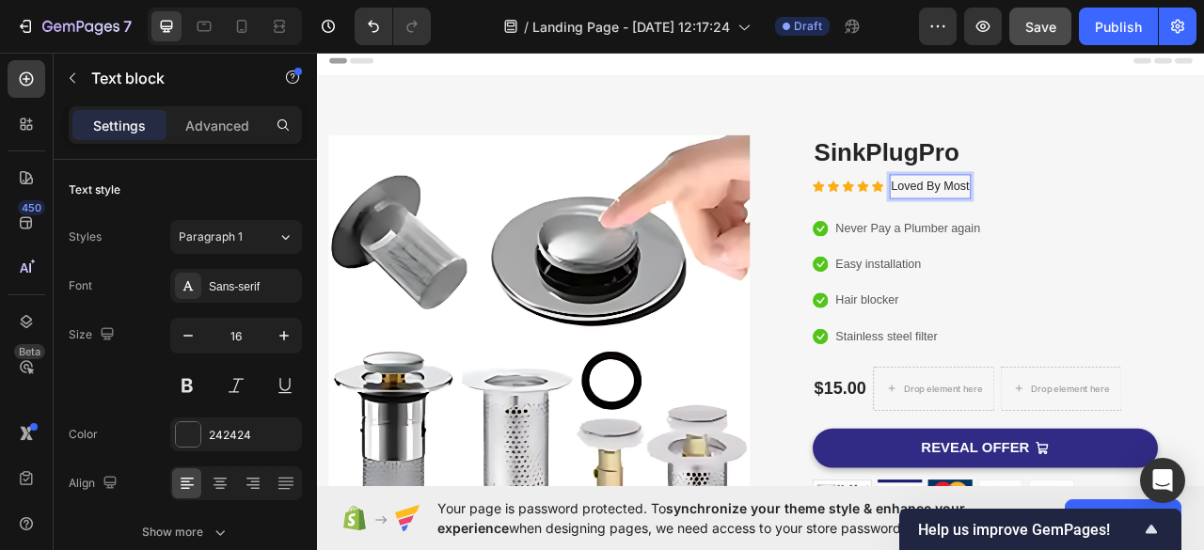
click at [1050, 25] on span "Save" at bounding box center [1040, 27] width 31 height 16
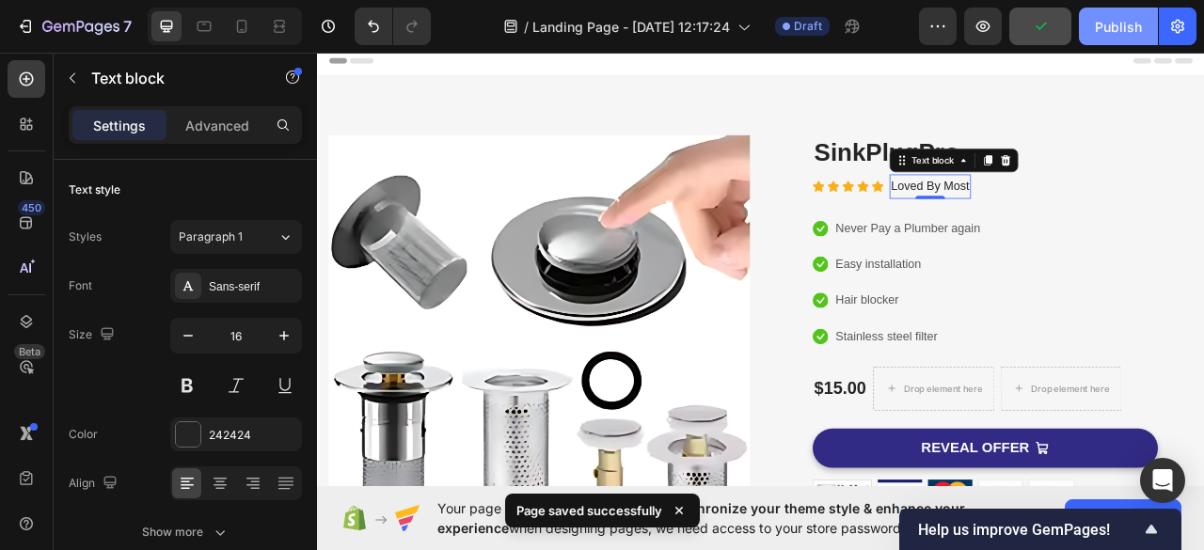
click at [1124, 24] on div "Publish" at bounding box center [1118, 27] width 47 height 20
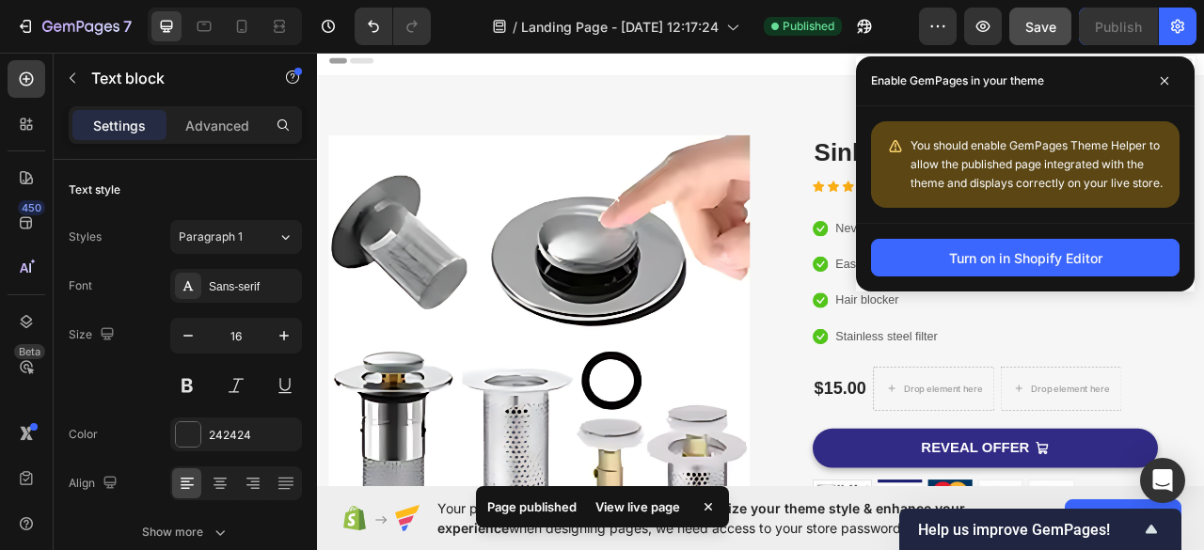
click at [628, 511] on div "View live page" at bounding box center [637, 507] width 107 height 26
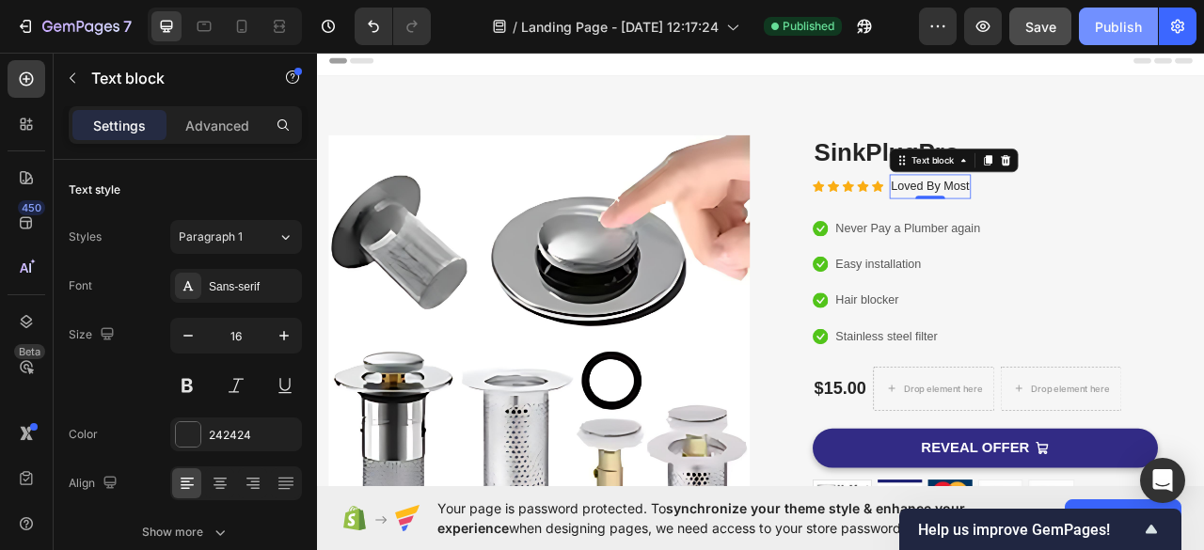
click at [1122, 24] on div "Publish" at bounding box center [1118, 27] width 47 height 20
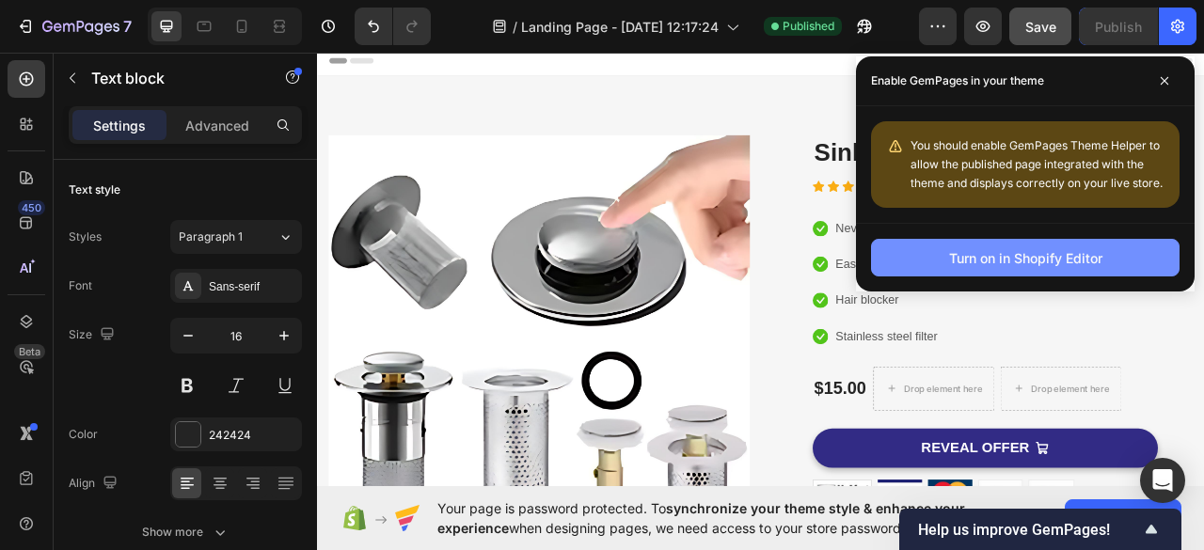
click at [1114, 264] on button "Turn on in Shopify Editor" at bounding box center [1025, 258] width 308 height 38
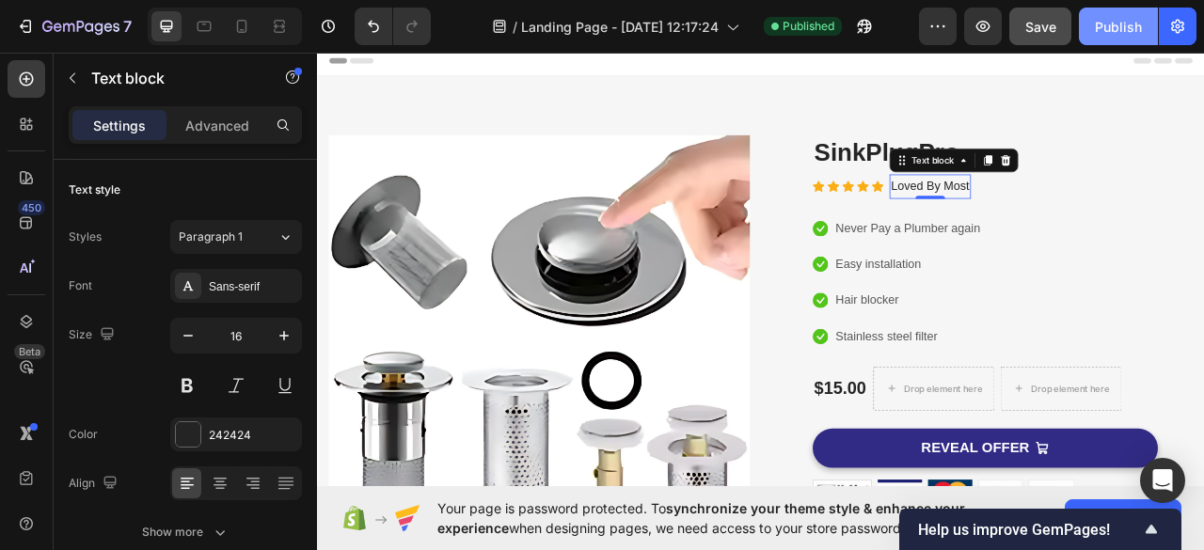
click at [1122, 24] on div "Publish" at bounding box center [1118, 27] width 47 height 20
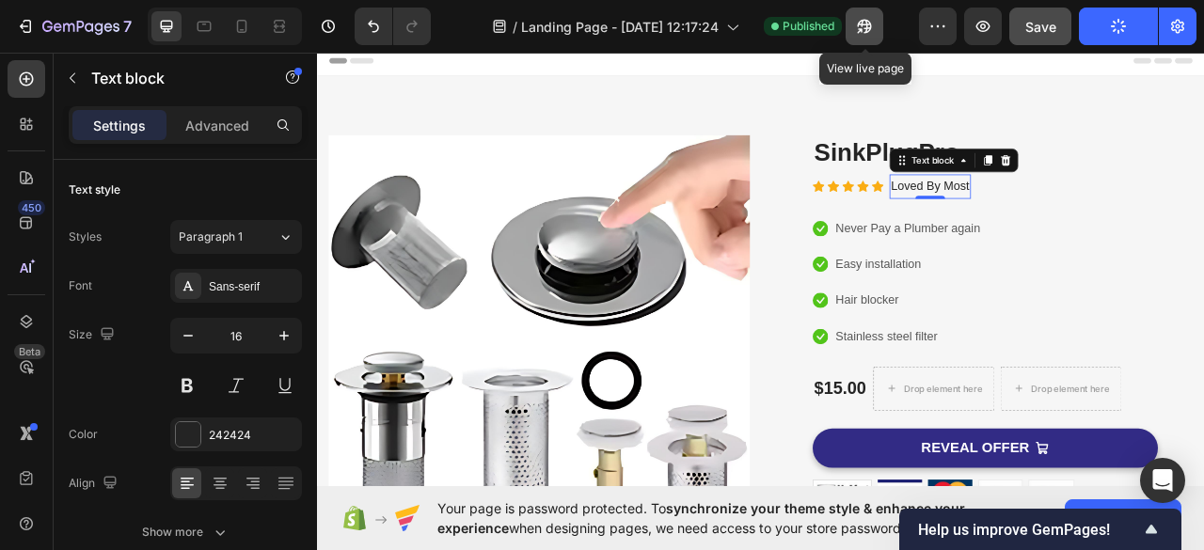
click at [858, 18] on icon "button" at bounding box center [864, 26] width 19 height 19
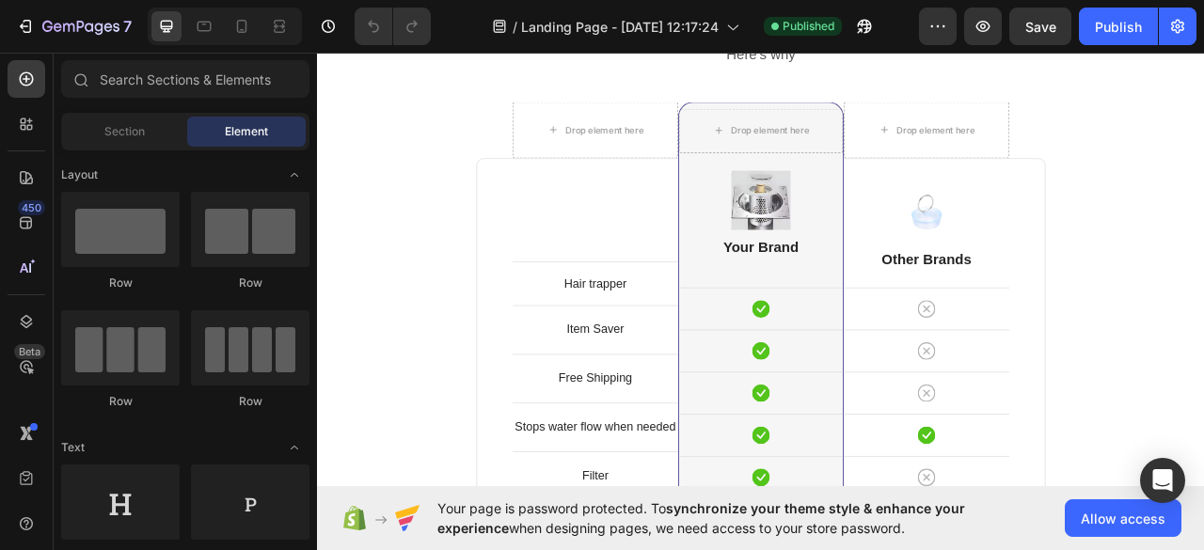
scroll to position [1980, 0]
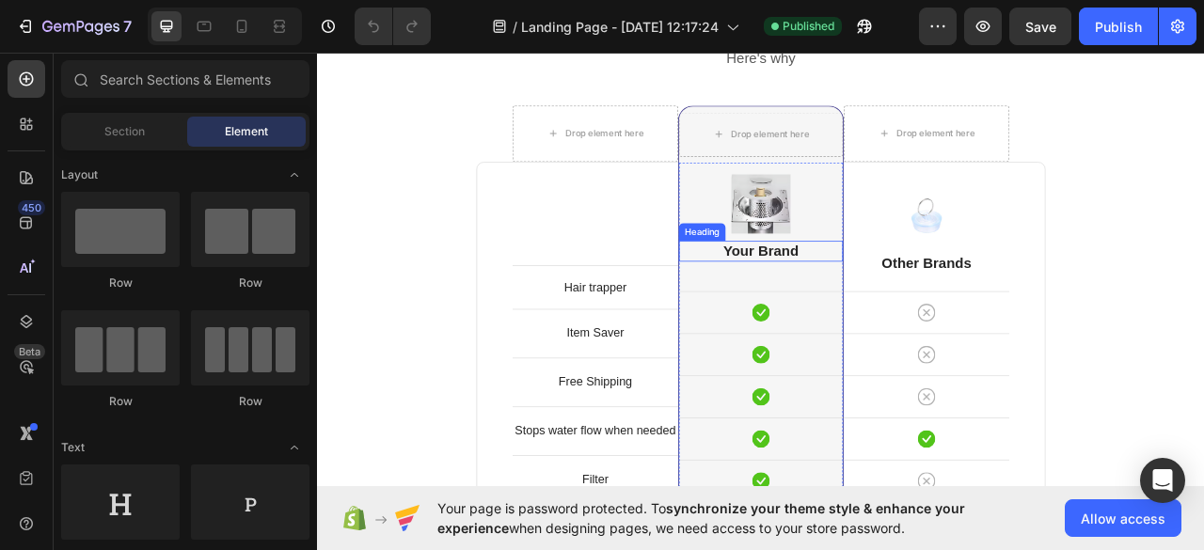
click at [861, 314] on p "Your Brand" at bounding box center [881, 307] width 205 height 24
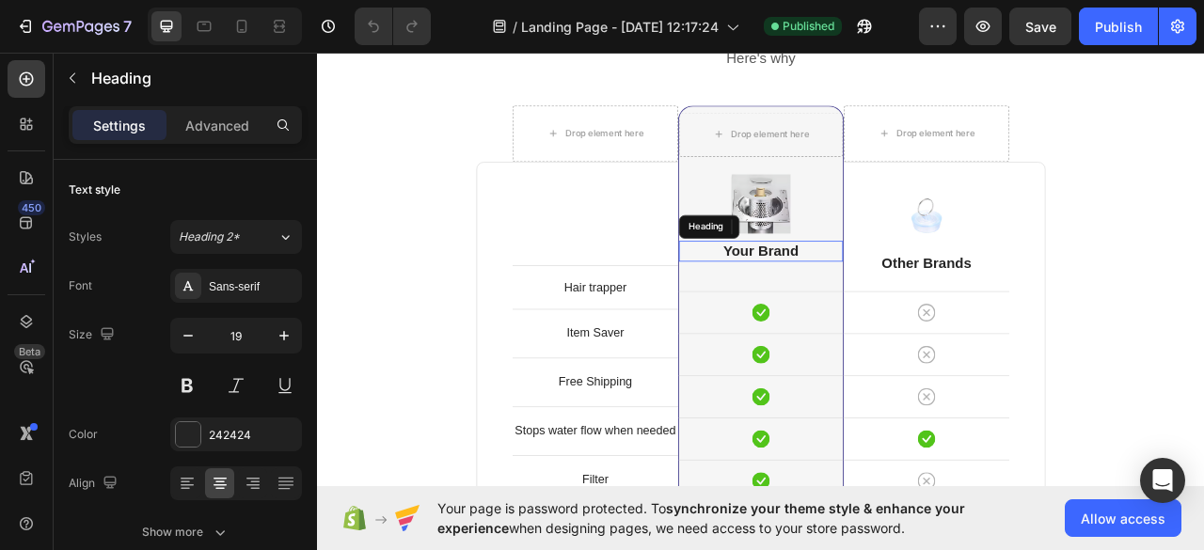
click at [870, 305] on p "Your Brand" at bounding box center [881, 307] width 205 height 24
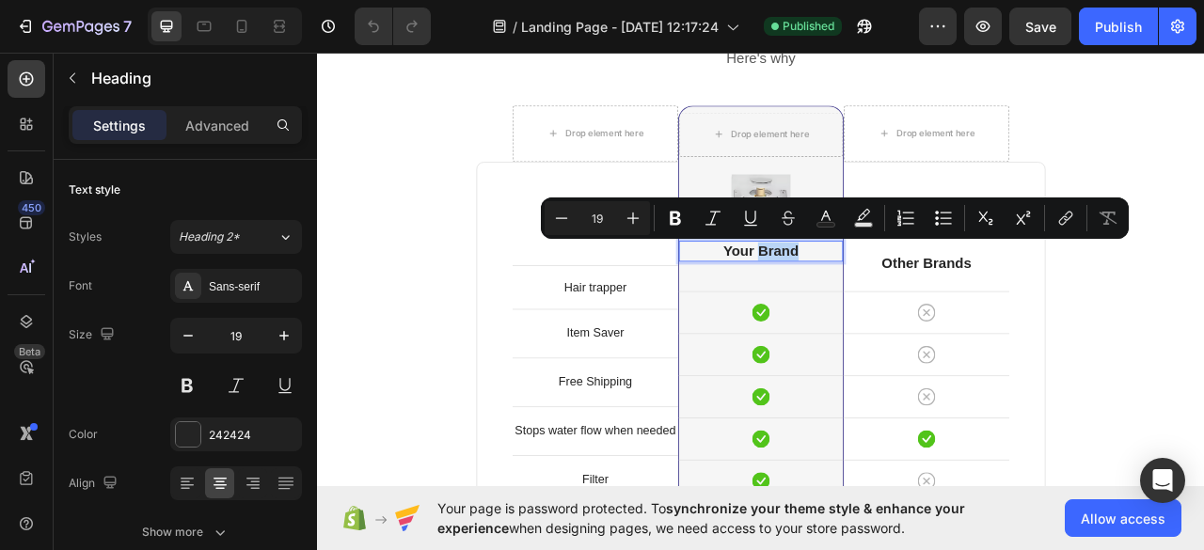
click at [870, 305] on p "Your Brand" at bounding box center [881, 307] width 205 height 24
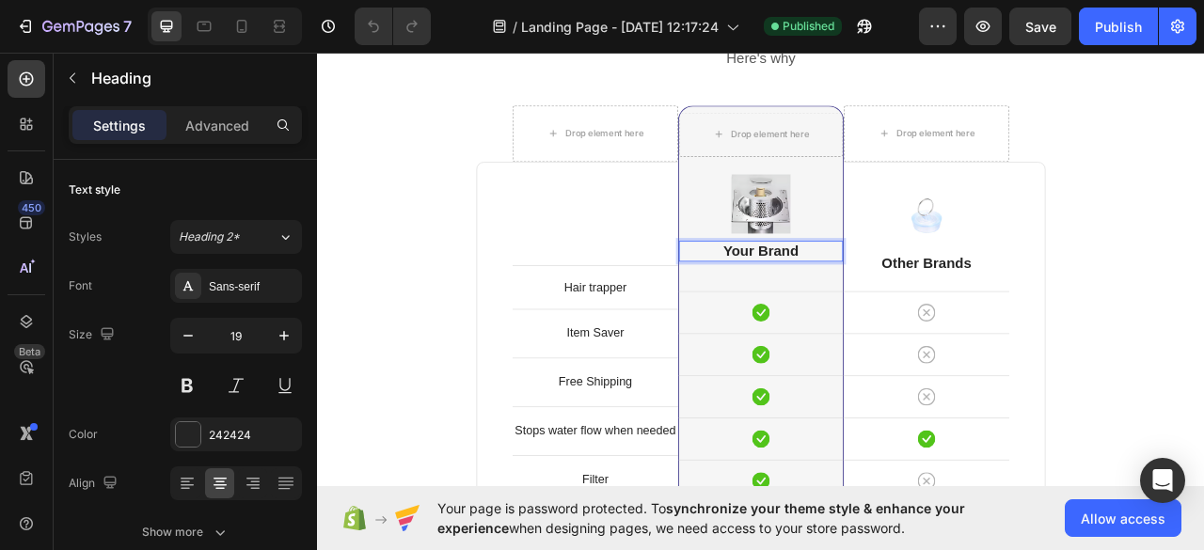
click at [870, 305] on p "Your Brand" at bounding box center [881, 307] width 205 height 24
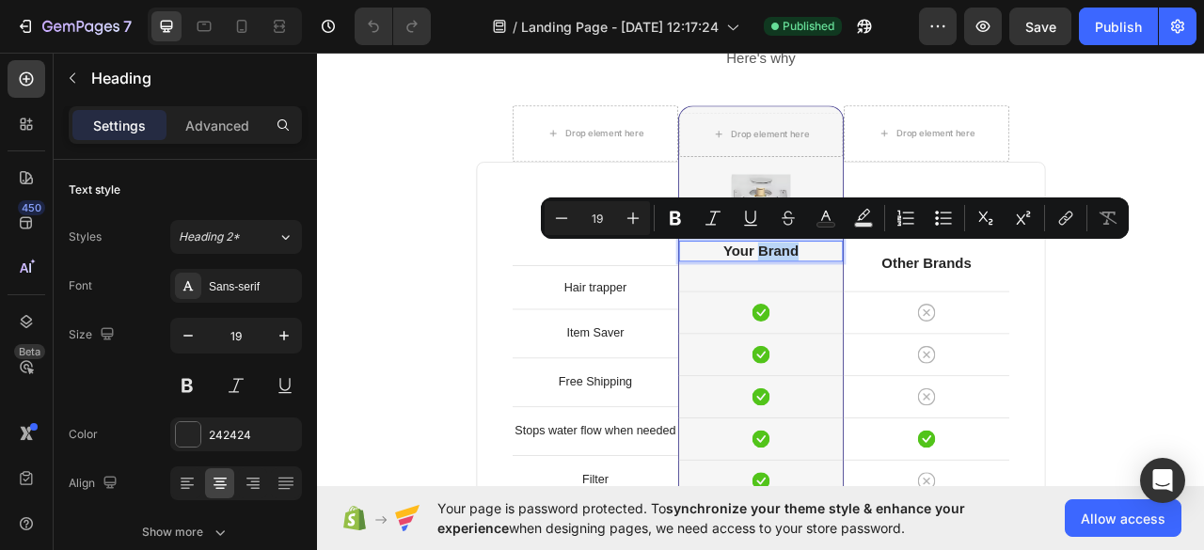
click at [870, 305] on p "Your Brand" at bounding box center [881, 307] width 205 height 24
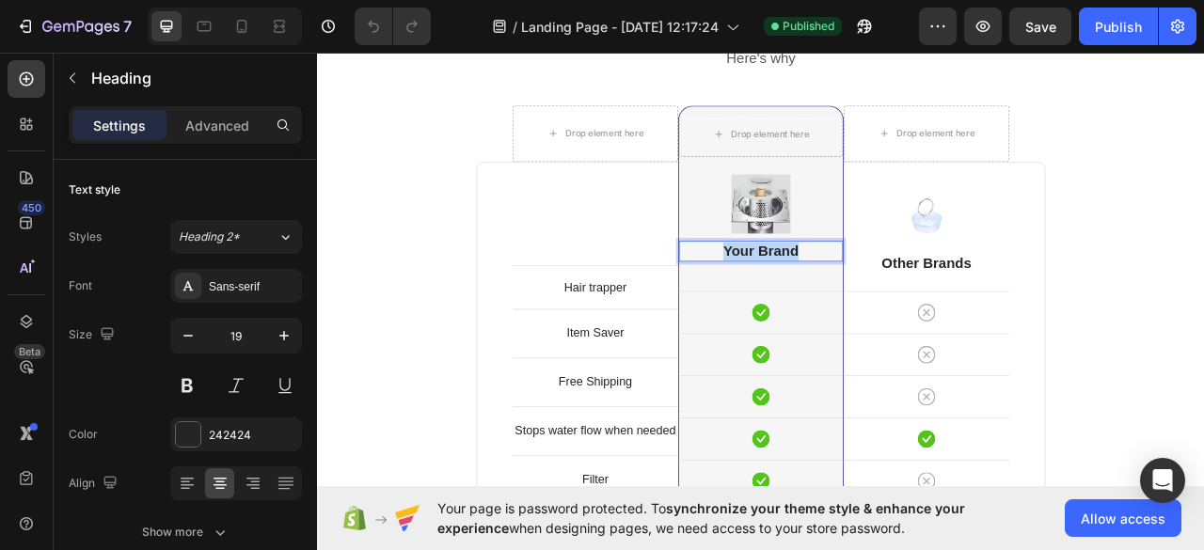
click at [870, 305] on p "Your Brand" at bounding box center [881, 307] width 205 height 24
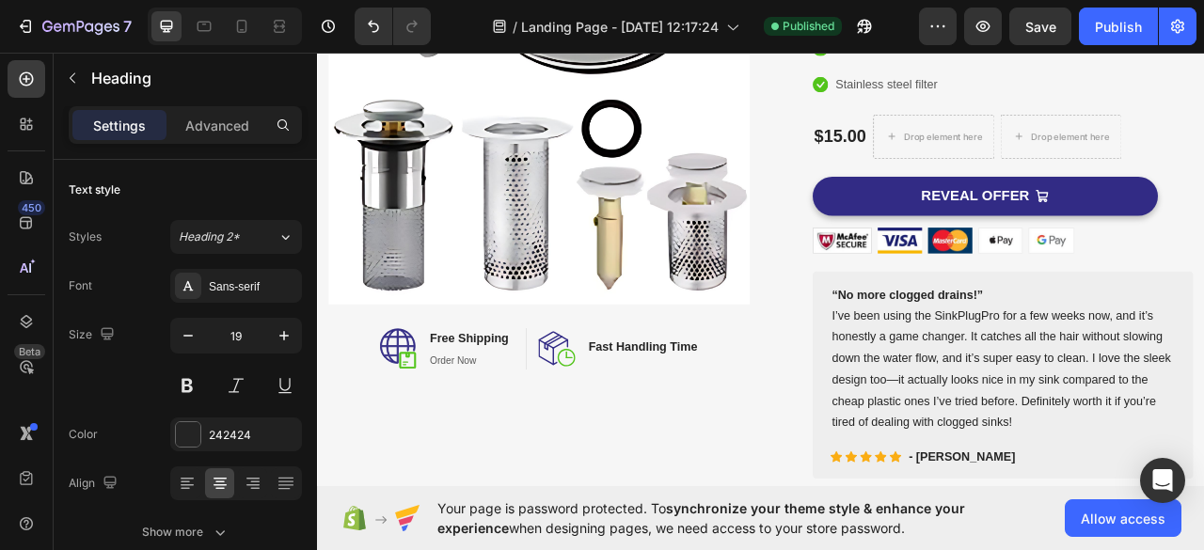
scroll to position [0, 0]
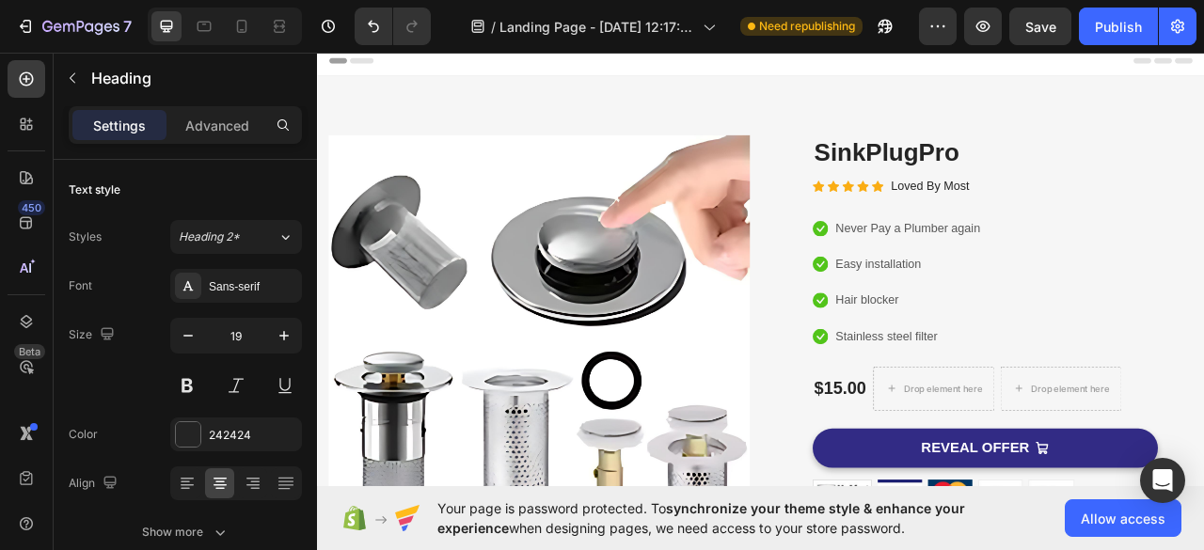
click at [1123, 46] on div "7 / Landing Page - [DATE] 12:17:24 Need republishing Preview Save Publish" at bounding box center [602, 27] width 1204 height 54
click at [1121, 43] on button "Publish" at bounding box center [1118, 27] width 79 height 38
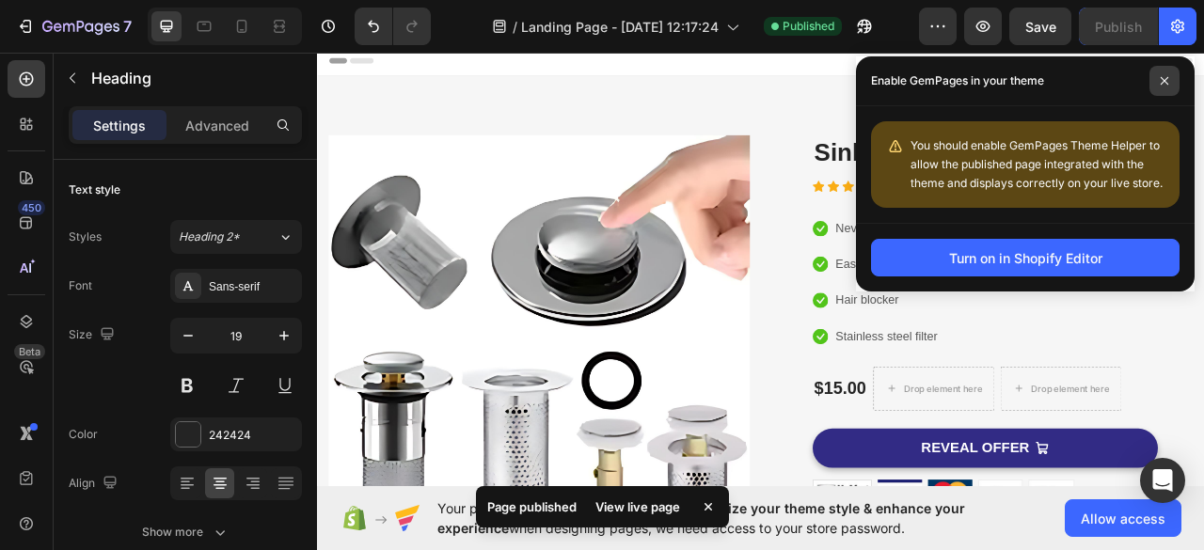
click at [1173, 71] on span at bounding box center [1164, 81] width 30 height 30
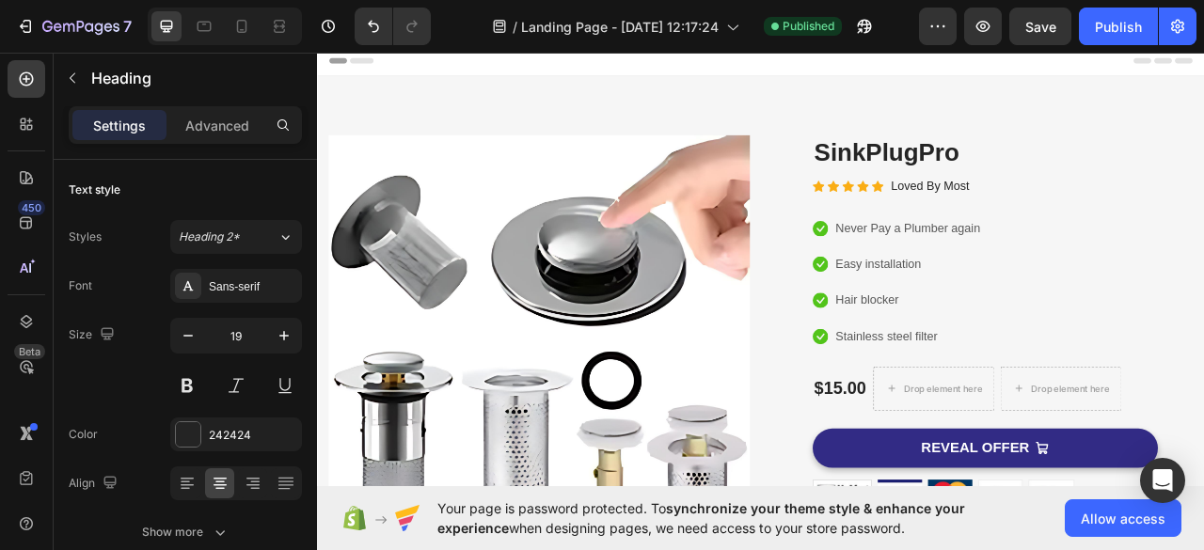
click at [1203, 78] on div "Header" at bounding box center [881, 64] width 1098 height 38
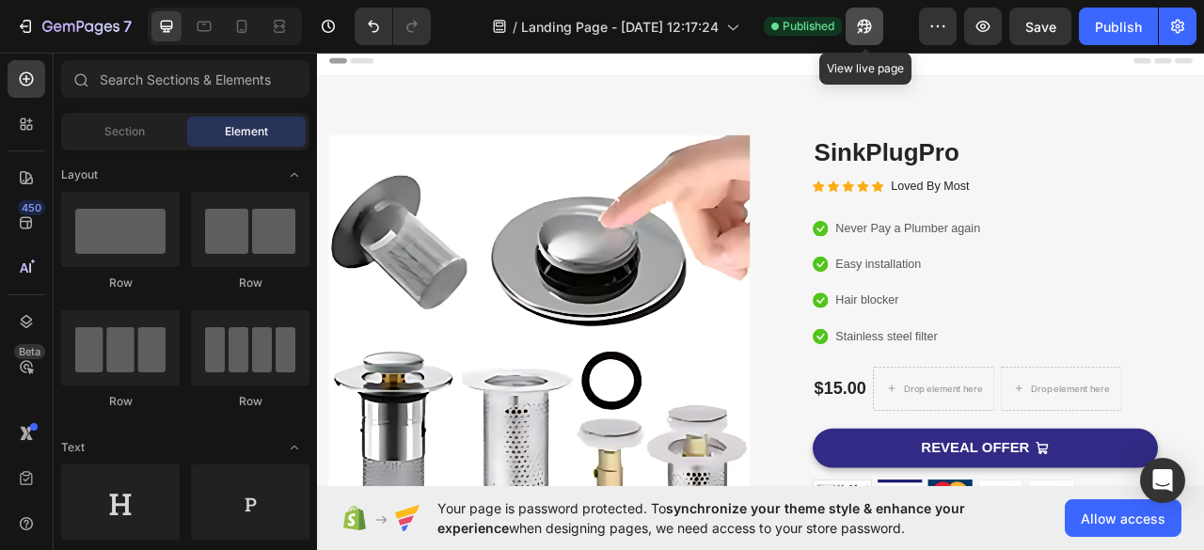
click at [857, 33] on icon "button" at bounding box center [864, 26] width 19 height 19
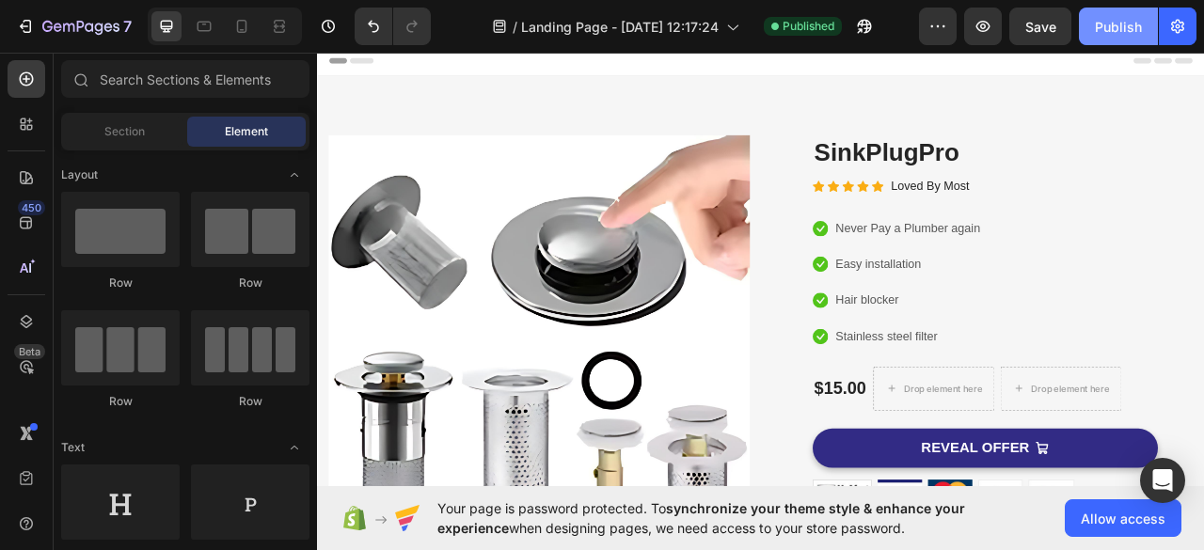
click at [1106, 34] on div "Publish" at bounding box center [1118, 27] width 47 height 20
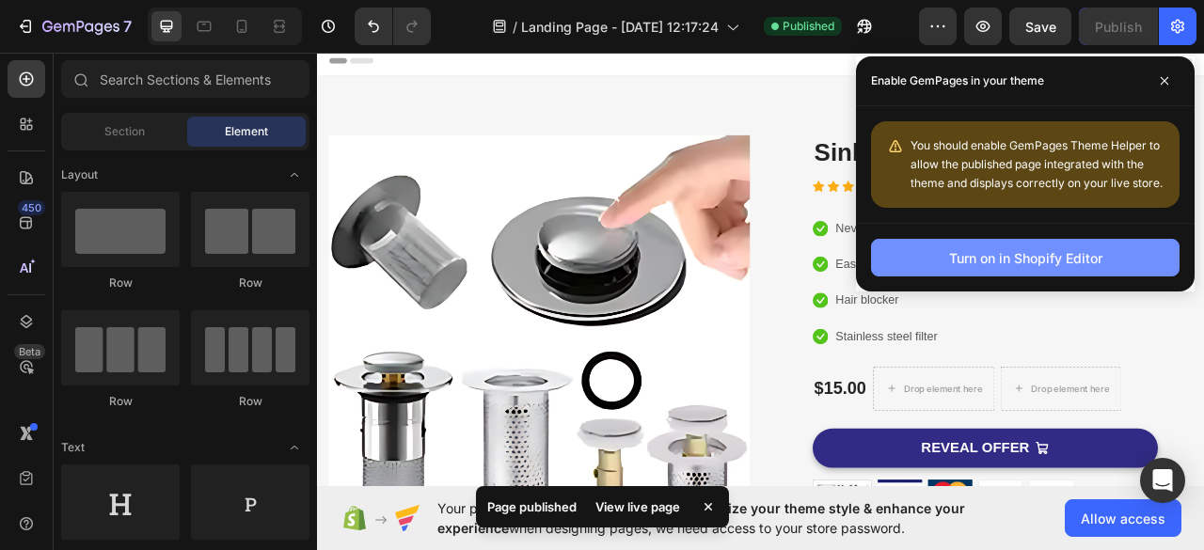
click at [1009, 245] on button "Turn on in Shopify Editor" at bounding box center [1025, 258] width 308 height 38
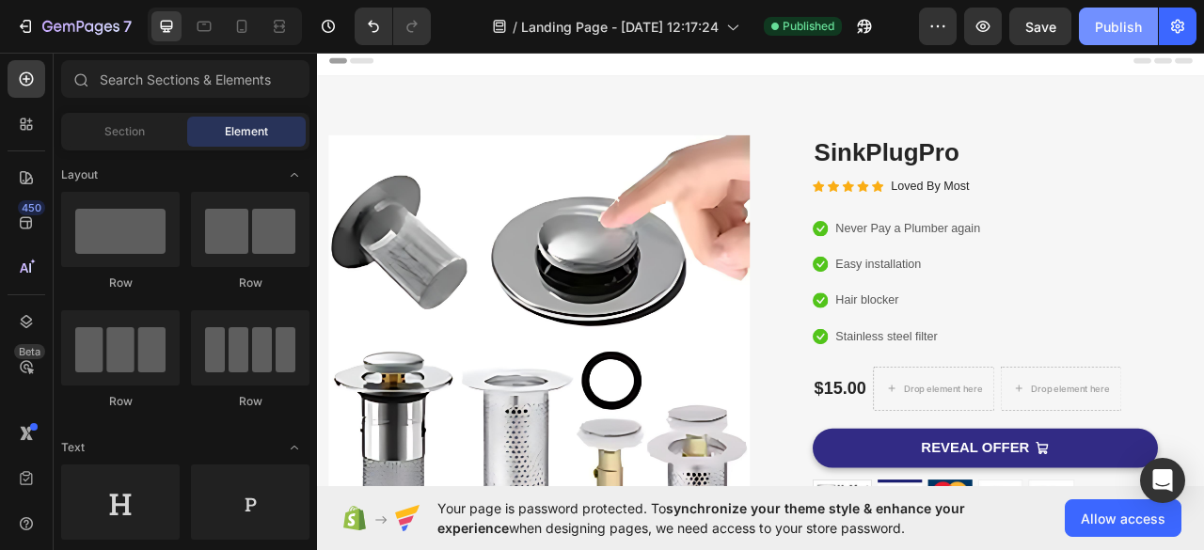
click at [1117, 26] on div "Publish" at bounding box center [1118, 27] width 47 height 20
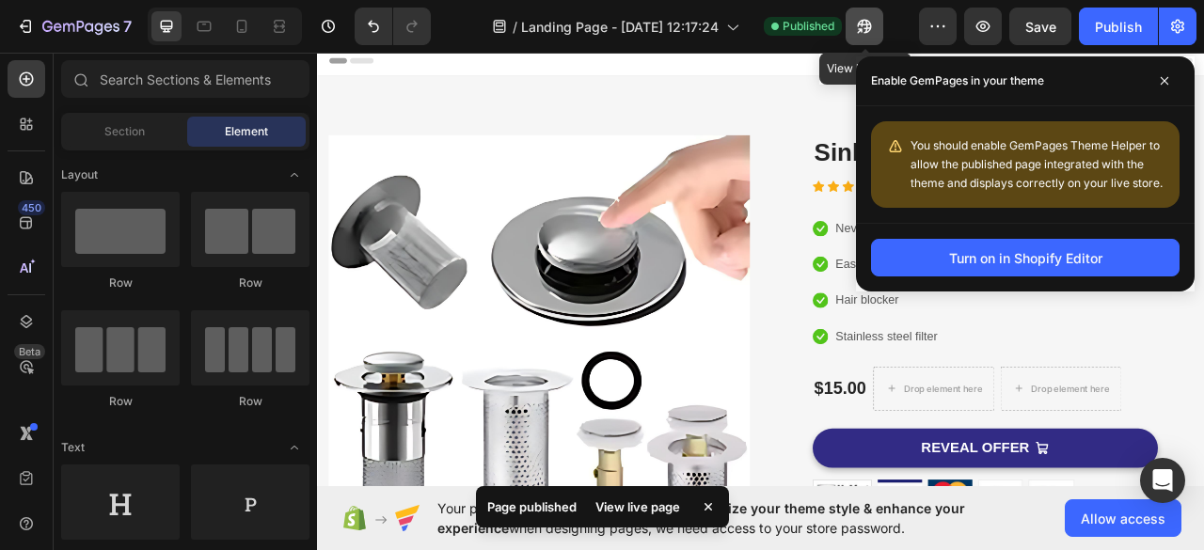
click at [875, 34] on button "button" at bounding box center [864, 27] width 38 height 38
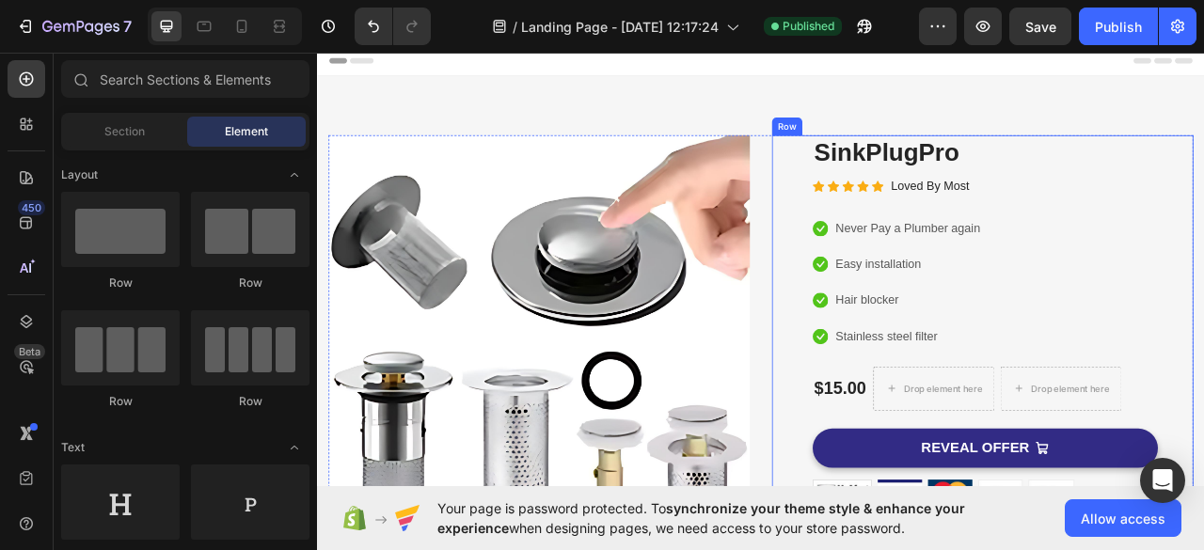
scroll to position [161, 0]
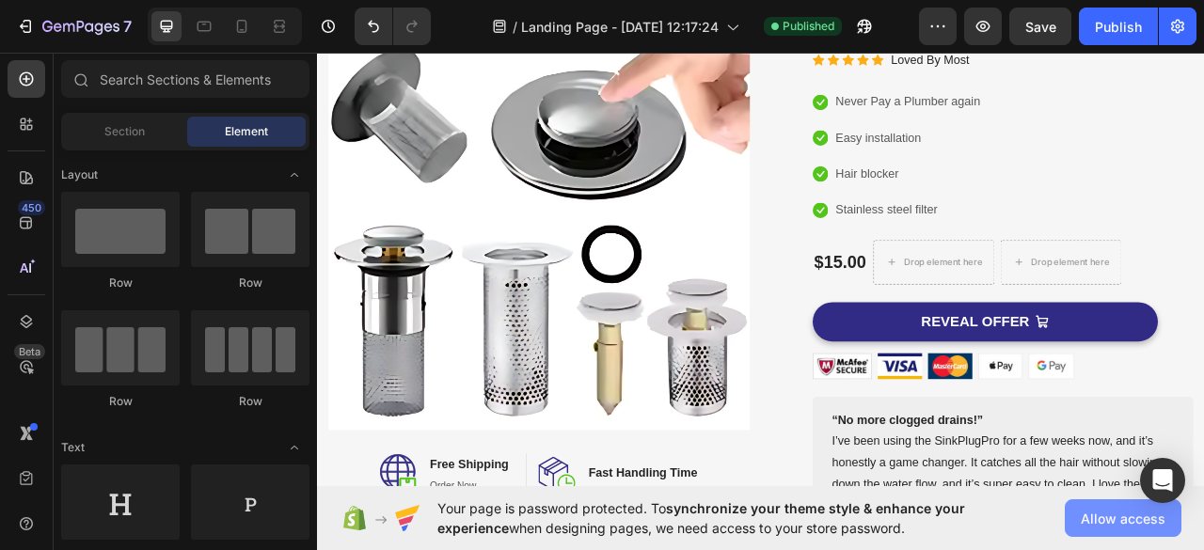
click at [1091, 523] on span "Allow access" at bounding box center [1122, 519] width 85 height 20
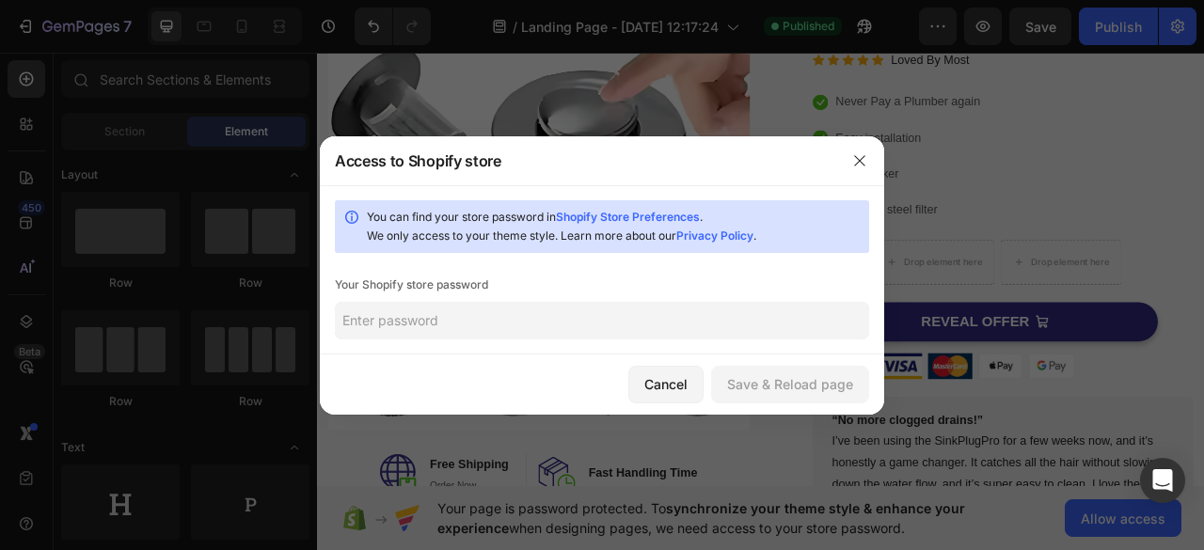
click at [620, 330] on input "text" at bounding box center [602, 321] width 534 height 38
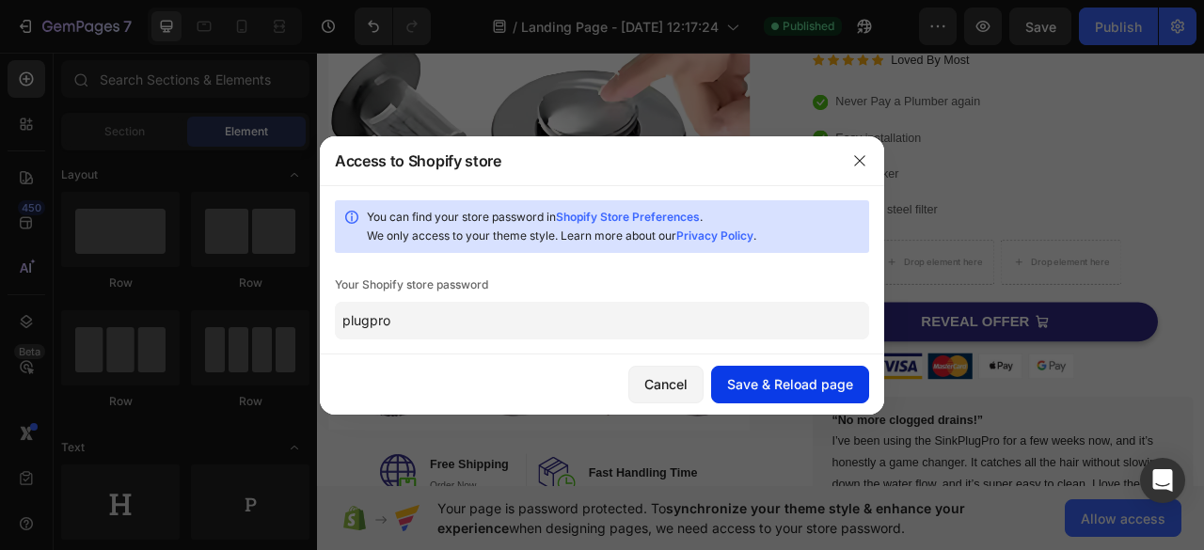
type input "plugpro"
click at [771, 383] on div "Save & Reload page" at bounding box center [790, 384] width 126 height 20
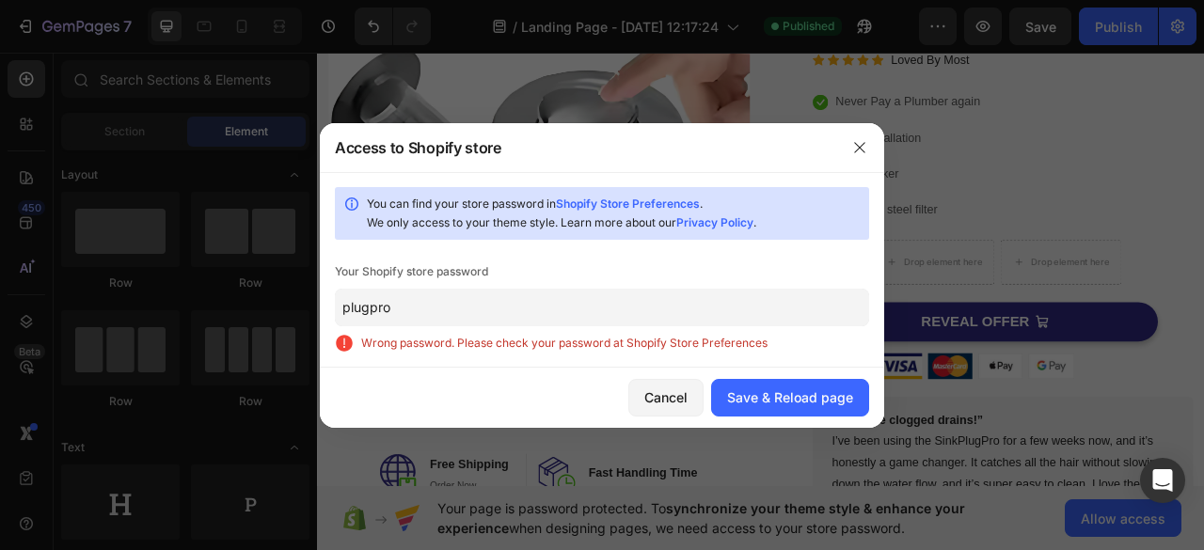
click at [643, 315] on input "plugpro" at bounding box center [602, 308] width 534 height 38
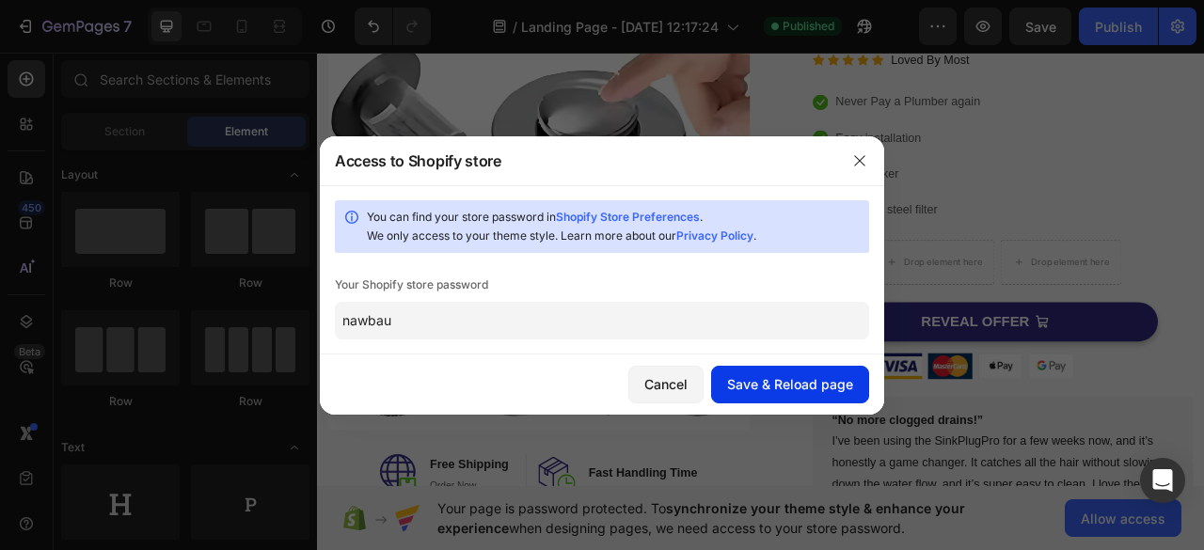
type input "nawbau"
click at [744, 382] on div "Save & Reload page" at bounding box center [790, 384] width 126 height 20
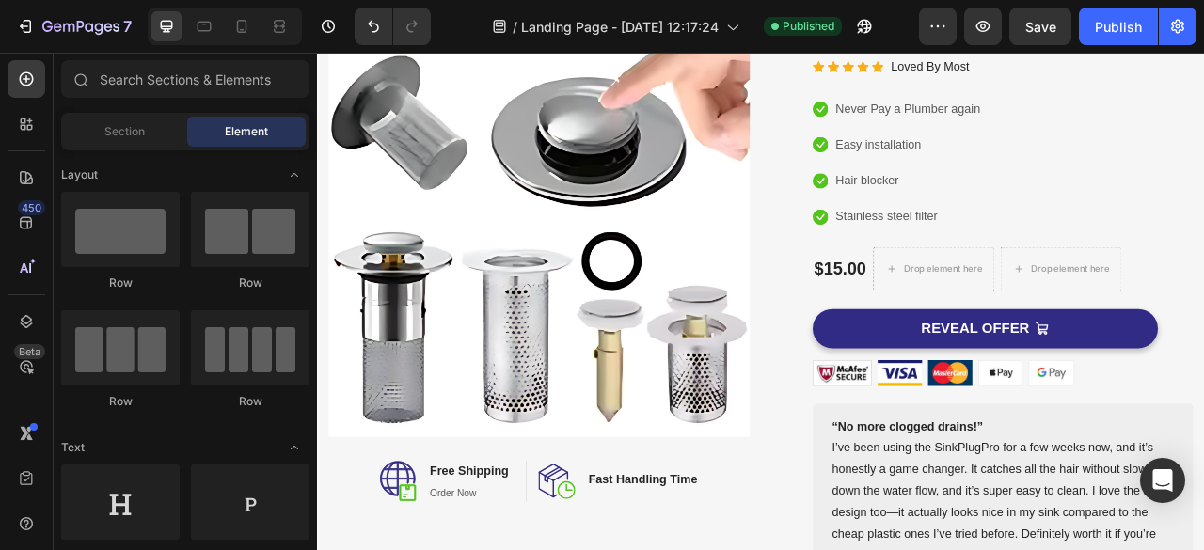
scroll to position [0, 0]
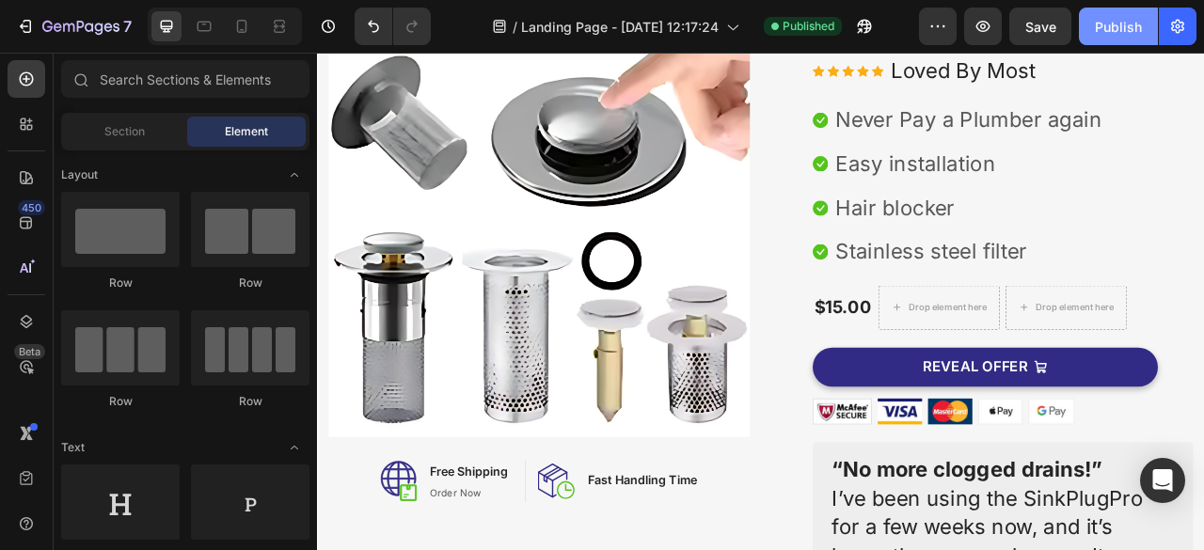
click at [1122, 17] on div "Publish" at bounding box center [1118, 27] width 47 height 20
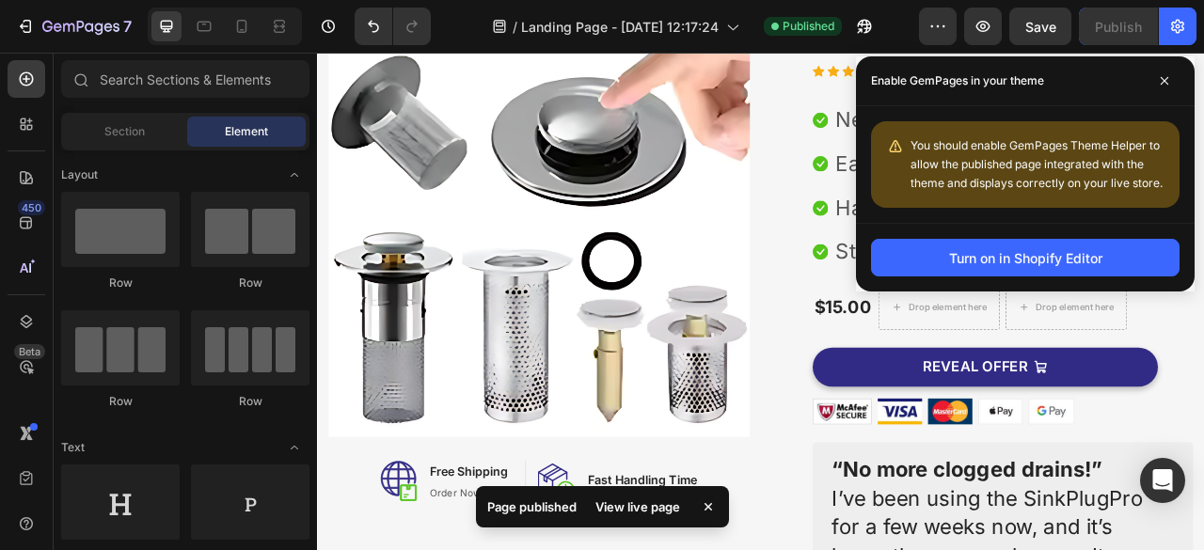
click at [628, 511] on div "View live page" at bounding box center [637, 507] width 107 height 26
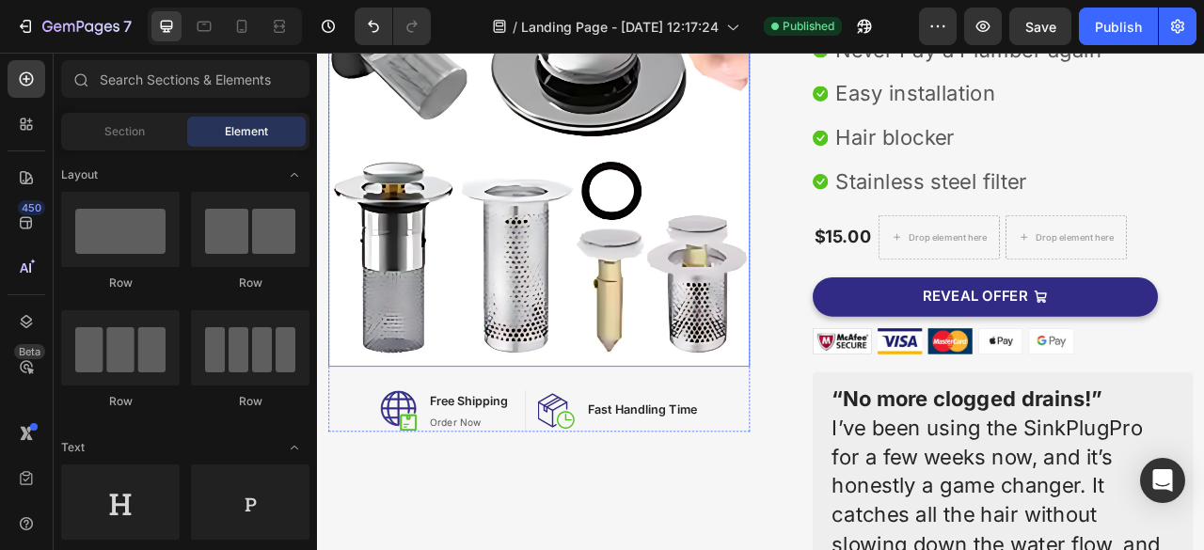
scroll to position [282, 0]
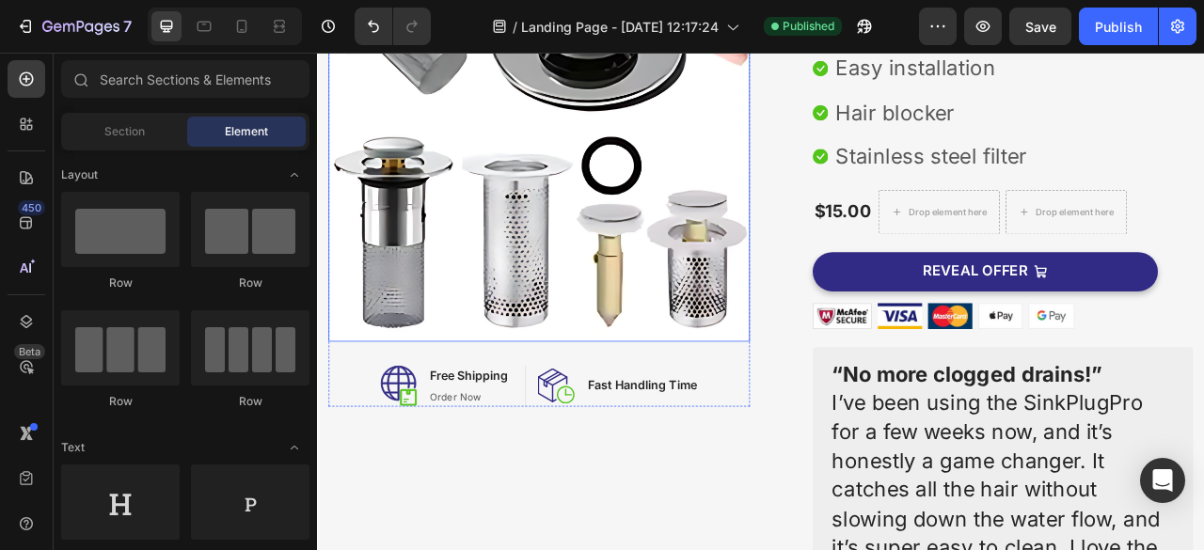
click at [810, 227] on img at bounding box center [599, 152] width 536 height 536
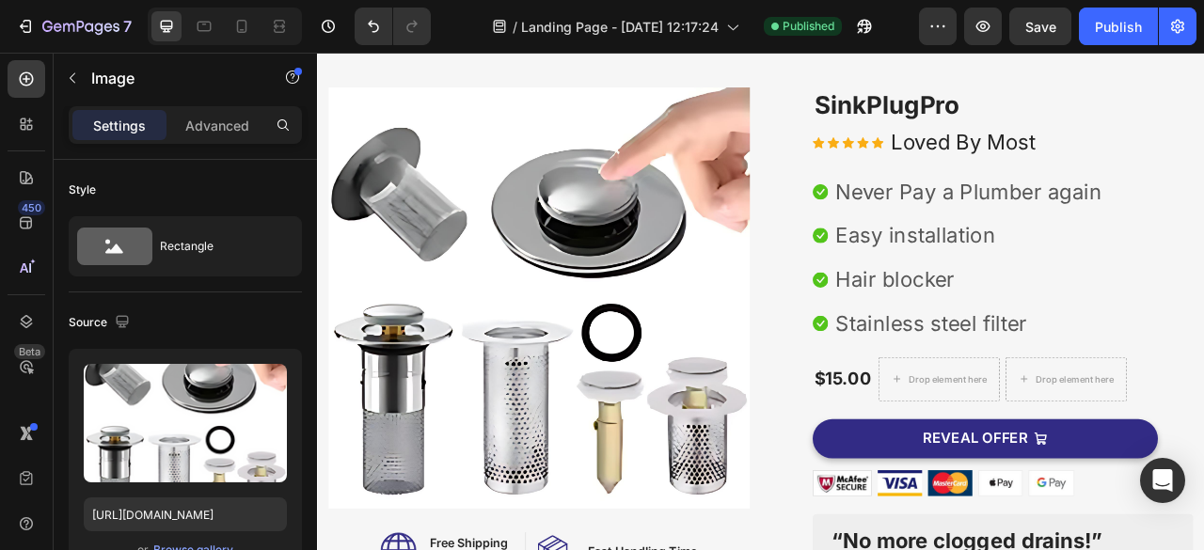
scroll to position [0, 0]
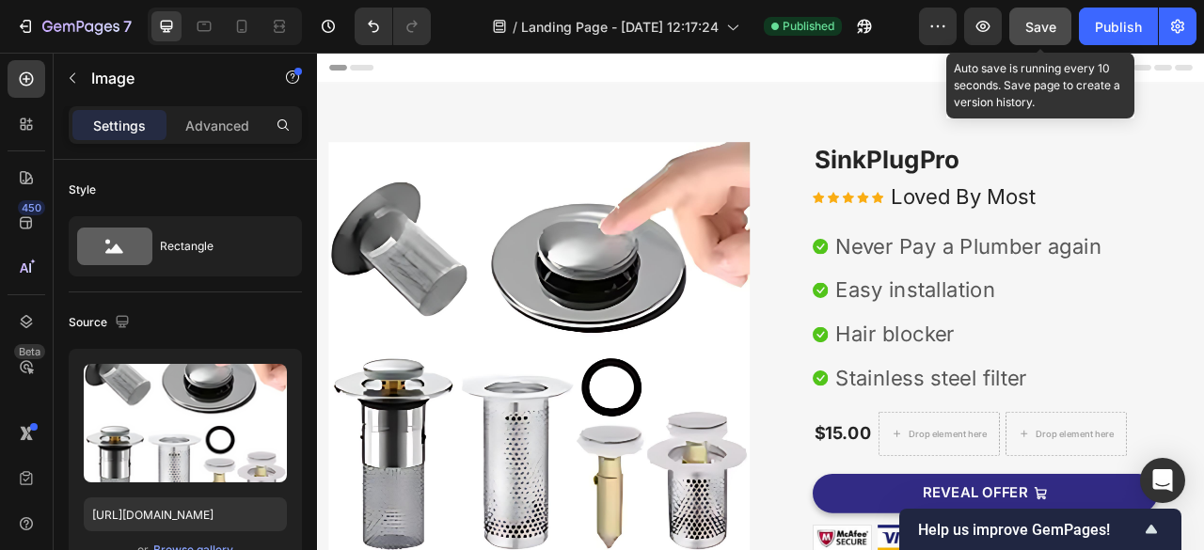
click at [1040, 24] on span "Save" at bounding box center [1040, 27] width 31 height 16
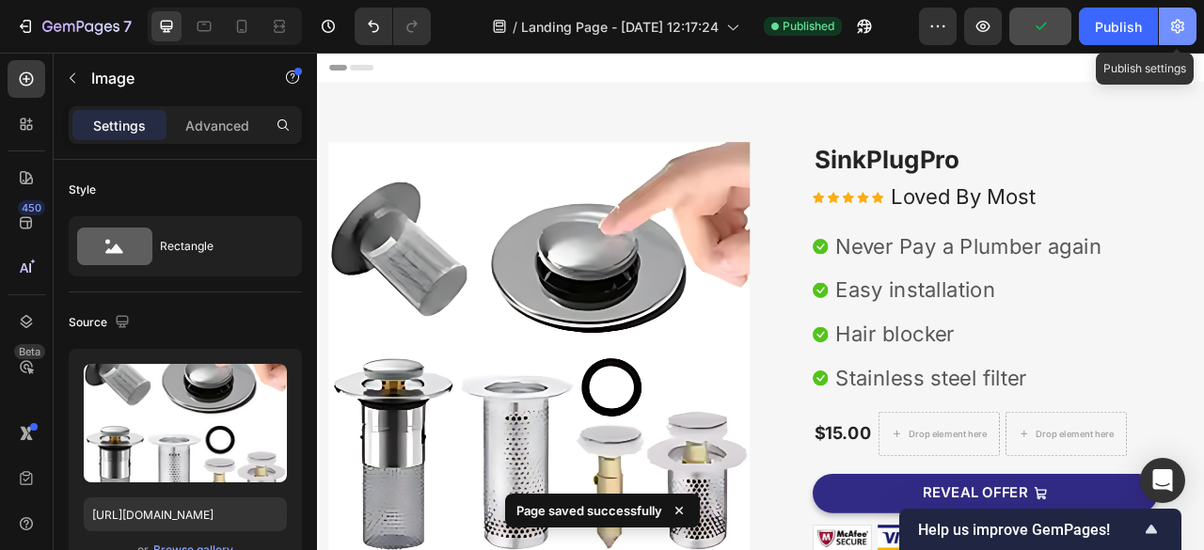
click at [1175, 21] on icon "button" at bounding box center [1177, 26] width 19 height 19
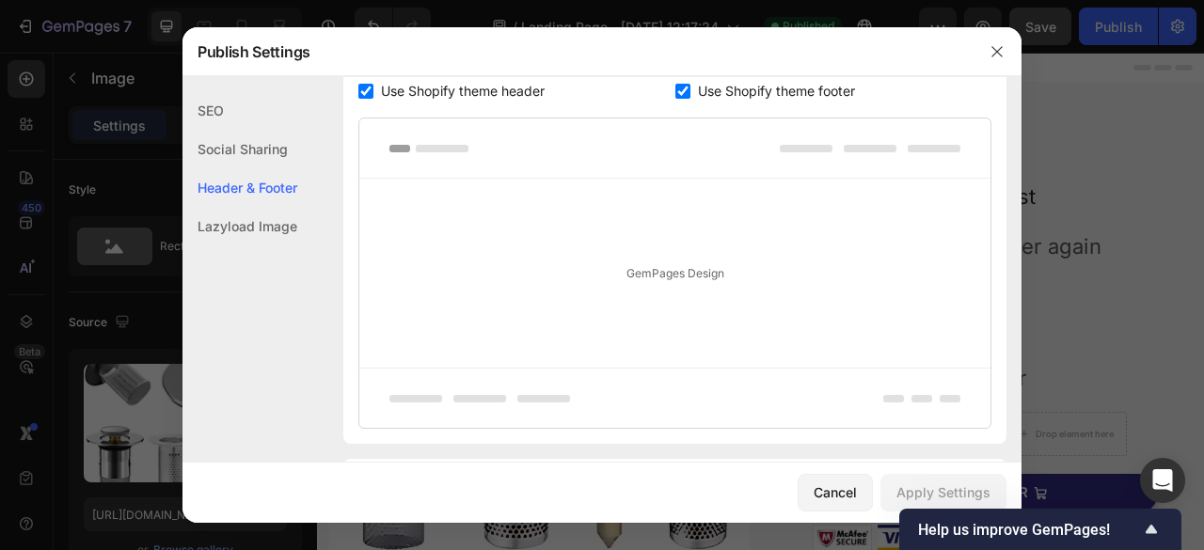
scroll to position [989, 0]
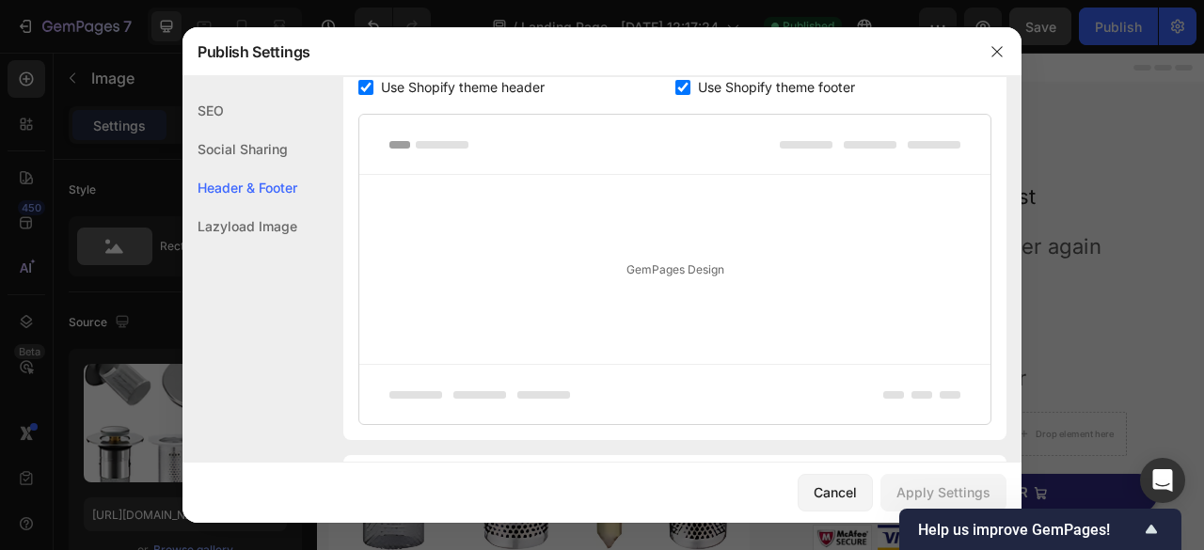
click at [675, 86] on input "checkbox" at bounding box center [682, 87] width 15 height 15
checkbox input "false"
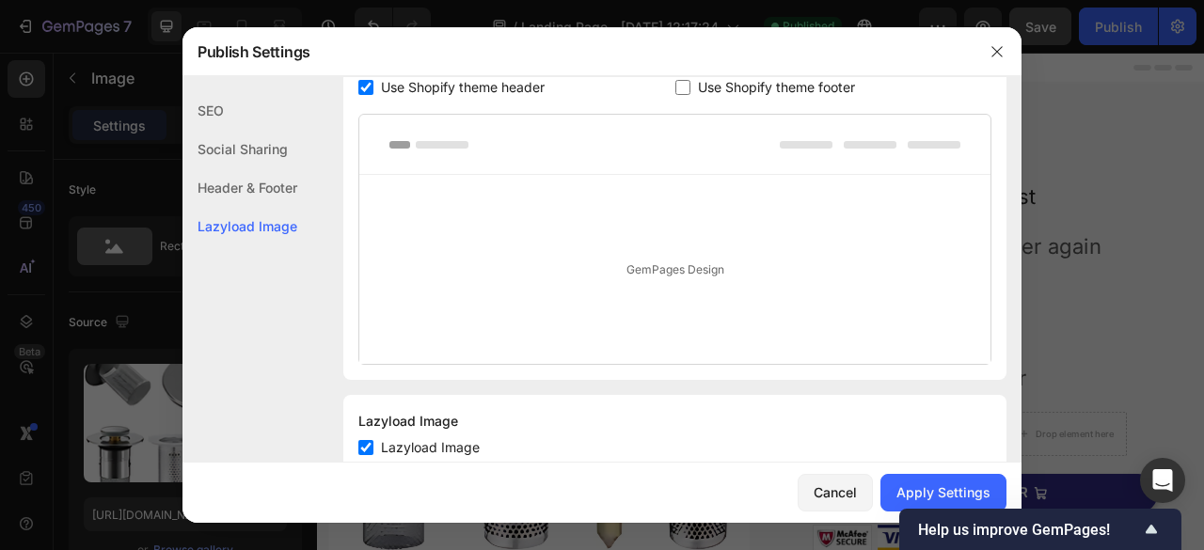
click at [361, 93] on input "checkbox" at bounding box center [365, 87] width 15 height 15
checkbox input "false"
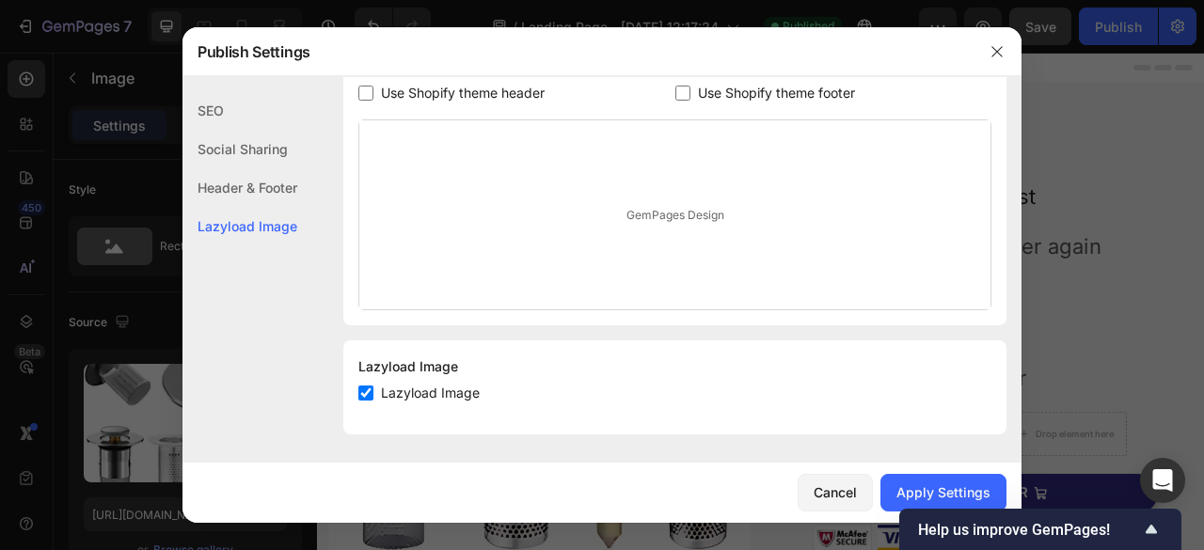
scroll to position [984, 0]
click at [912, 490] on div "Apply Settings" at bounding box center [943, 492] width 94 height 20
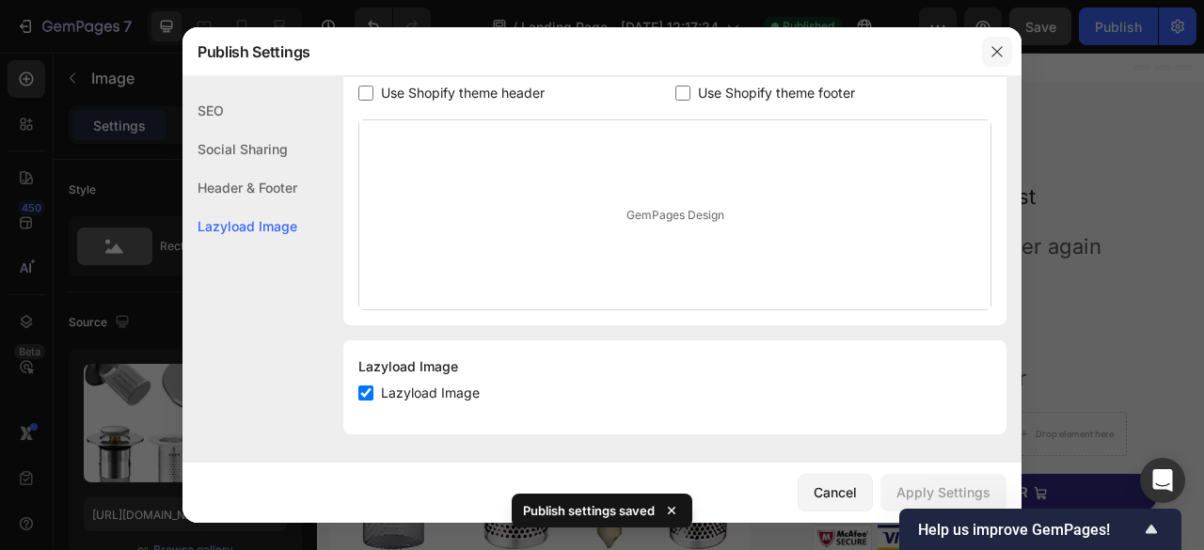
click at [1002, 47] on icon "button" at bounding box center [996, 51] width 15 height 15
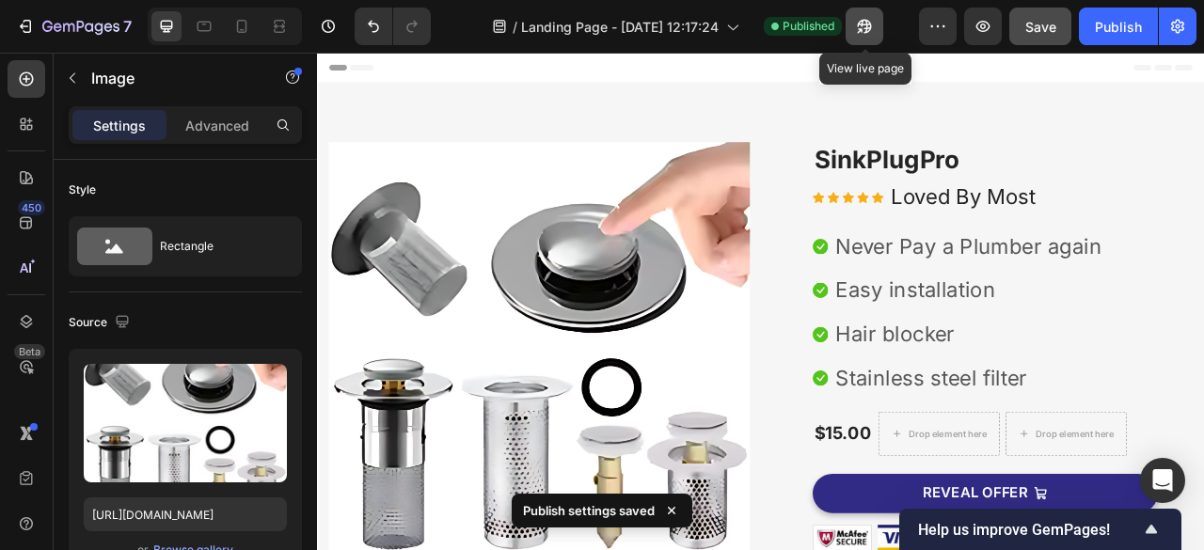
click at [877, 27] on button "button" at bounding box center [864, 27] width 38 height 38
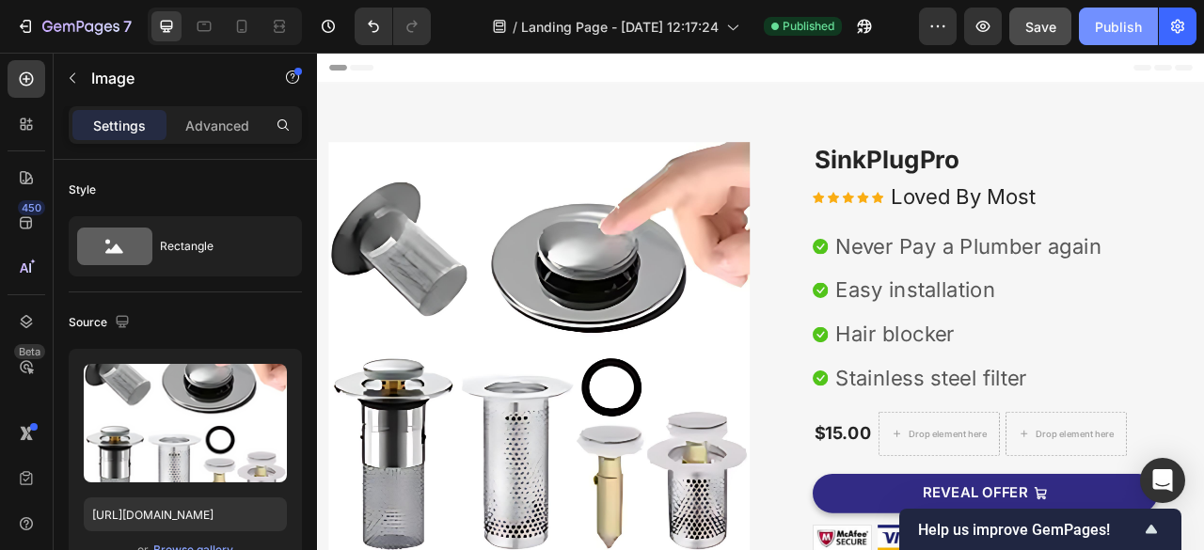
click at [1104, 24] on div "Publish" at bounding box center [1118, 27] width 47 height 20
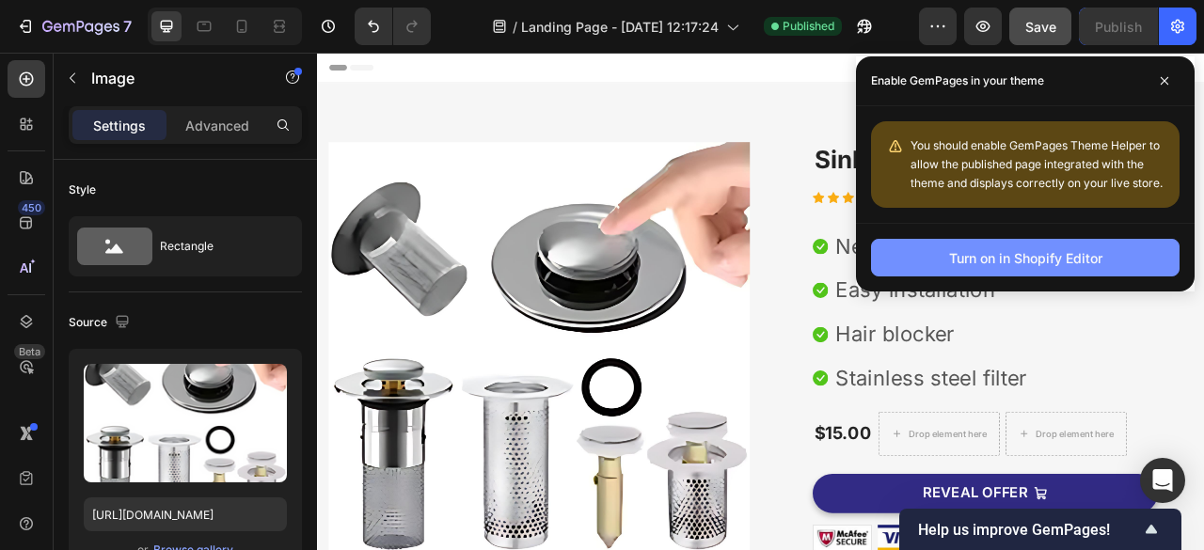
click at [950, 249] on div "Turn on in Shopify Editor" at bounding box center [1025, 258] width 153 height 20
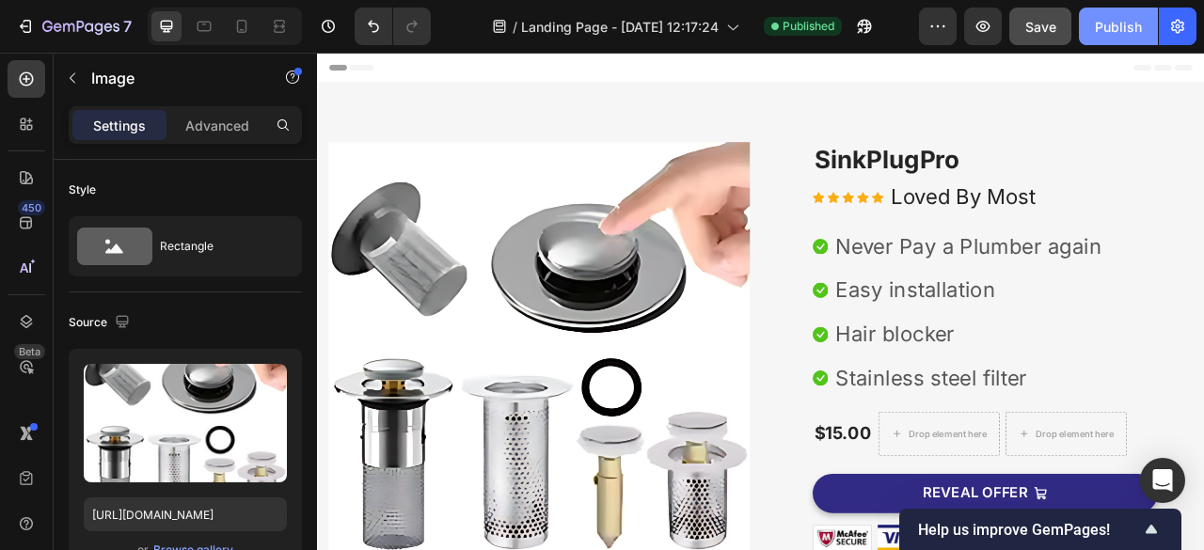
click at [1117, 36] on div "Publish" at bounding box center [1118, 27] width 47 height 20
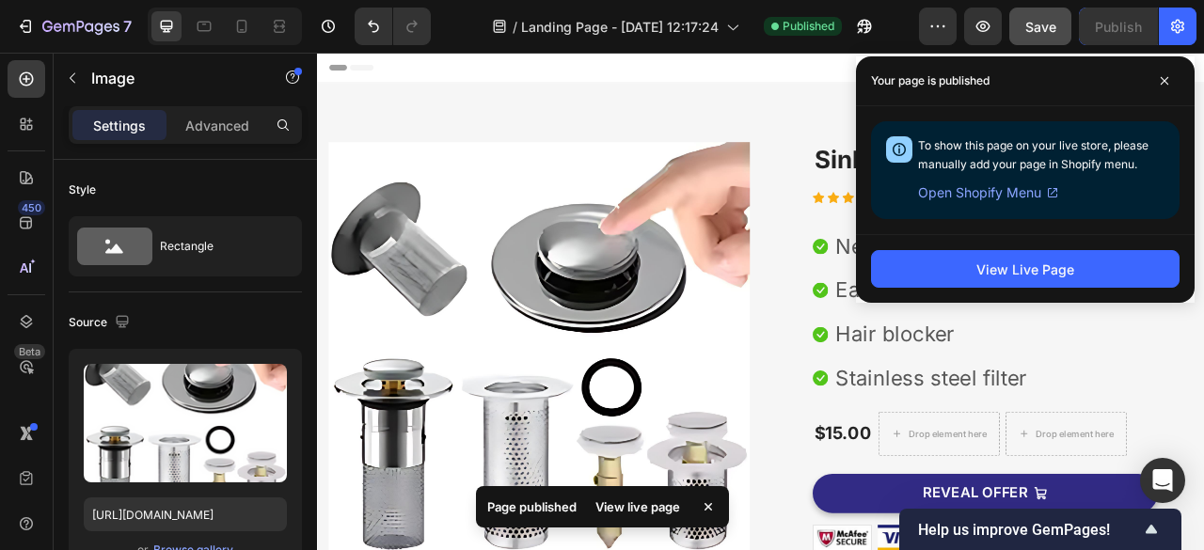
click at [1005, 195] on span "Open Shopify Menu" at bounding box center [979, 192] width 123 height 23
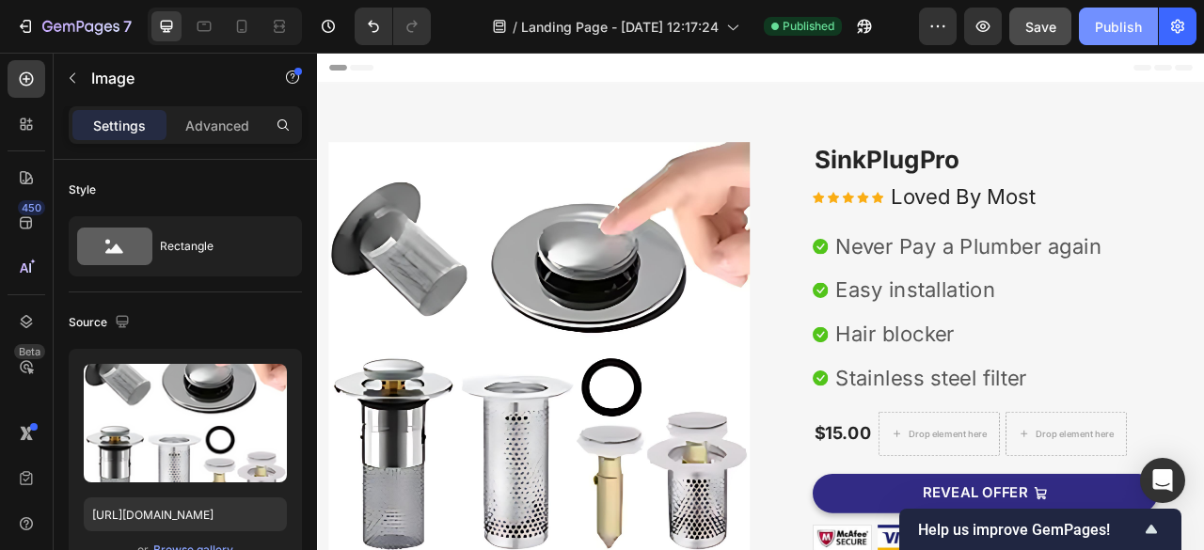
click at [1135, 29] on div "Publish" at bounding box center [1118, 27] width 47 height 20
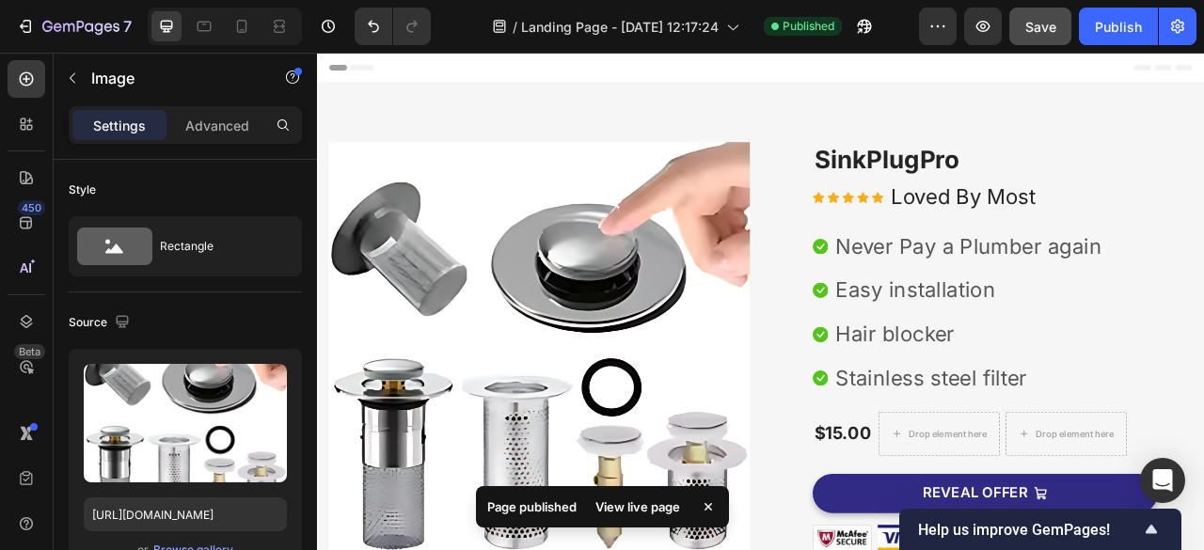
click at [638, 497] on div "View live page" at bounding box center [637, 507] width 107 height 26
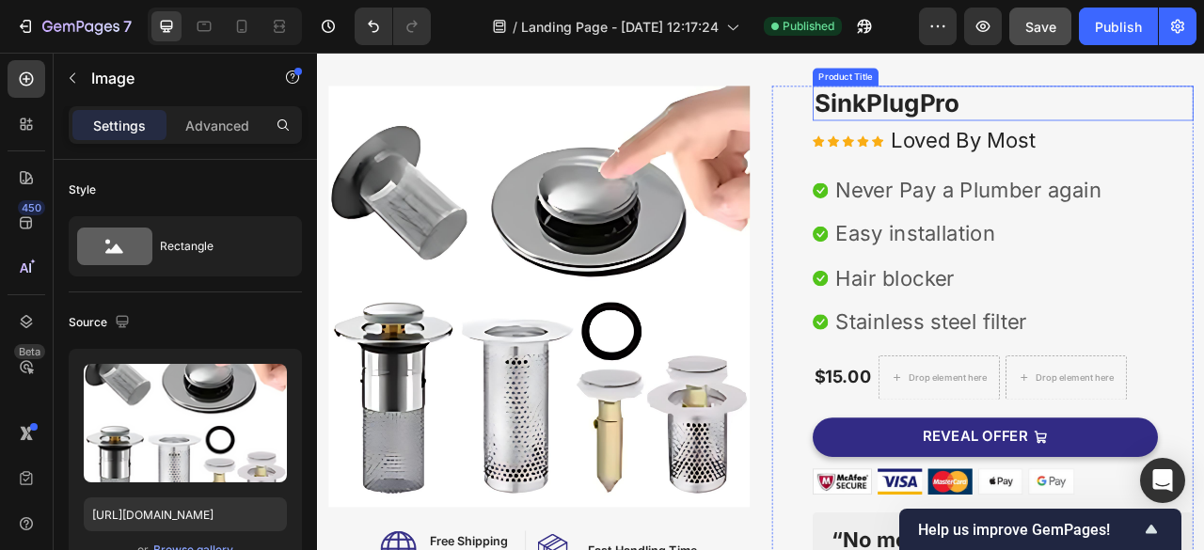
scroll to position [74, 0]
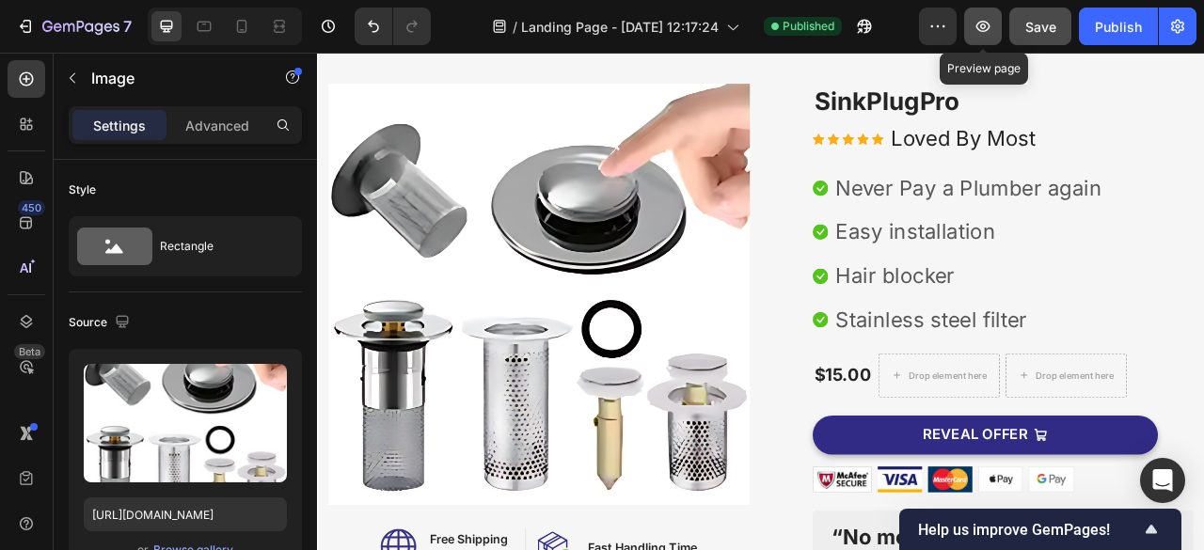
click at [986, 32] on icon "button" at bounding box center [982, 26] width 19 height 19
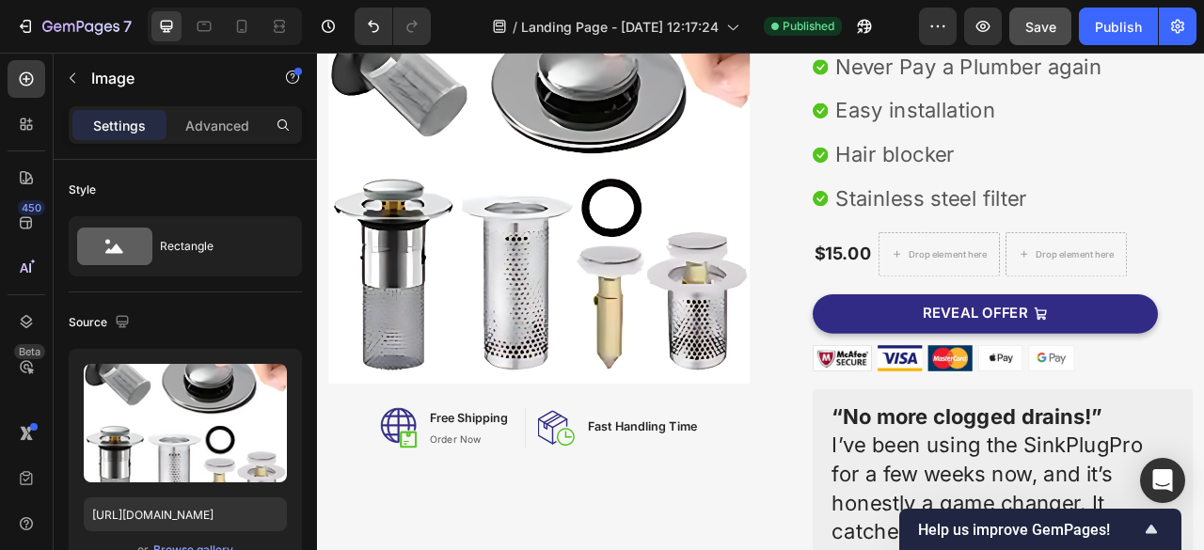
scroll to position [230, 0]
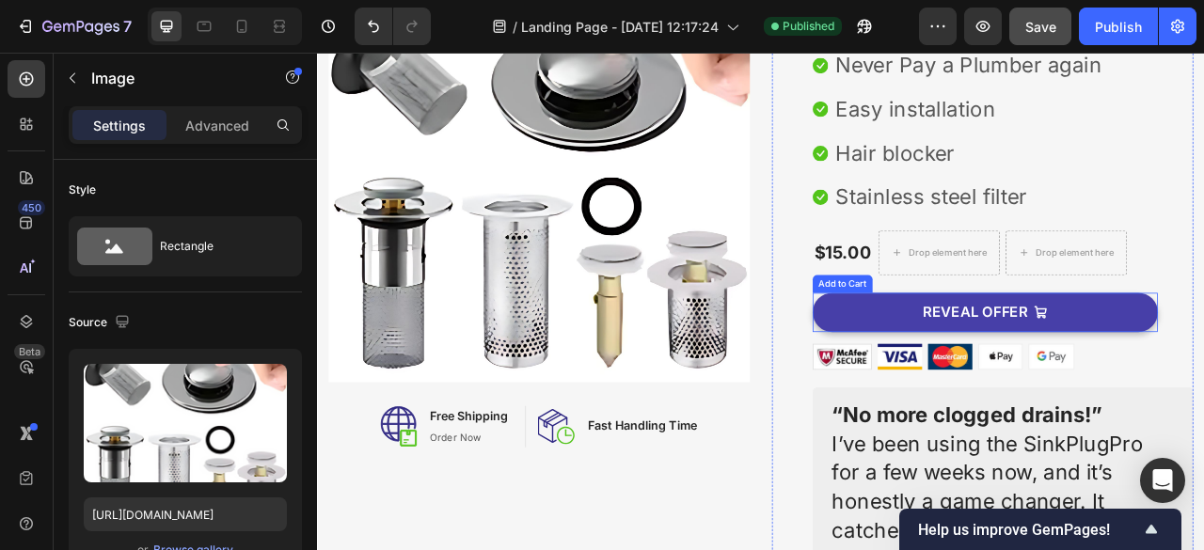
click at [1018, 394] on button "REVEAL OFFER" at bounding box center [1166, 383] width 439 height 50
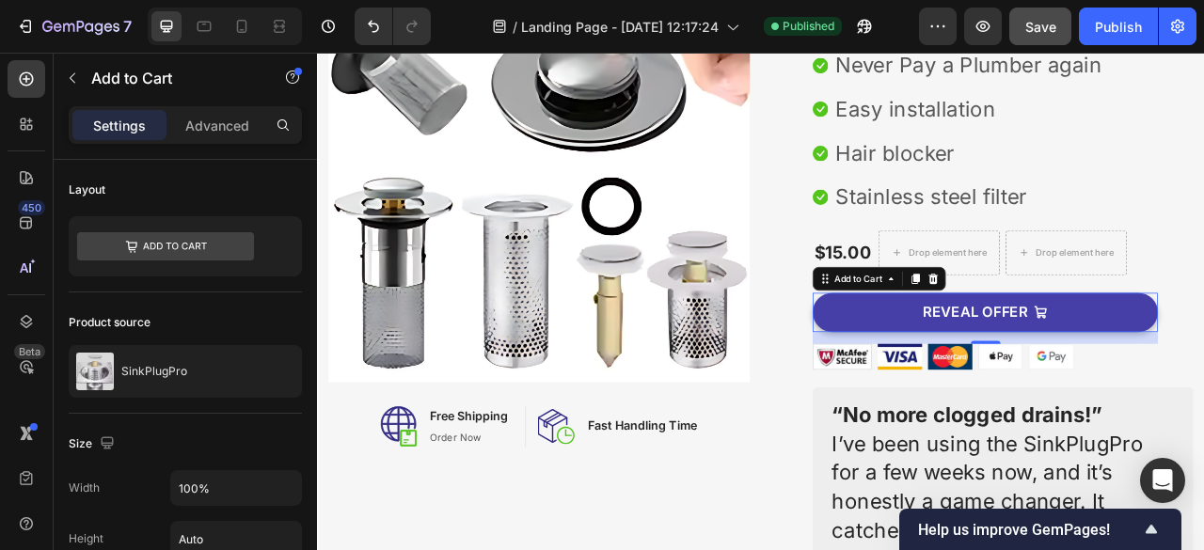
click at [1057, 385] on button "REVEAL OFFER" at bounding box center [1166, 383] width 439 height 50
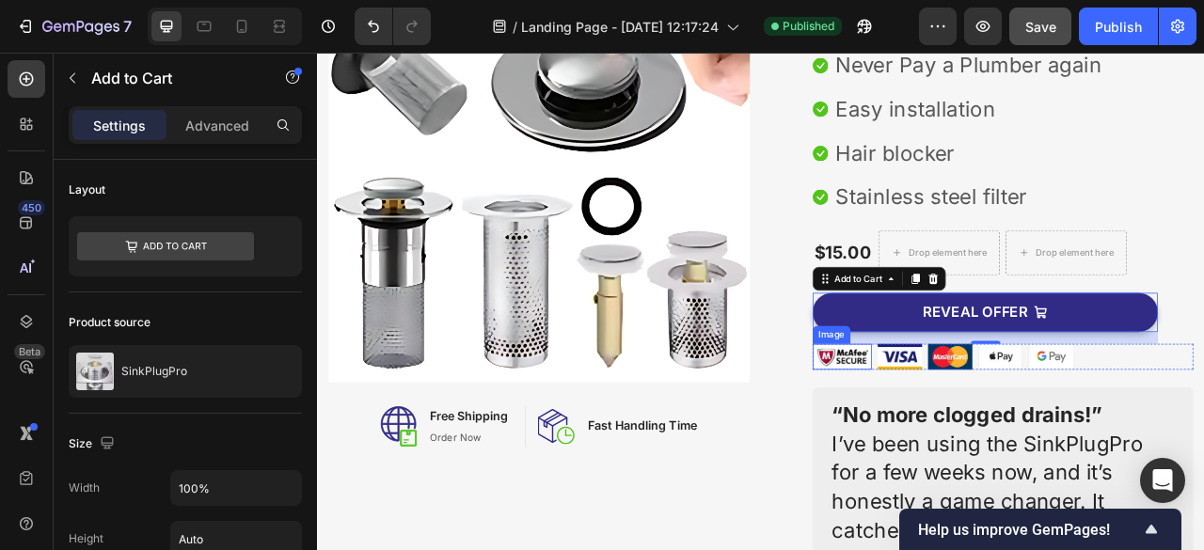
click at [967, 438] on img at bounding box center [984, 439] width 75 height 33
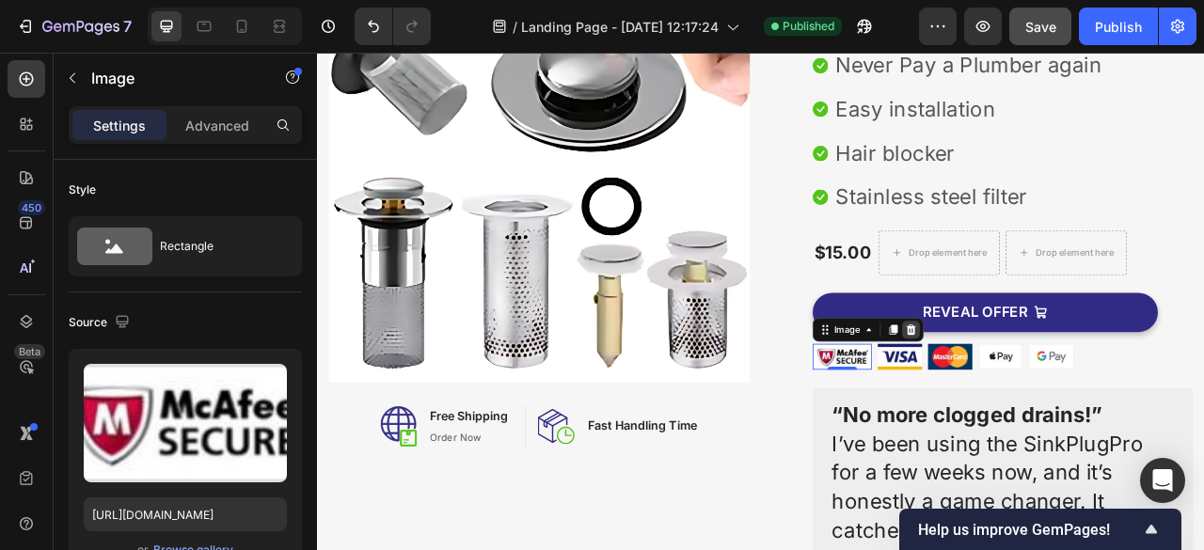
click at [1068, 405] on icon at bounding box center [1072, 405] width 12 height 13
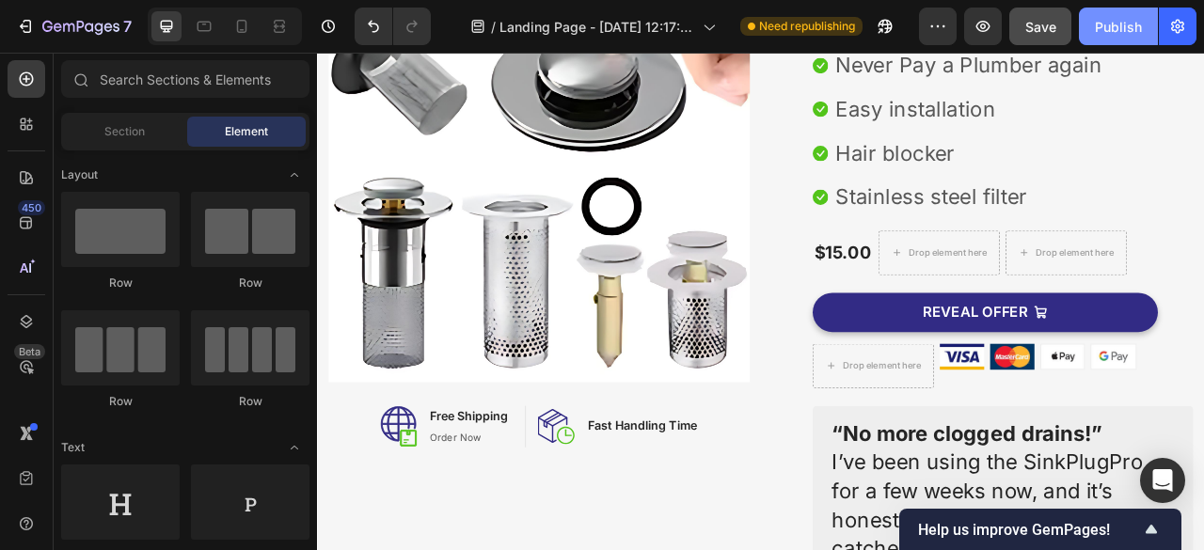
click at [1104, 22] on div "Publish" at bounding box center [1118, 27] width 47 height 20
